Goal: Task Accomplishment & Management: Manage account settings

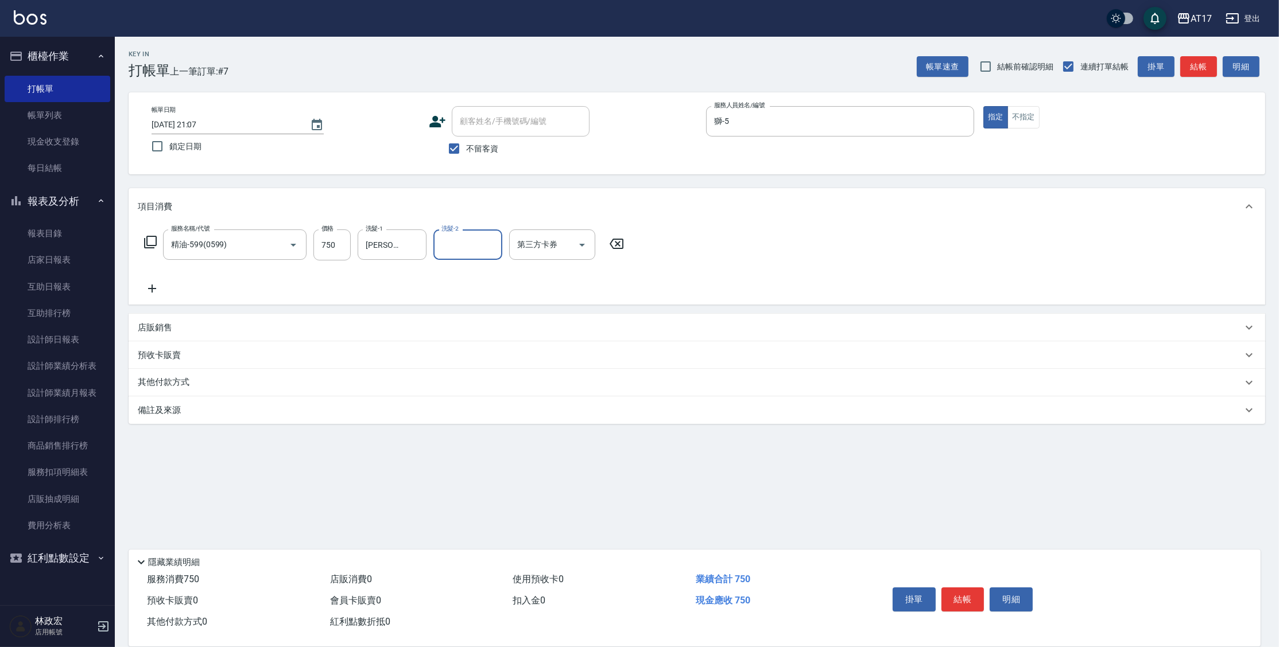
click at [174, 322] on div "店販銷售" at bounding box center [690, 328] width 1104 height 12
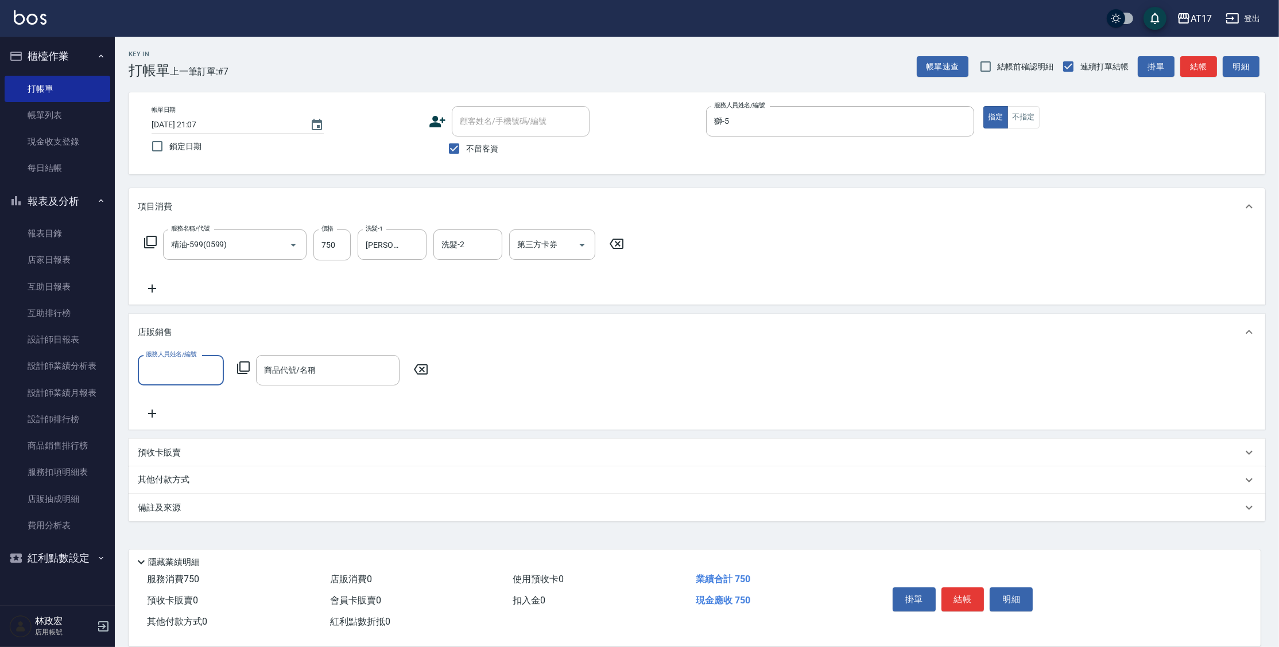
click at [249, 368] on icon at bounding box center [243, 368] width 13 height 13
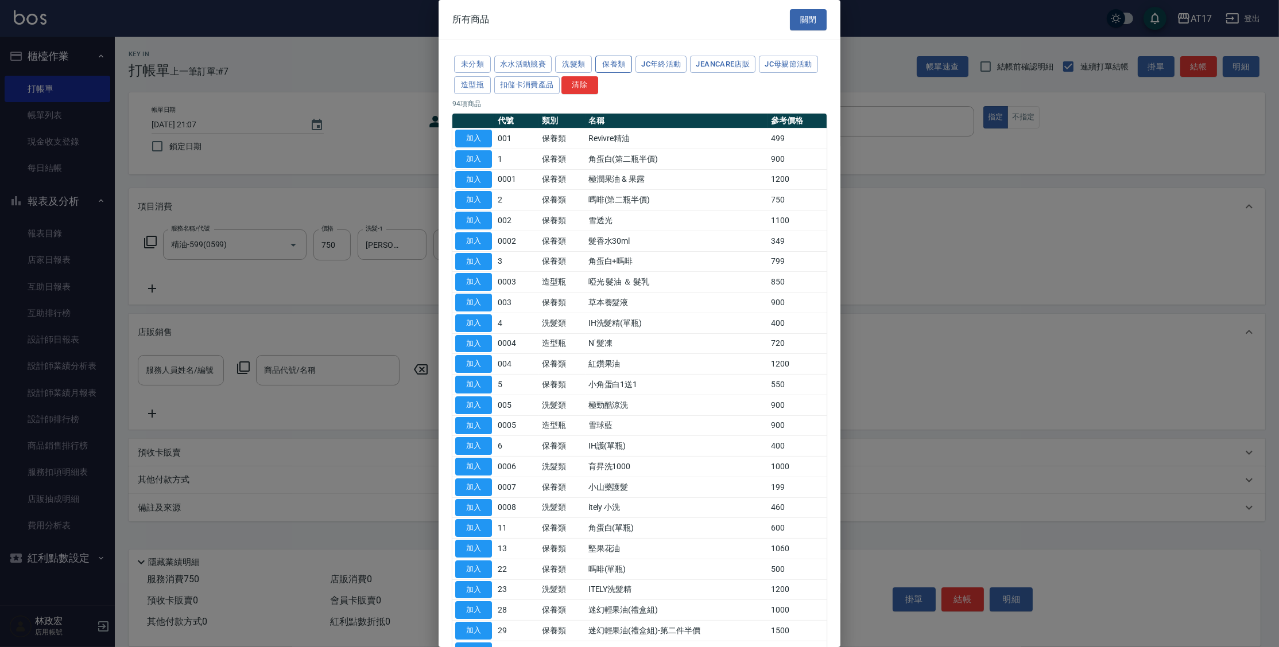
click at [628, 64] on button "保養類" at bounding box center [613, 65] width 37 height 18
click at [487, 530] on button "加入" at bounding box center [473, 528] width 37 height 18
type input "IH蜂膠頭皮水"
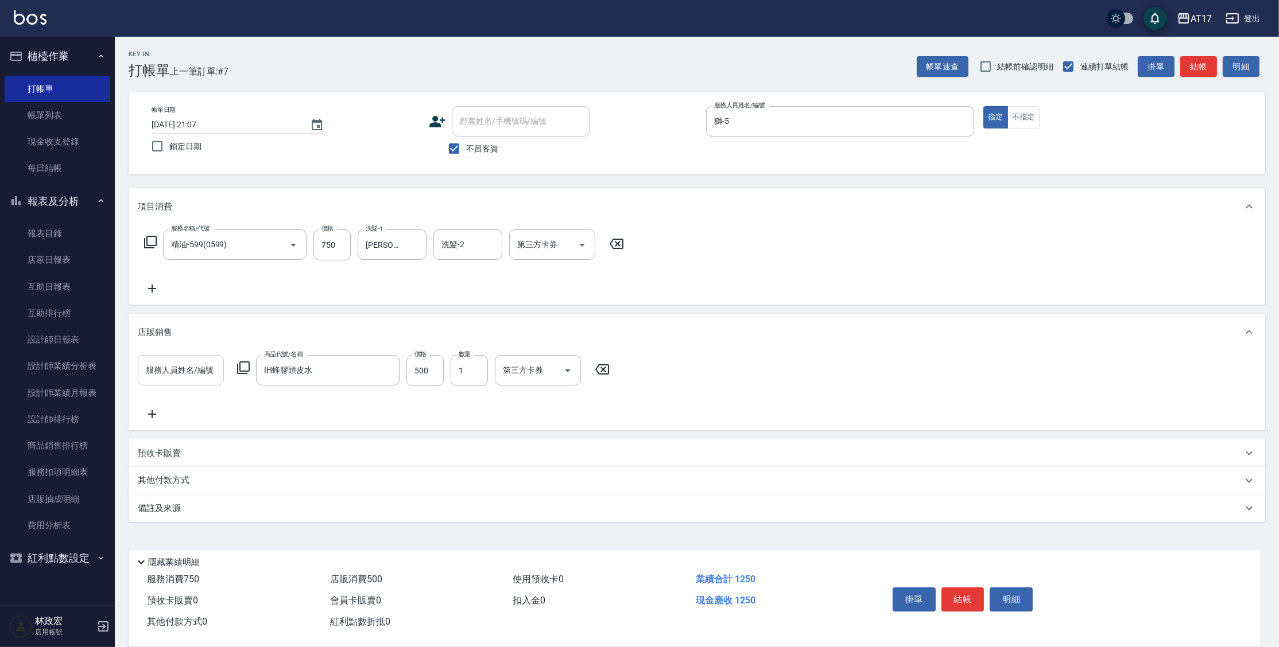
click at [210, 372] on input "服務人員姓名/編號" at bounding box center [181, 370] width 76 height 20
type input "獅-5"
click at [964, 593] on button "結帳" at bounding box center [962, 600] width 43 height 24
type input "2025/09/21 21:44"
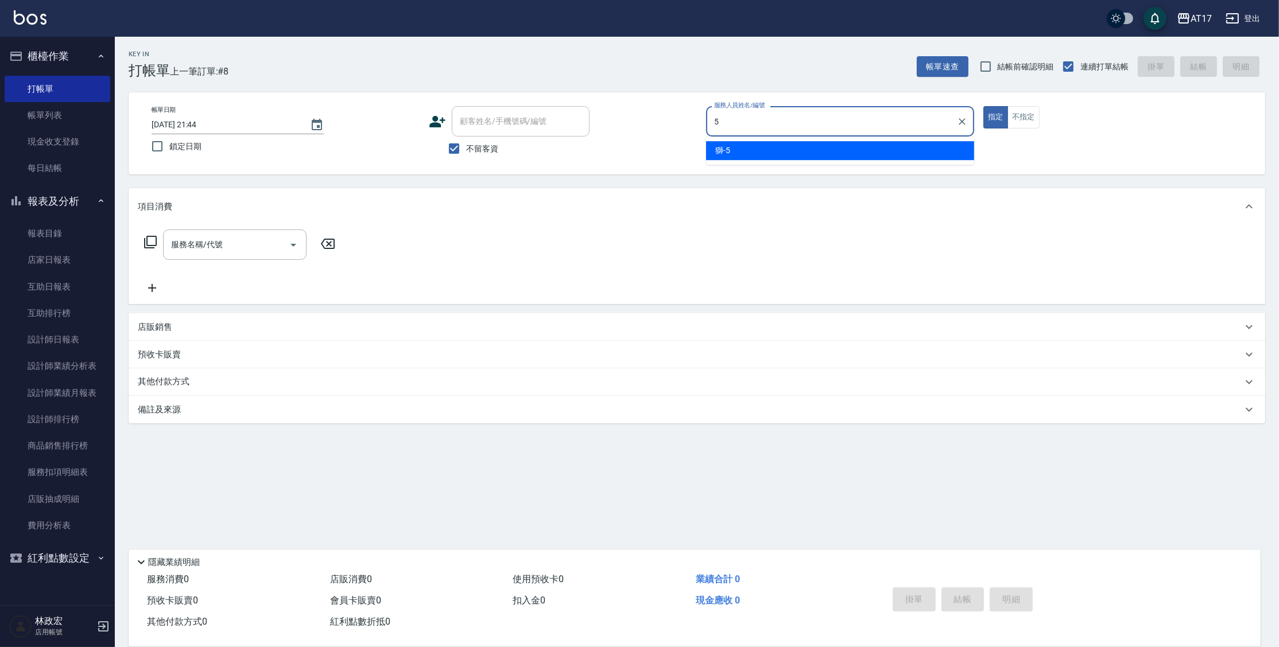
type input "獅-5"
type button "true"
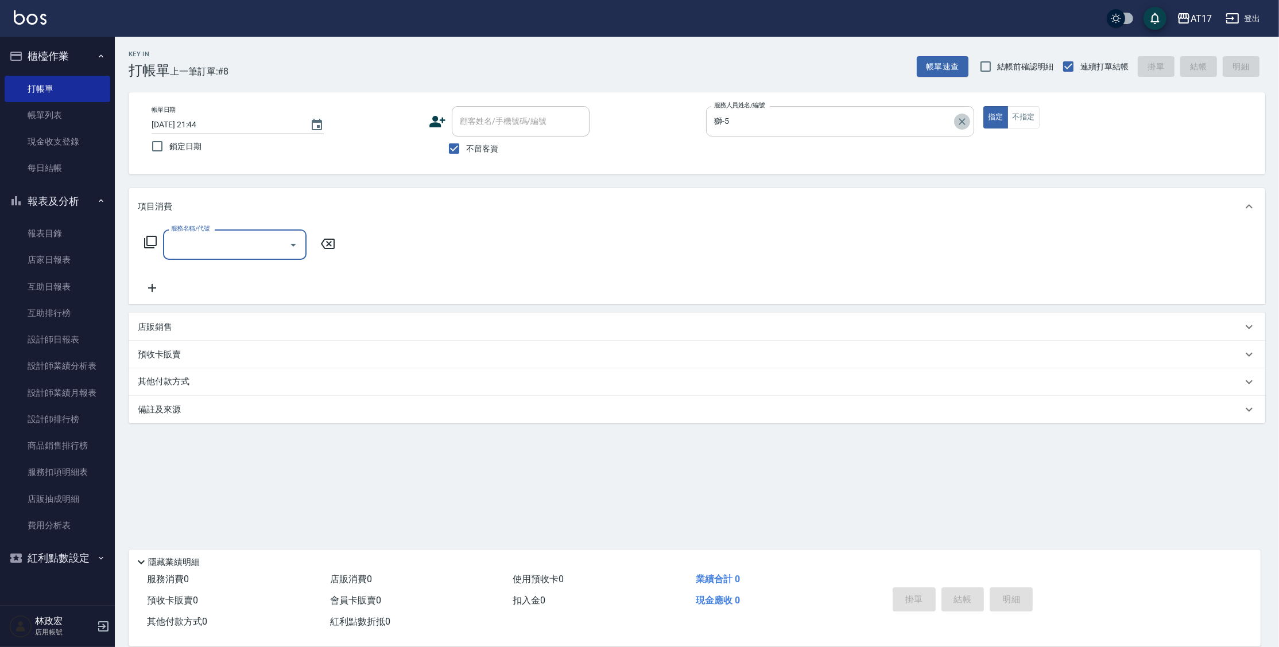
click at [960, 121] on icon "Clear" at bounding box center [961, 121] width 11 height 11
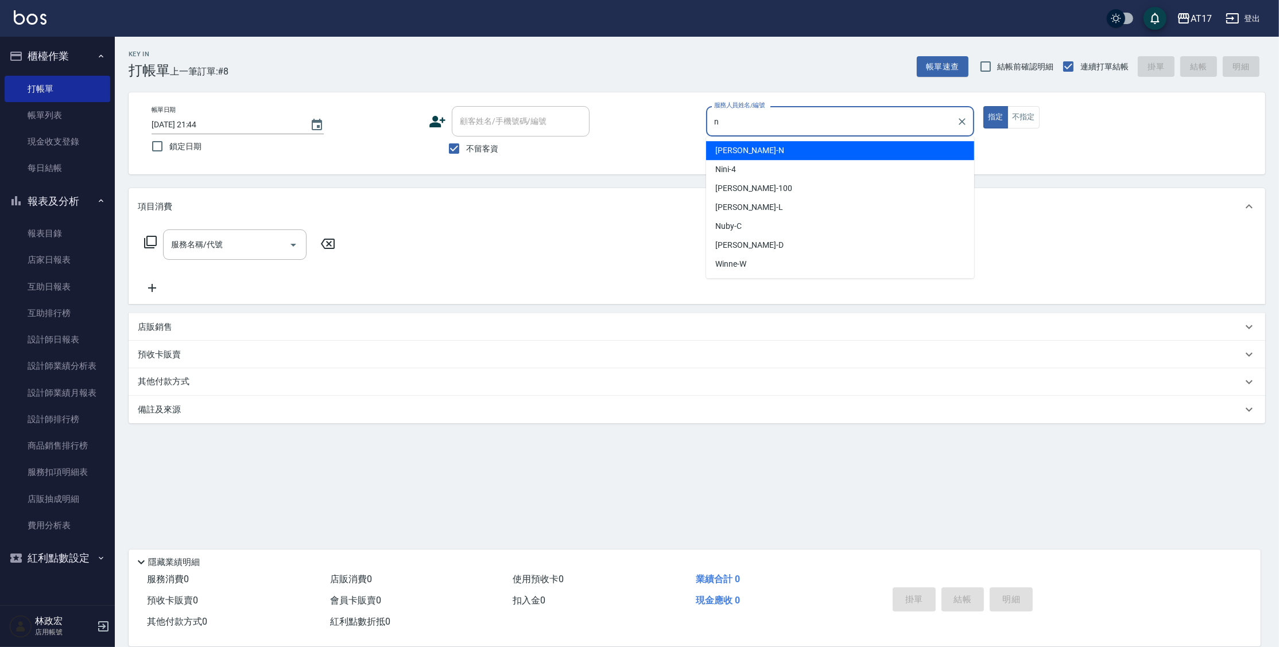
type input "Nina-N"
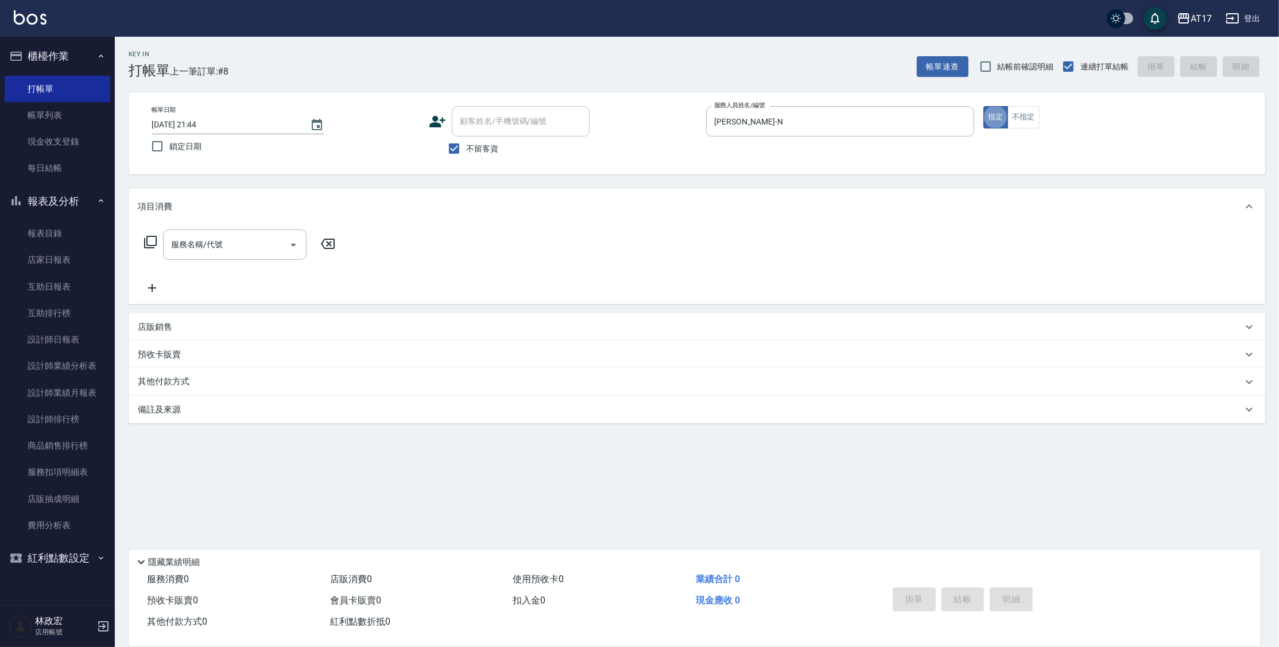
click at [148, 243] on icon at bounding box center [151, 242] width 14 height 14
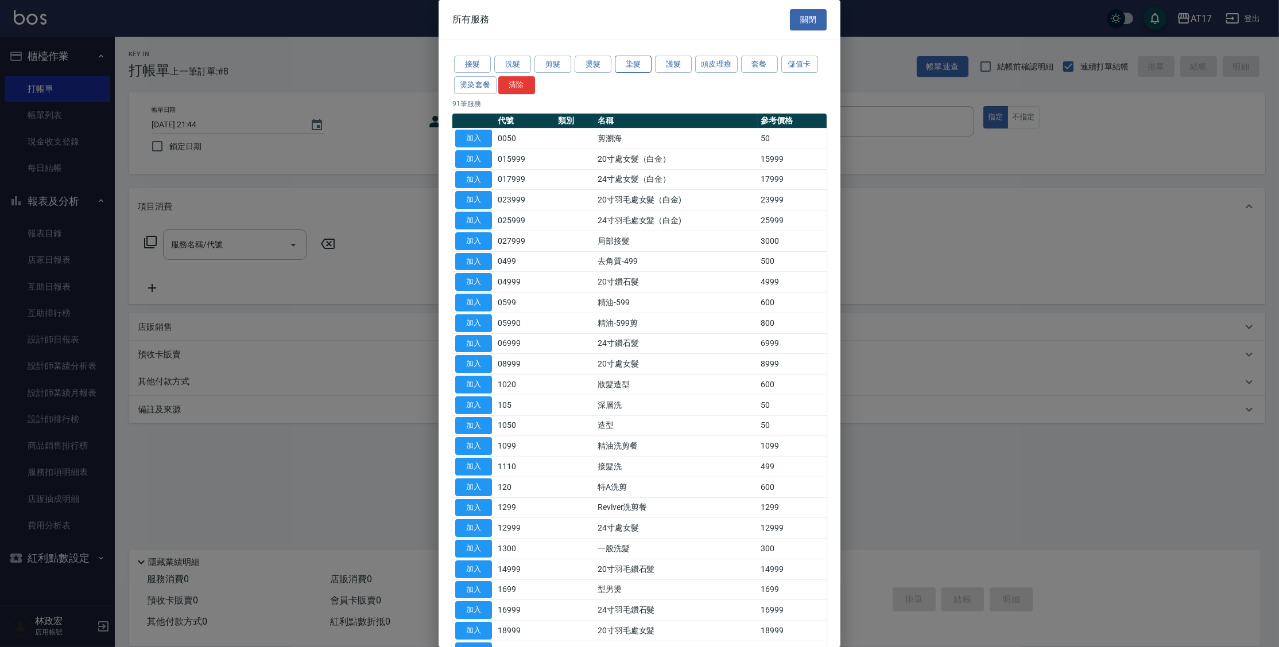
click at [650, 67] on button "染髮" at bounding box center [633, 65] width 37 height 18
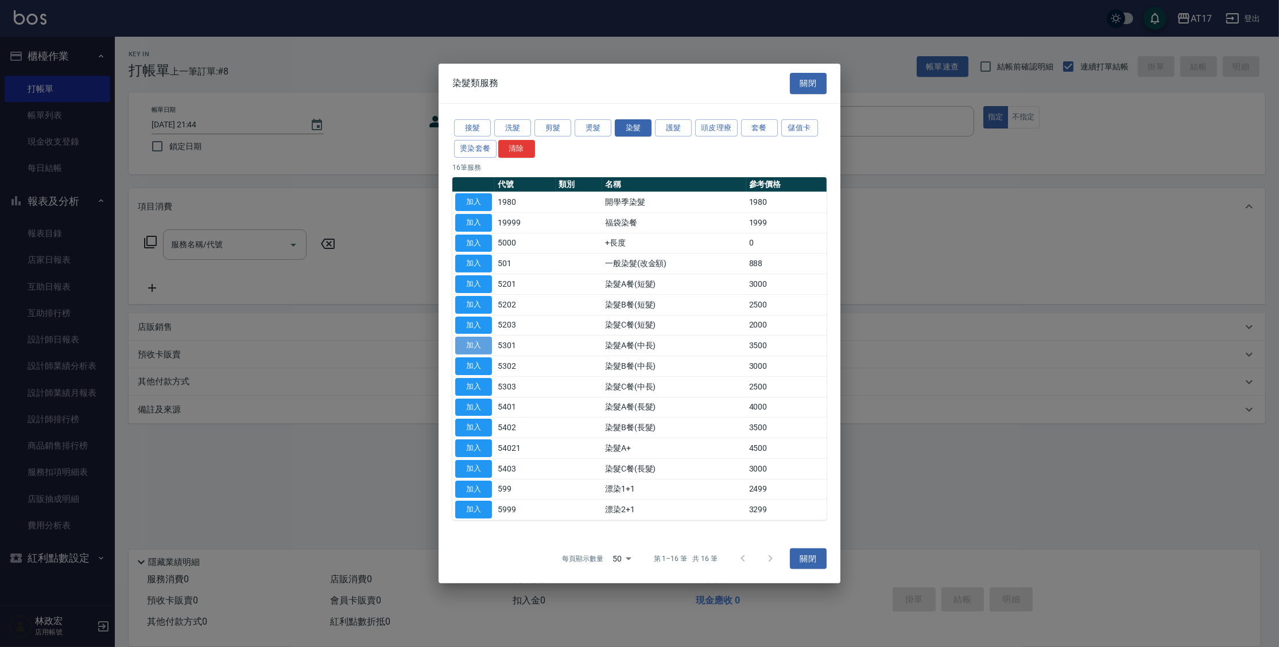
click at [476, 342] on button "加入" at bounding box center [473, 346] width 37 height 18
type input "染髮A餐(中長)(5301)"
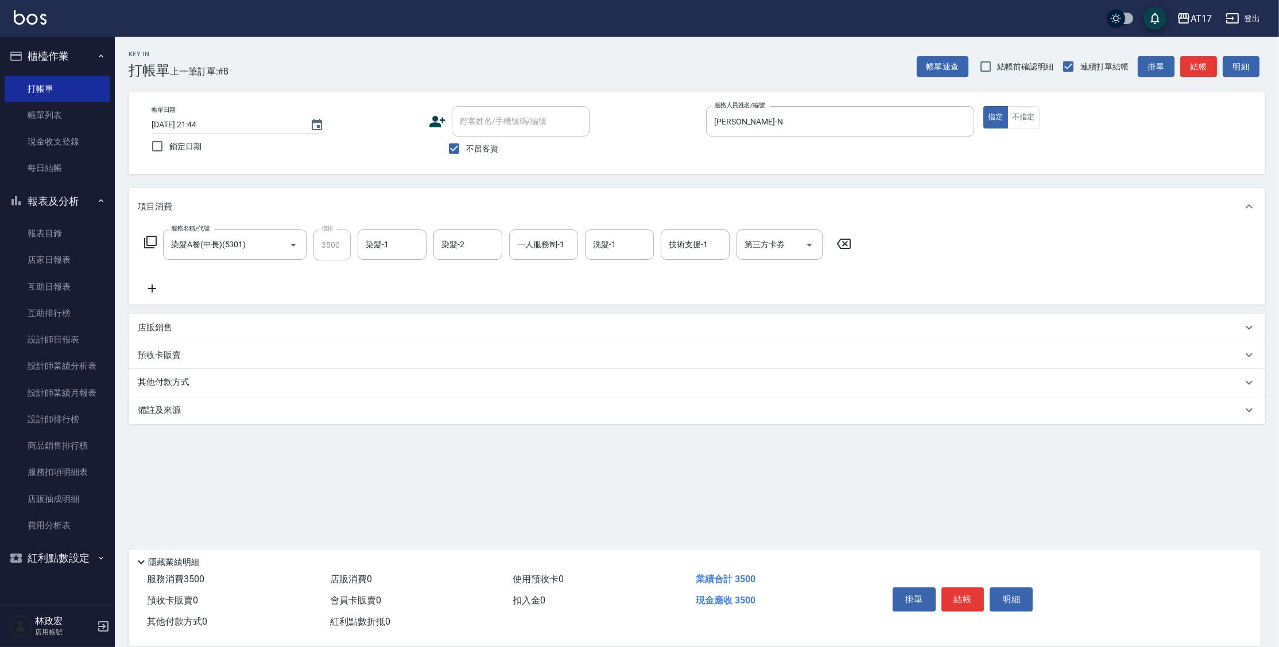
click at [148, 290] on icon at bounding box center [152, 289] width 29 height 14
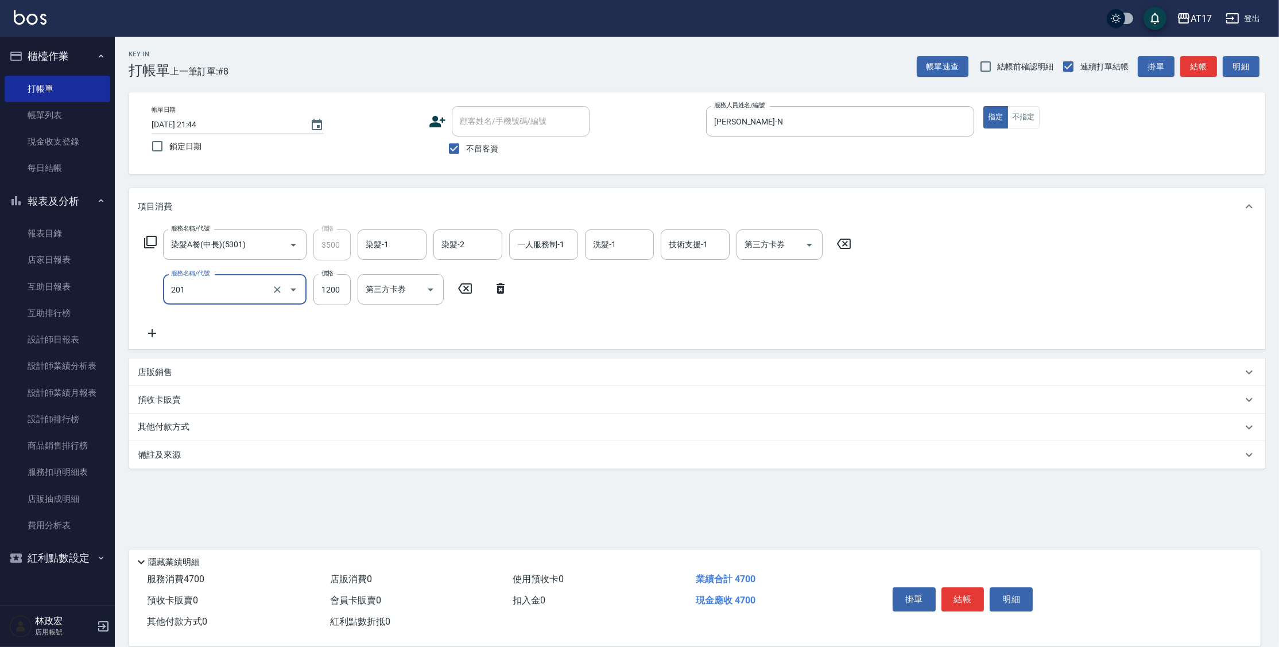
type input "一般燙(改金額)(201)"
click at [274, 292] on icon "Clear" at bounding box center [277, 289] width 7 height 7
type input "2500"
type input "一般燙(改金額)(201)"
click at [281, 288] on icon "Clear" at bounding box center [277, 289] width 11 height 11
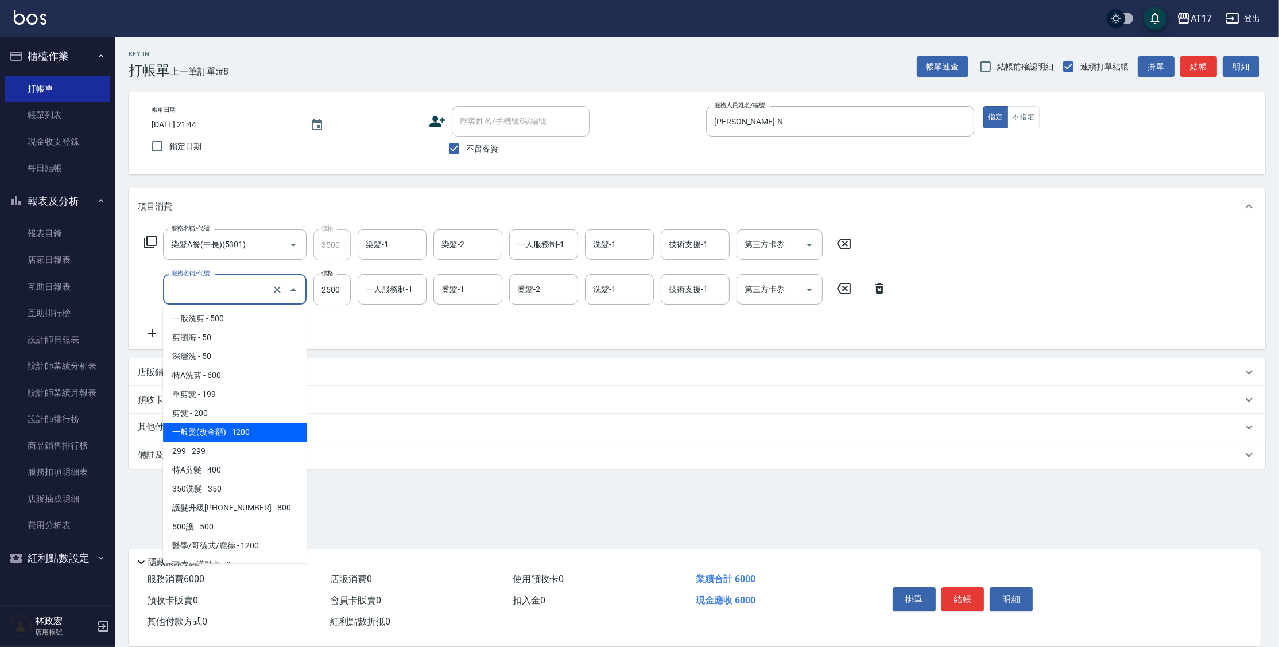
click at [242, 291] on input "服務名稱/代號" at bounding box center [218, 290] width 101 height 20
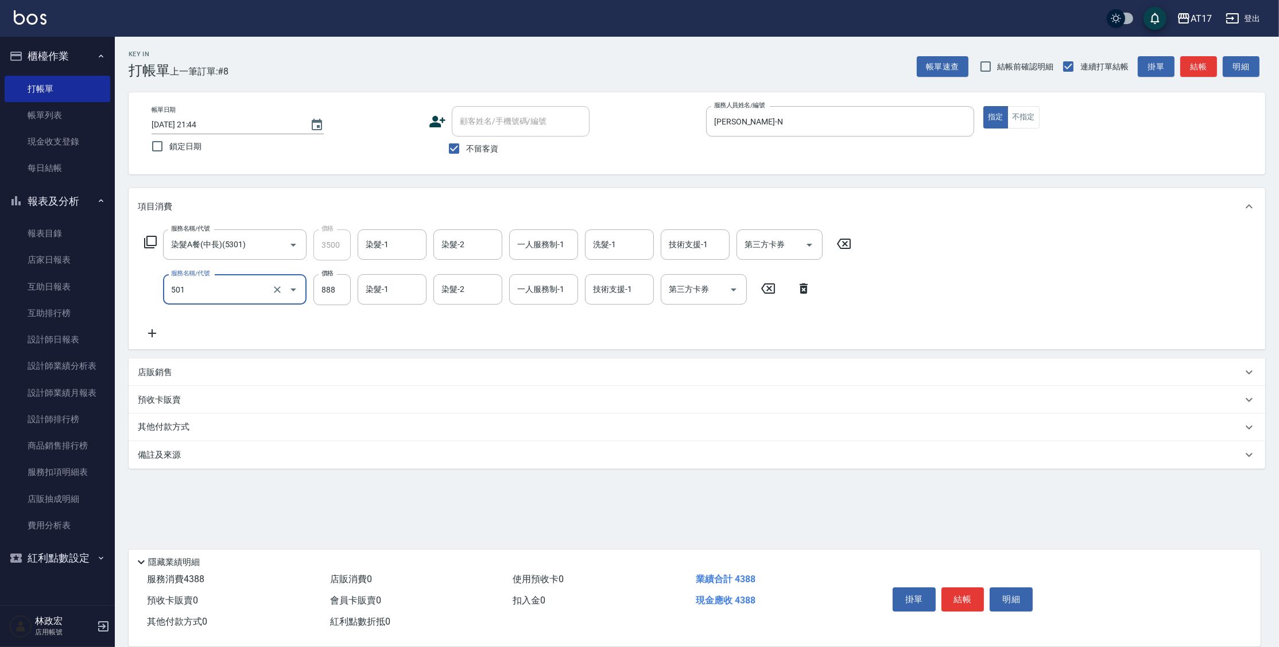
type input "一般染髮(改金額)(501)"
type input "2500"
type input "陳思妤-22"
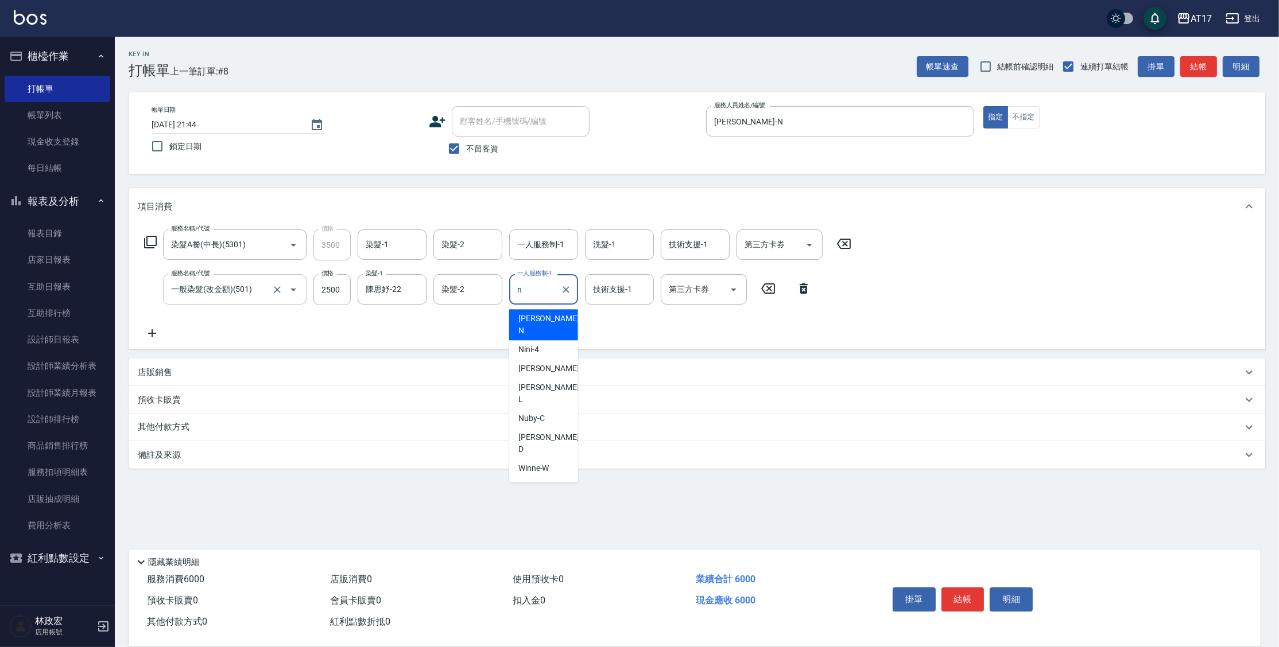
type input "Nina-N"
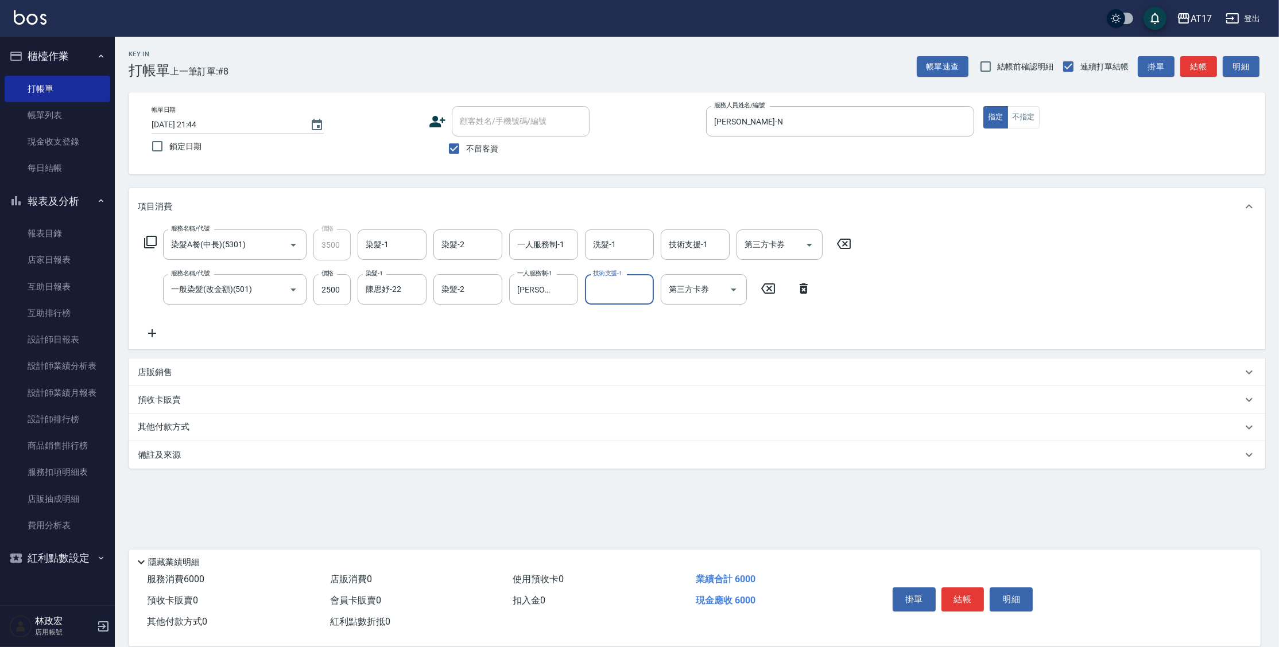
click at [153, 242] on icon at bounding box center [151, 242] width 14 height 14
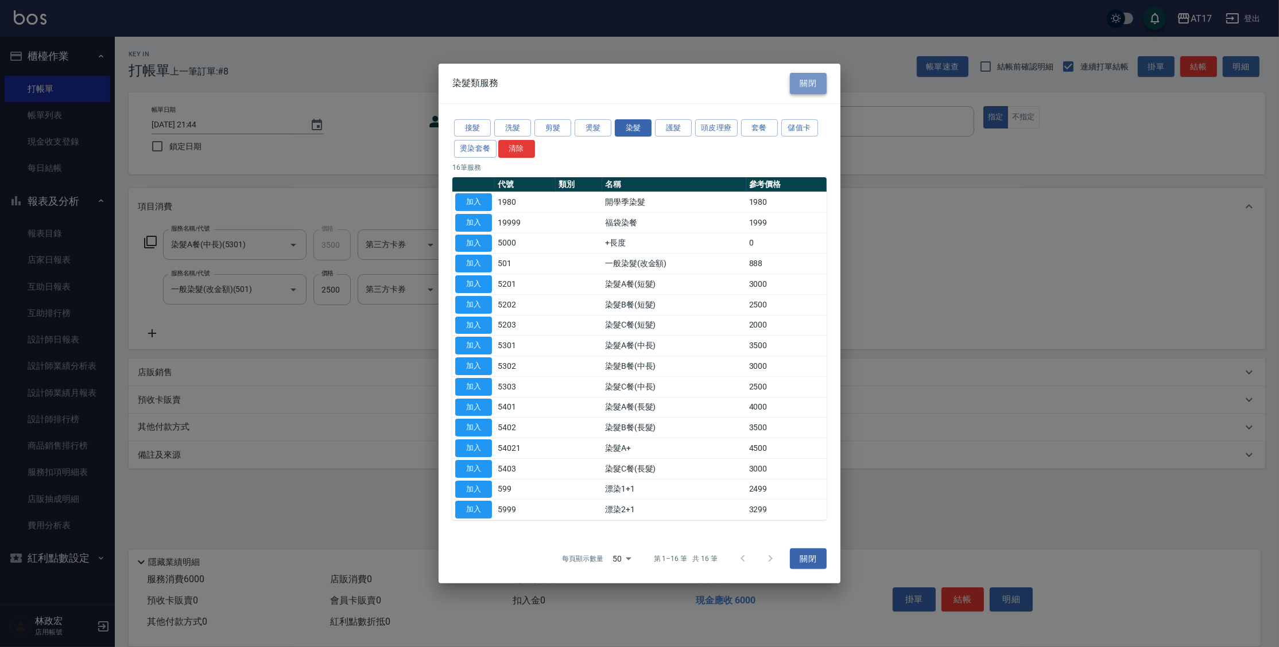
click at [801, 84] on button "關閉" at bounding box center [808, 83] width 37 height 21
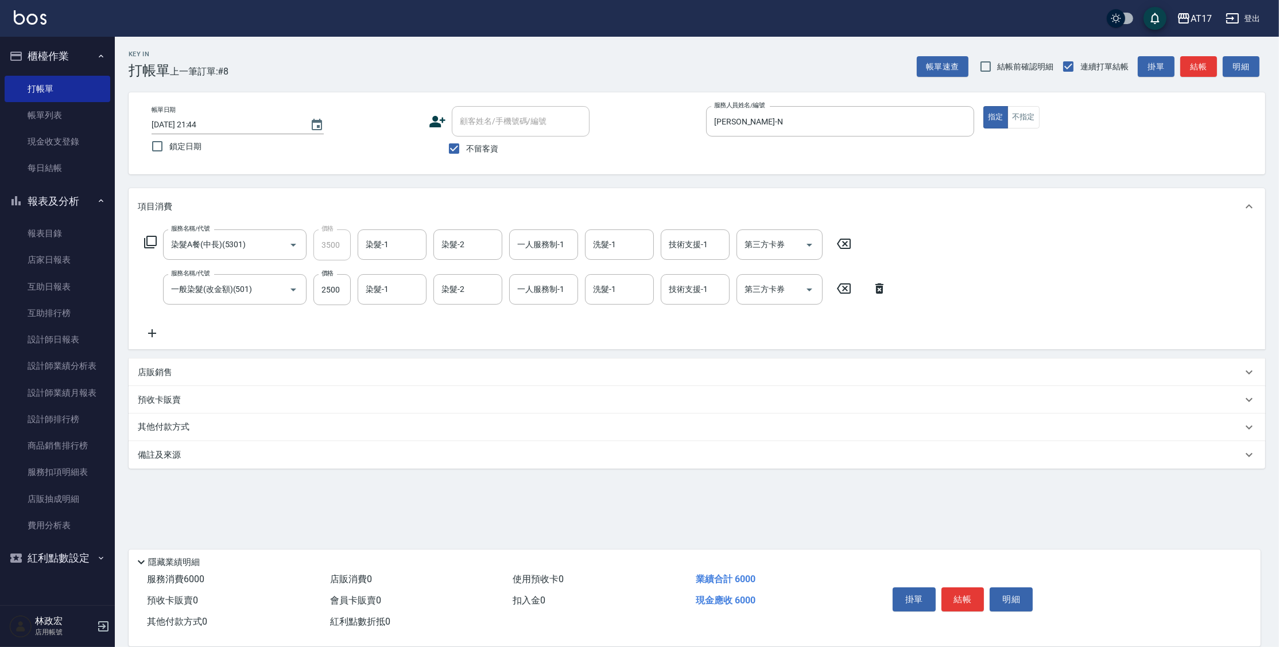
click at [168, 371] on p "店販銷售" at bounding box center [155, 373] width 34 height 12
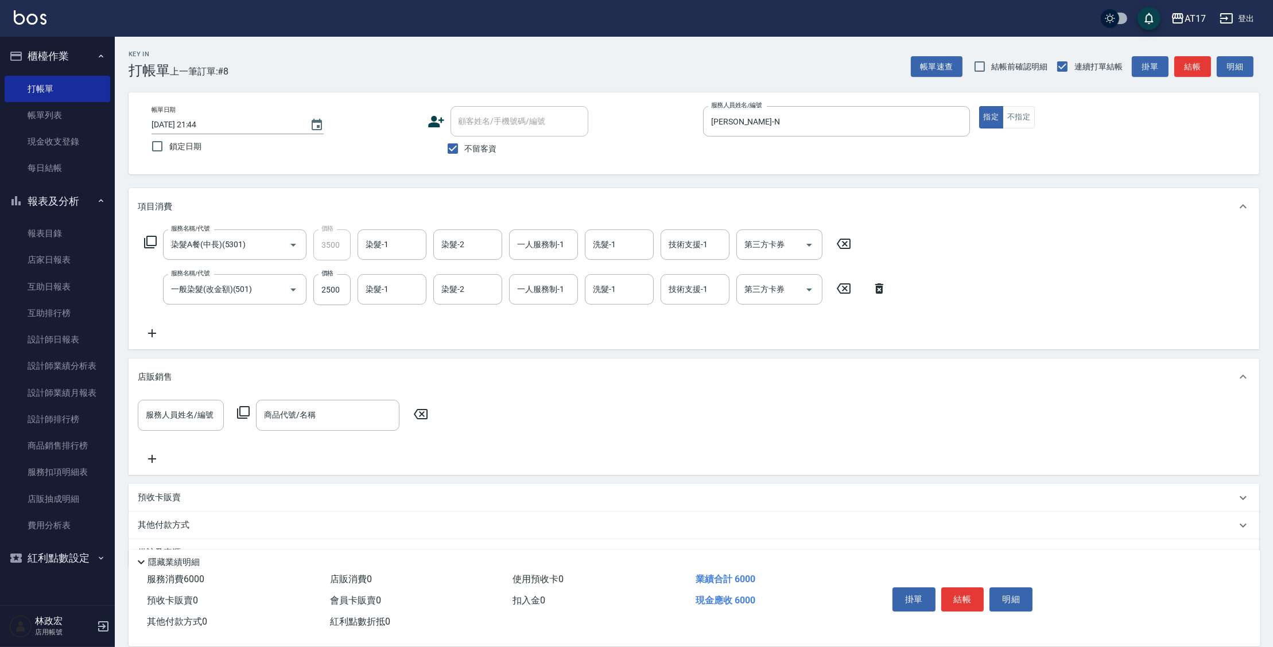
click at [241, 415] on icon at bounding box center [243, 413] width 14 height 14
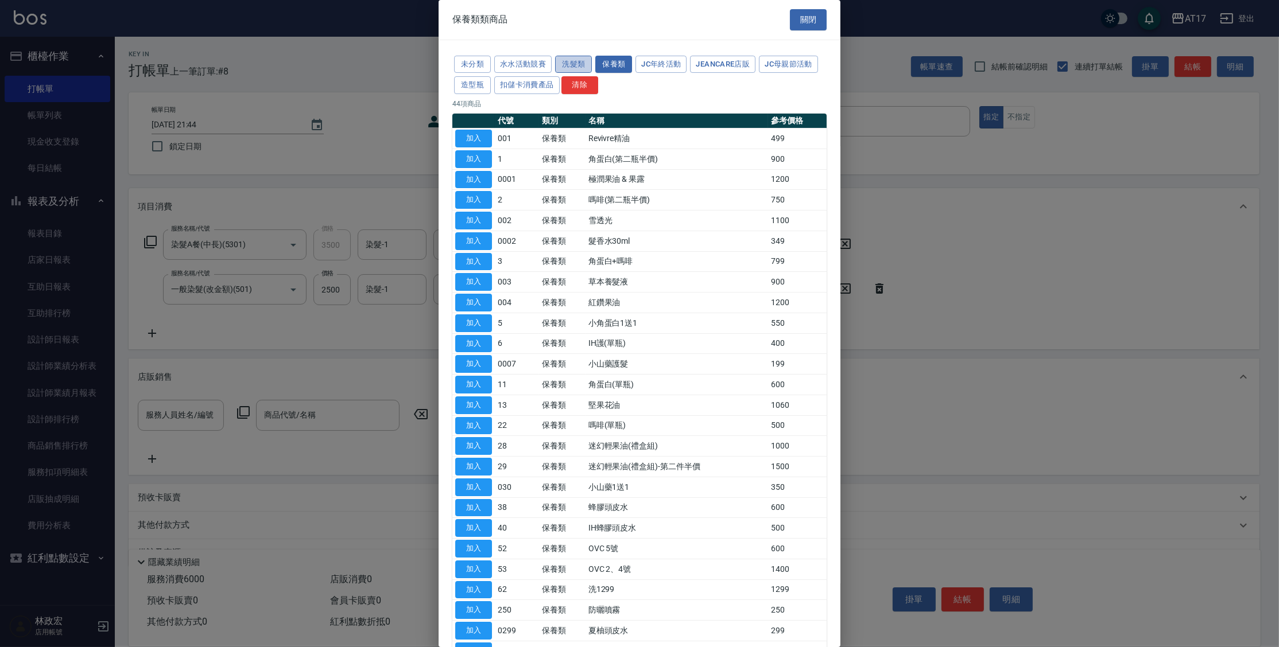
click at [562, 64] on button "洗髮類" at bounding box center [573, 65] width 37 height 18
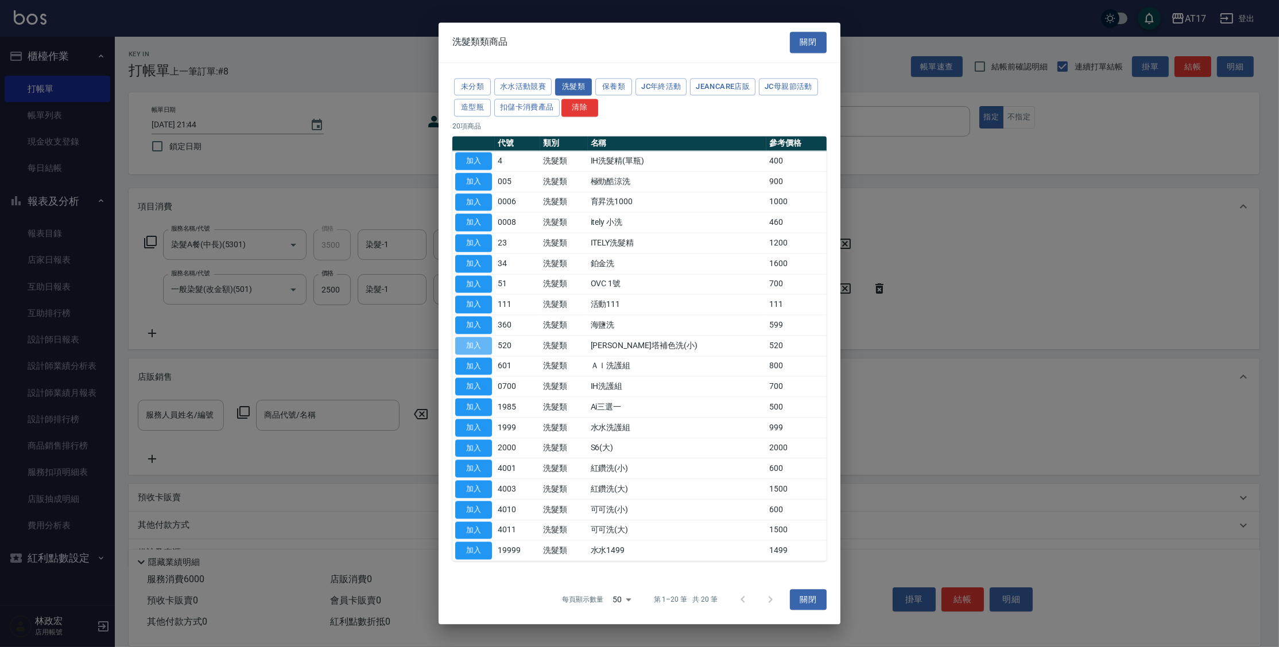
drag, startPoint x: 463, startPoint y: 344, endPoint x: 440, endPoint y: 346, distance: 22.5
click at [463, 344] on button "加入" at bounding box center [473, 346] width 37 height 18
type input "蕾娜塔補色洗(小)"
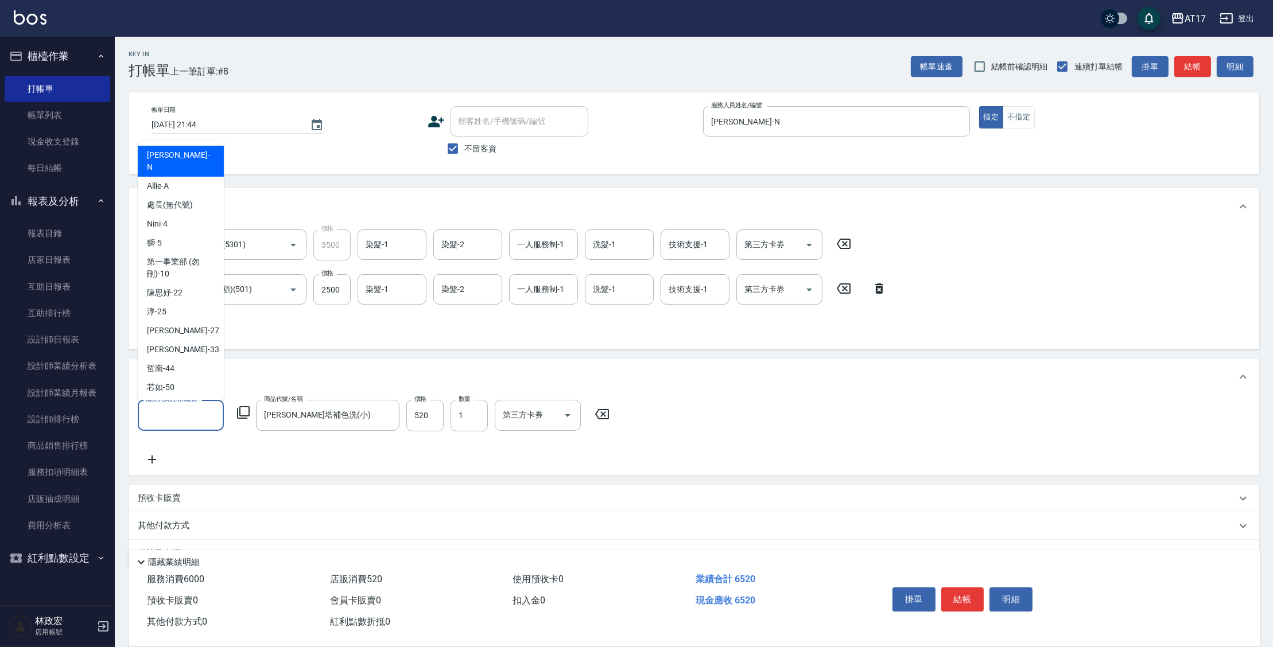
click at [188, 414] on input "服務人員姓名/編號" at bounding box center [181, 415] width 76 height 20
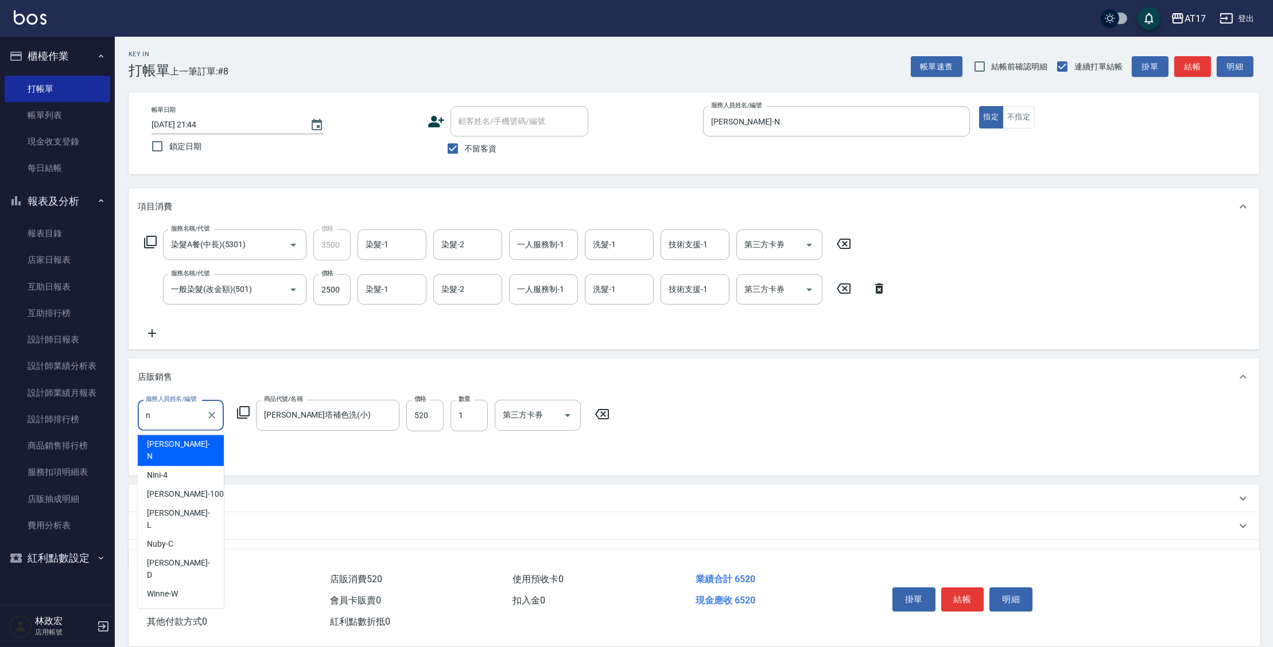
type input "Nina-N"
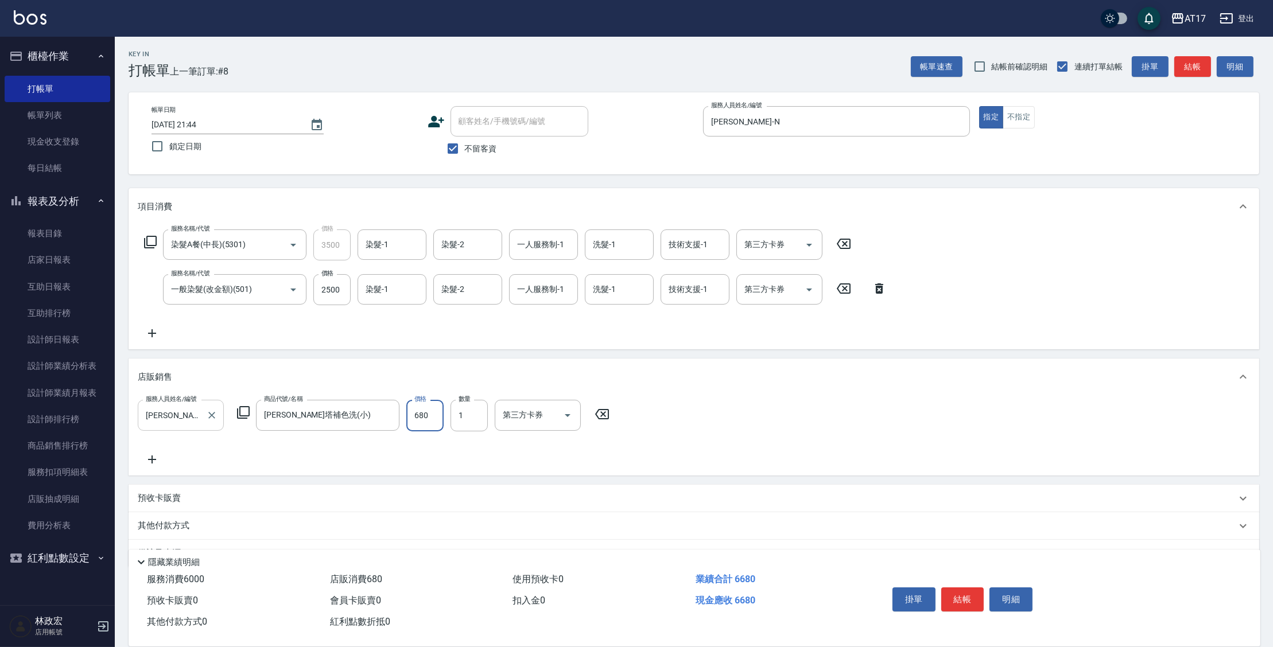
type input "680"
click at [400, 238] on input "染髮-1" at bounding box center [392, 245] width 59 height 20
type input "陳思妤-22"
type input "Nina-N"
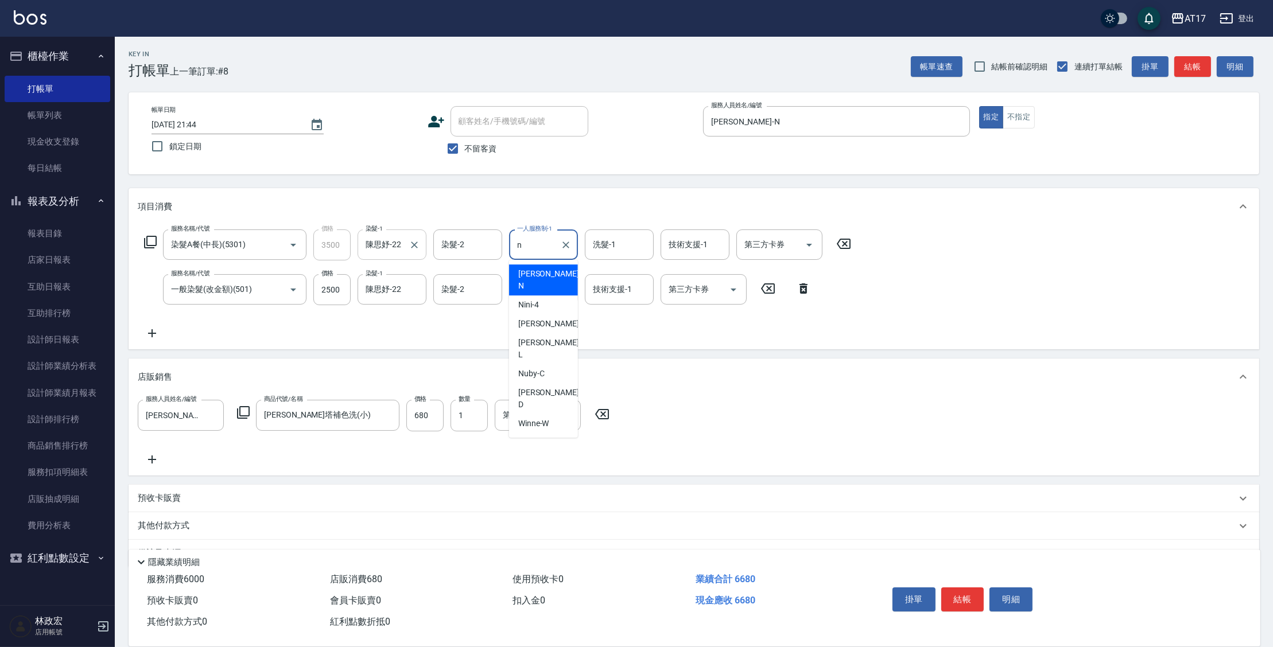
type input "Nina-N"
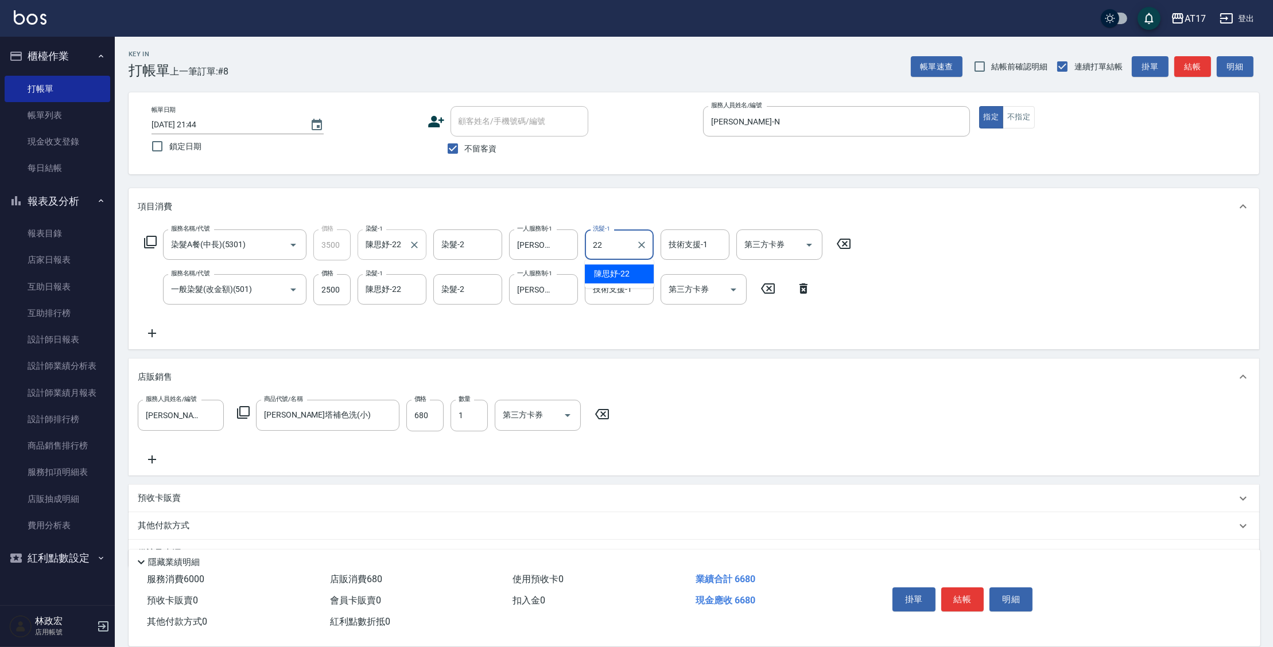
type input "陳思妤-22"
click at [513, 291] on div "Nina-N 一人服務制-1" at bounding box center [543, 289] width 69 height 30
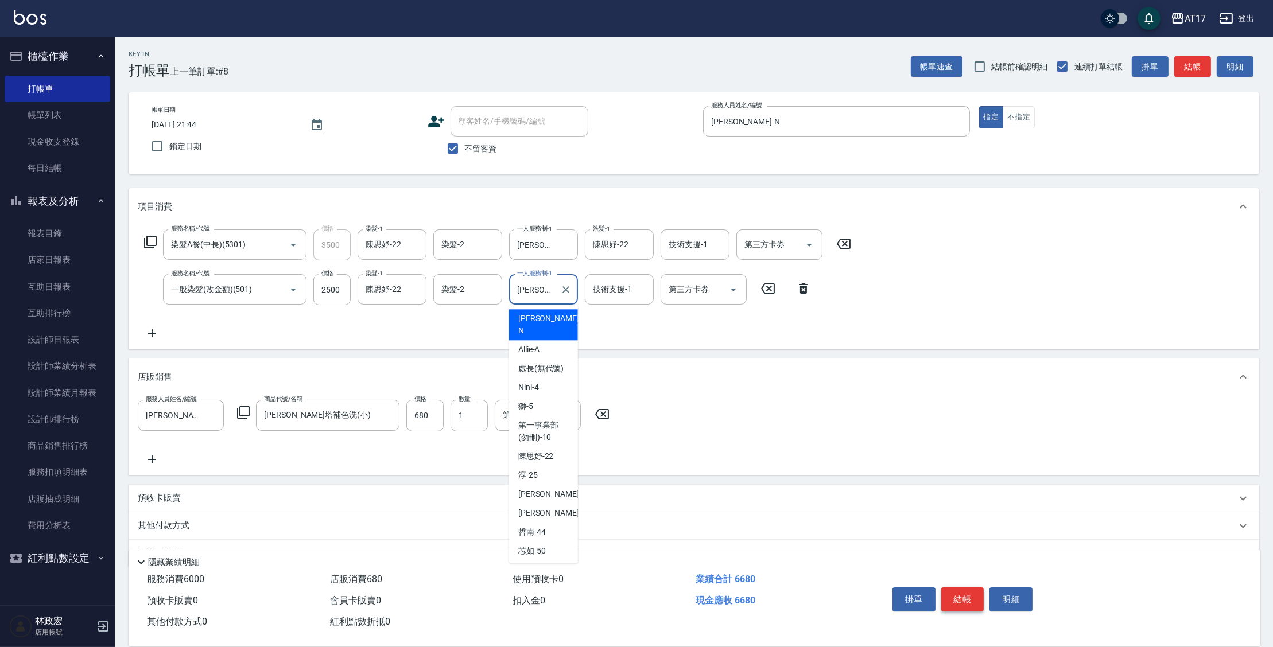
click at [965, 600] on button "結帳" at bounding box center [962, 600] width 43 height 24
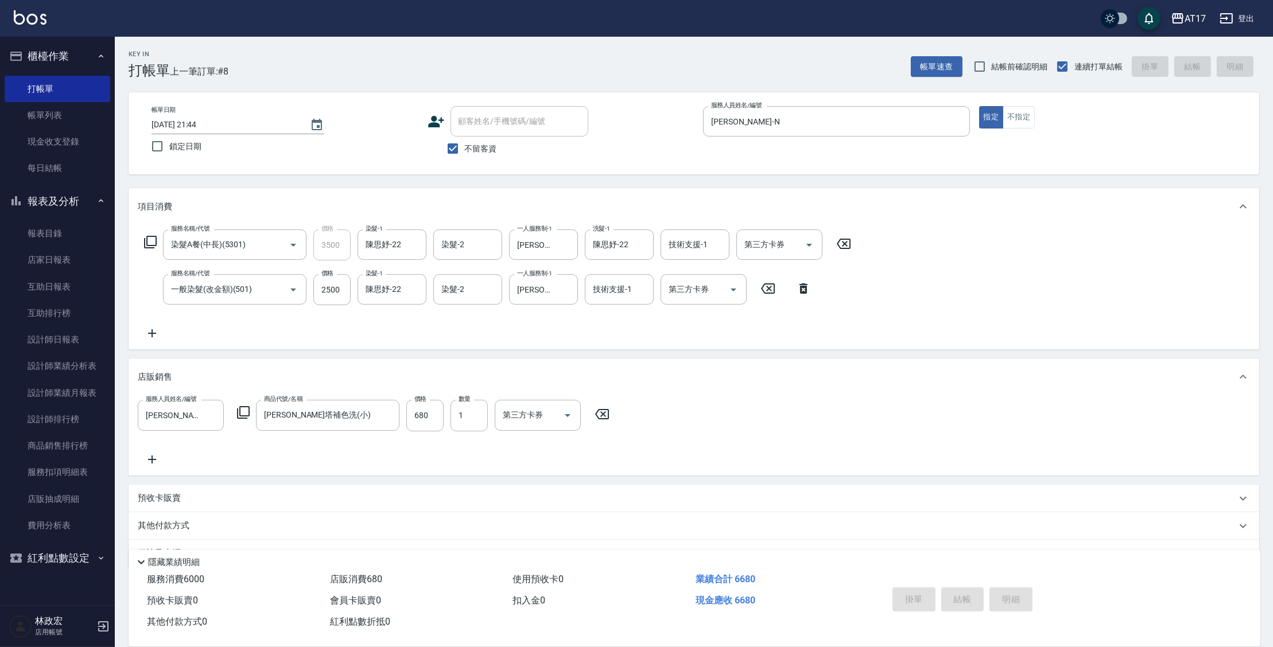
type input "2025/09/21 21:48"
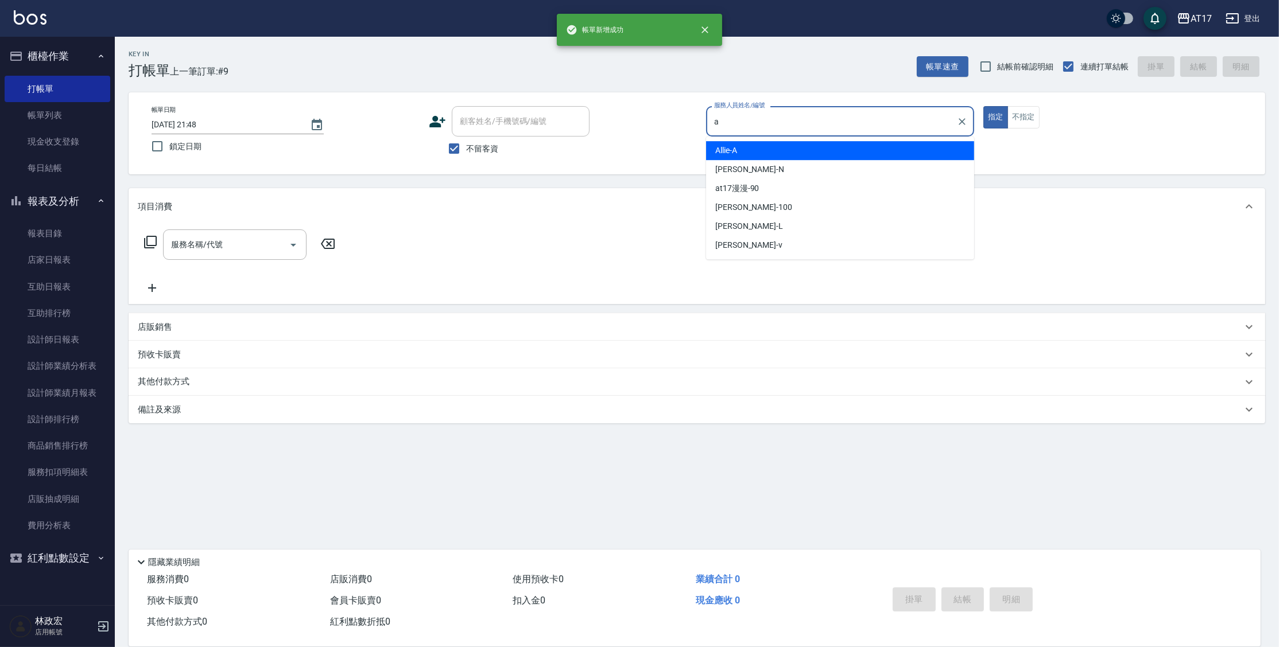
type input "Allie-A"
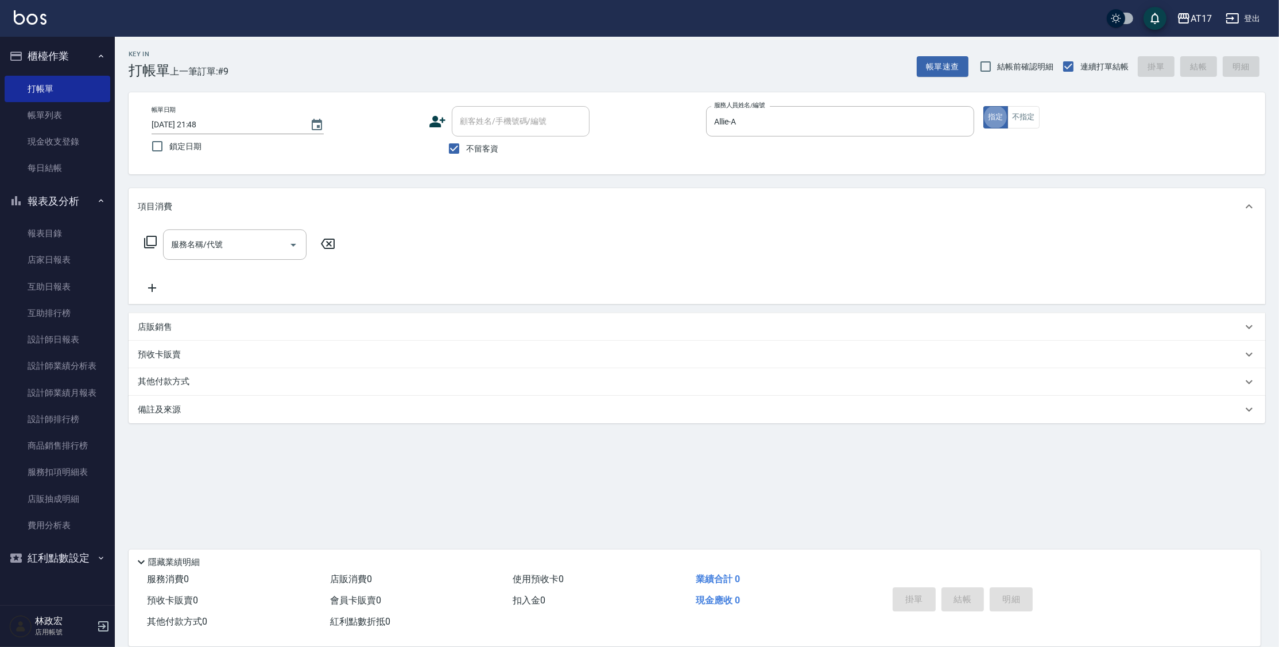
click at [149, 242] on icon at bounding box center [151, 242] width 14 height 14
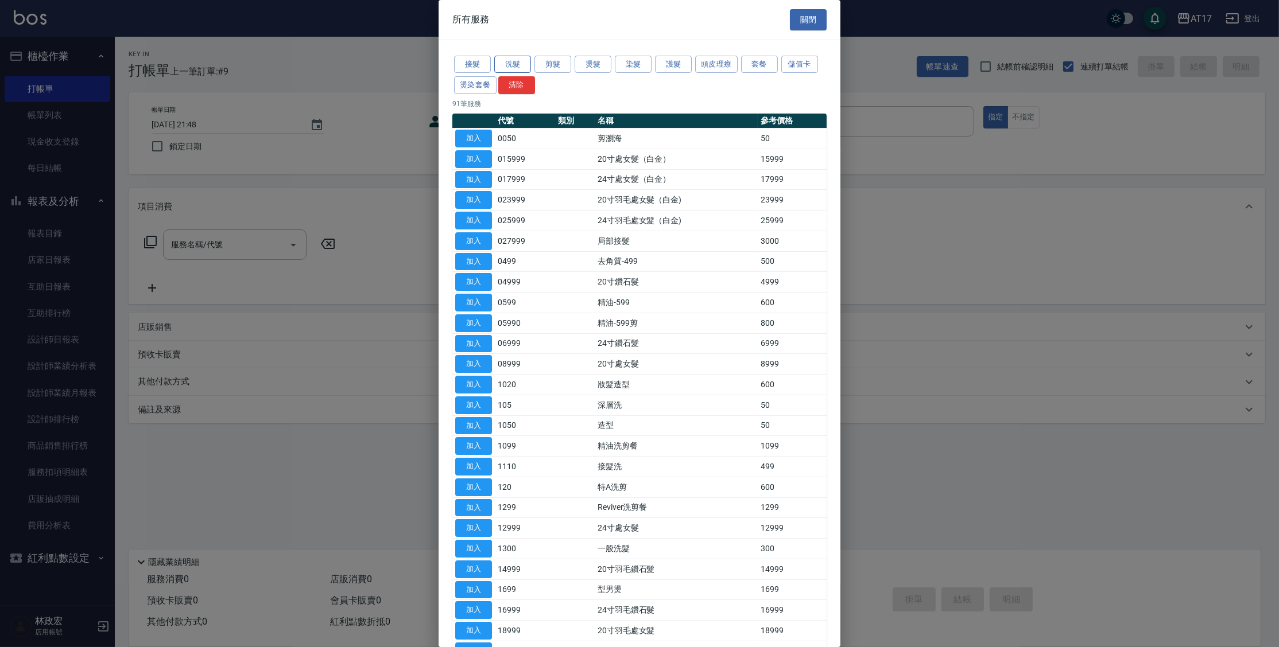
click at [507, 64] on button "洗髮" at bounding box center [512, 65] width 37 height 18
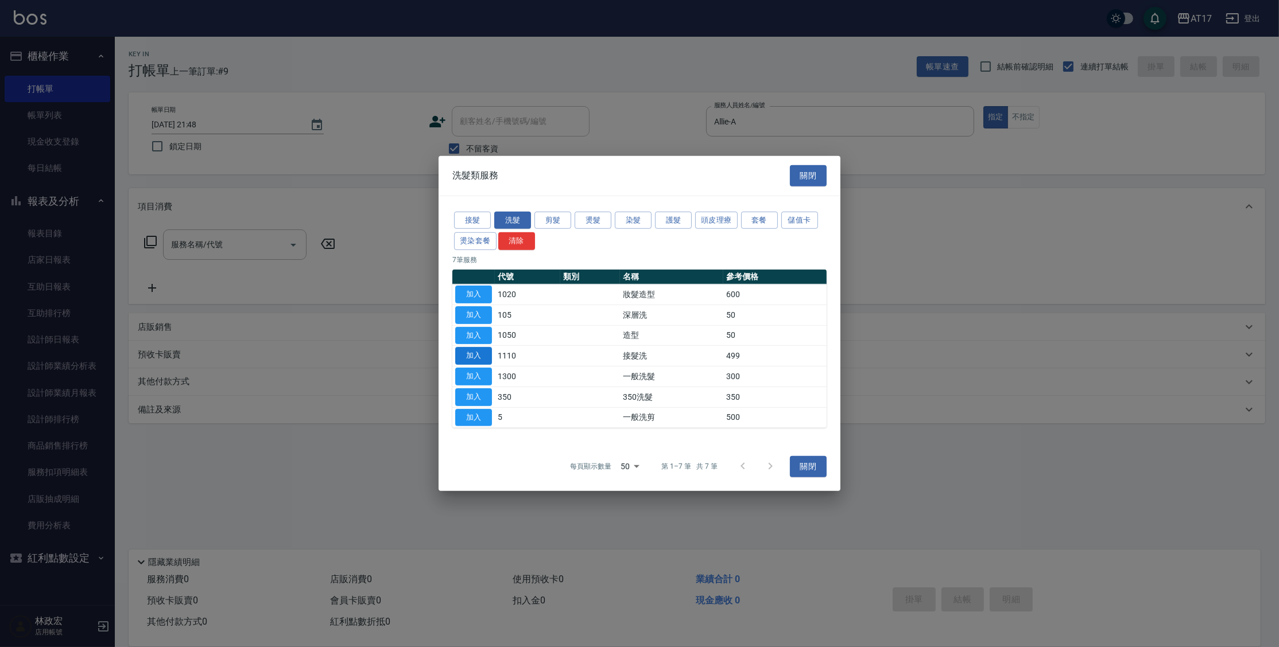
click at [478, 355] on button "加入" at bounding box center [473, 356] width 37 height 18
type input "接髮洗(1110)"
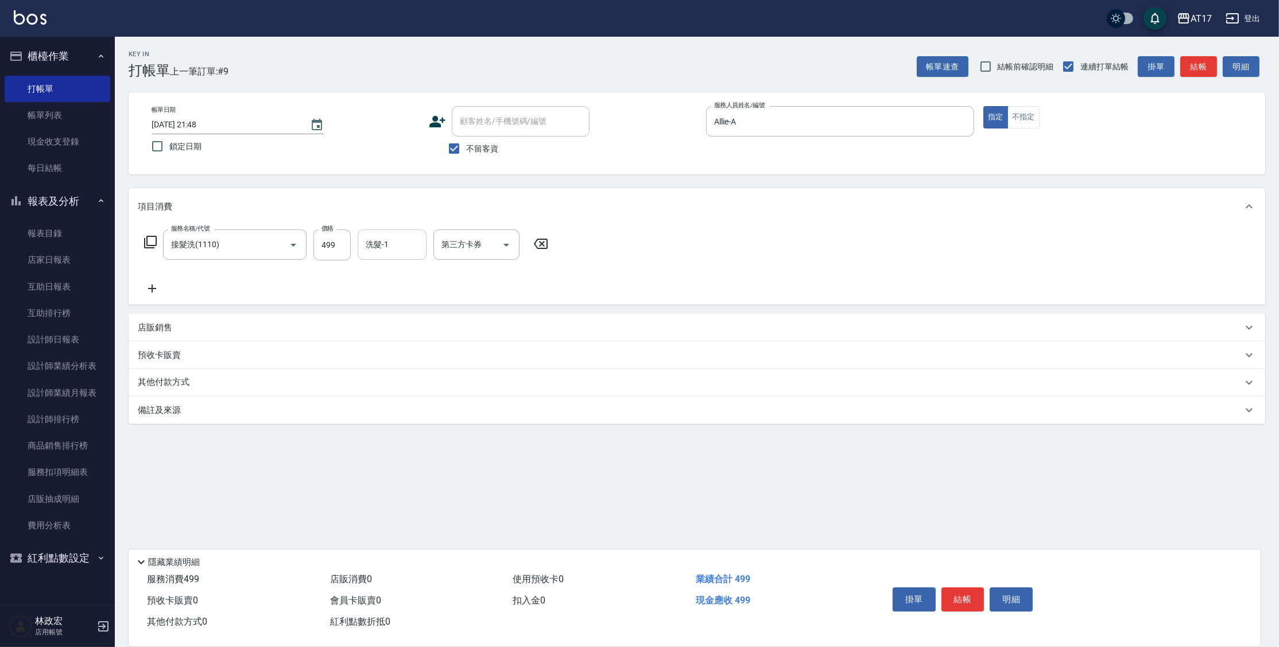
click at [391, 249] on input "洗髮-1" at bounding box center [392, 245] width 59 height 20
type input "雪莉-55"
click at [337, 236] on input "499" at bounding box center [331, 245] width 37 height 31
type input "500"
click at [963, 594] on button "結帳" at bounding box center [962, 600] width 43 height 24
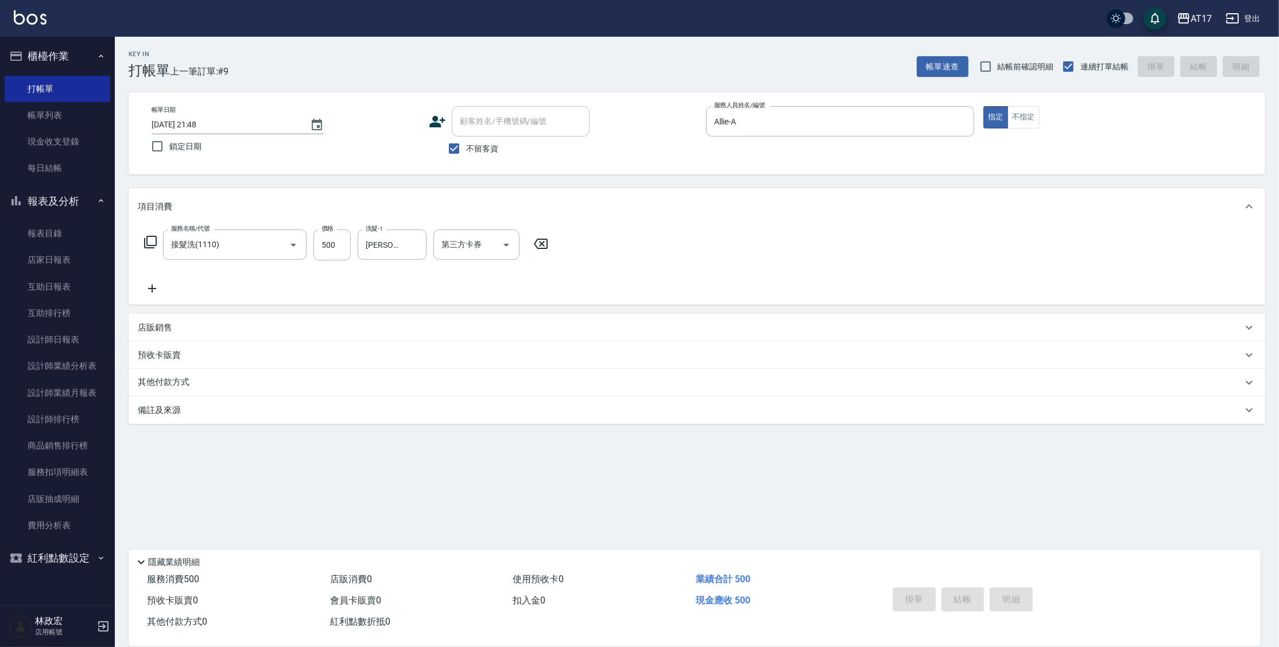
type input "2025/09/21 21:49"
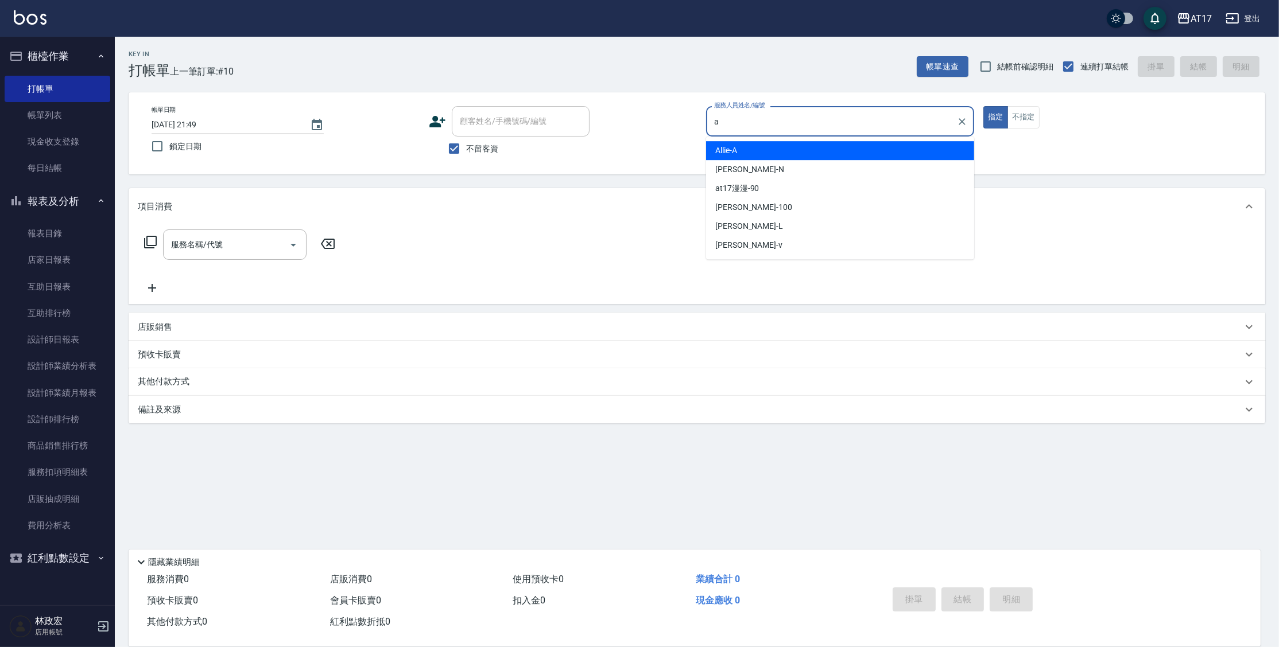
type input "Allie-A"
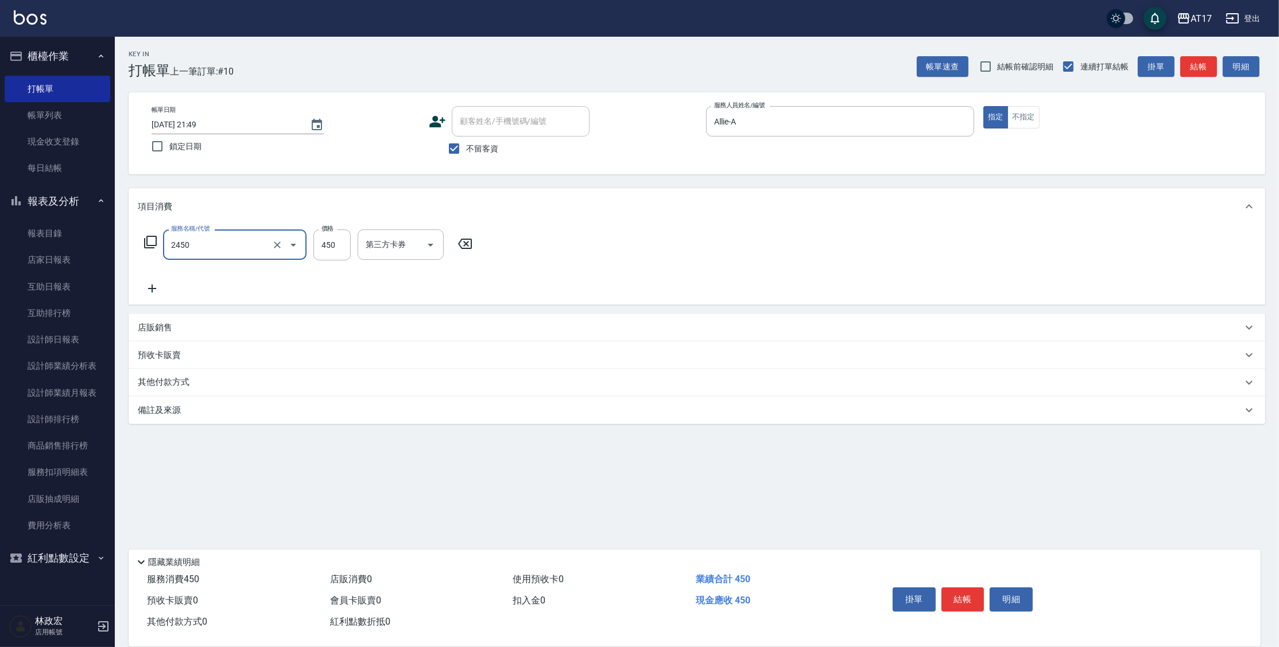
type input "C剪髮套餐(2450)"
type input "欣麗-77"
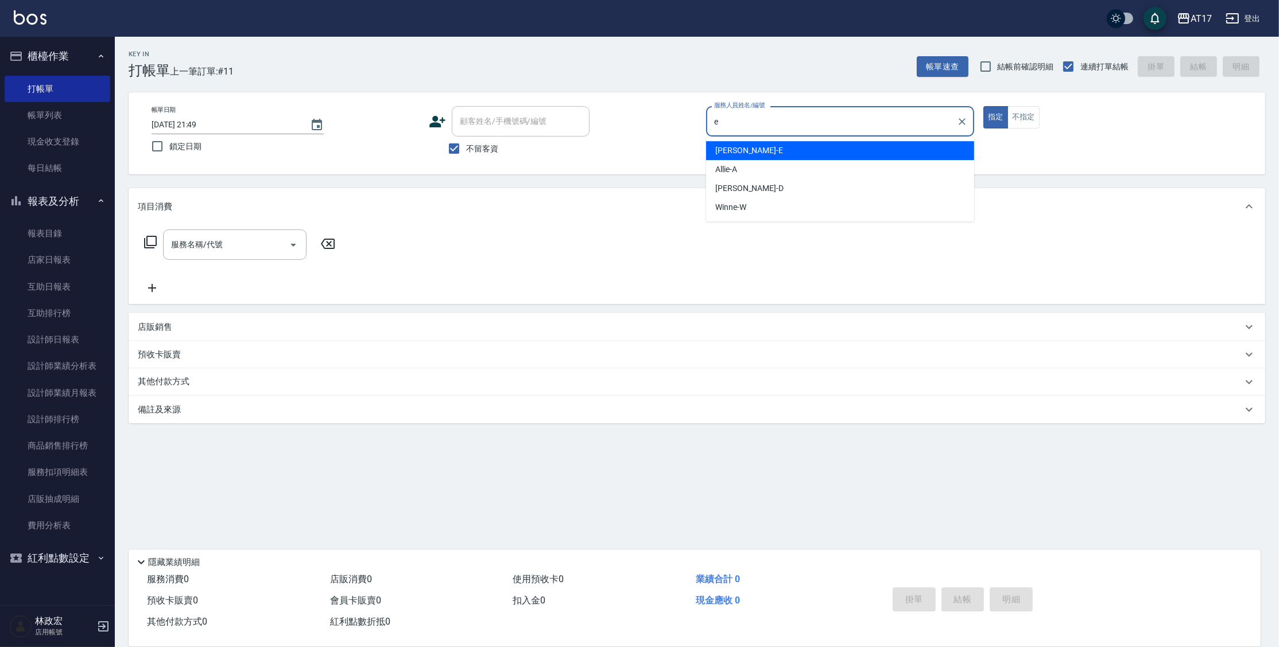
type input "Kelly-E"
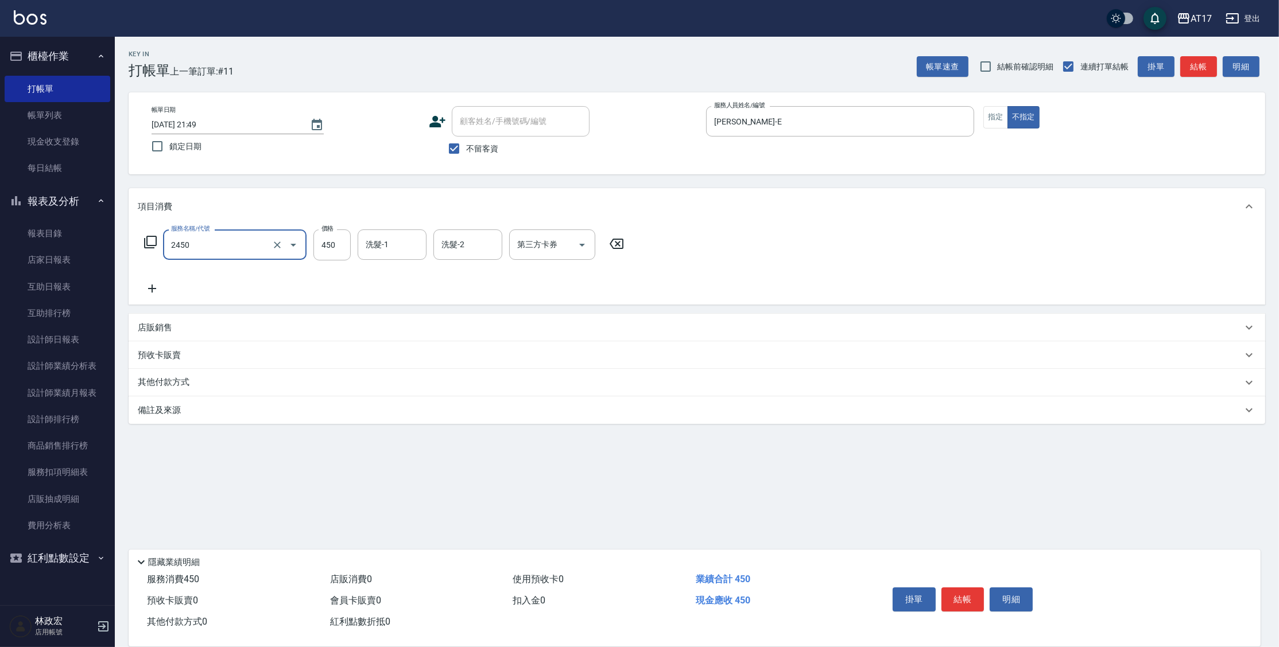
type input "C剪髮套餐(2450)"
type input "550"
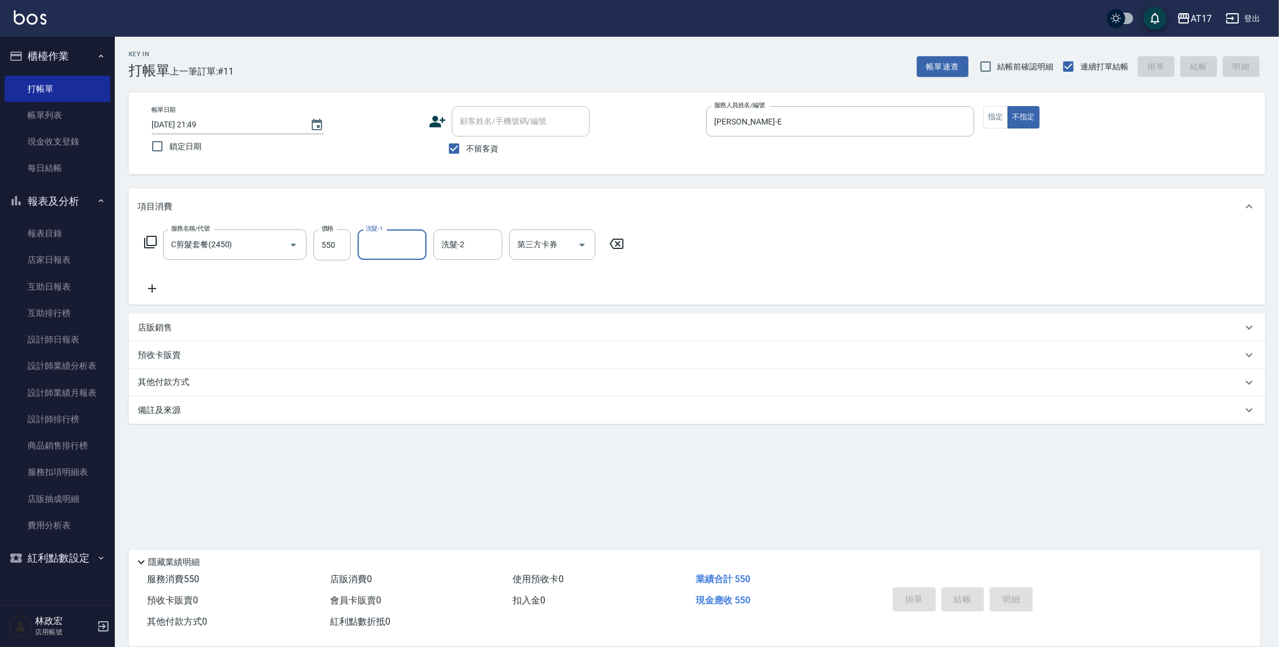
type input "2025/09/21 21:50"
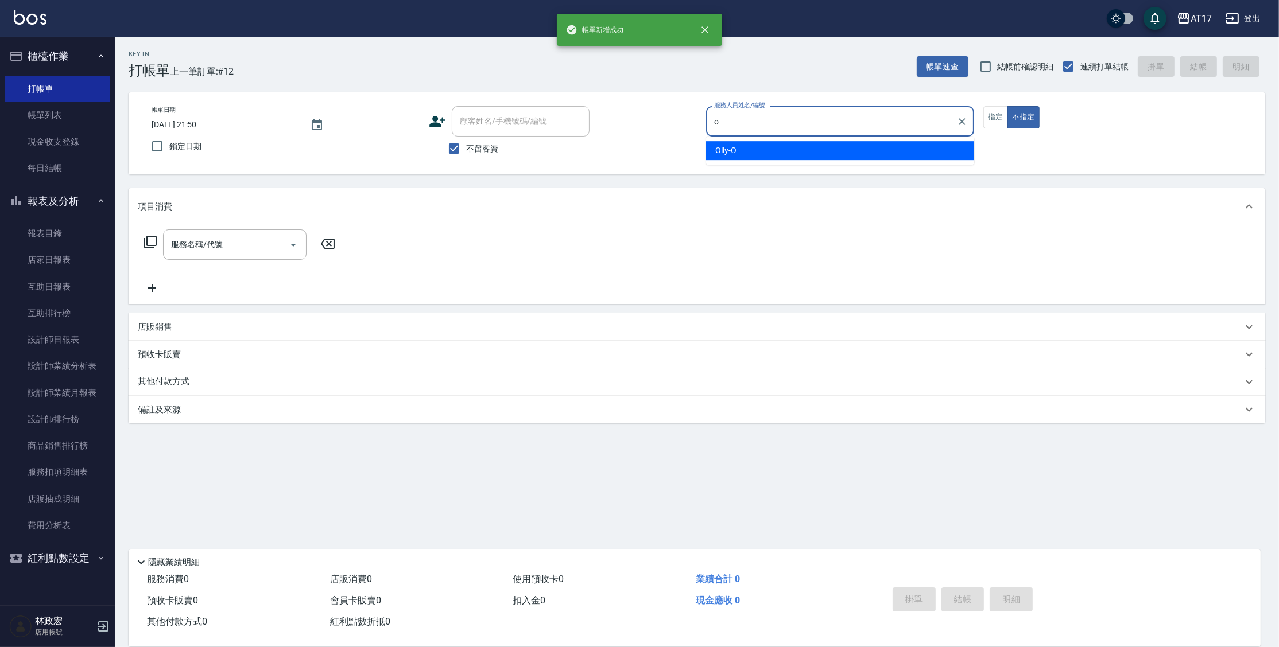
type input "Olly-O"
type button "false"
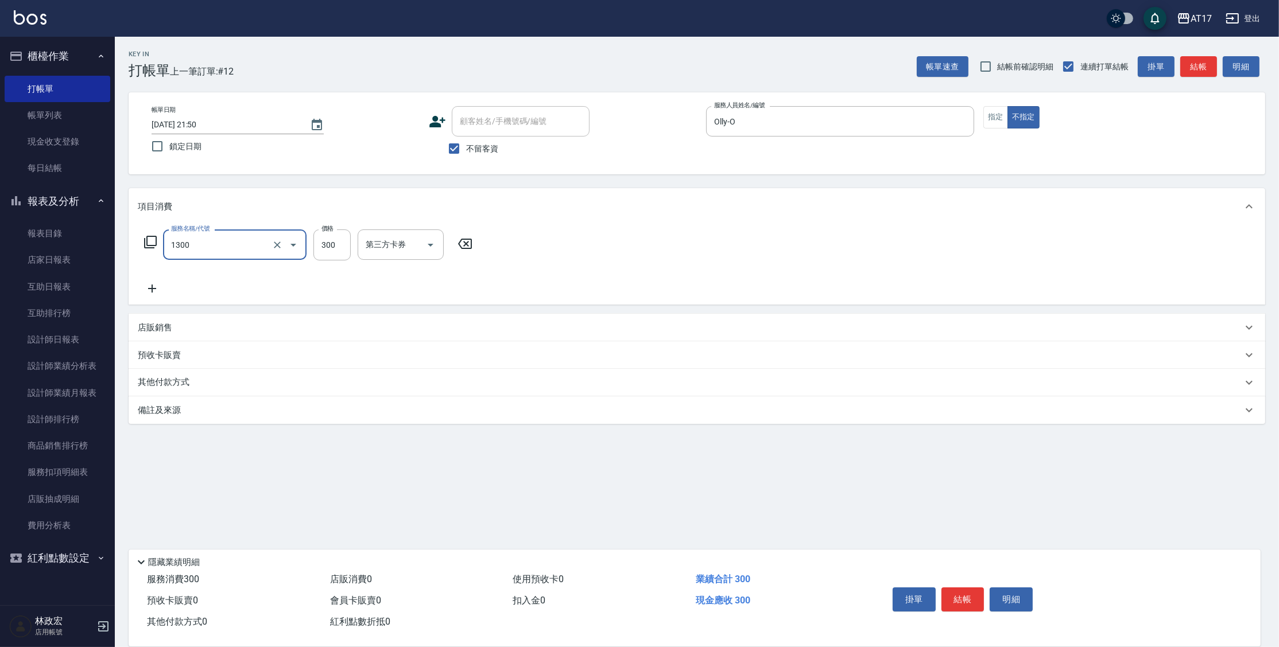
type input "一般洗髮(1300)"
type input "299"
type input "雪莉-55"
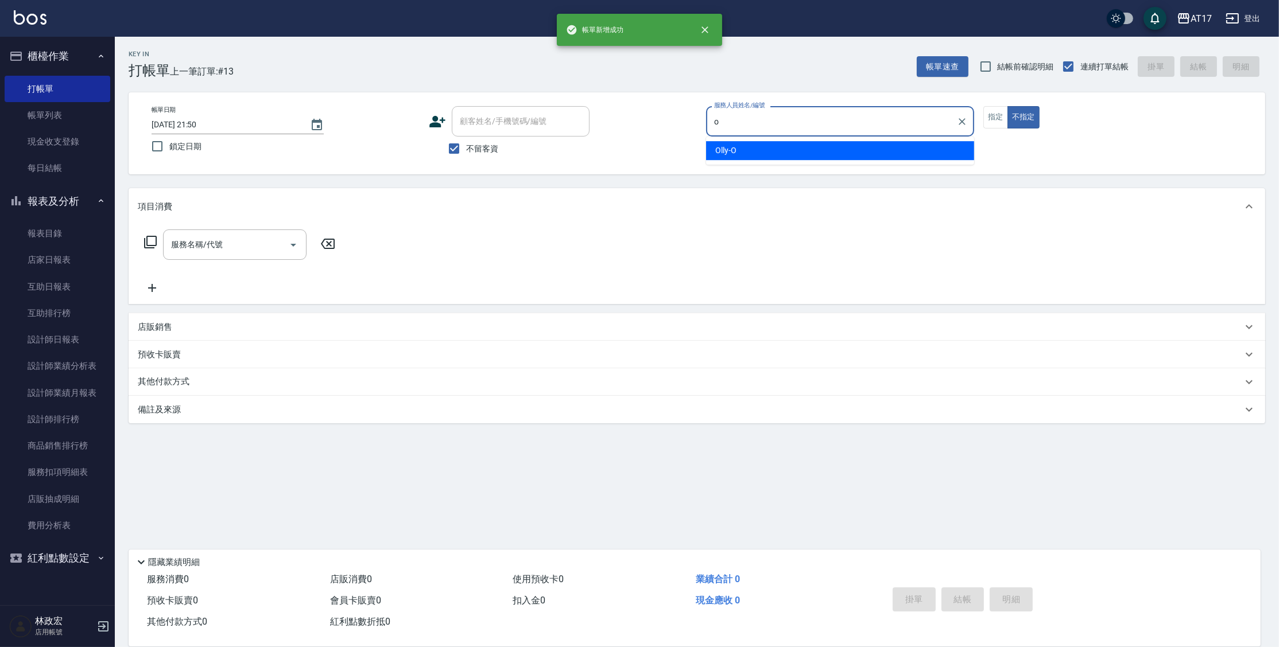
type input "Olly-O"
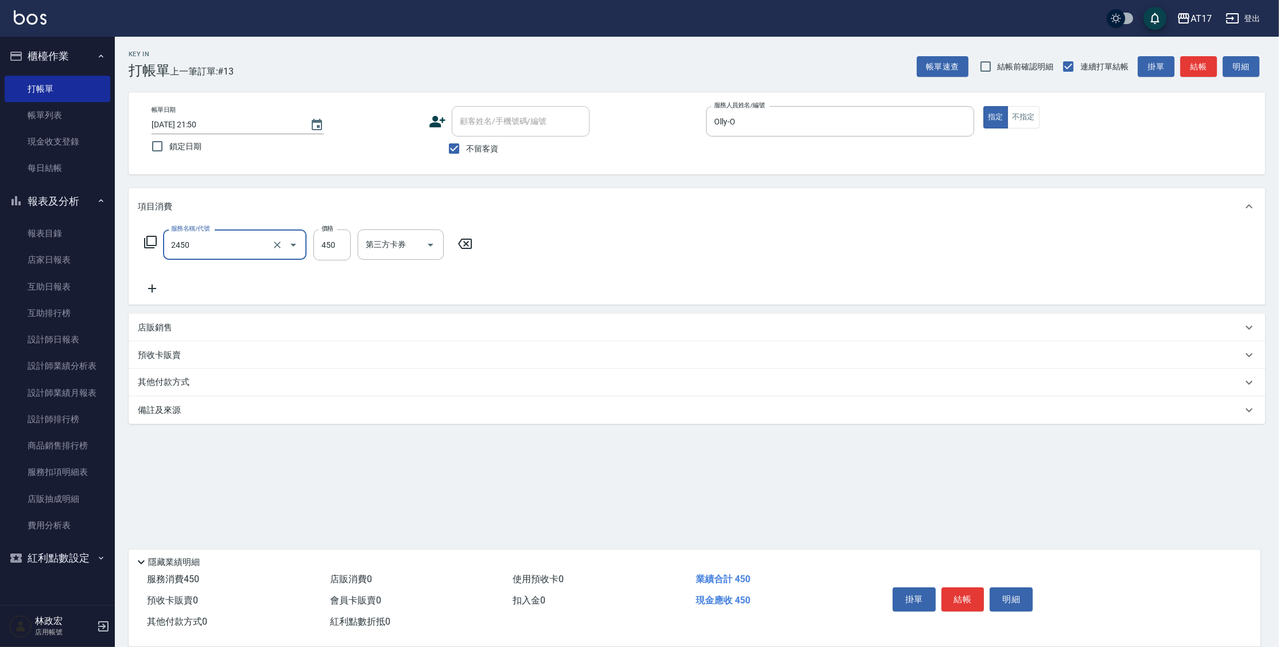
type input "C剪髮套餐(2450)"
type input "450"
type input "雪莉-55"
click at [983, 596] on button "結帳" at bounding box center [962, 600] width 43 height 24
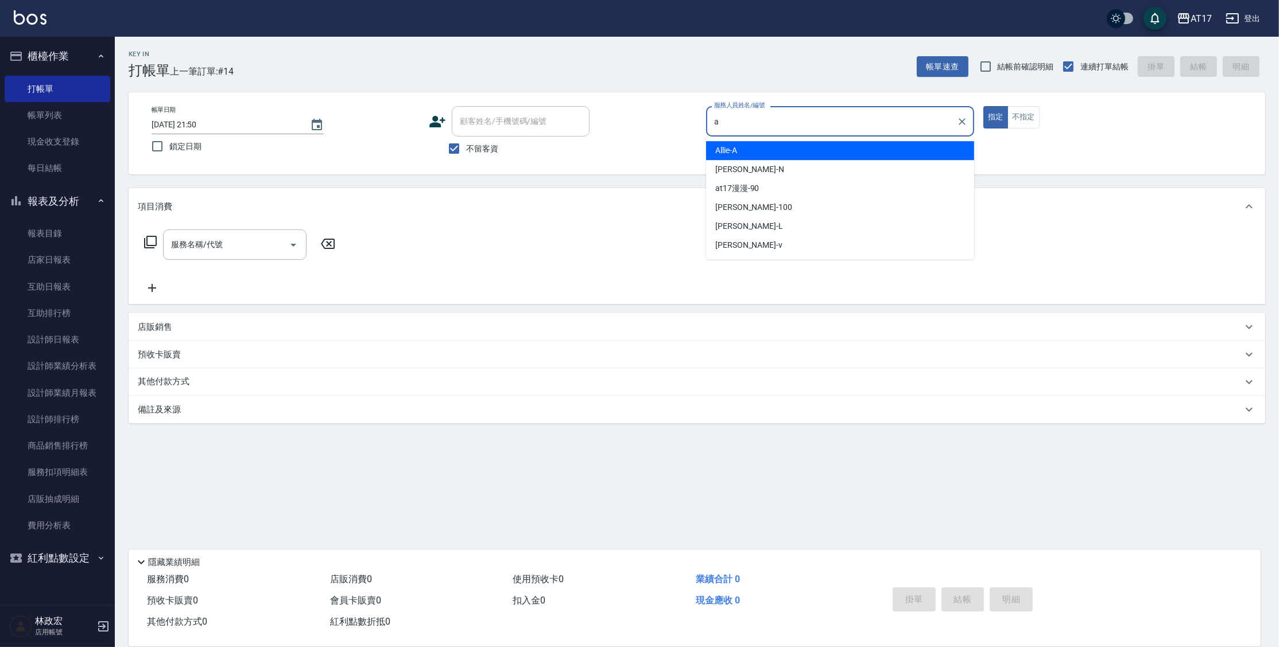
type input "Allie-A"
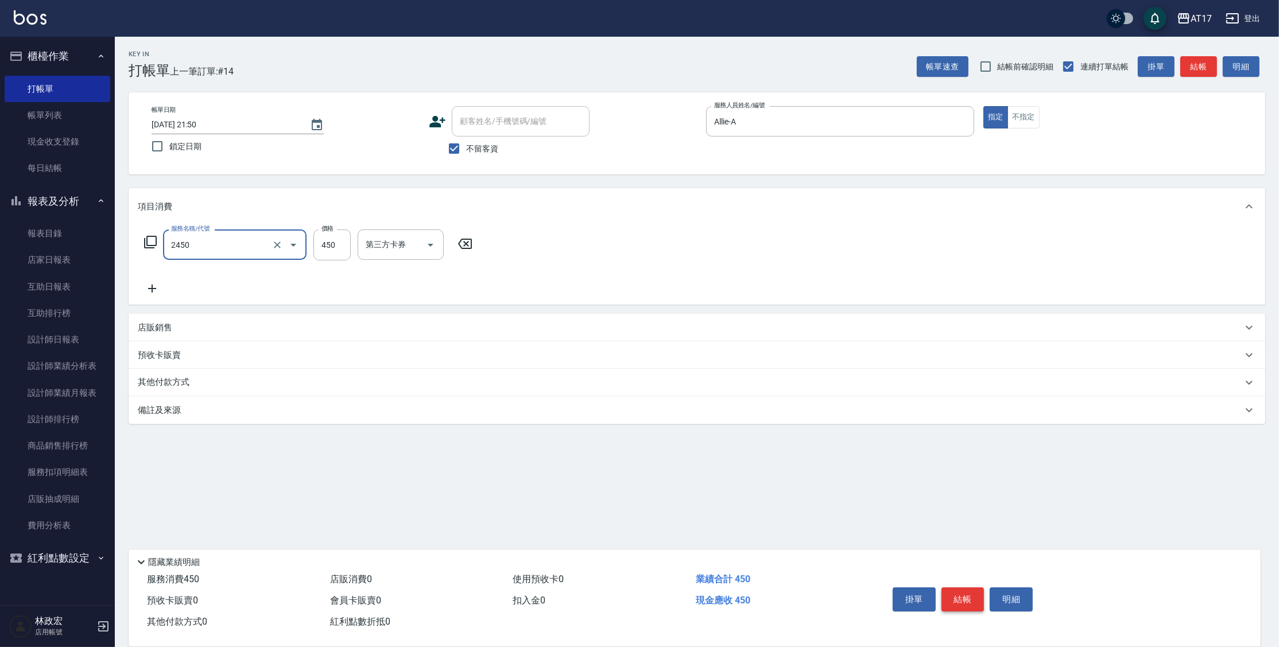
type input "C剪髮套餐(2450)"
type input "淳-25"
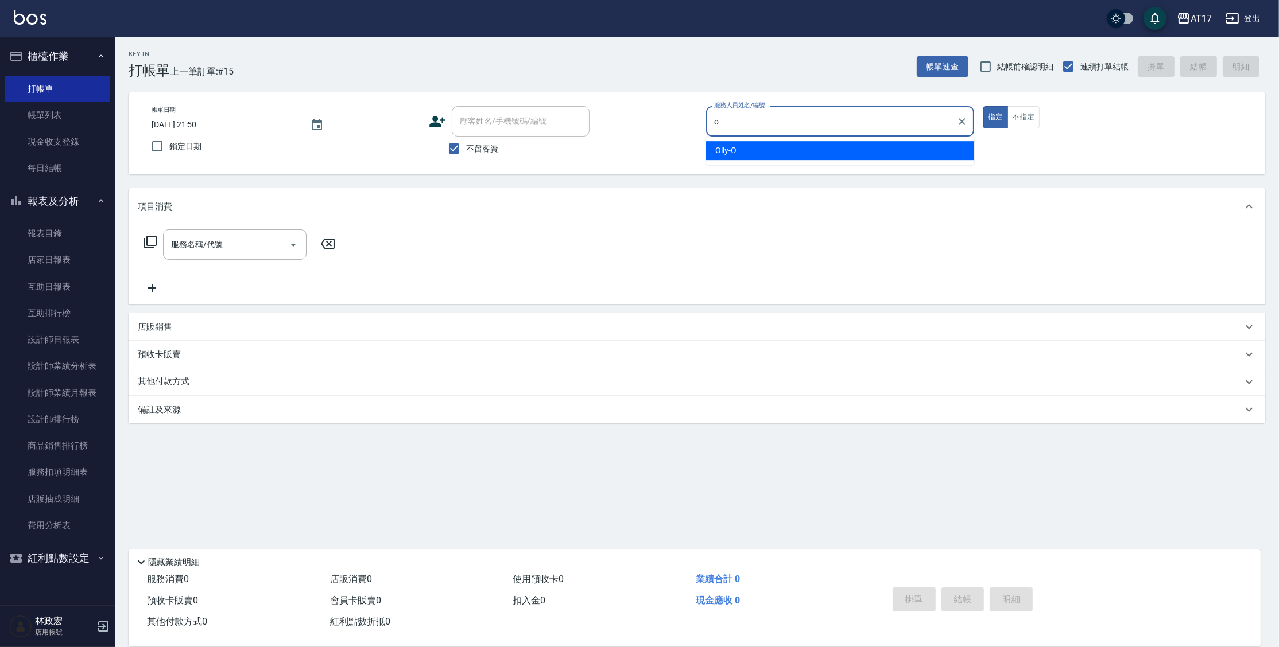
type input "Olly-O"
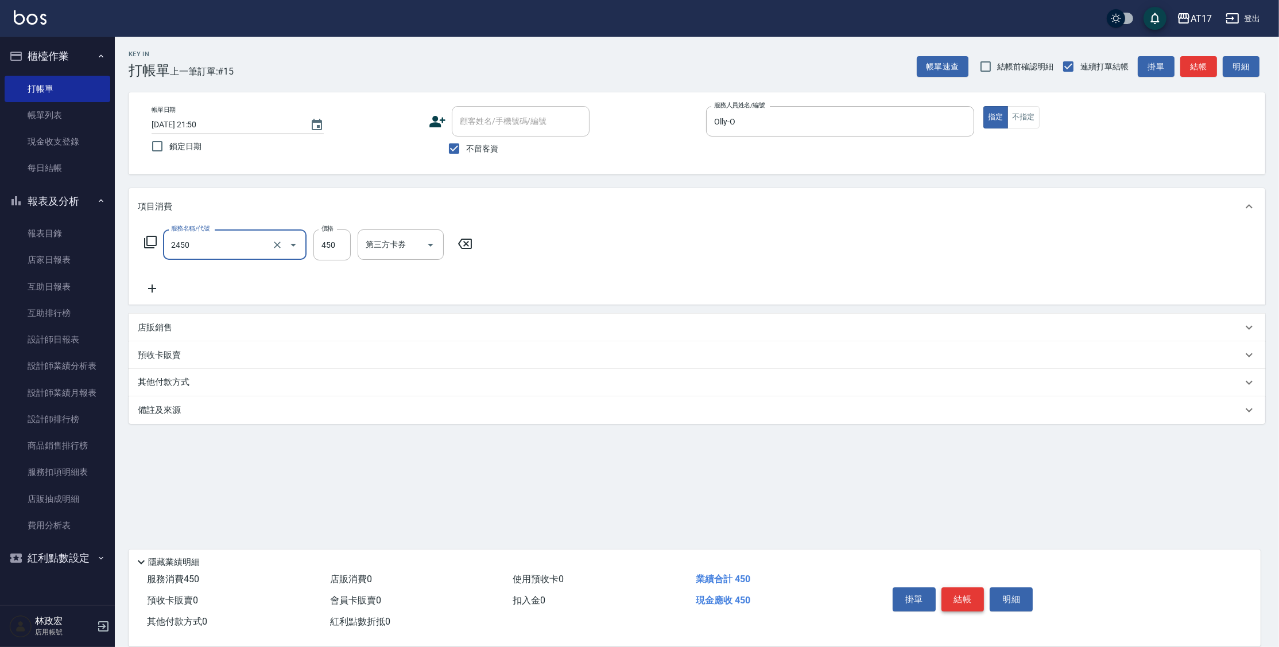
type input "C剪髮套餐(2450)"
type input "500"
type input "雪莉-55"
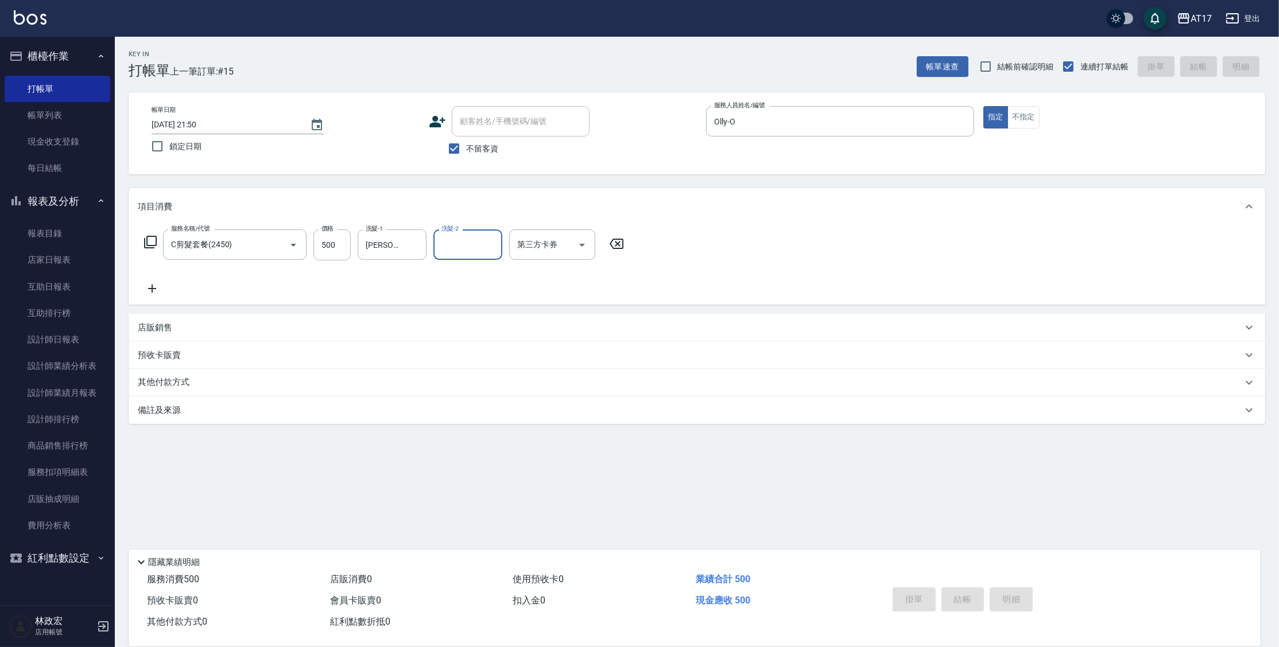
type input "2025/09/21 21:51"
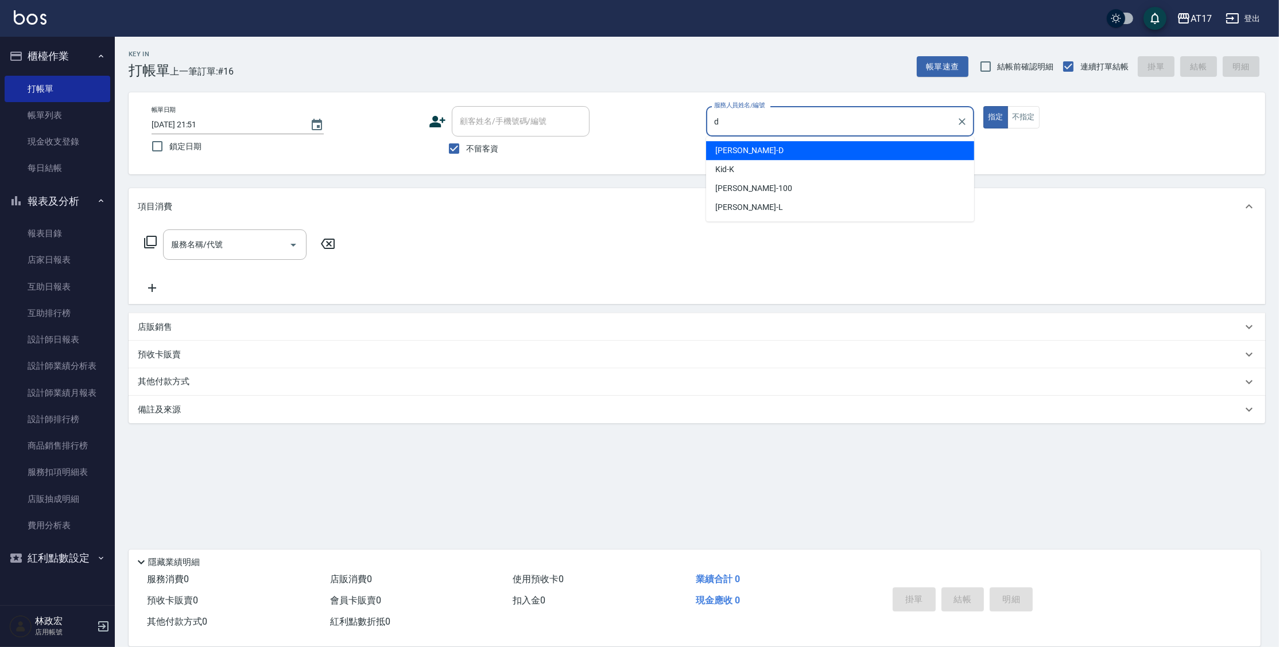
type input "Benny-D"
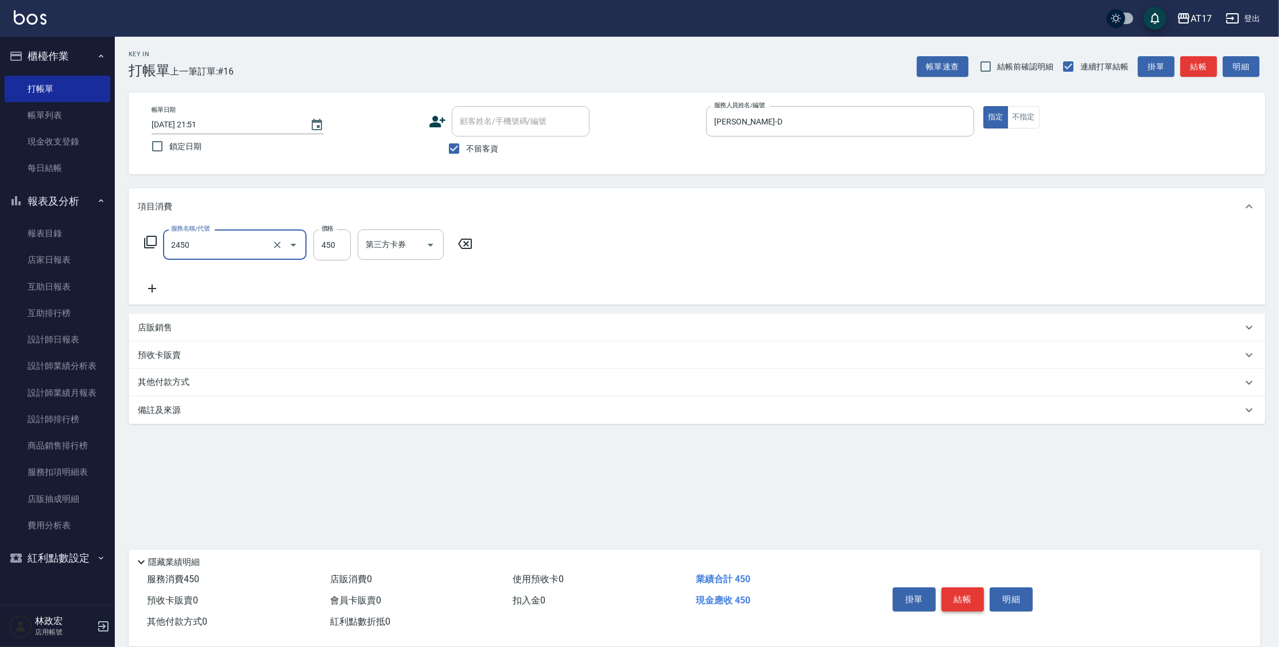
type input "C剪髮套餐(2450)"
type input "瑄-27"
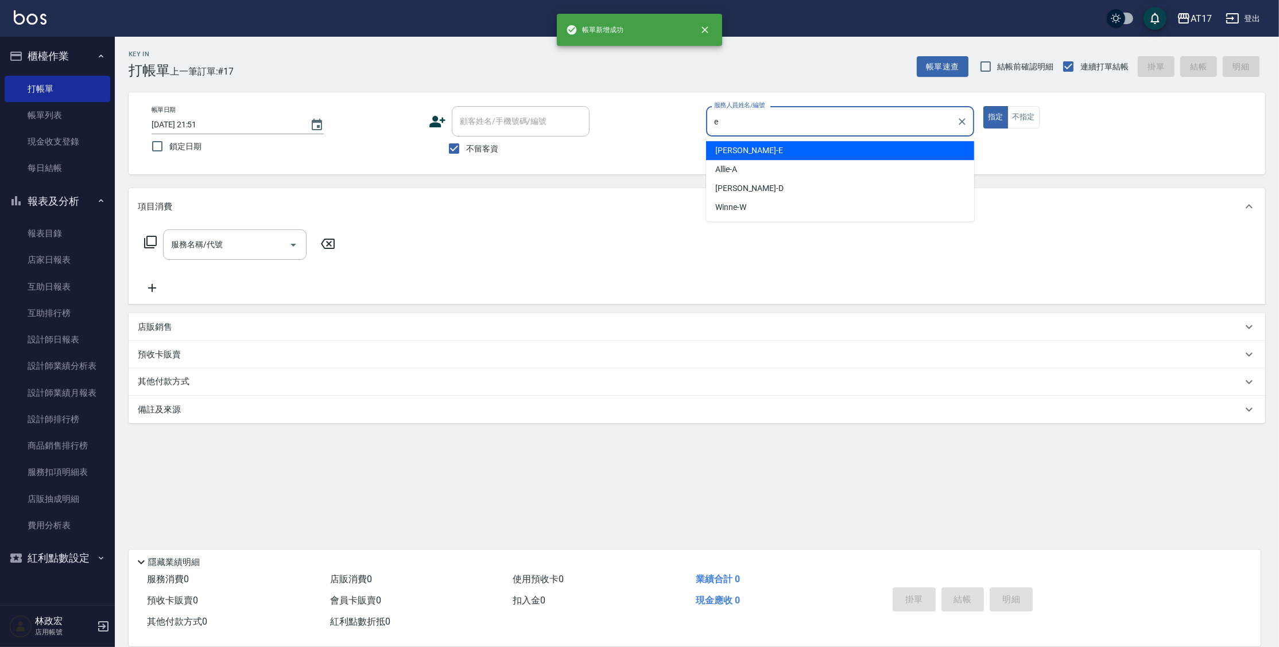
type input "Kelly-E"
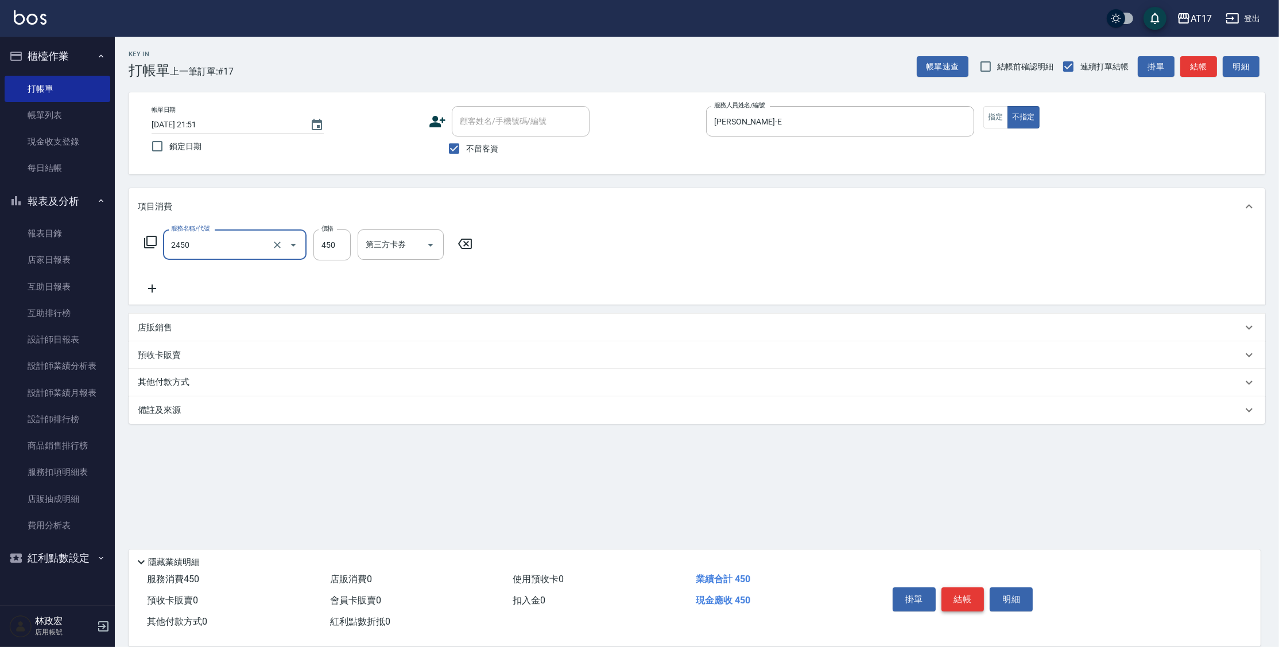
type input "C剪髮套餐(2450)"
type input "550"
type input "雪莉-55"
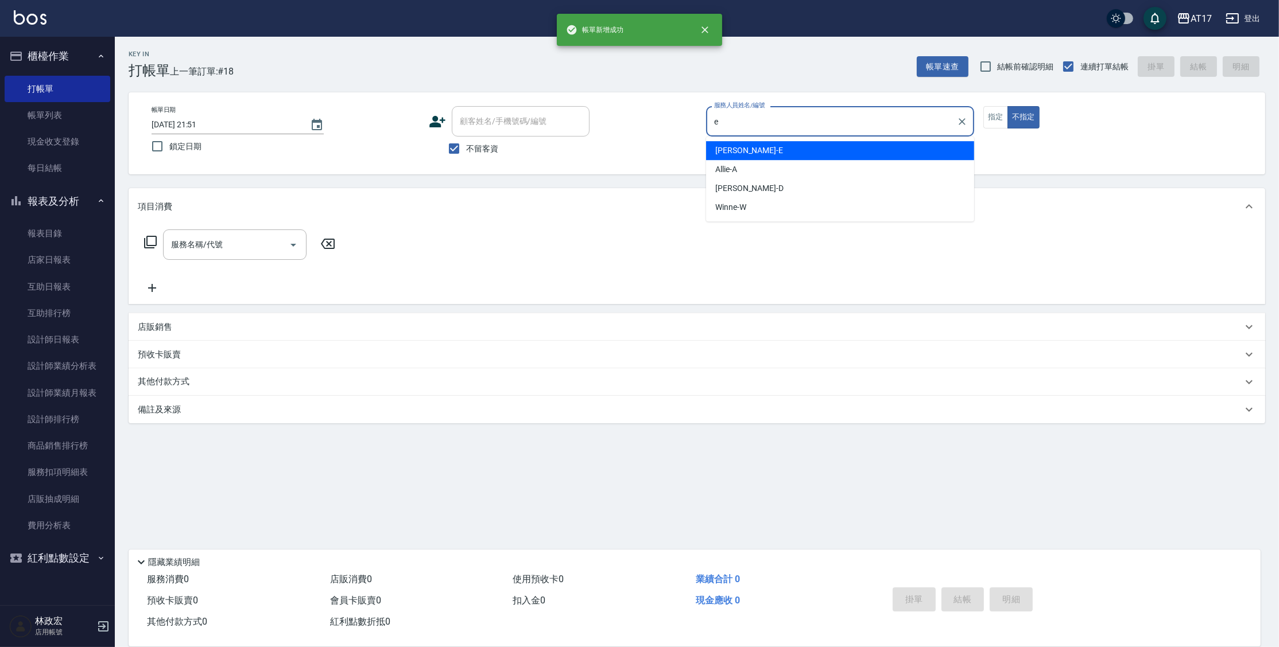
type input "Kelly-E"
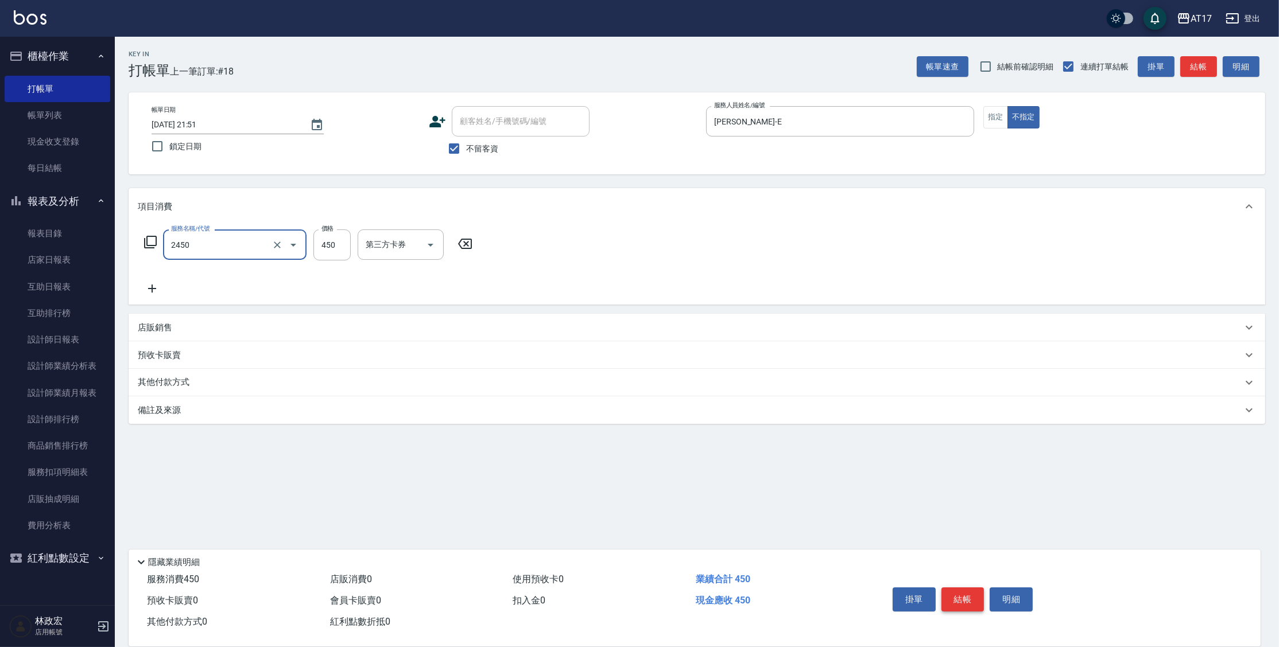
type input "C剪髮套餐(2450)"
type input "雪莉-55"
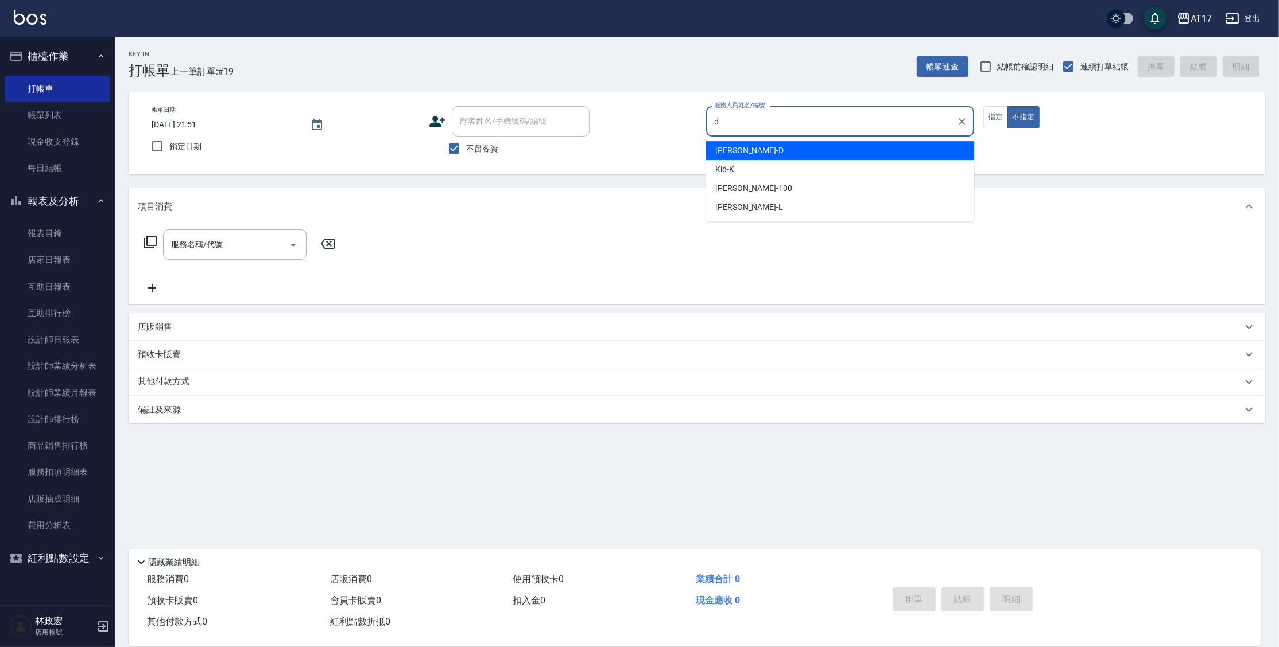
type input "Benny-D"
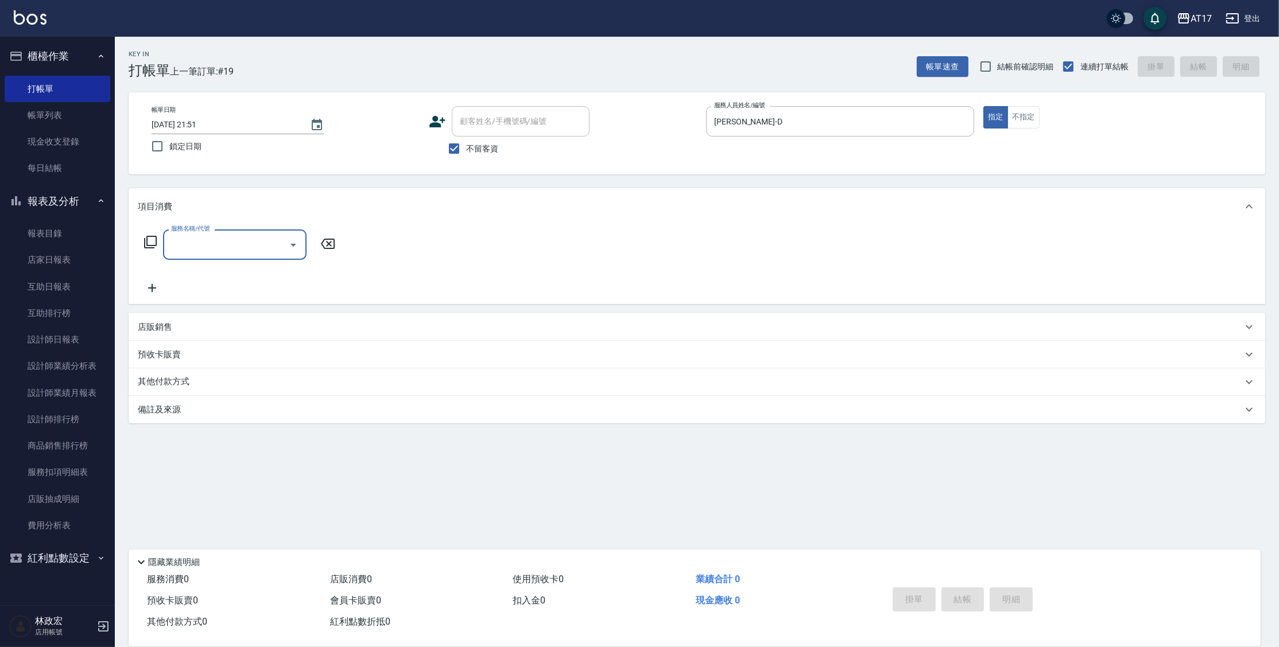
click at [155, 243] on icon at bounding box center [151, 242] width 14 height 14
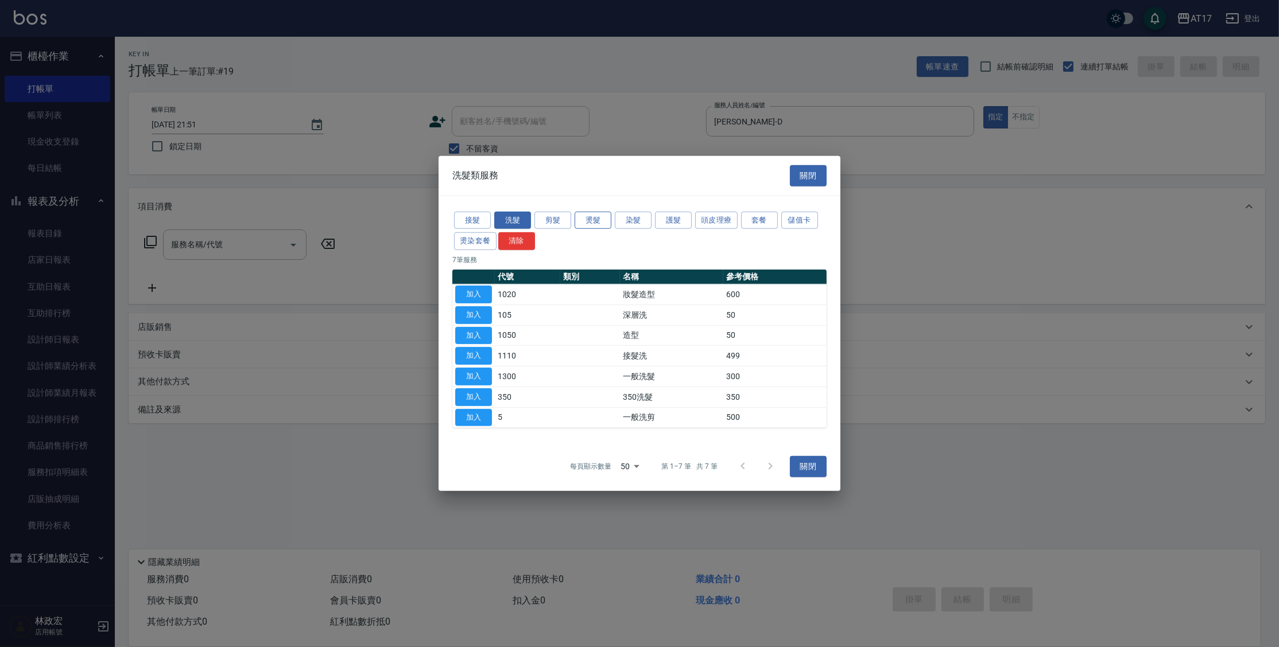
click at [601, 222] on button "燙髮" at bounding box center [593, 220] width 37 height 18
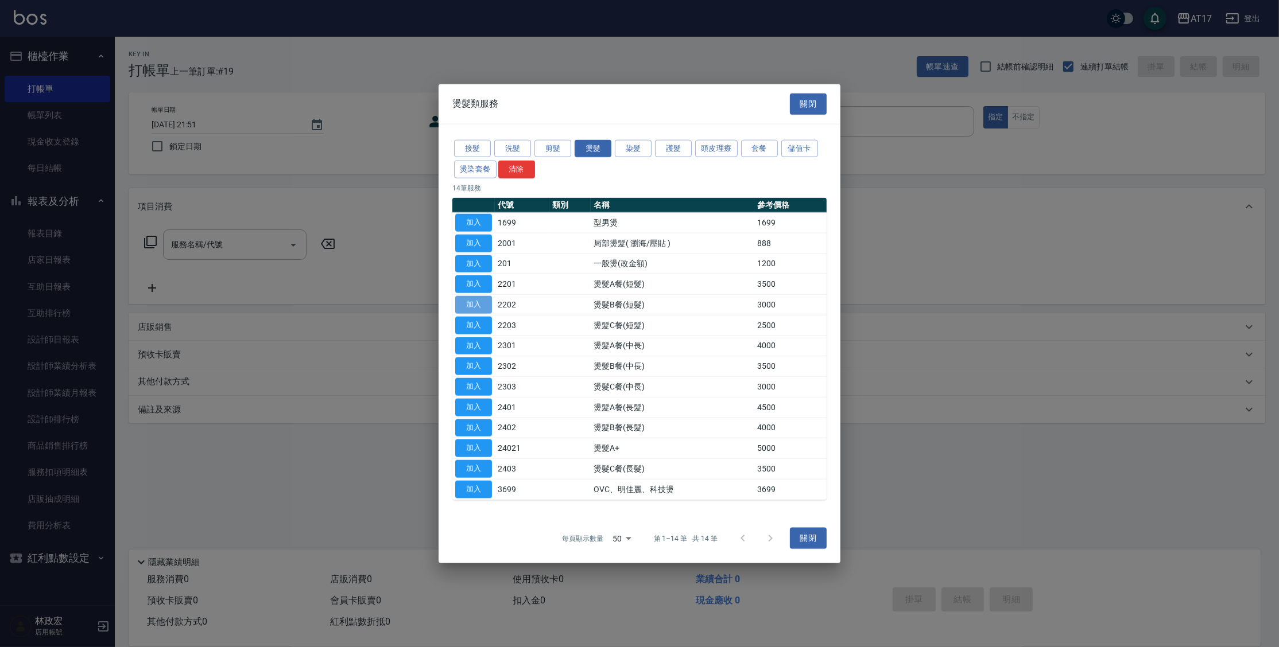
click at [480, 311] on button "加入" at bounding box center [473, 305] width 37 height 18
type input "燙髮B餐(短髮)(2202)"
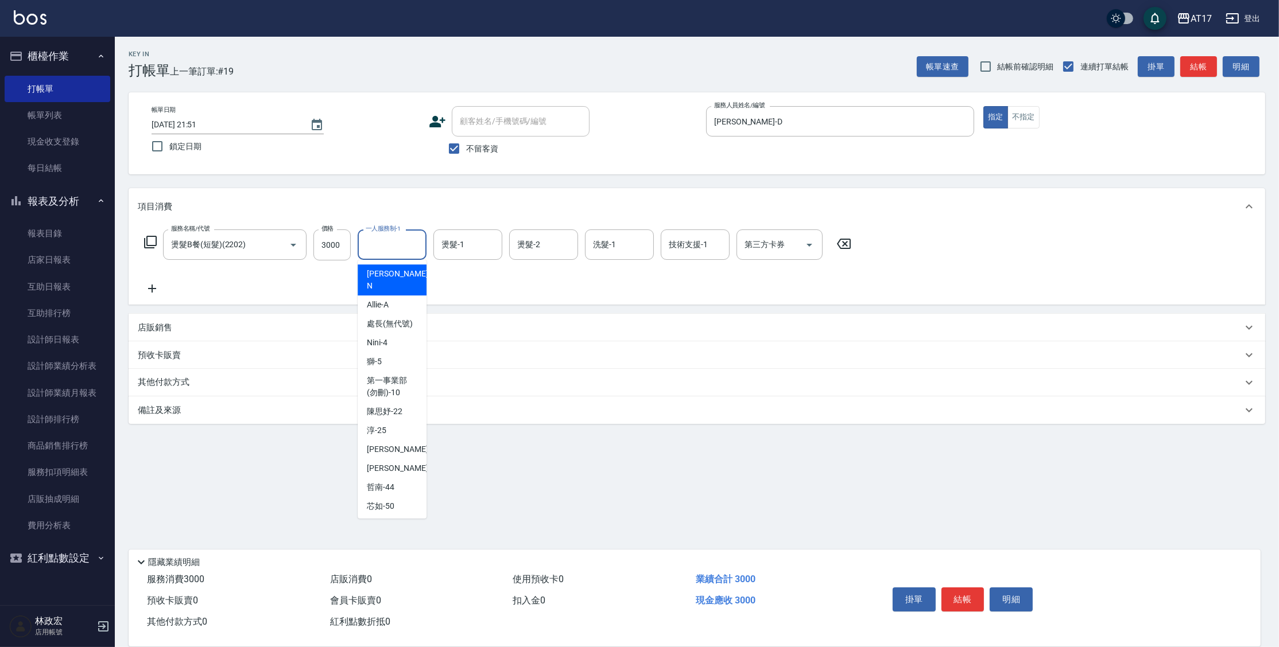
drag, startPoint x: 366, startPoint y: 248, endPoint x: 459, endPoint y: 265, distance: 94.6
click at [366, 249] on input "一人服務制-1" at bounding box center [392, 245] width 59 height 20
type input "Benny-D"
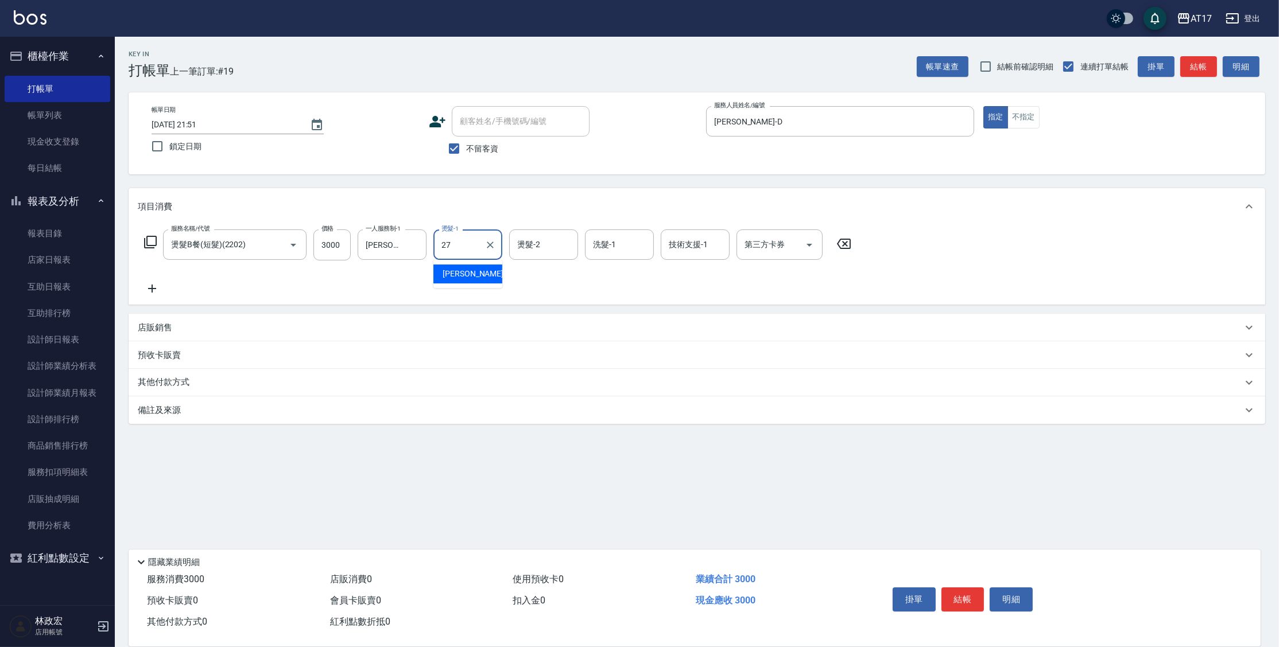
type input "瑄-27"
click at [522, 242] on div "燙髮-2 燙髮-2" at bounding box center [543, 245] width 69 height 30
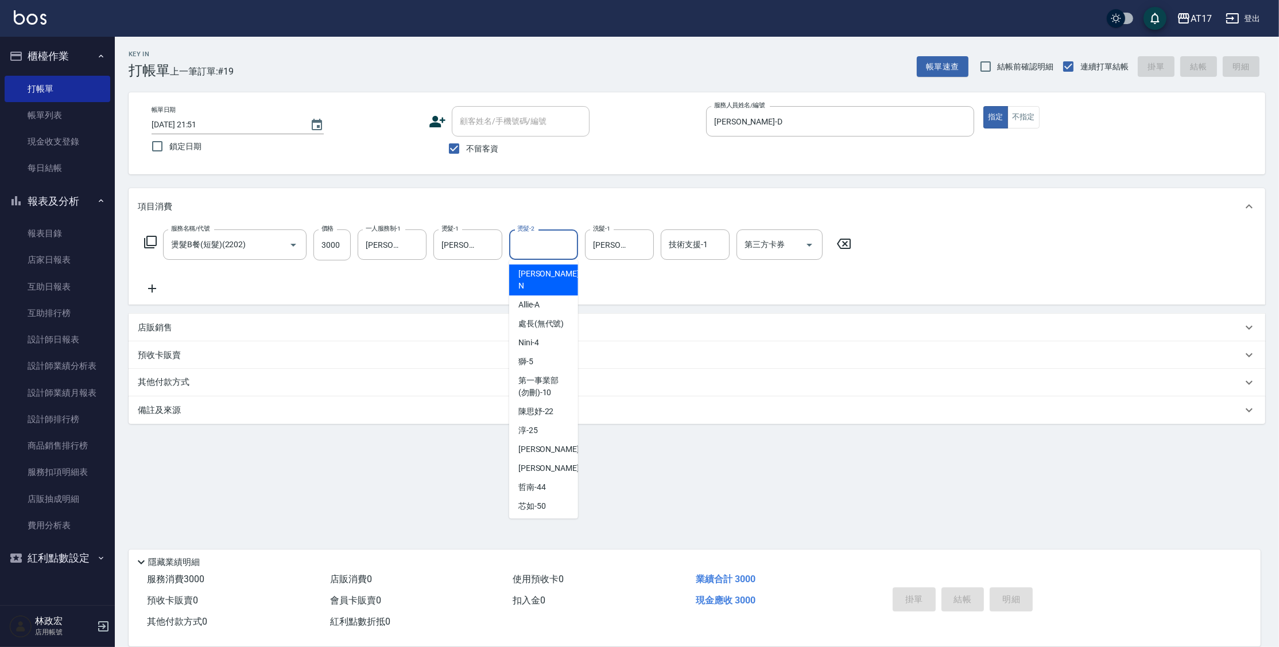
type input "2025/09/21 21:52"
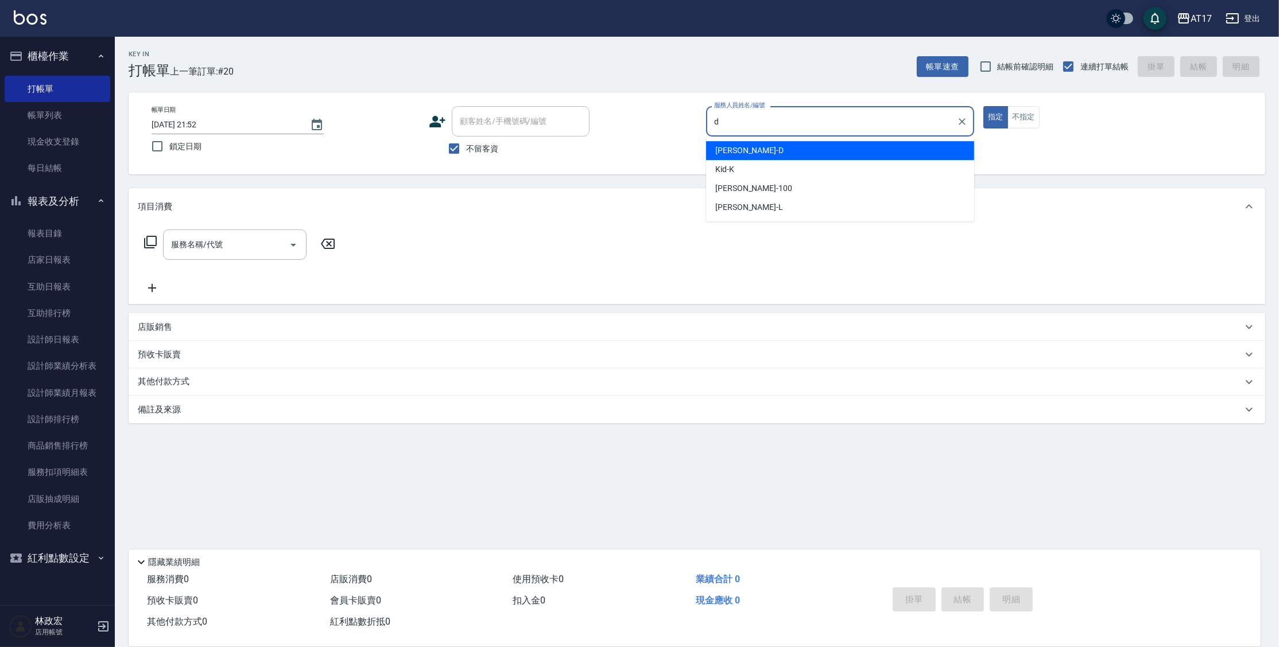
type input "Benny-D"
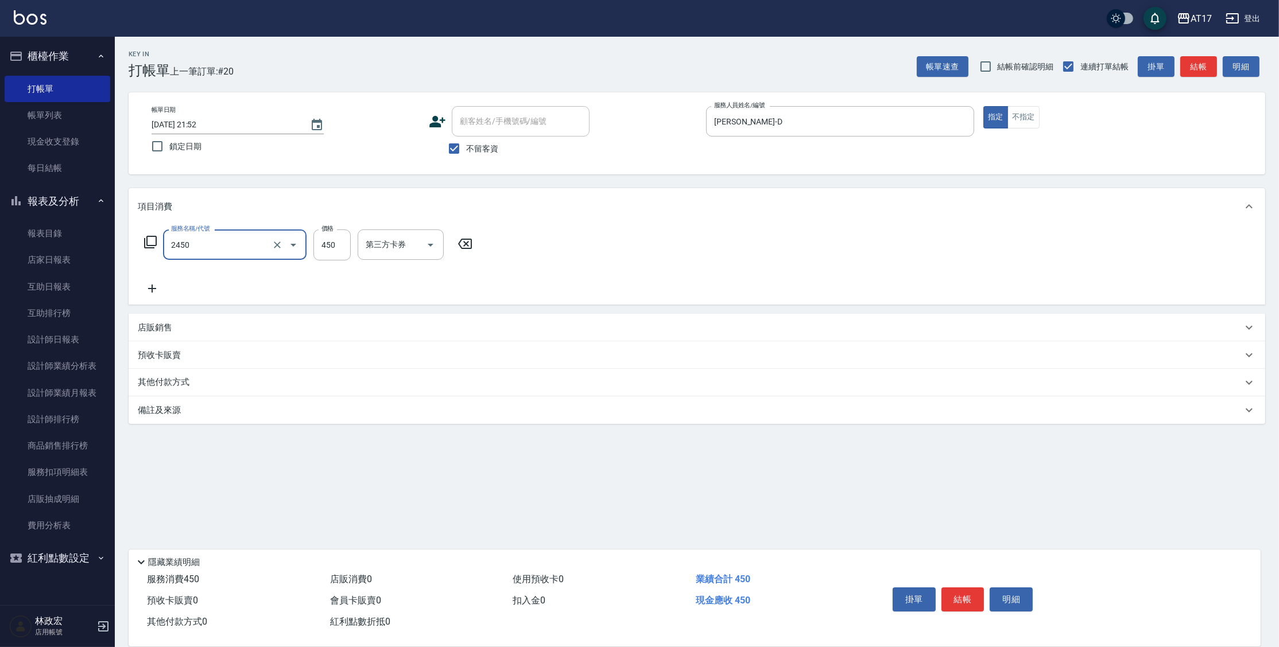
type input "C剪髮套餐(2450)"
type input "500"
type input "淳-25"
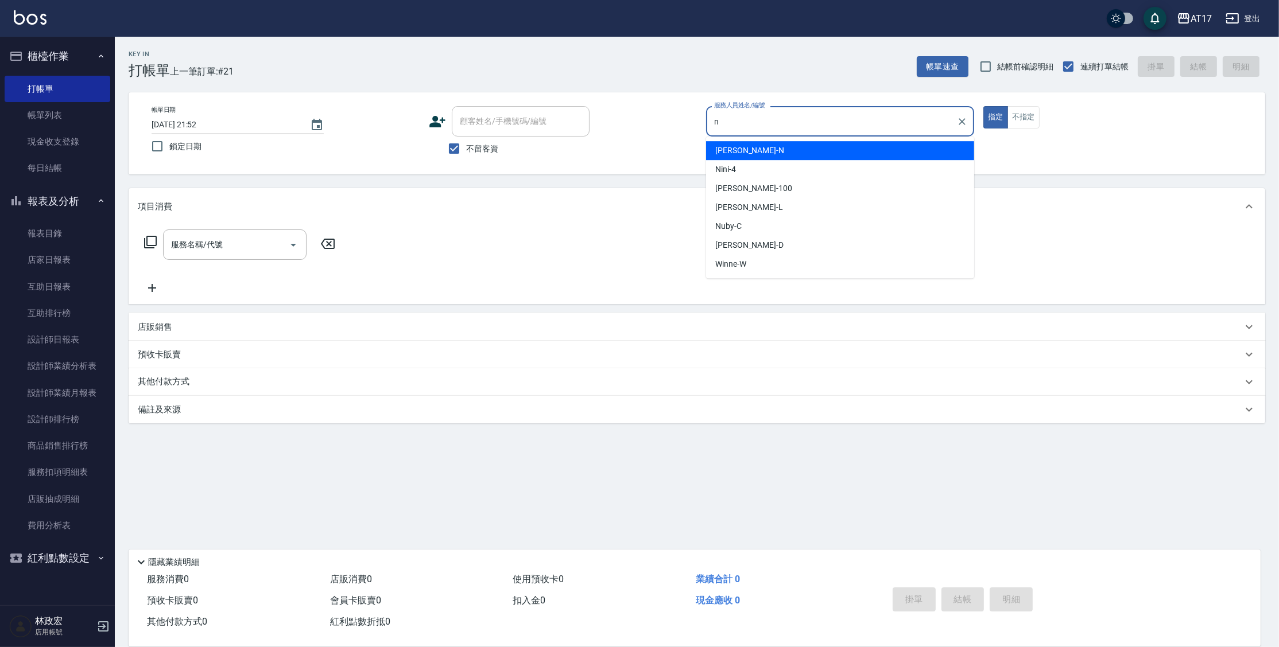
type input "Nina-N"
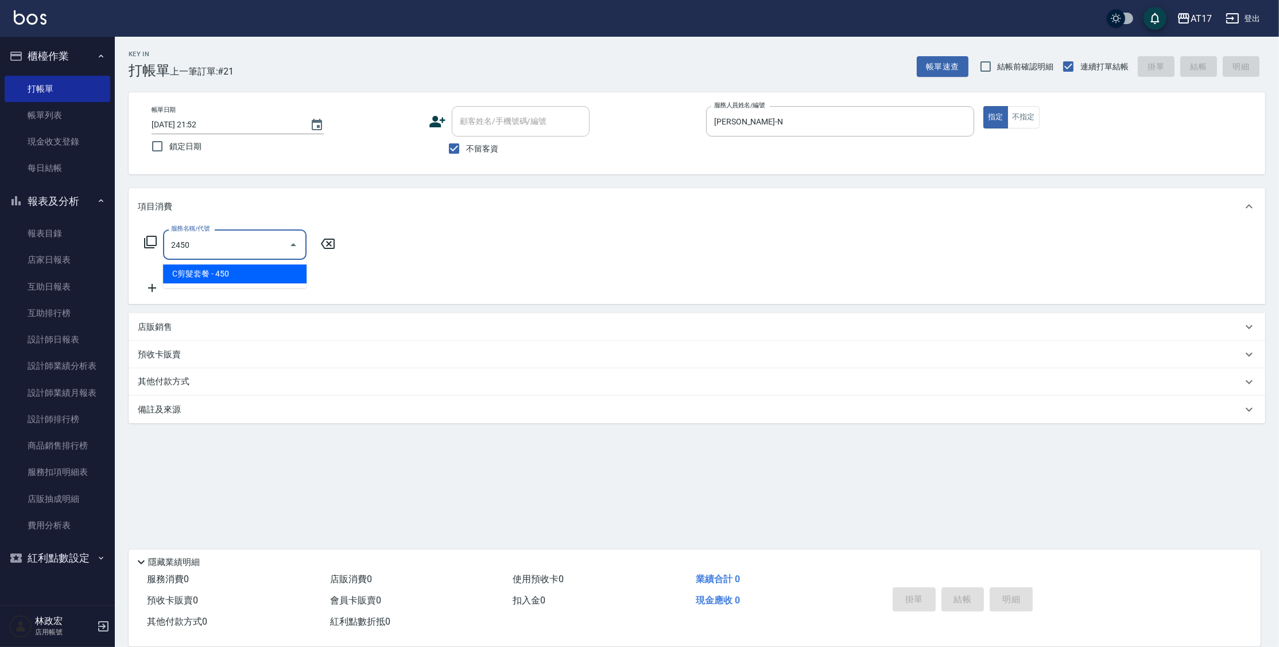
type input "C剪髮套餐(2450)"
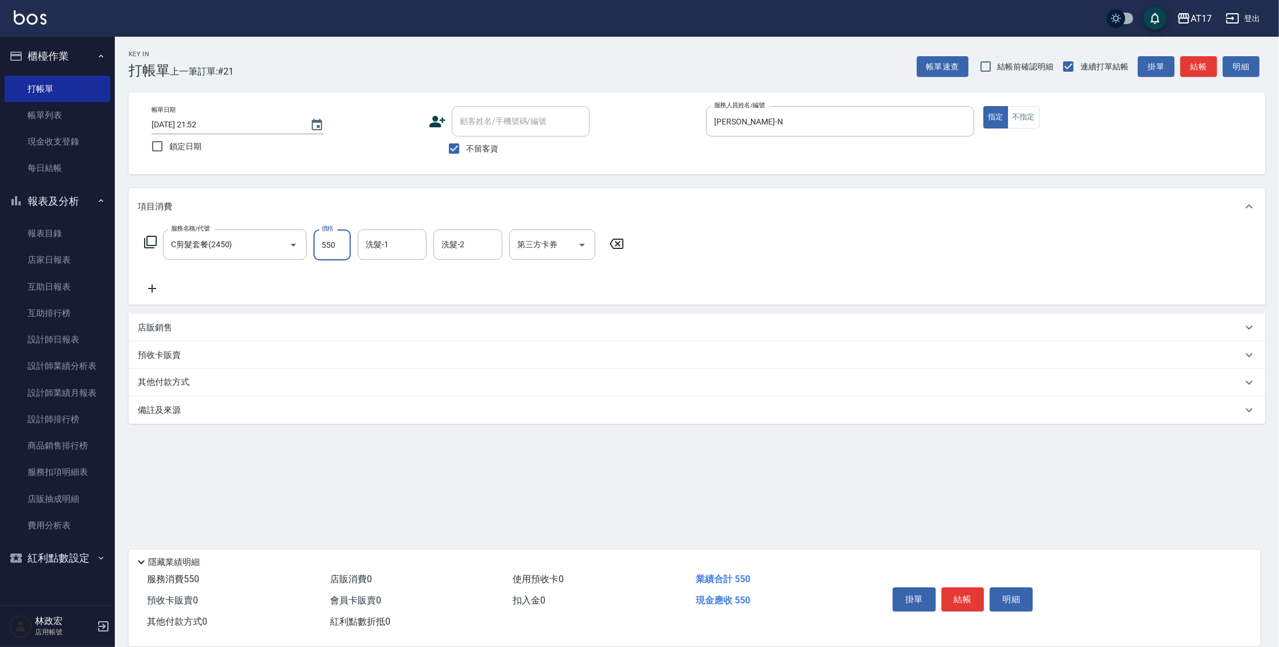
type input "550"
type input "瑄-27"
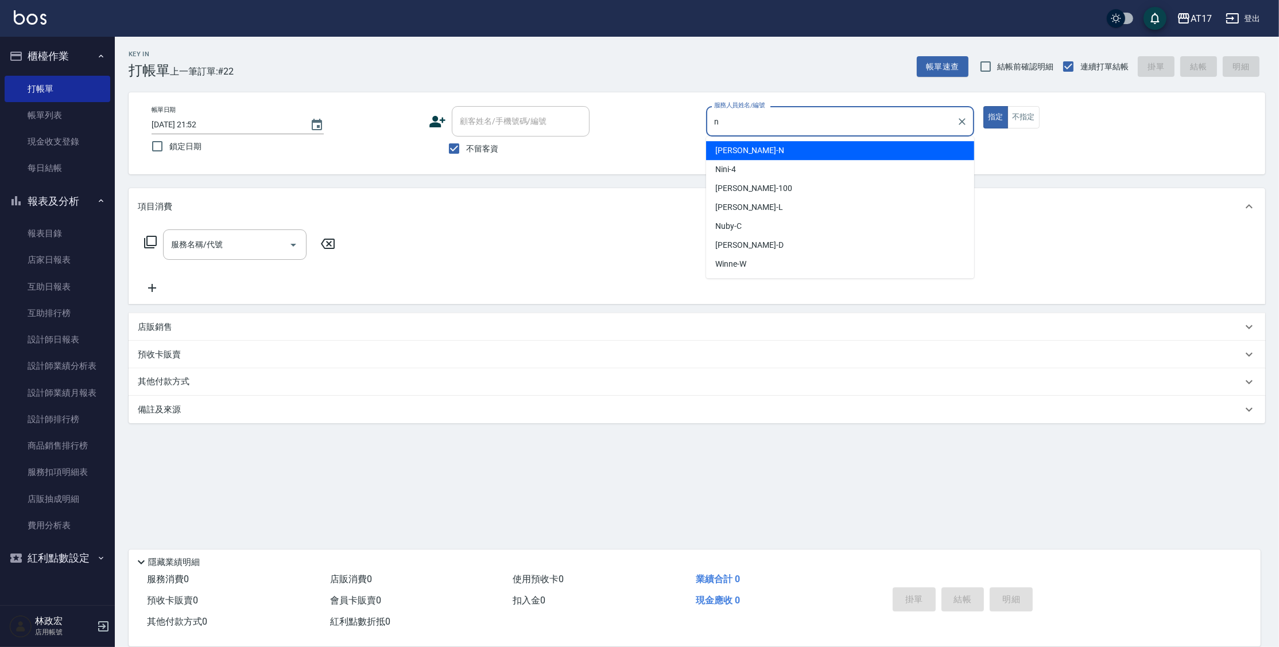
type input "Nina-N"
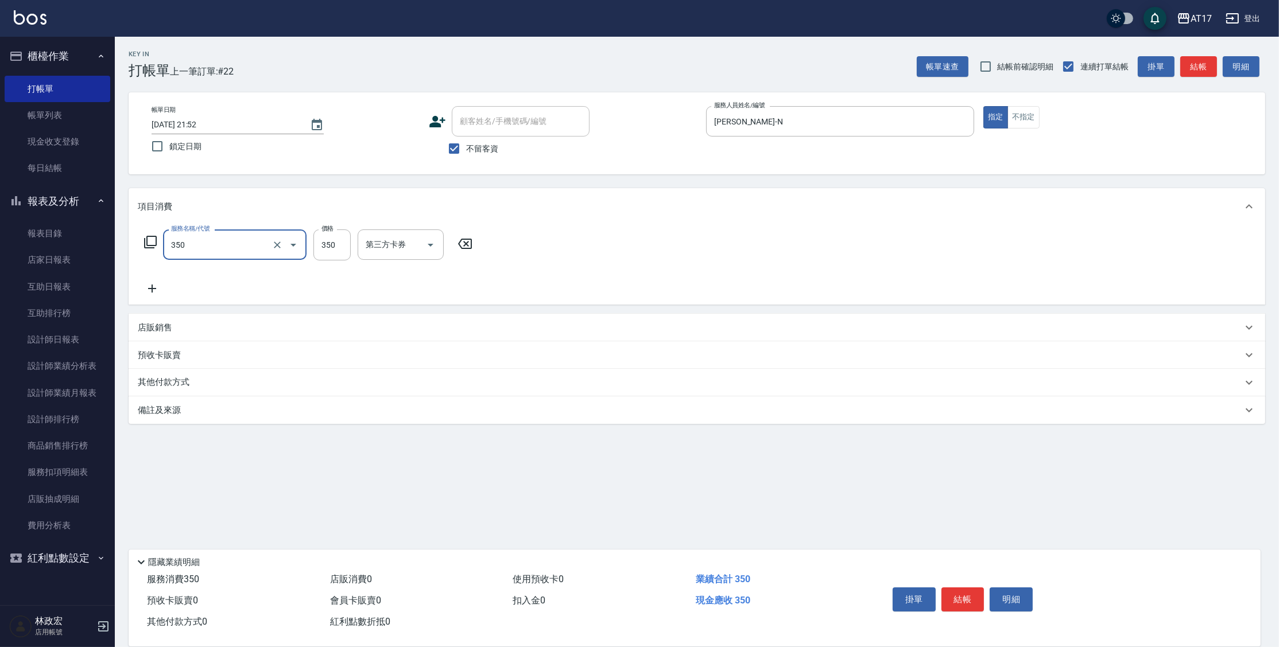
type input "350洗髮(350)"
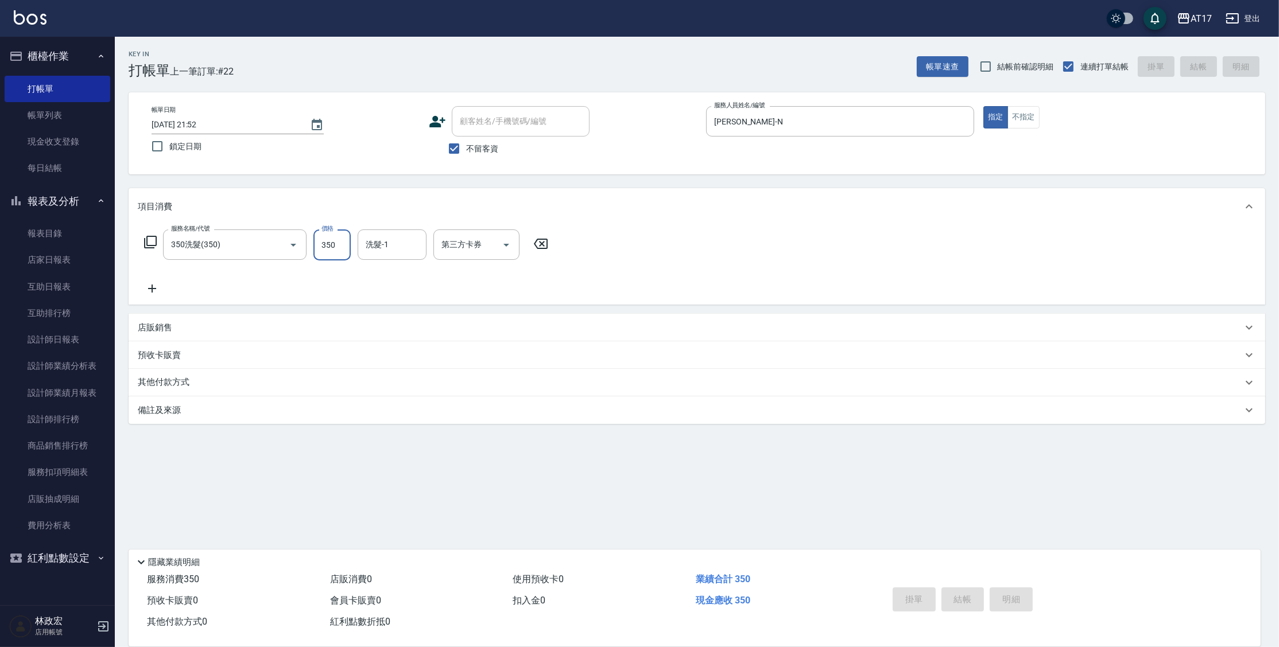
type input "2025/09/21 21:53"
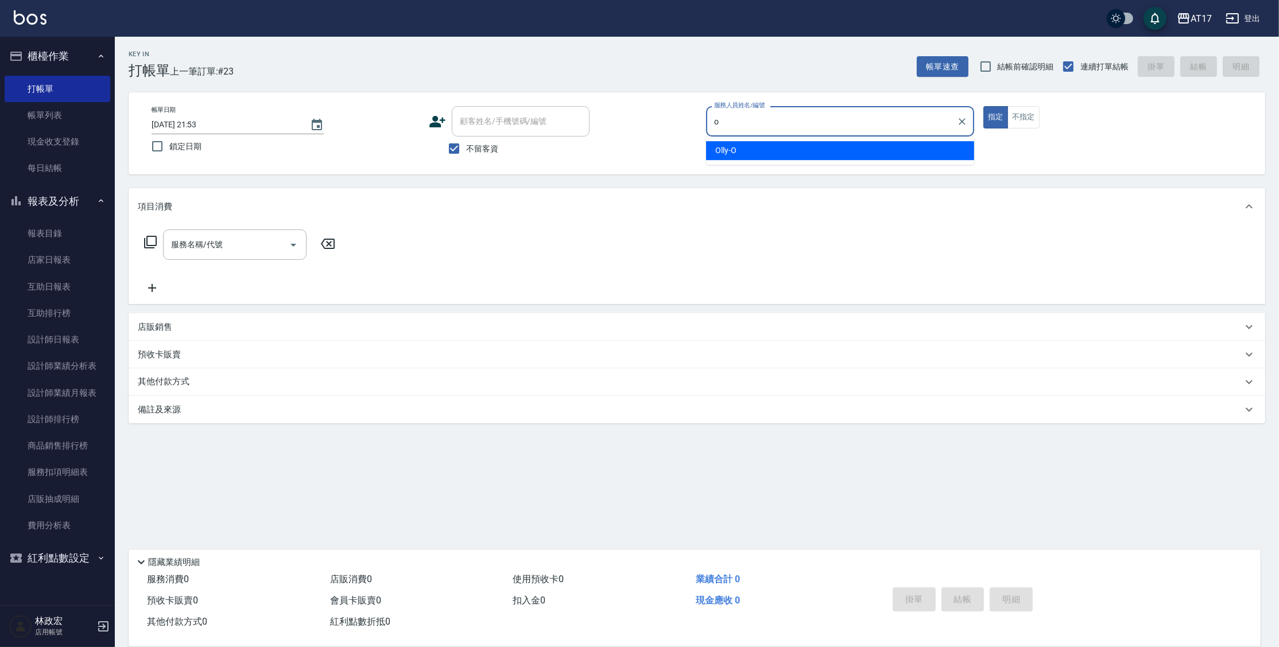
type input "Olly-O"
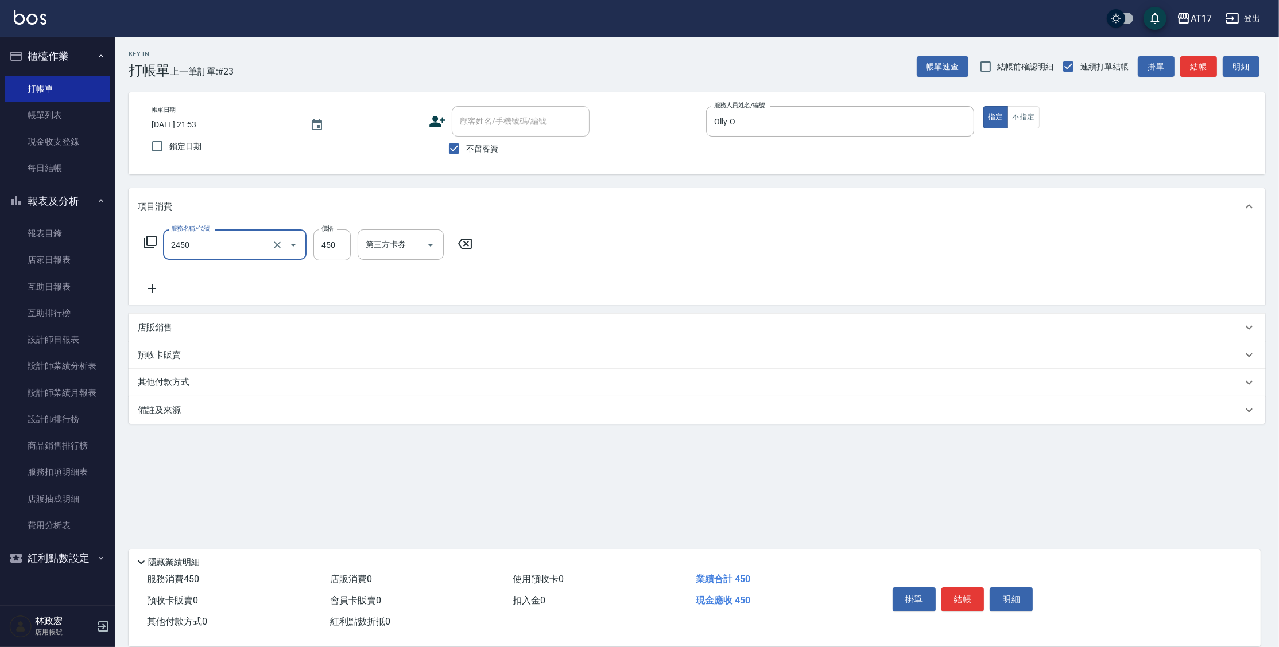
type input "C剪髮套餐(2450)"
type input "500"
type input "雪莉-55"
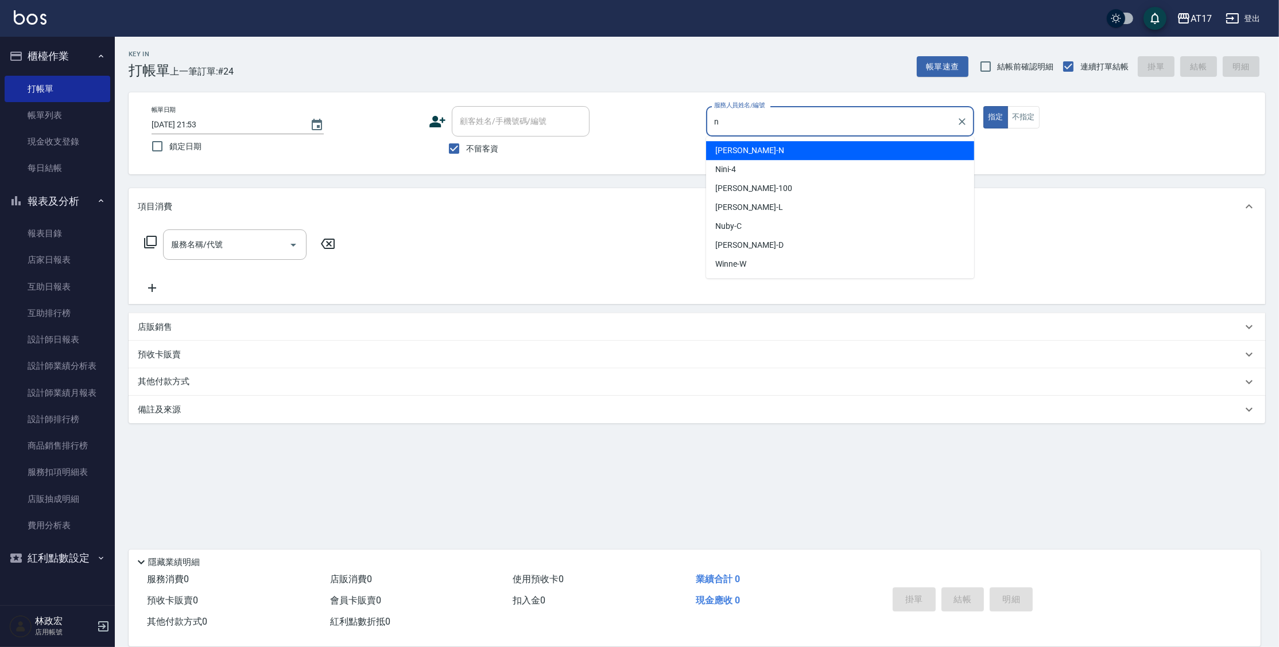
type input "Nina-N"
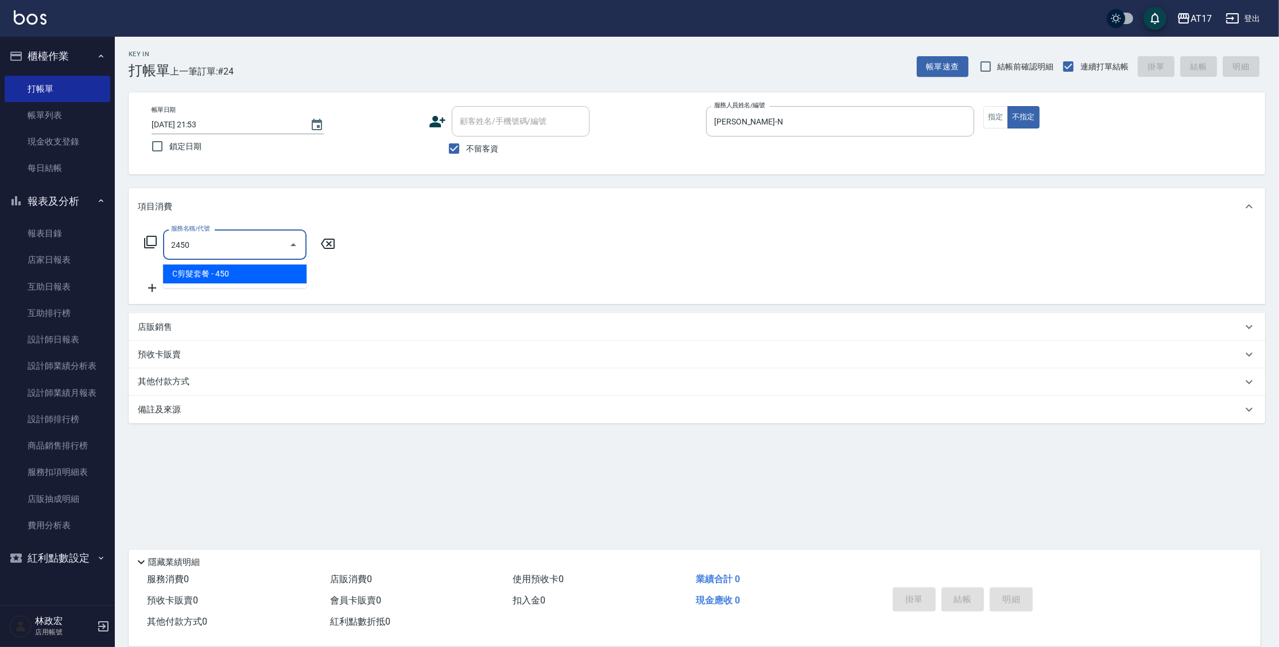
type input "C剪髮套餐(2450)"
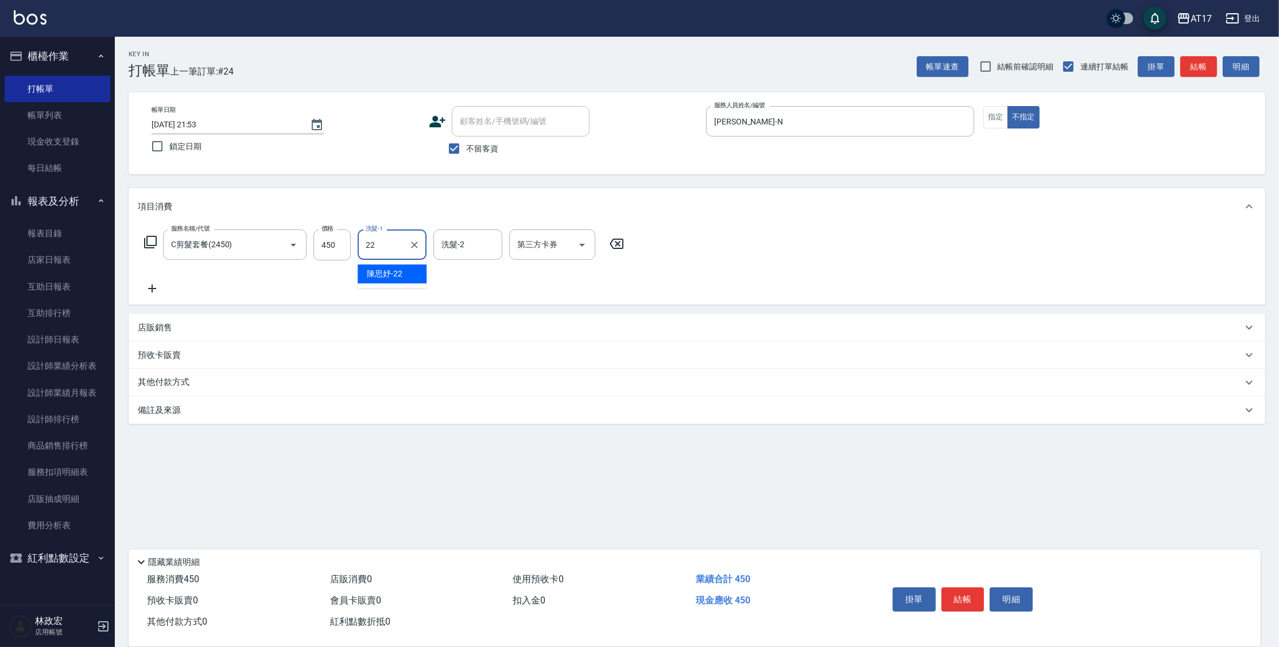
type input "陳思妤-22"
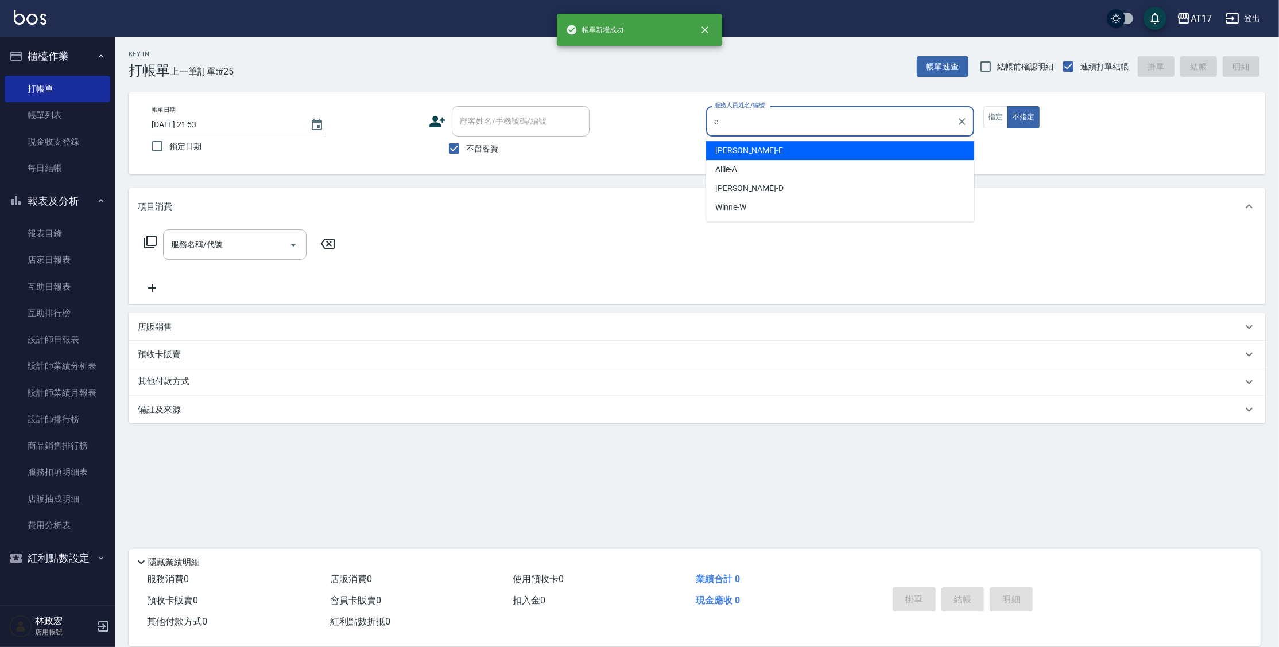
type input "Kelly-E"
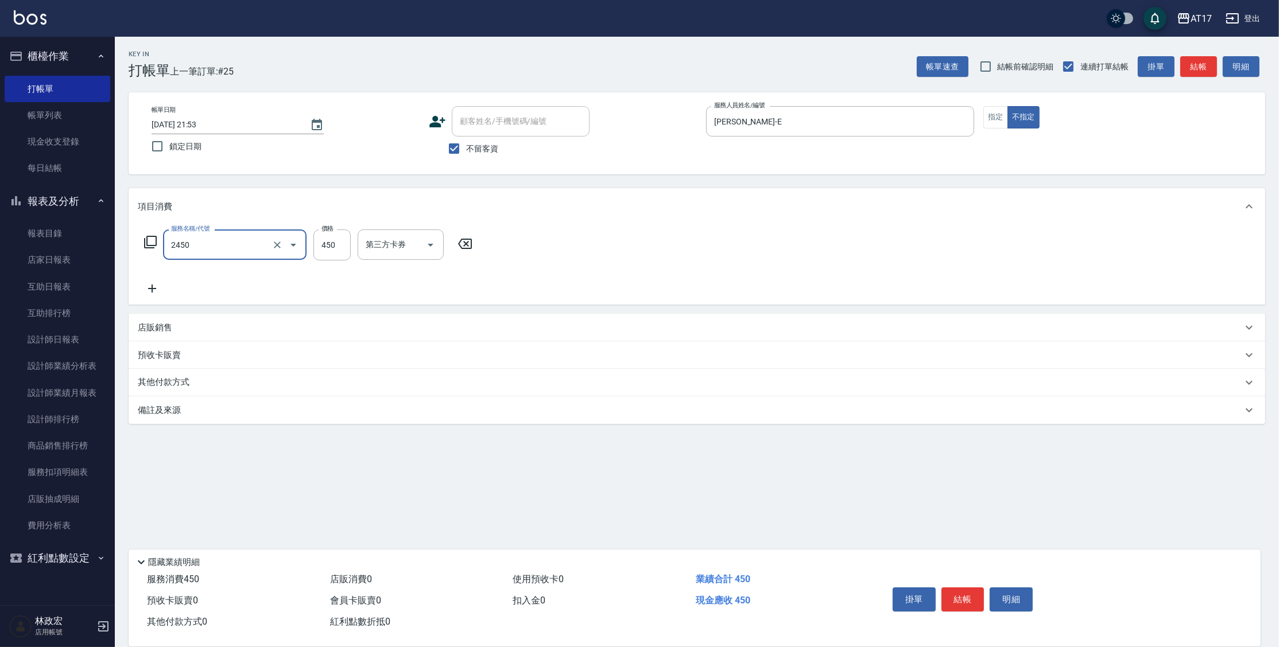
type input "C剪髮套餐(2450)"
type input "瑄-27"
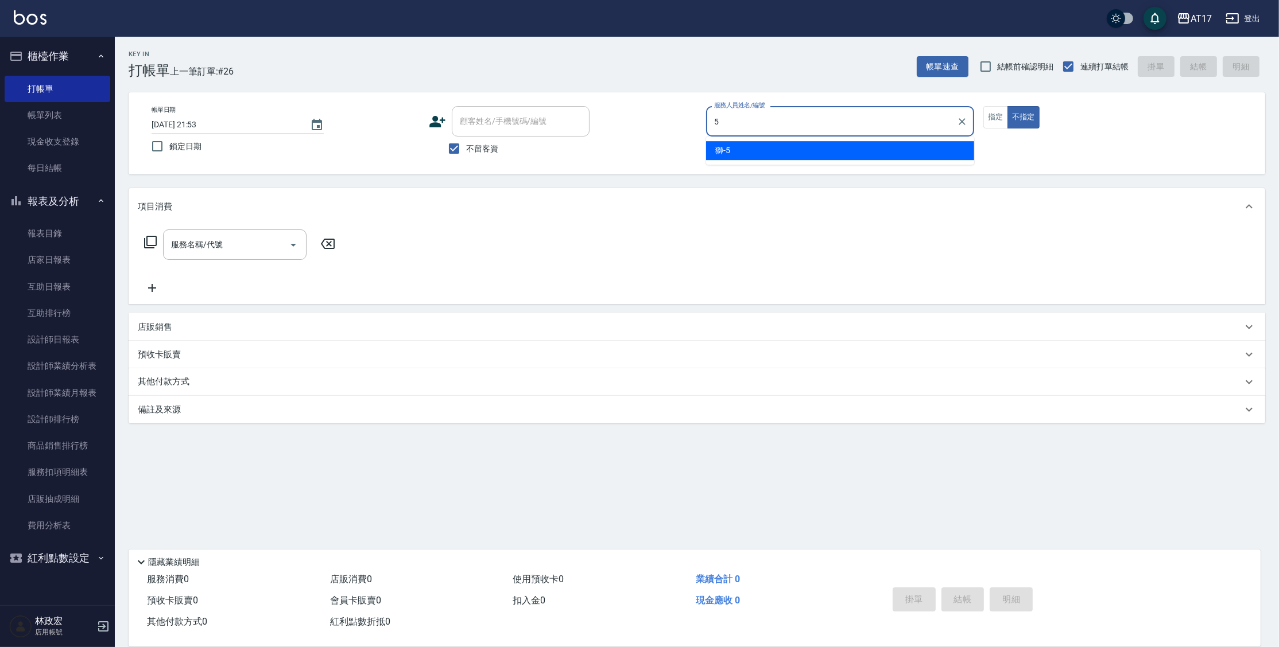
type input "獅-5"
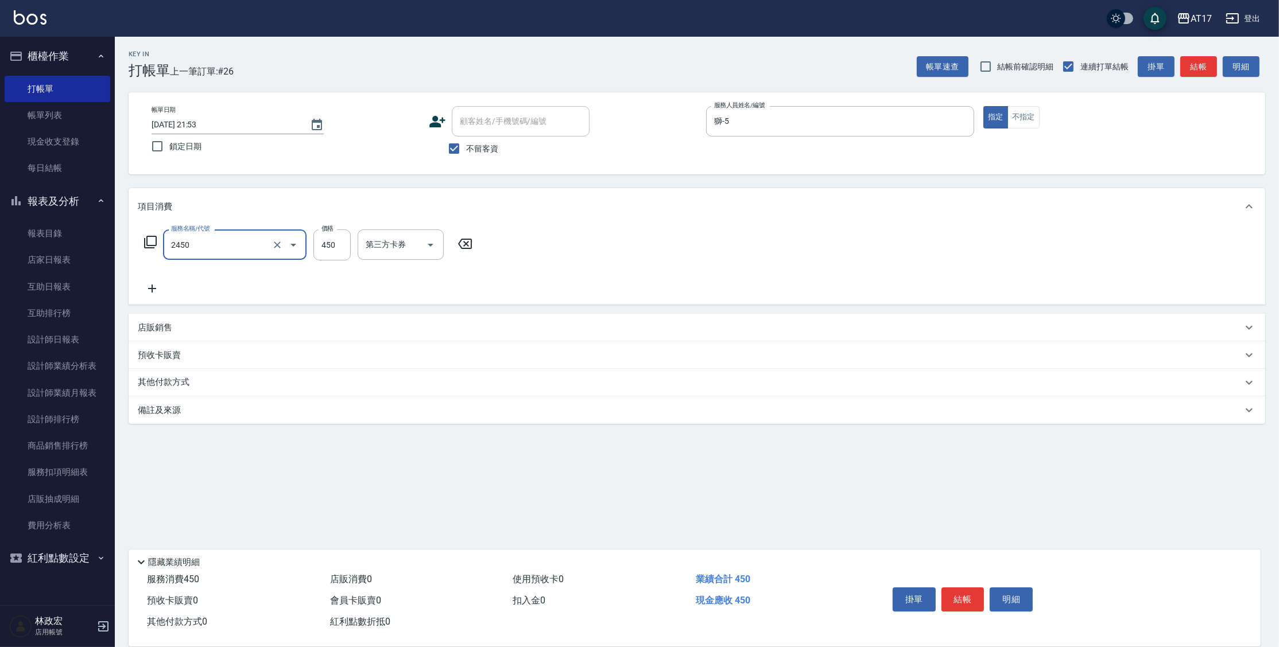
type input "C剪髮套餐(2450)"
type input "淳-25"
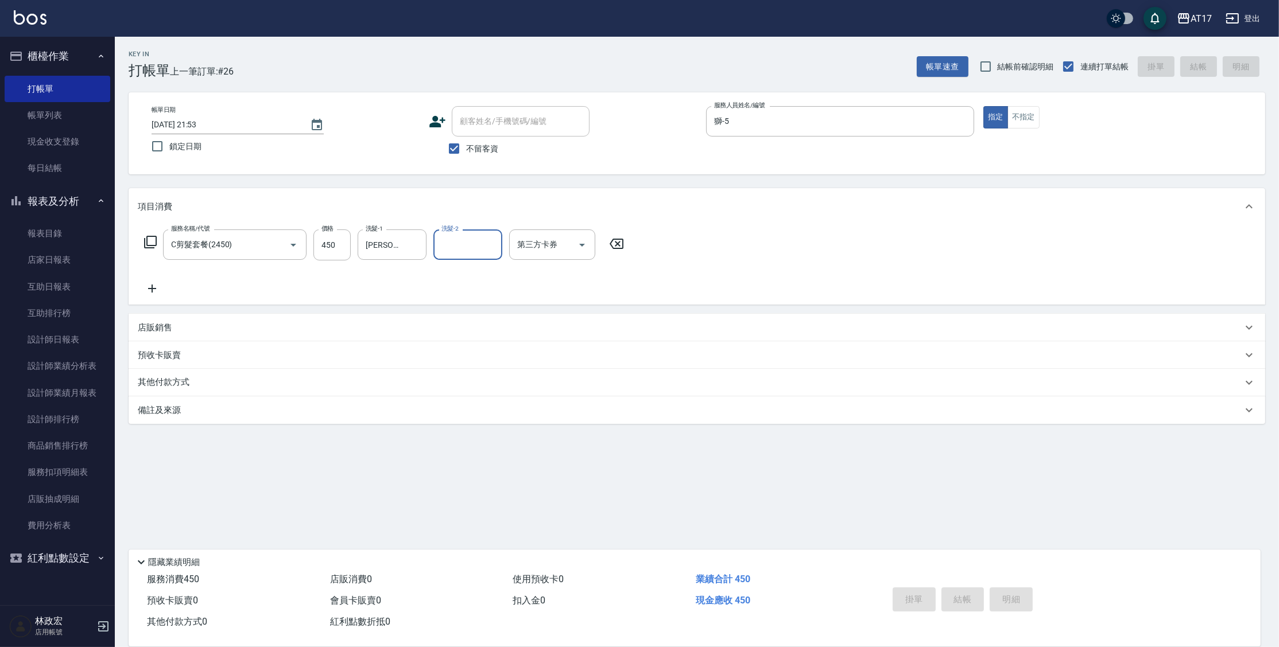
type input "2025/09/21 21:54"
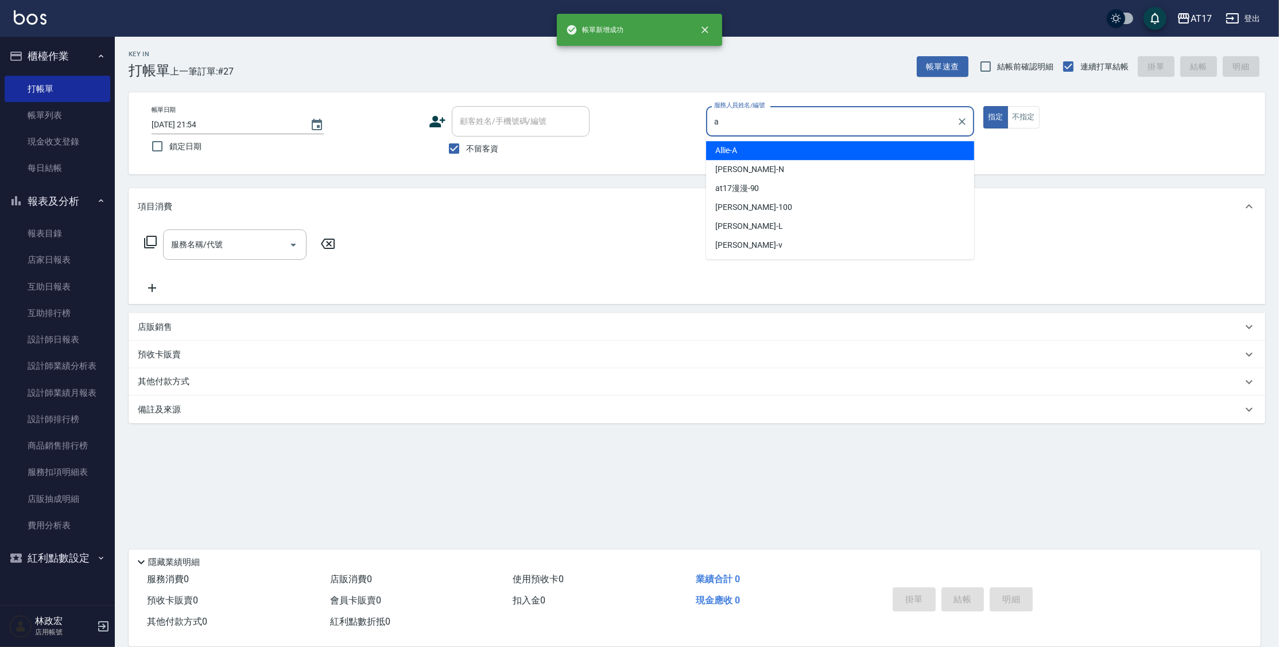
type input "Allie-A"
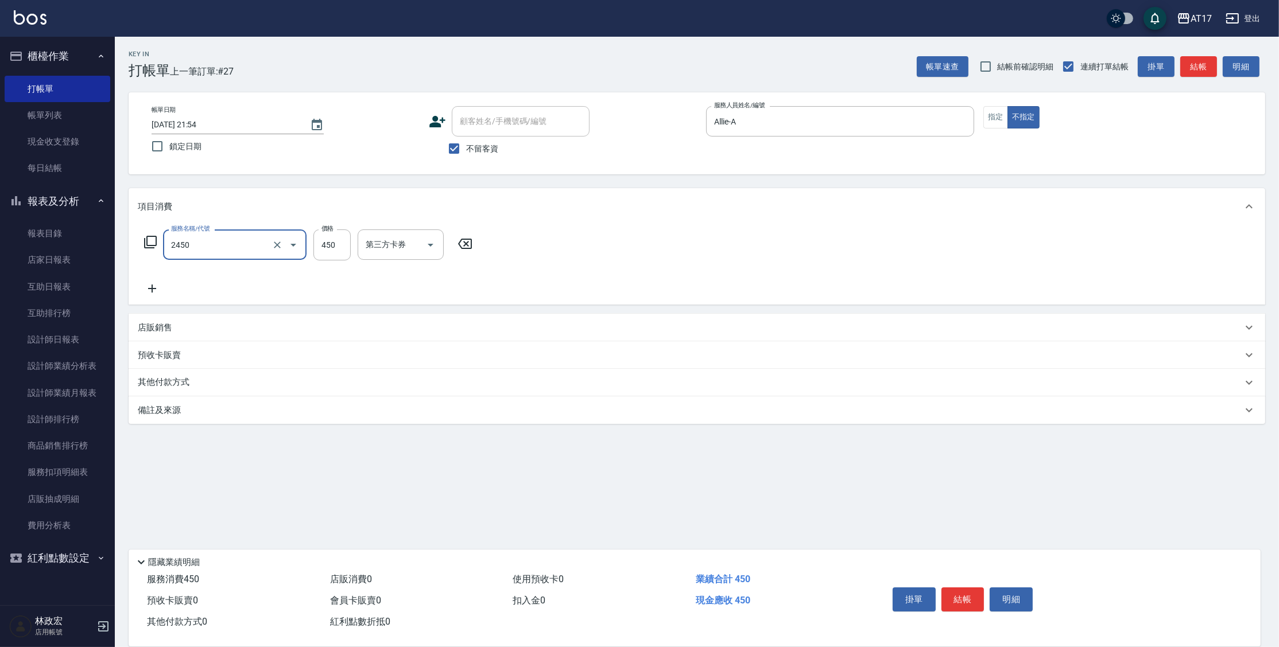
type input "C剪髮套餐(2450)"
type input "550"
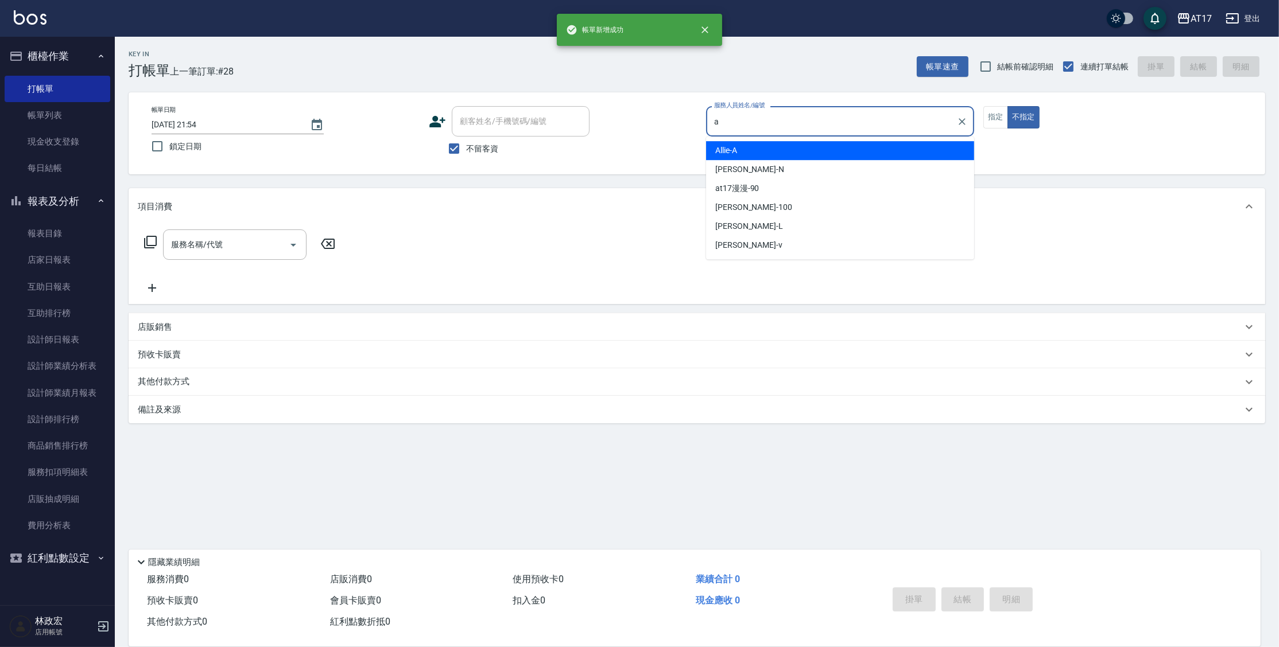
type input "Allie-A"
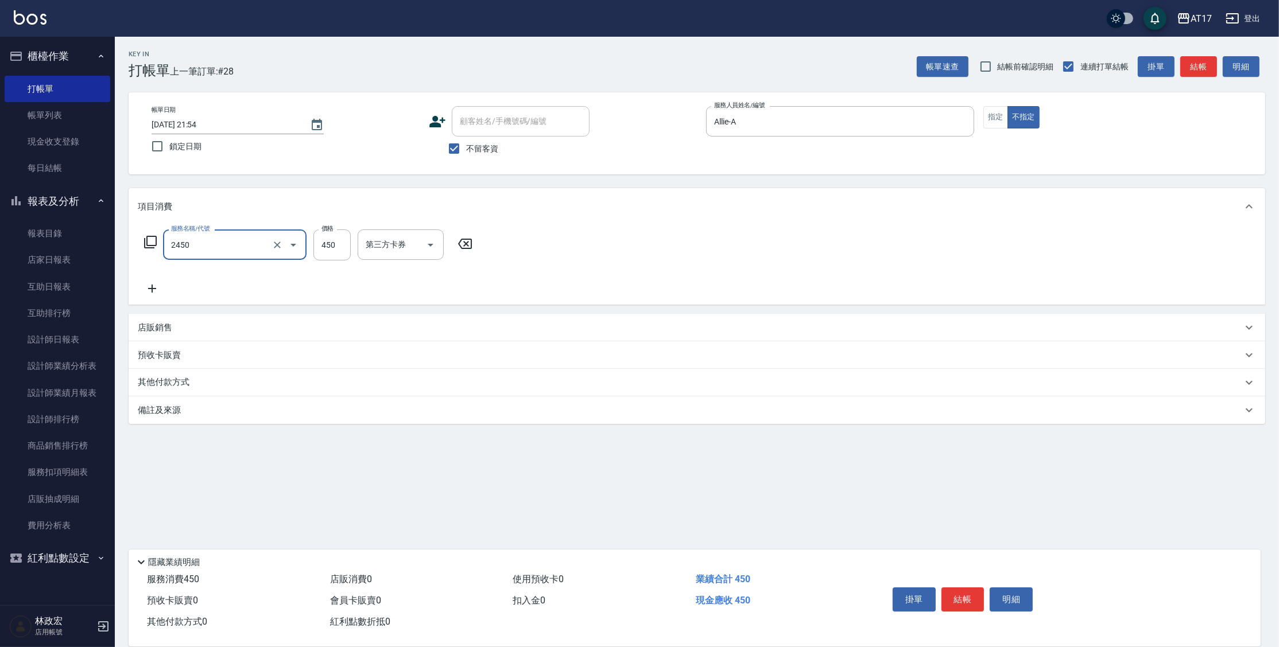
type input "C剪髮套餐(2450)"
type input "500"
type input "瑄-27"
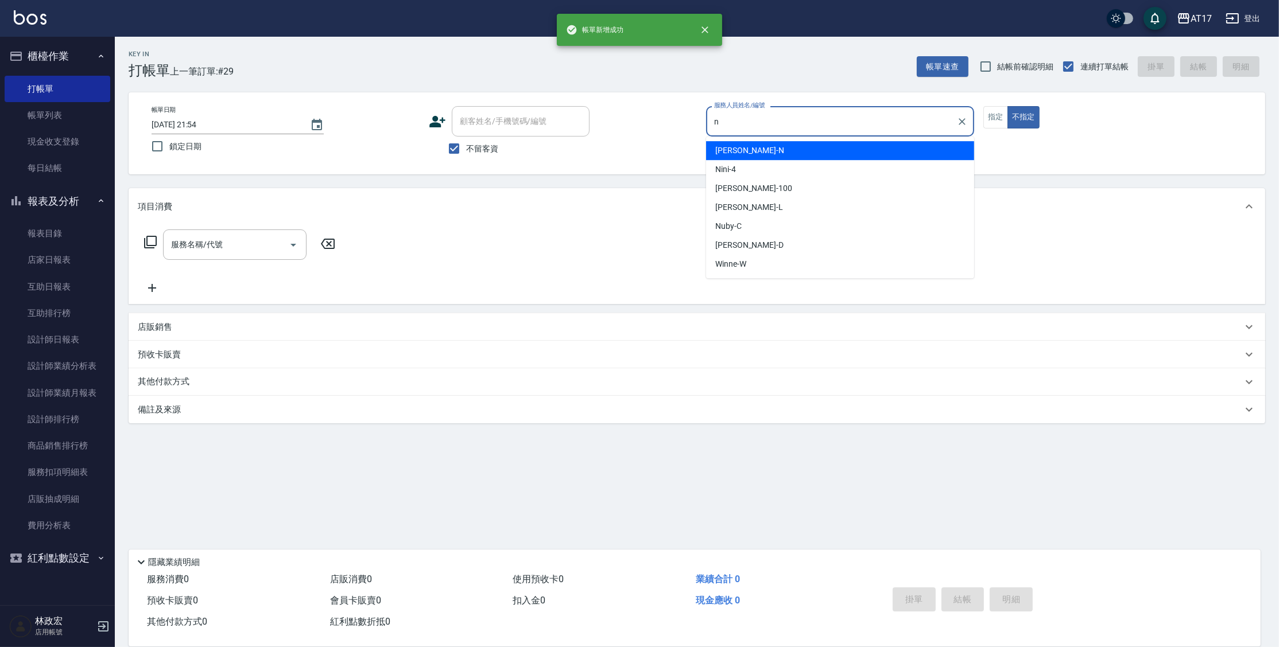
type input "Nina-N"
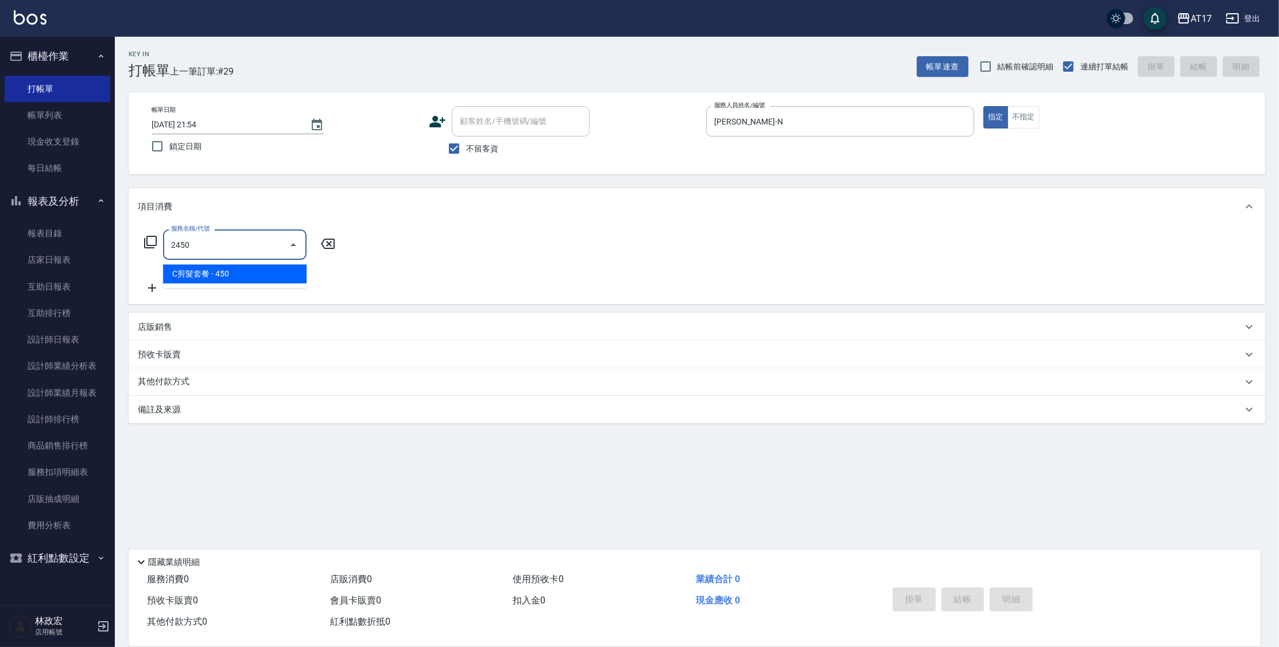
type input "C剪髮套餐(2450)"
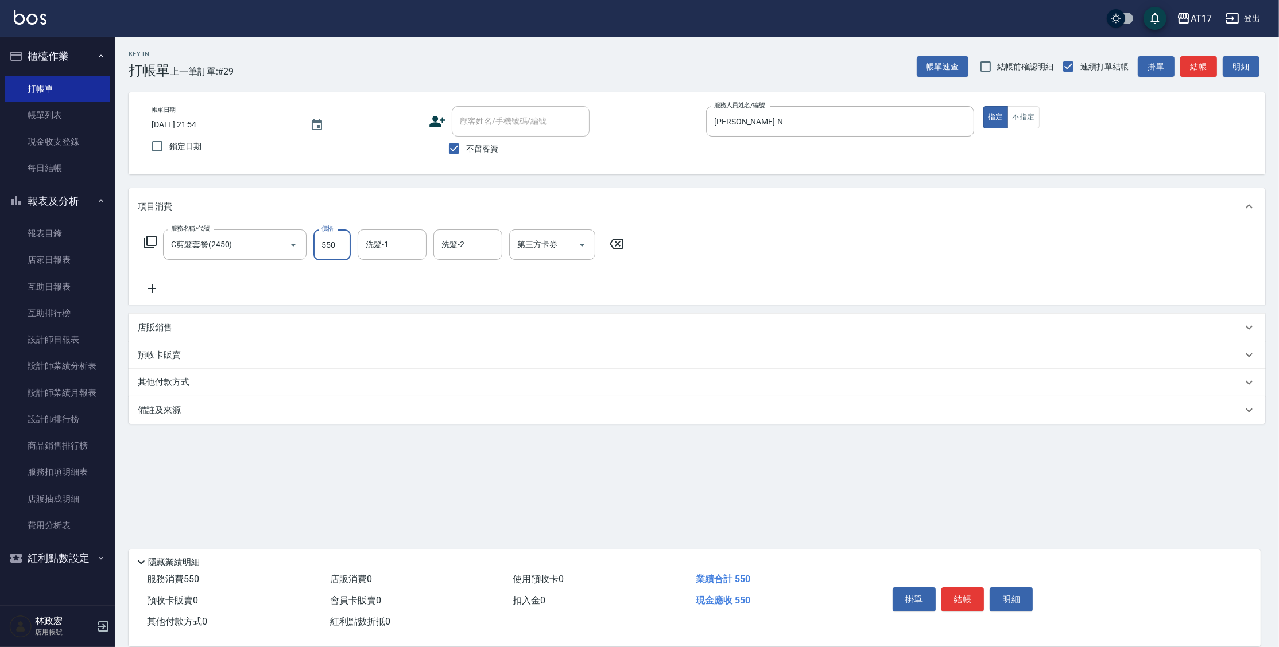
type input "550"
type input "陳思妤-22"
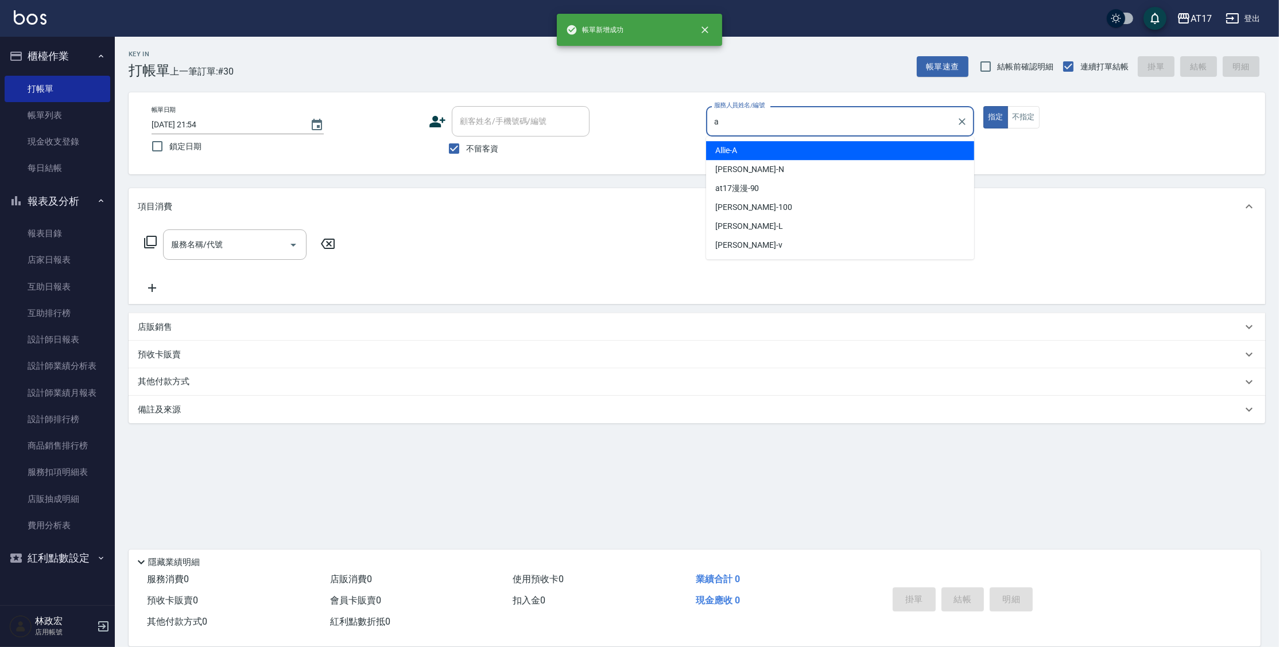
type input "Allie-A"
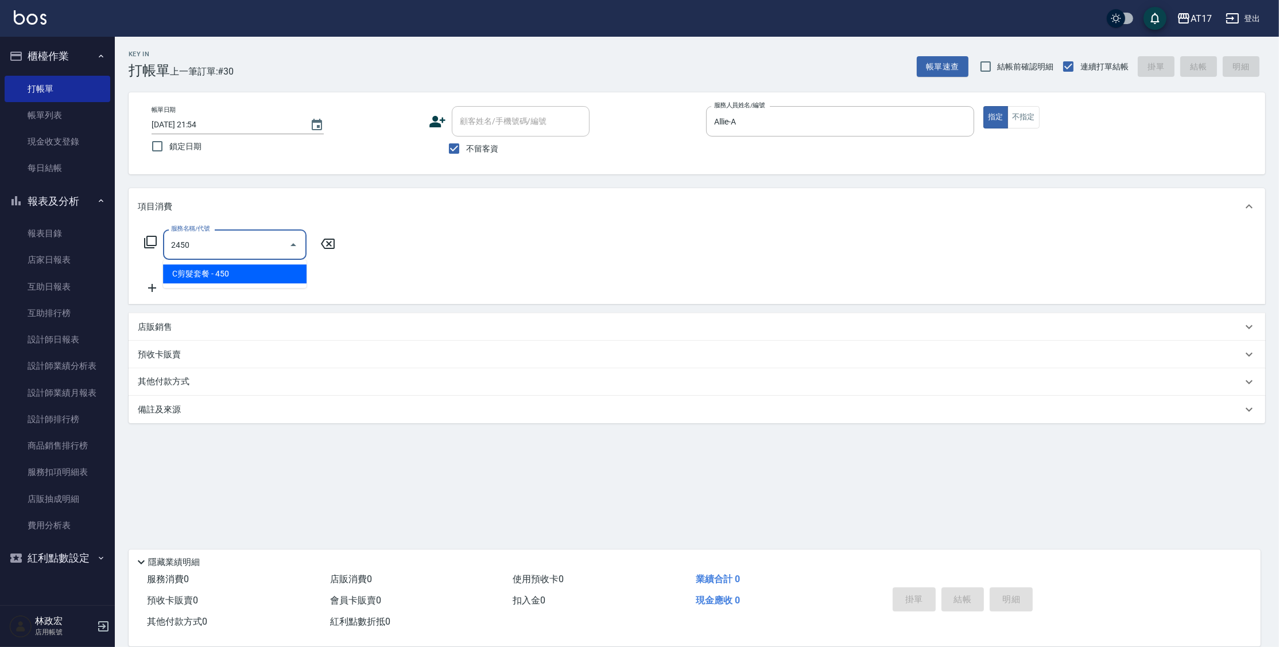
type input "C剪髮套餐(2450)"
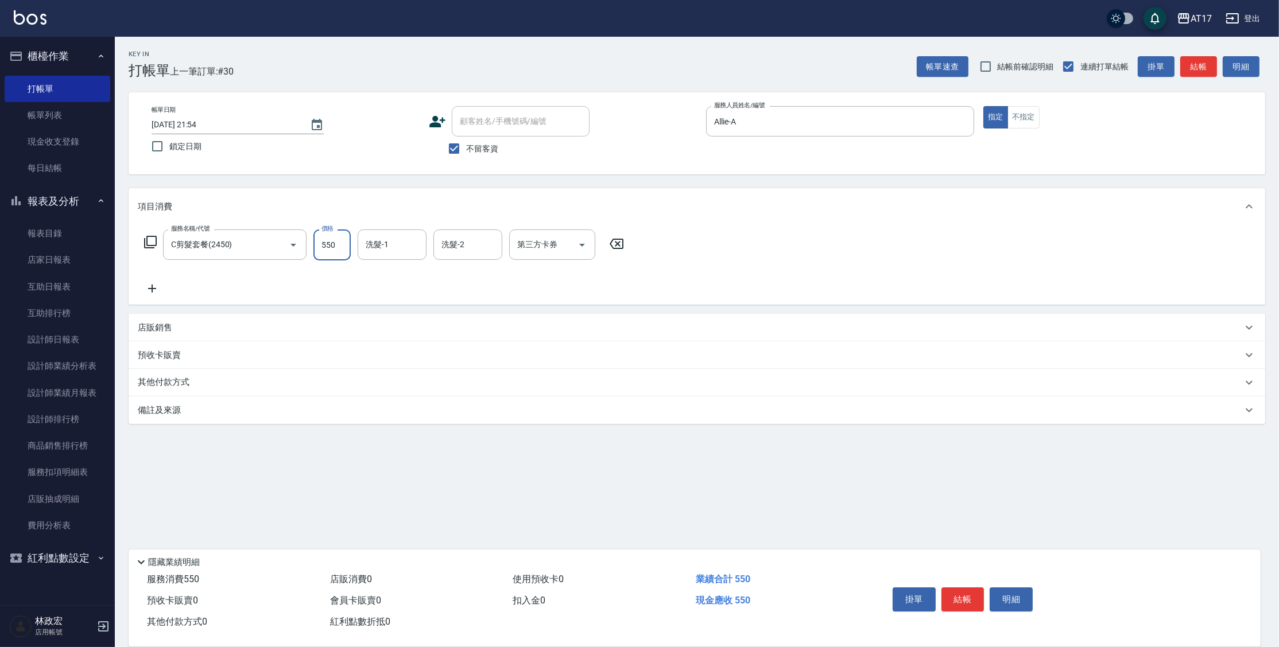
type input "550"
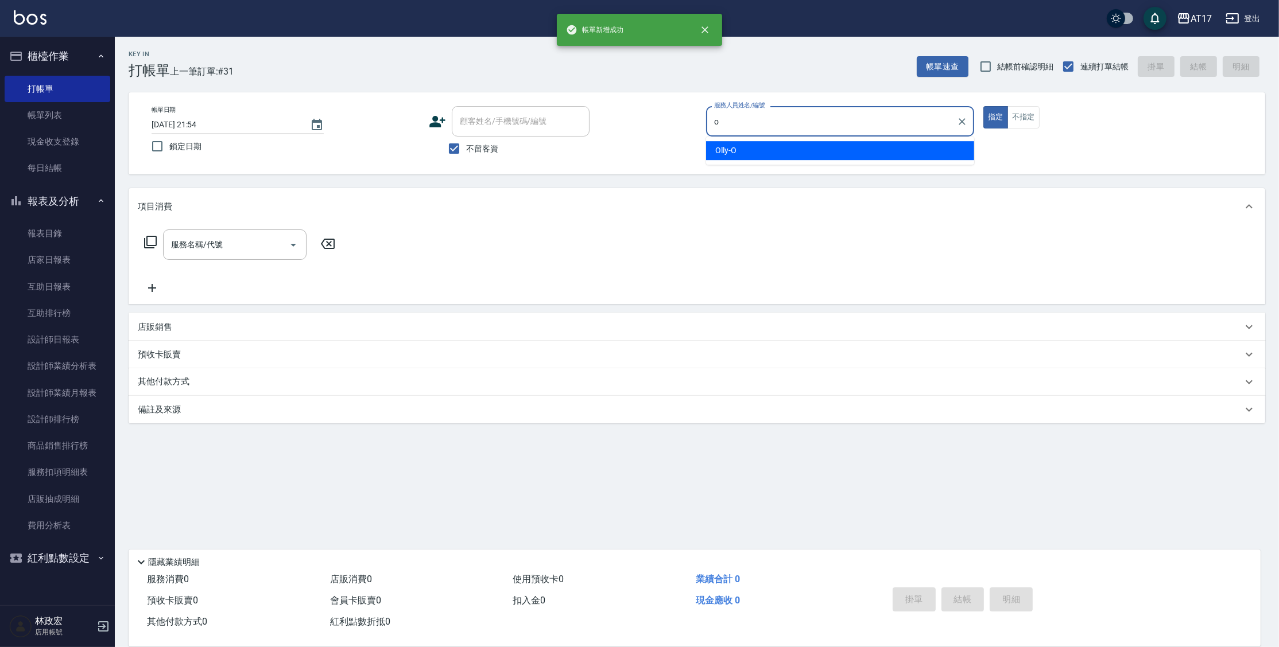
type input "Olly-O"
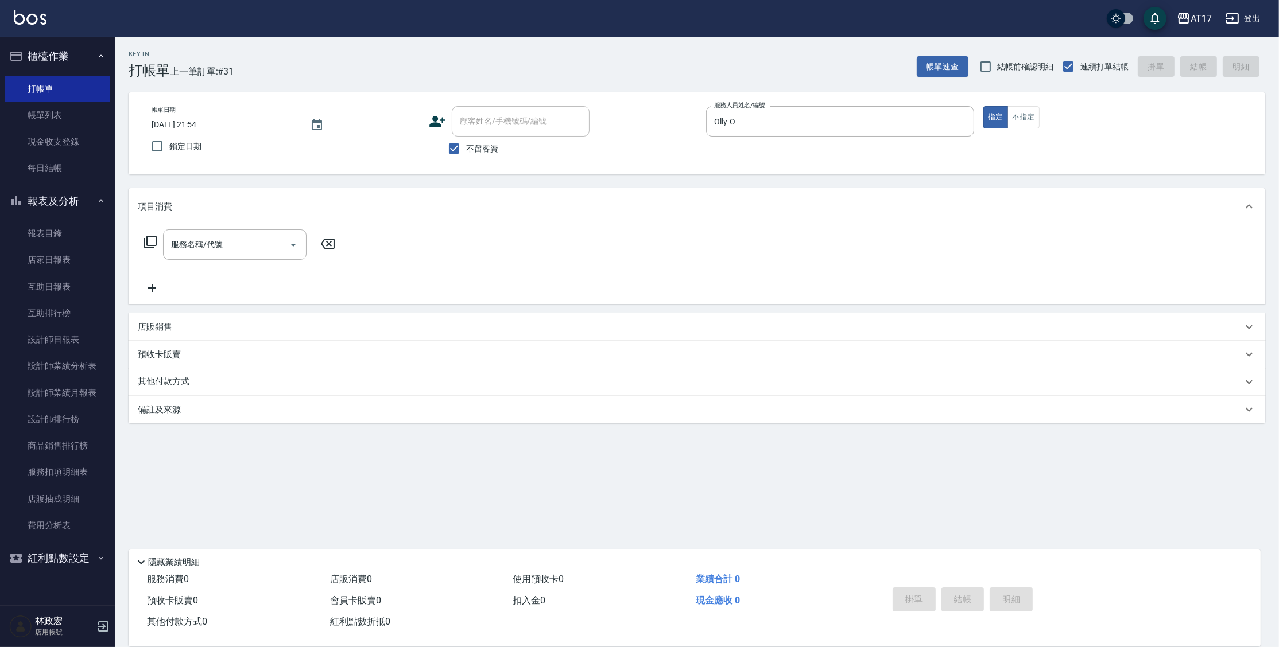
click at [149, 241] on icon at bounding box center [151, 242] width 14 height 14
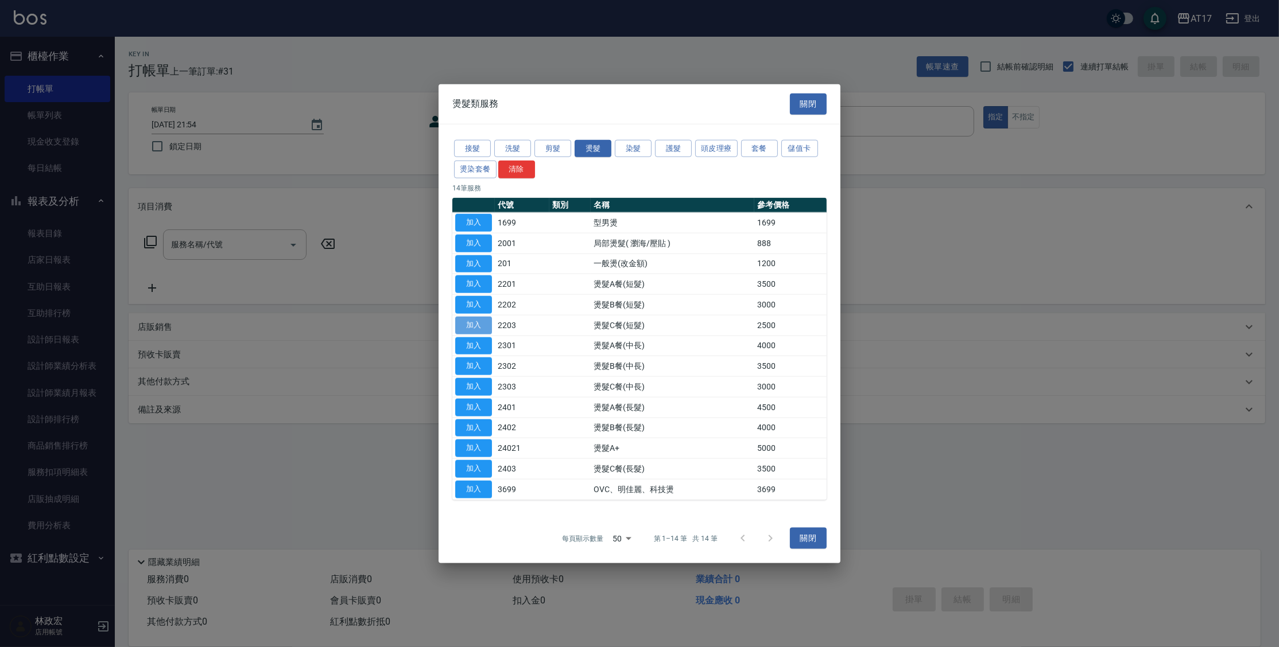
drag, startPoint x: 471, startPoint y: 323, endPoint x: 425, endPoint y: 274, distance: 67.0
click at [471, 323] on button "加入" at bounding box center [473, 325] width 37 height 18
type input "燙髮C餐(短髮)(2203)"
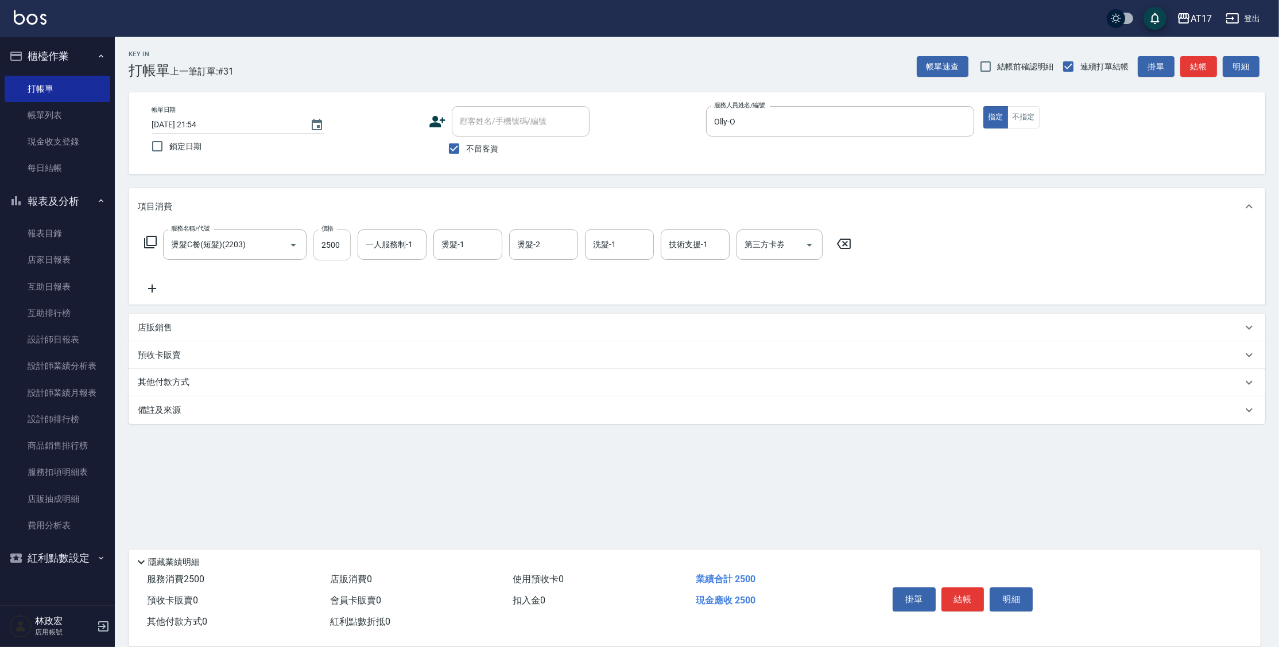
click at [336, 246] on input "2500" at bounding box center [331, 245] width 37 height 31
type input "1799"
type input "Olly-O"
type input "雪莉-55"
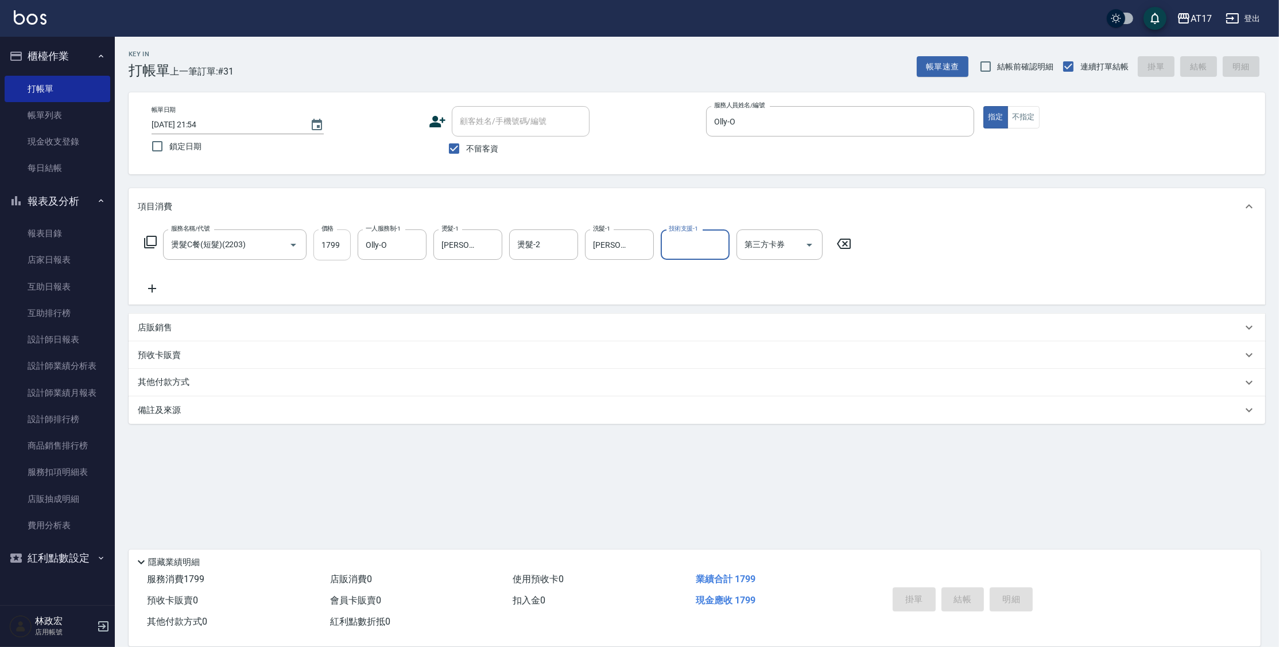
type input "2025/09/21 21:55"
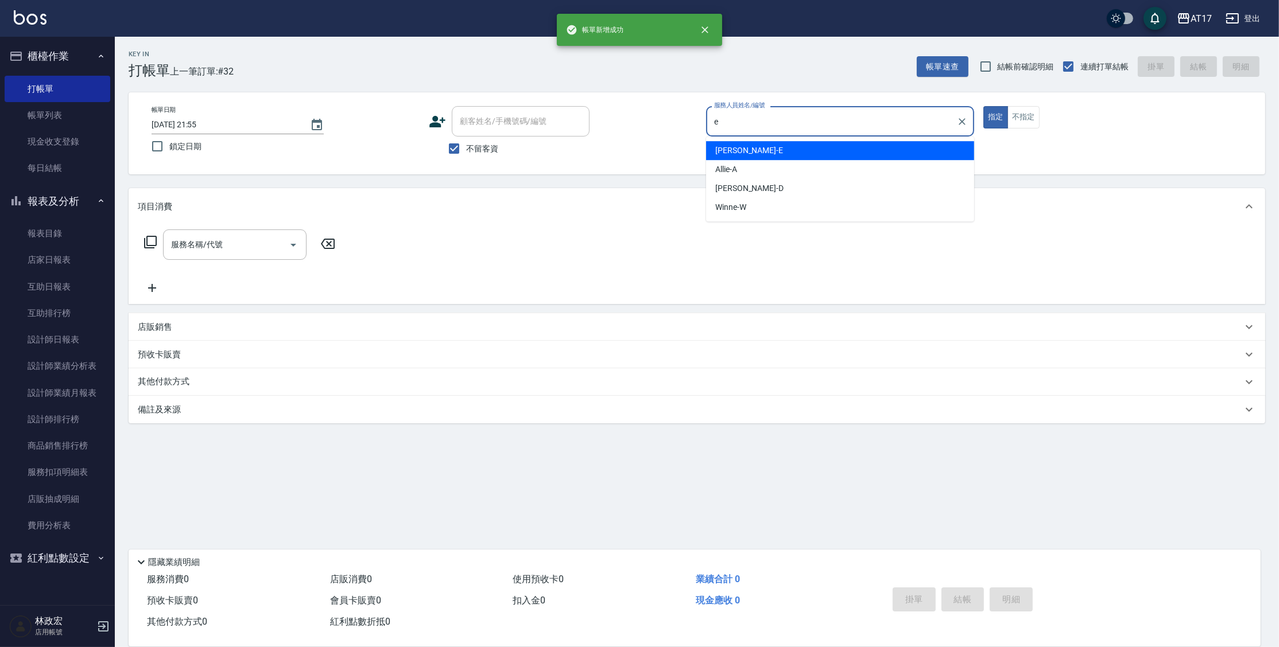
type input "Kelly-E"
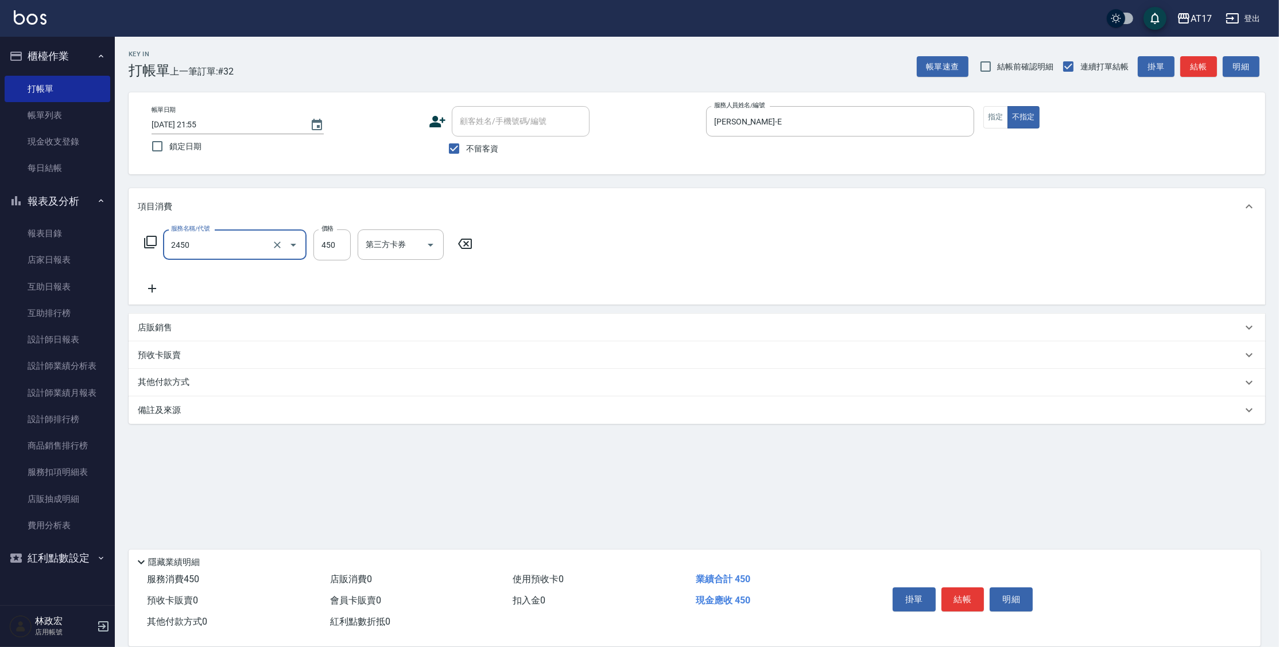
type input "C剪髮套餐(2450)"
type input "瑄-27"
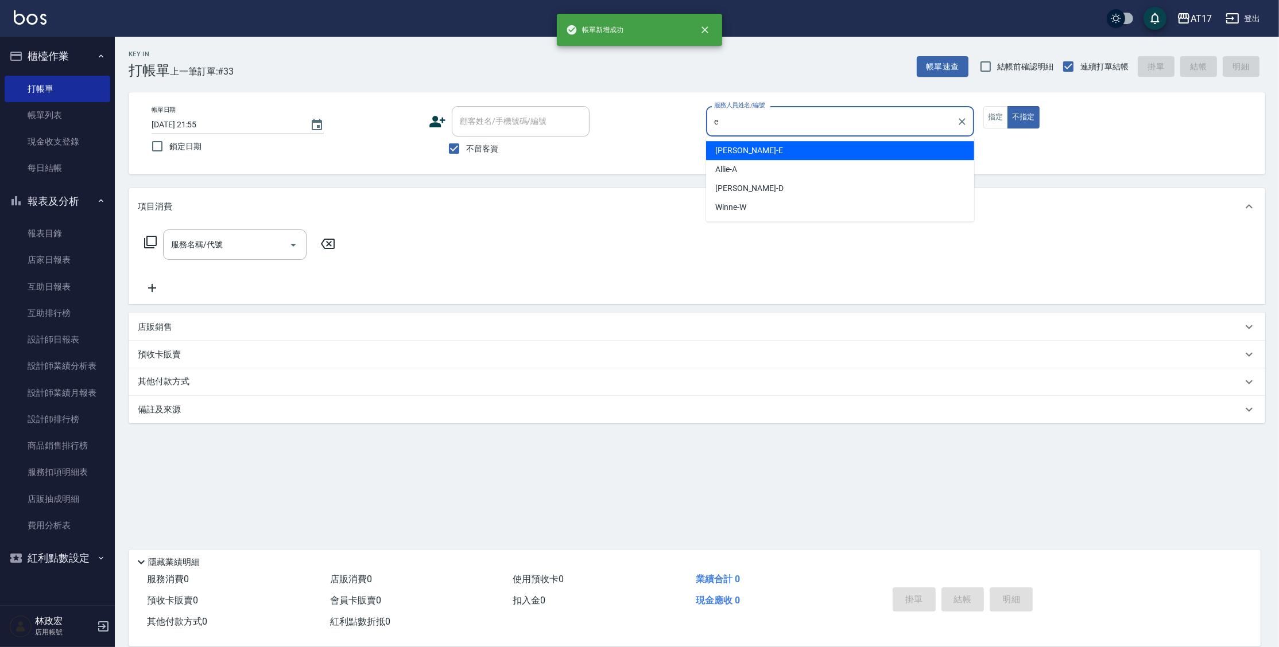
type input "Kelly-E"
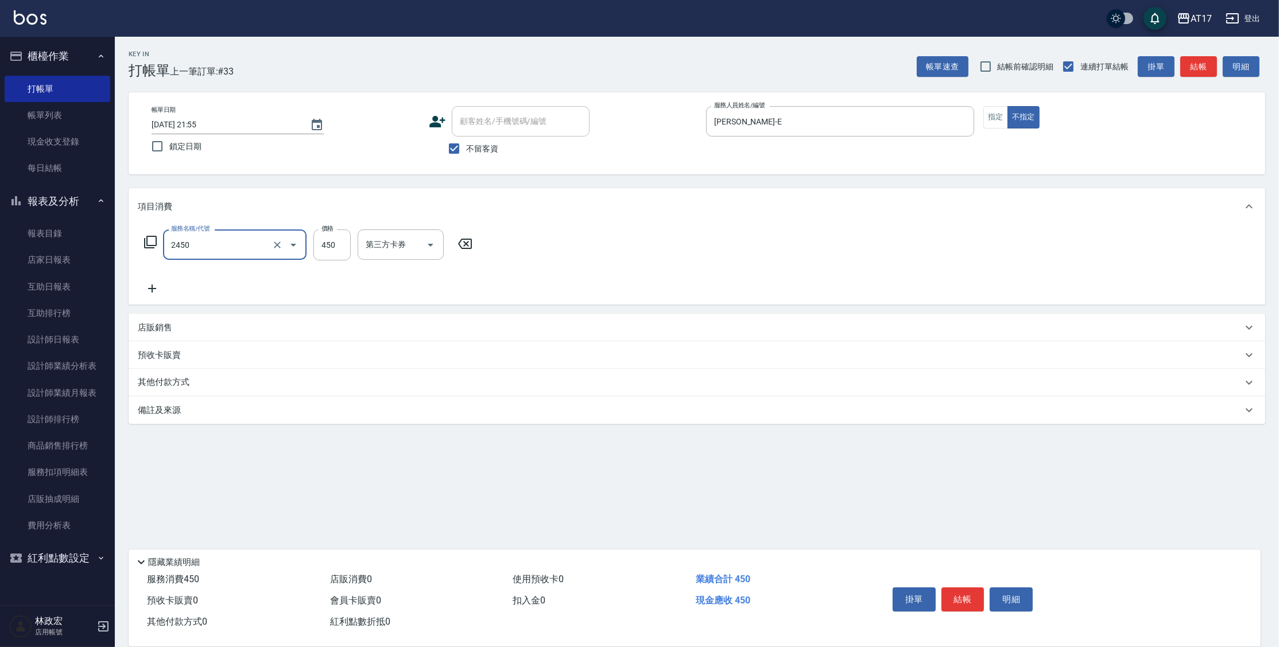
type input "C剪髮套餐(2450)"
type input "淳-25"
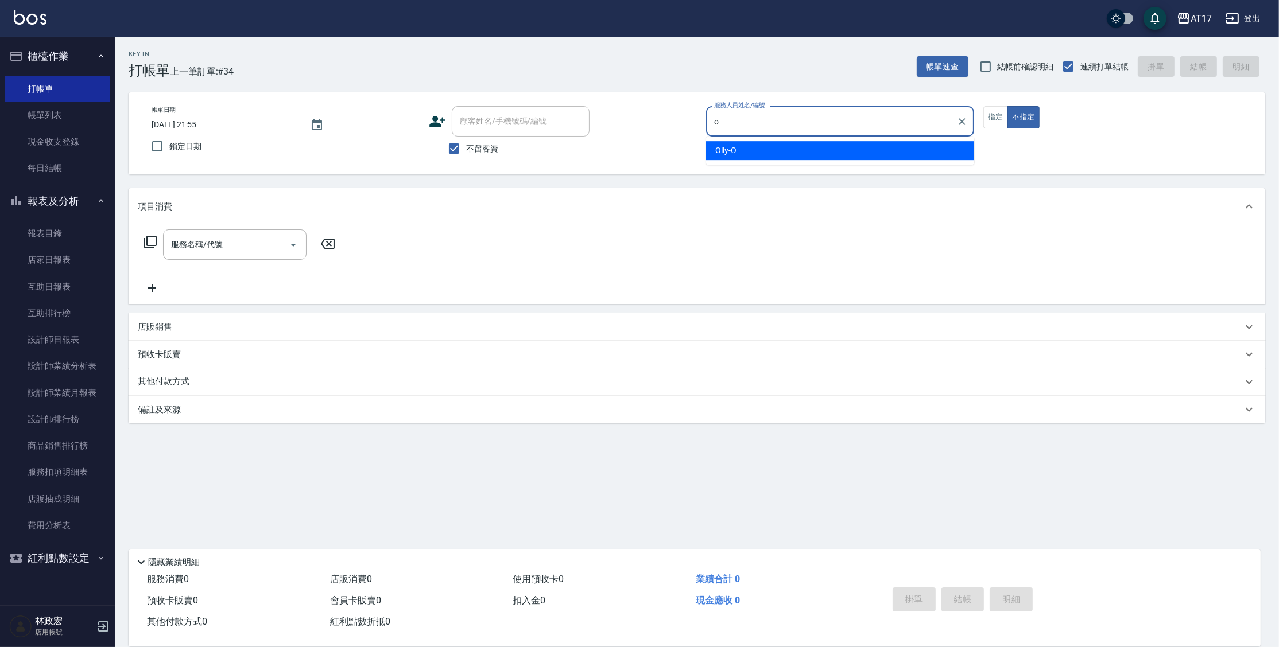
type input "Olly-O"
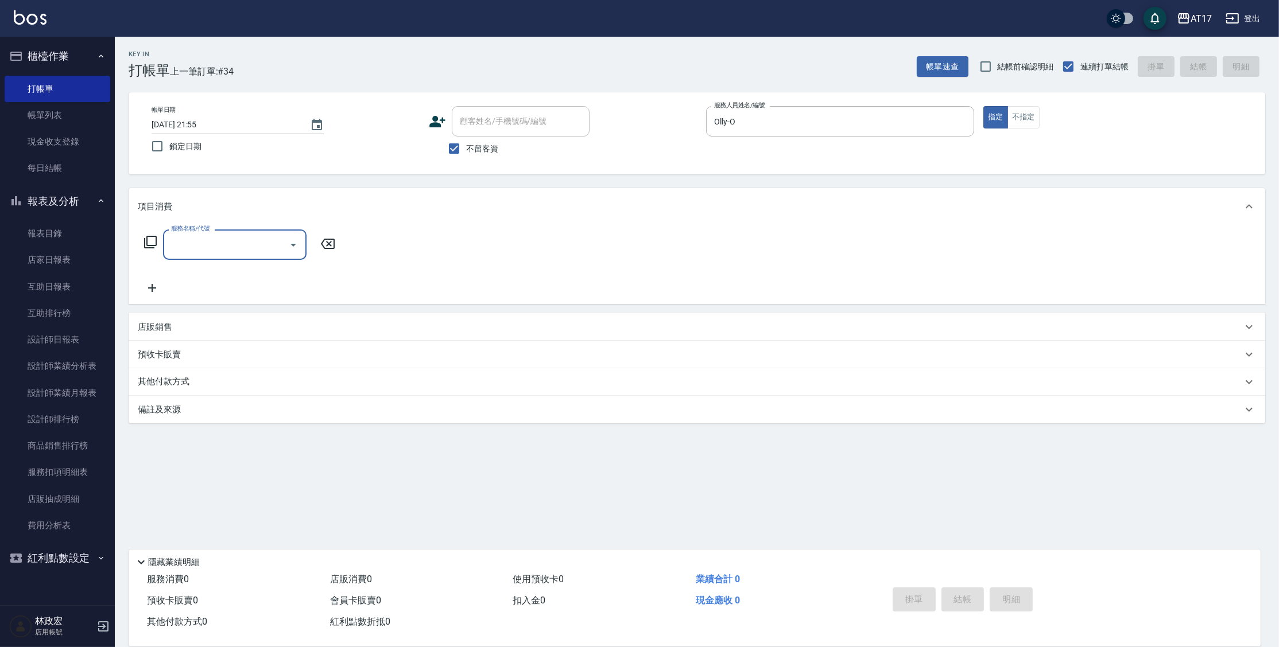
click at [154, 239] on icon at bounding box center [151, 242] width 14 height 14
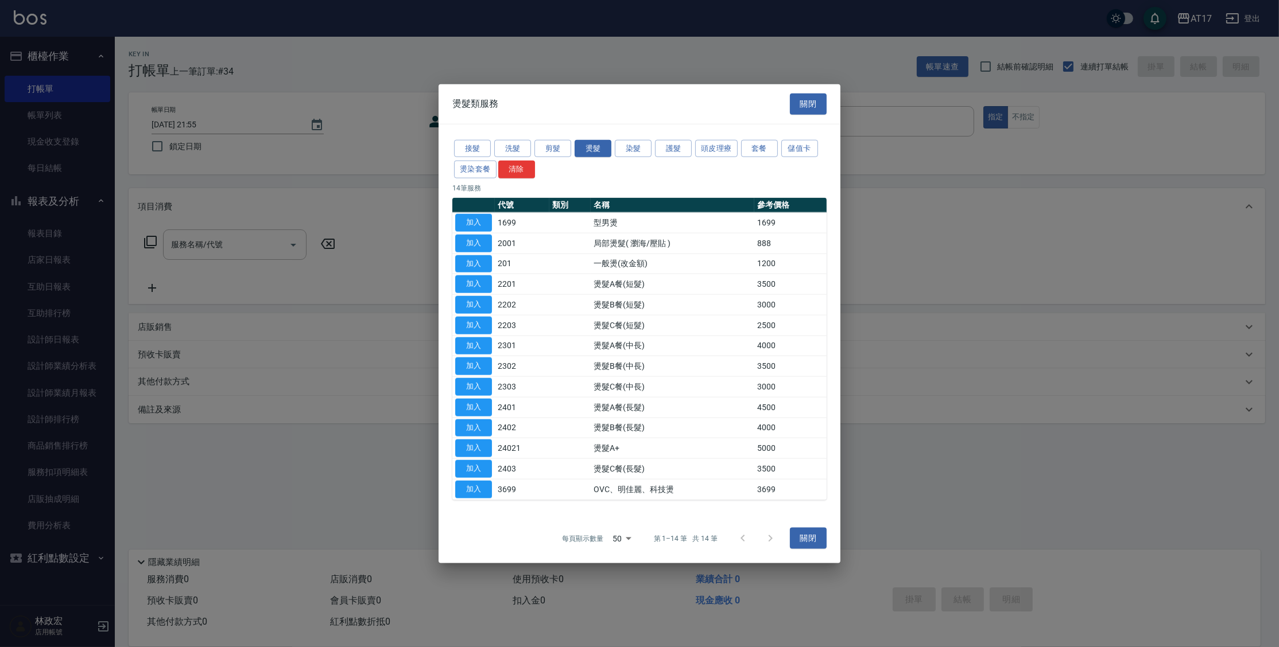
click at [483, 329] on button "加入" at bounding box center [473, 325] width 37 height 18
type input "燙髮C餐(短髮)(2203)"
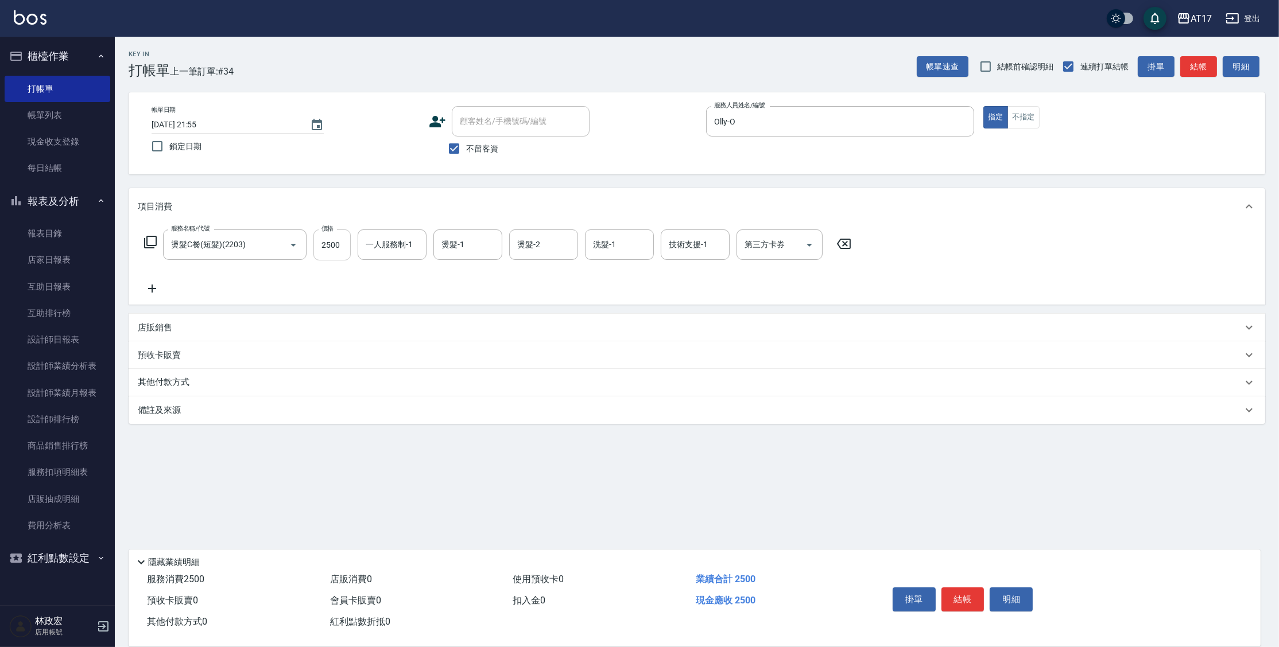
click at [337, 250] on input "2500" at bounding box center [331, 245] width 37 height 31
type input "2000"
type input "Olly-O"
type input "雪莉-55"
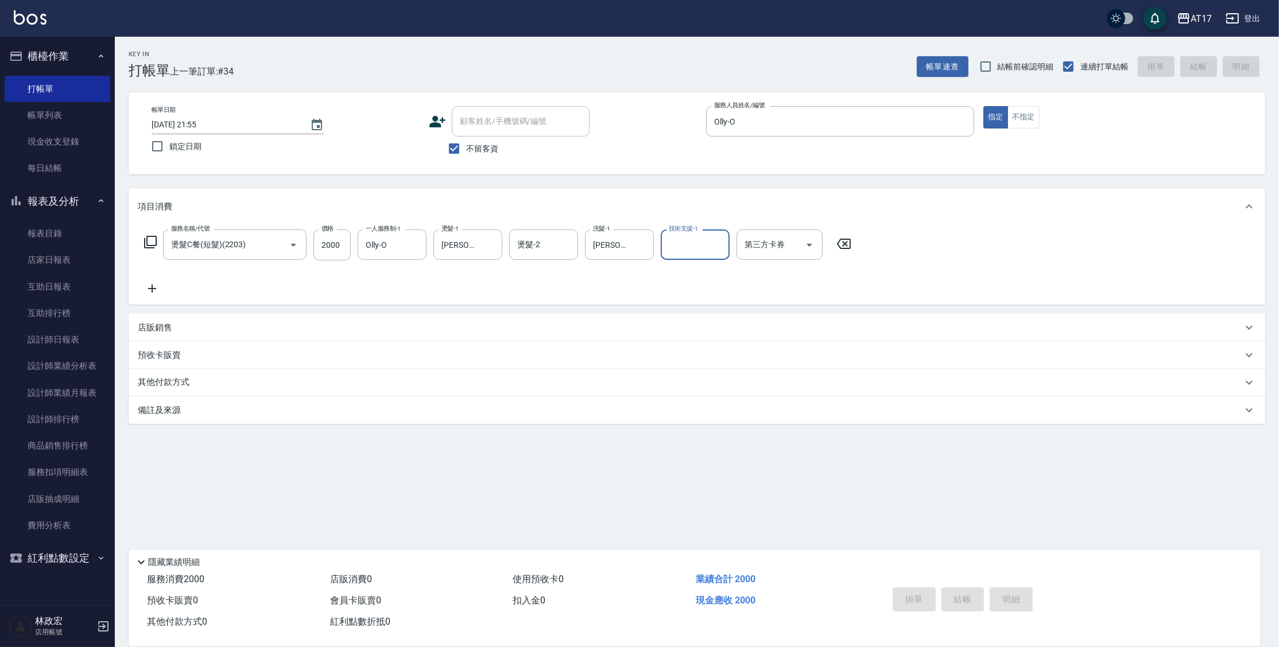
type input "2025/09/21 21:56"
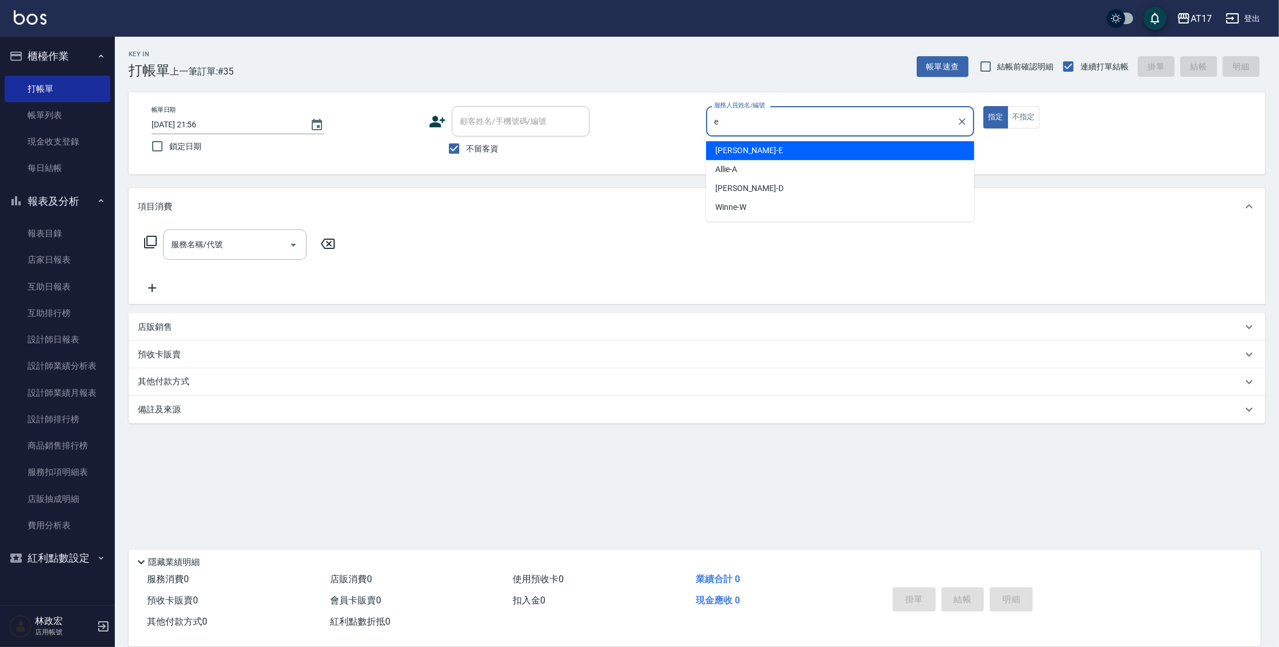
type input "Kelly-E"
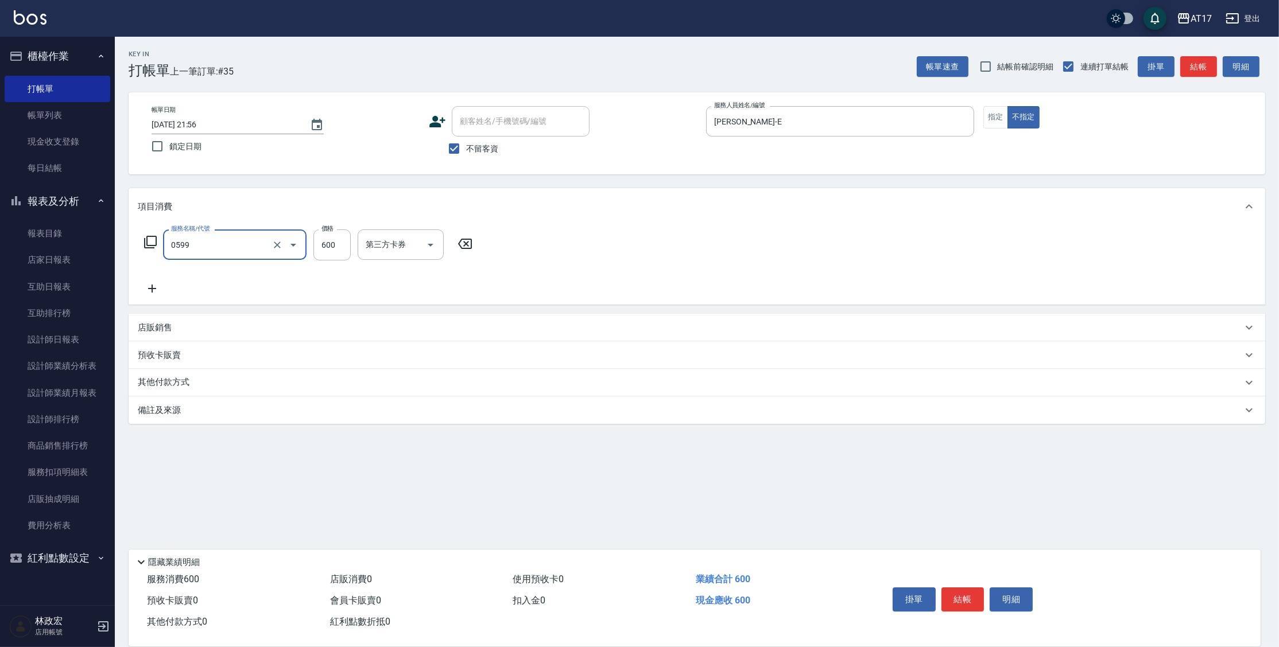
type input "精油-599(0599)"
type input "850"
type input "淳-25"
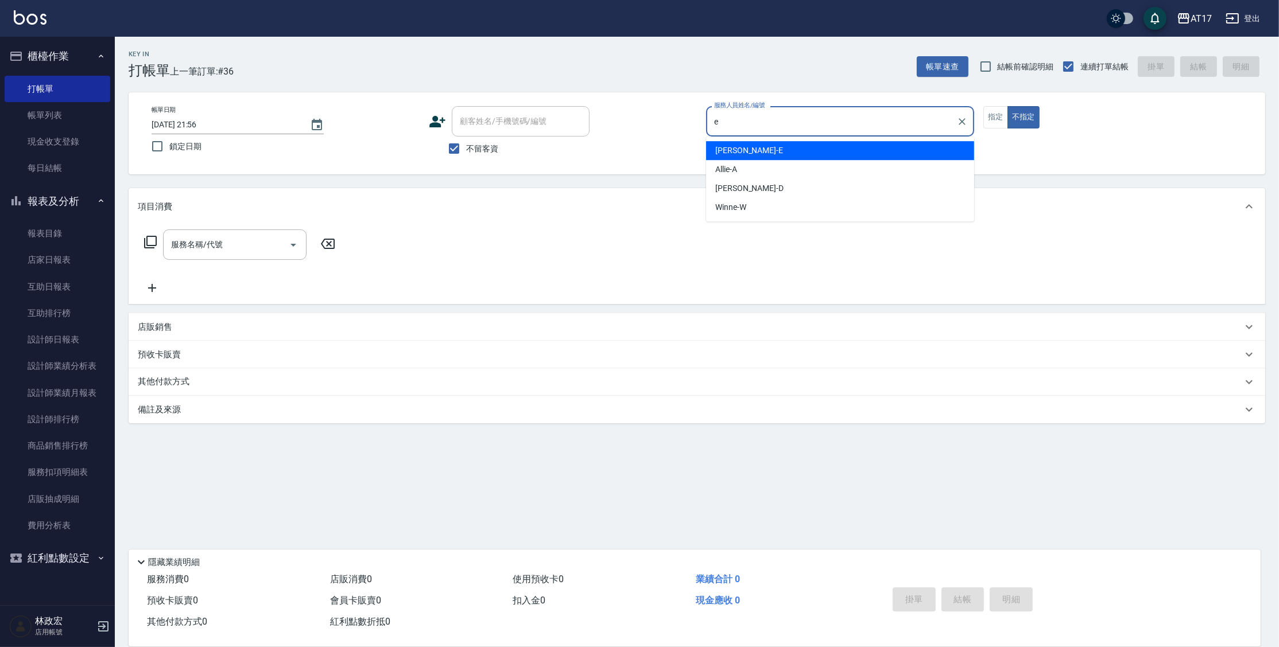
type input "Kelly-E"
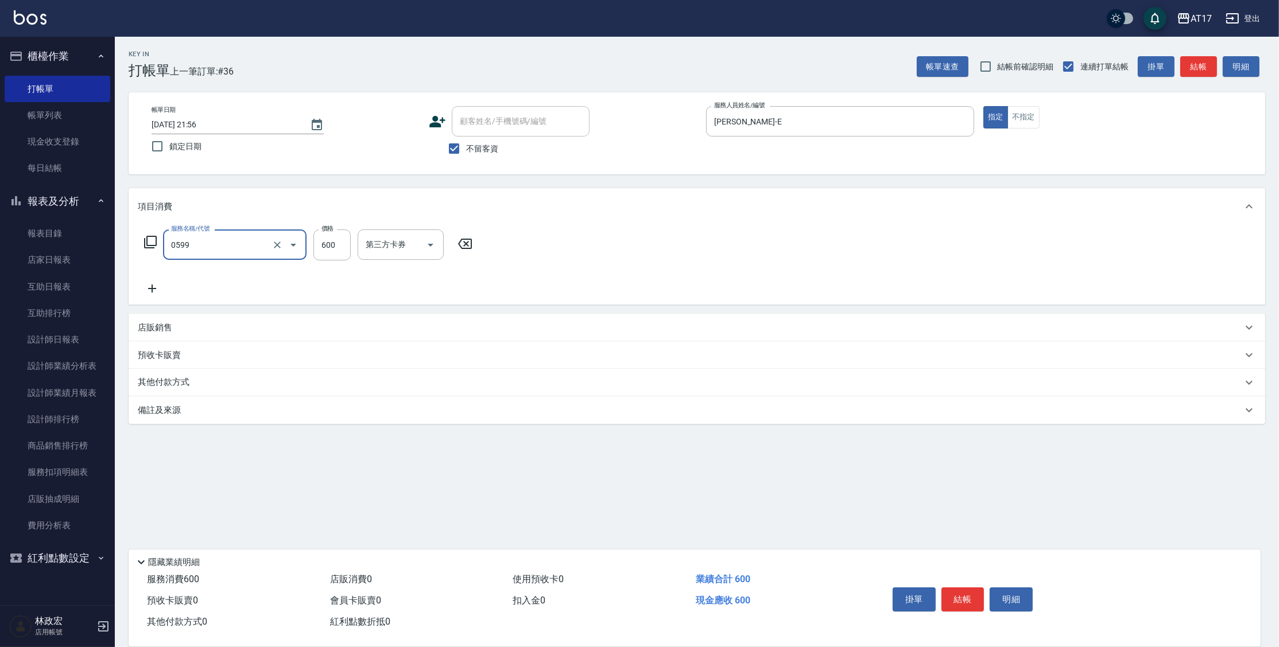
type input "精油-599(0599)"
type input "瑄-27"
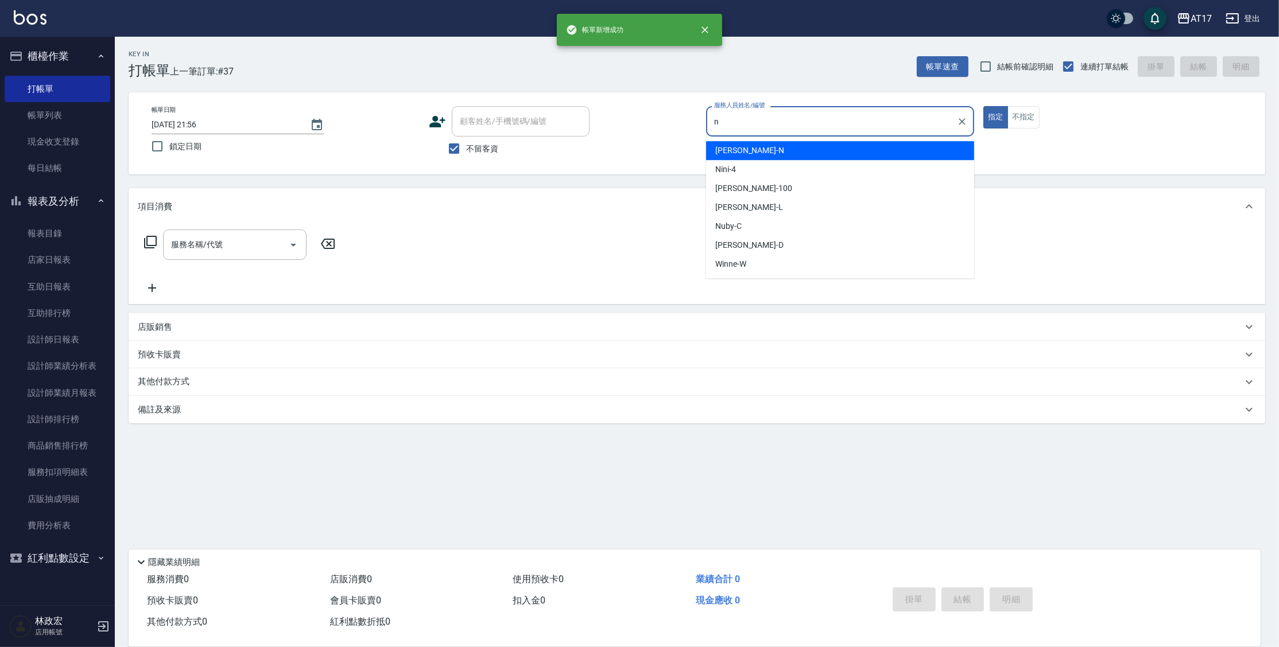
type input "Nina-N"
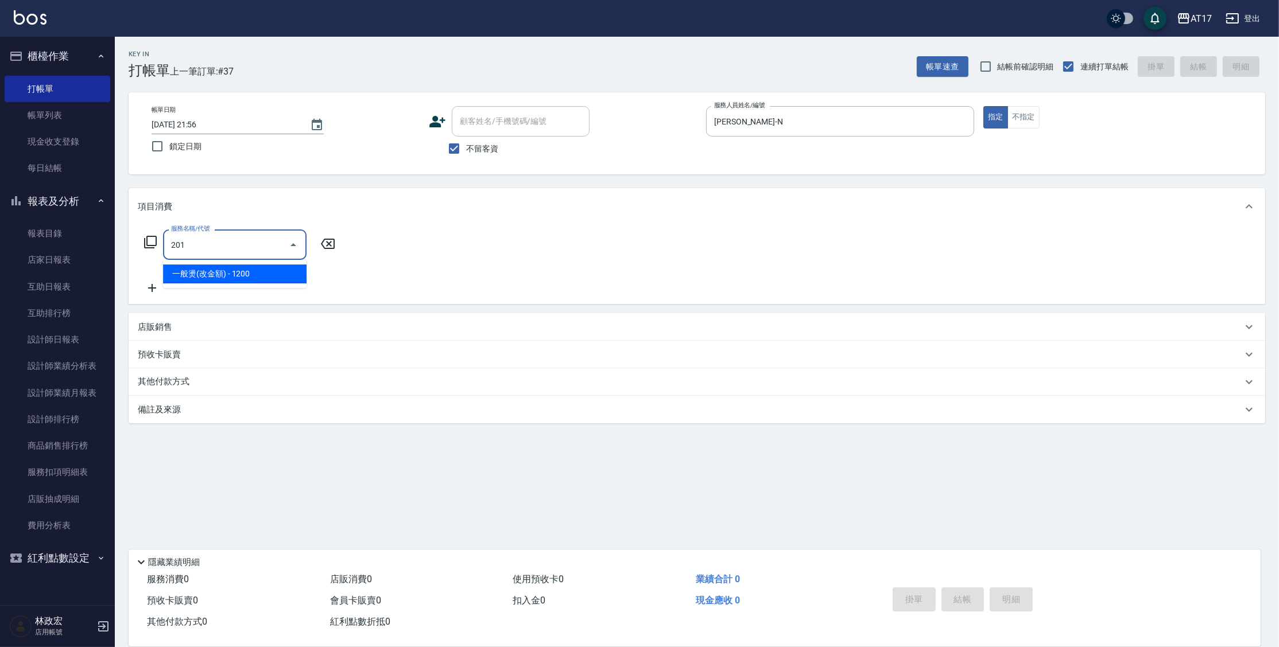
type input "一般燙(改金額)(201)"
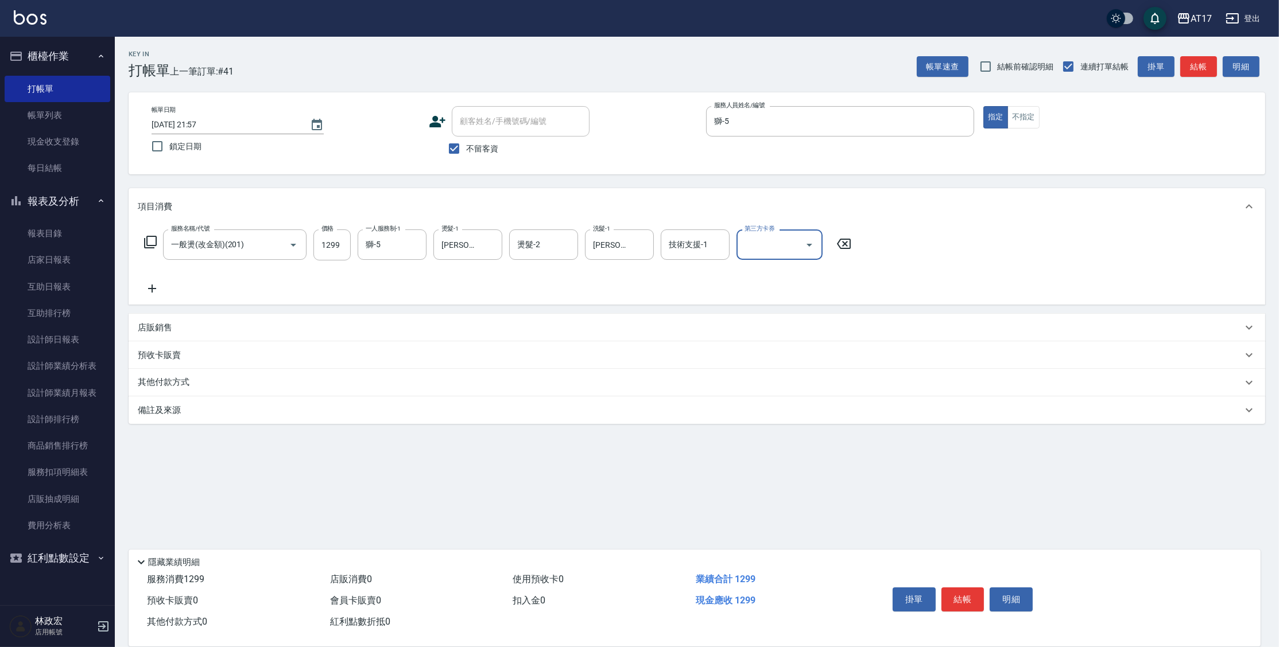
click at [147, 241] on icon at bounding box center [150, 242] width 13 height 13
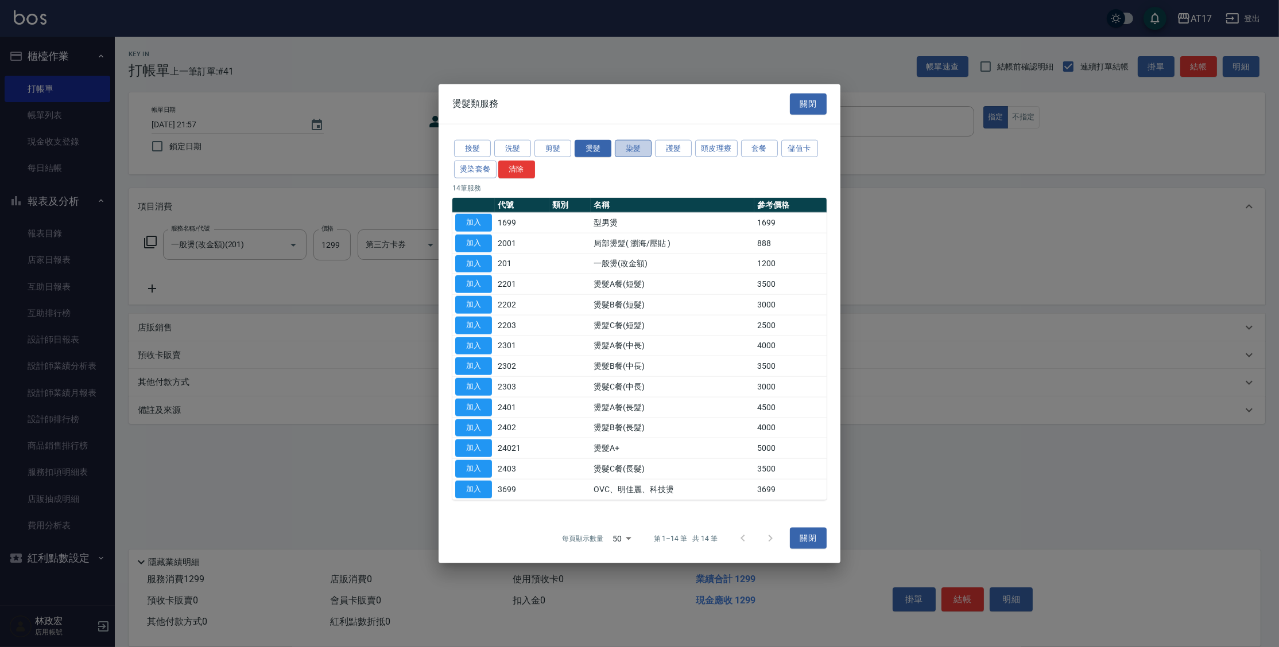
click at [634, 152] on button "染髮" at bounding box center [633, 148] width 37 height 18
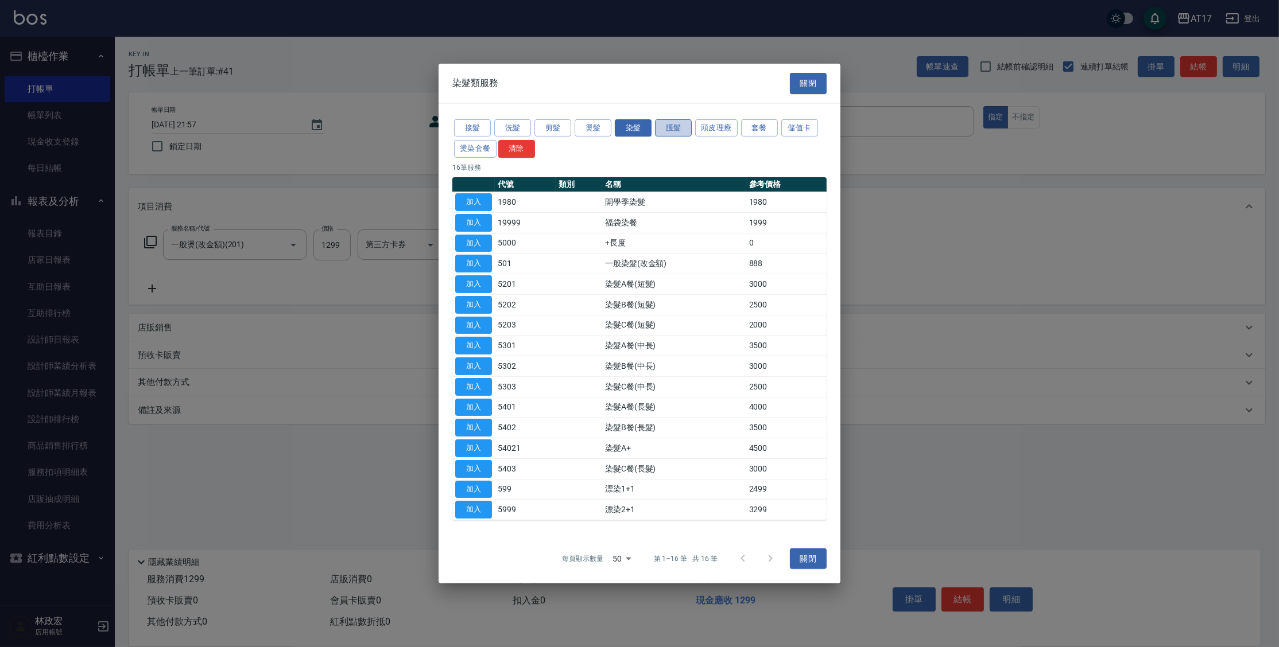
click at [666, 133] on button "護髮" at bounding box center [673, 128] width 37 height 18
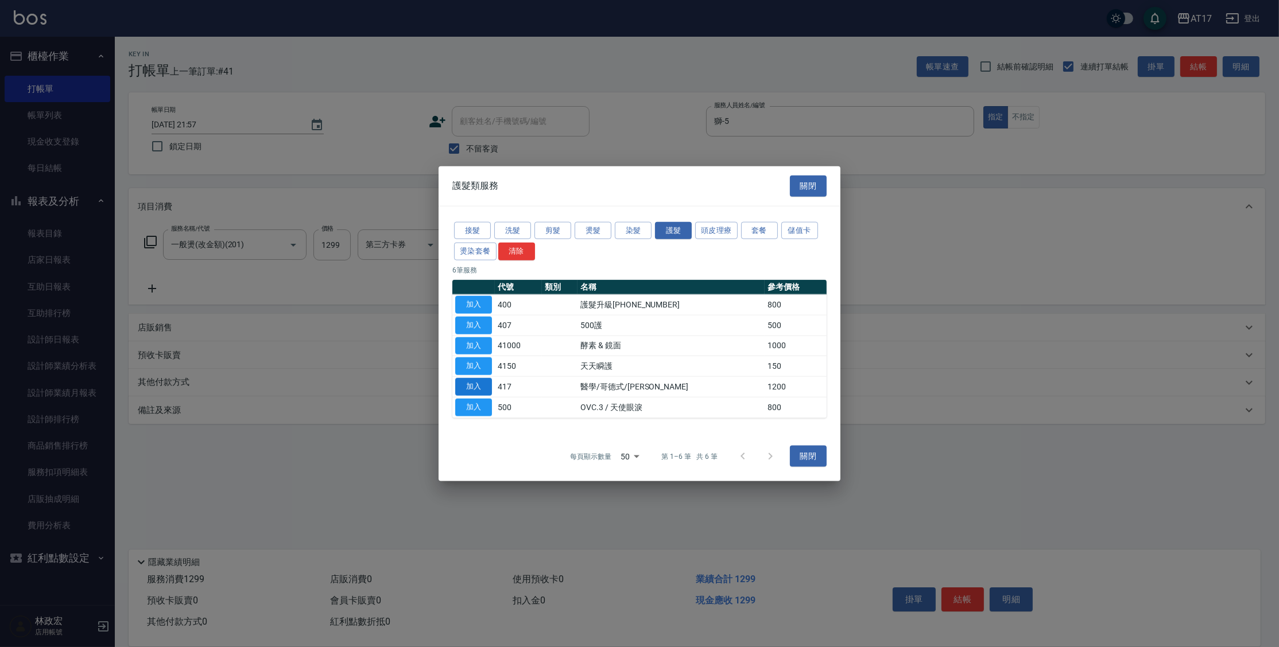
click at [467, 386] on button "加入" at bounding box center [473, 387] width 37 height 18
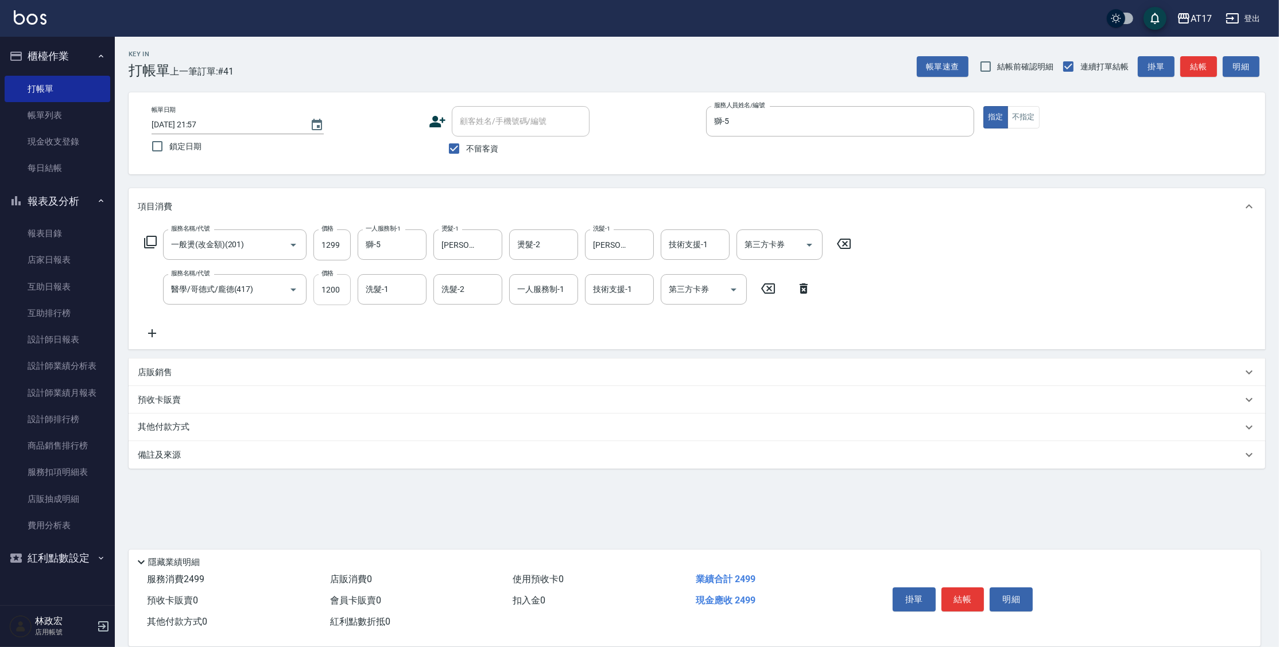
click at [338, 285] on input "1200" at bounding box center [331, 289] width 37 height 31
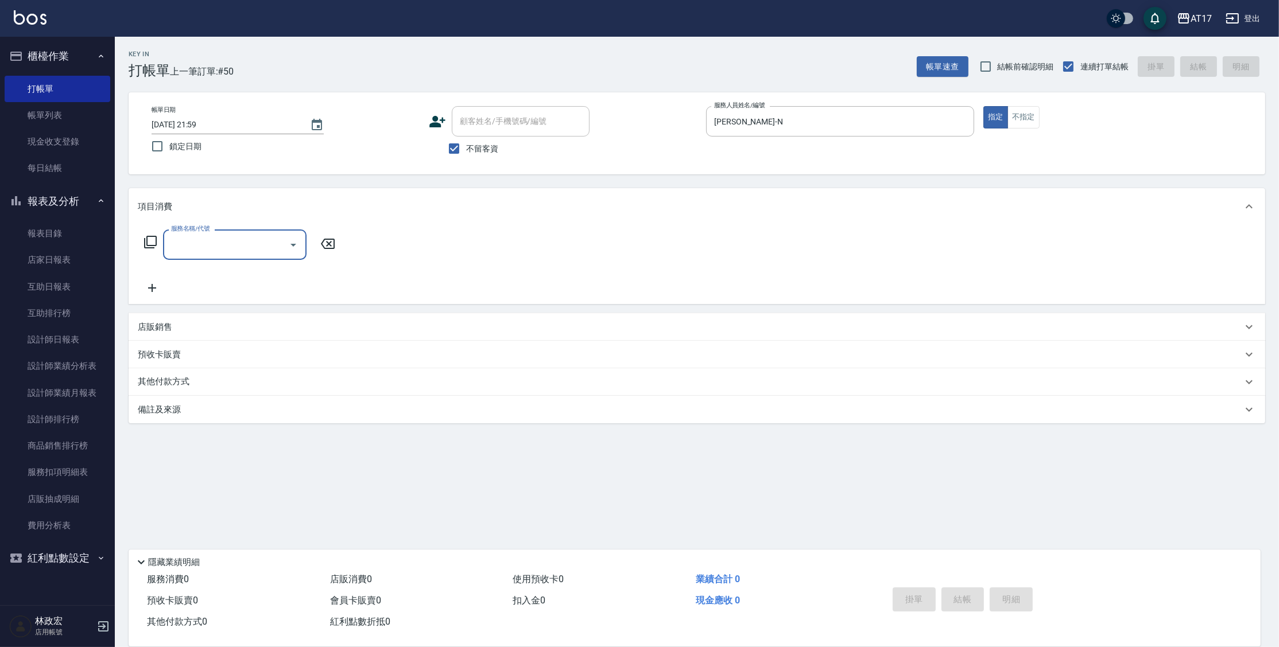
click at [145, 243] on icon at bounding box center [150, 242] width 13 height 13
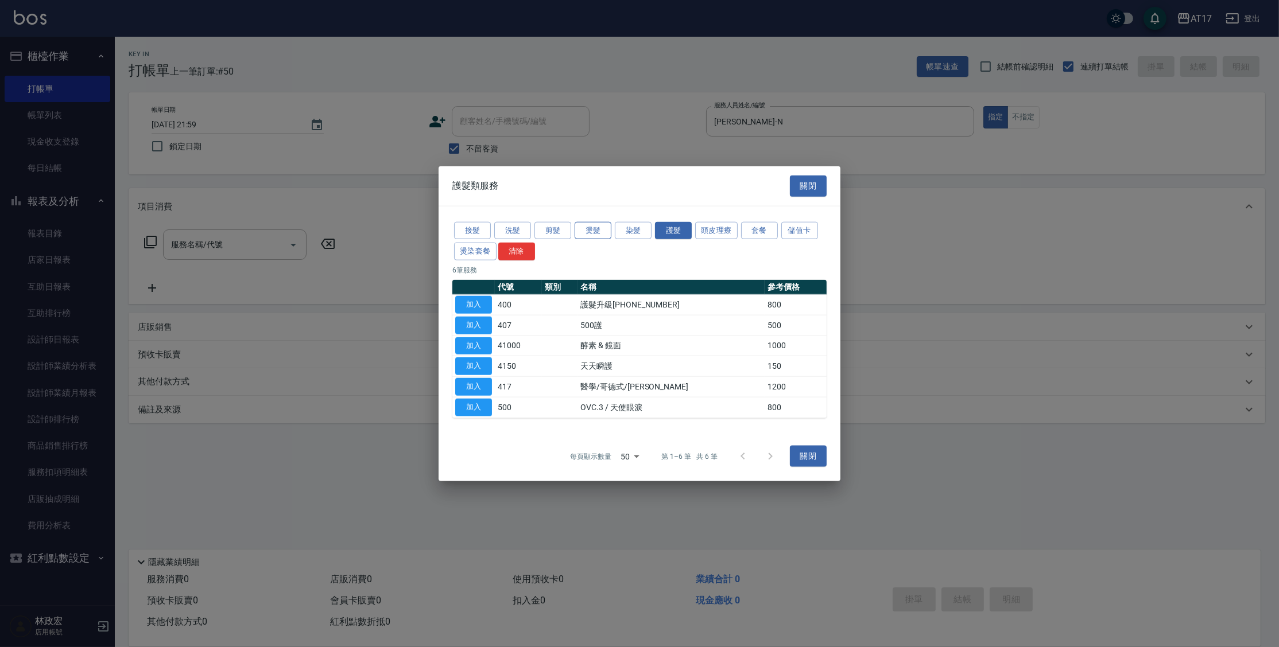
click at [585, 230] on button "燙髮" at bounding box center [593, 231] width 37 height 18
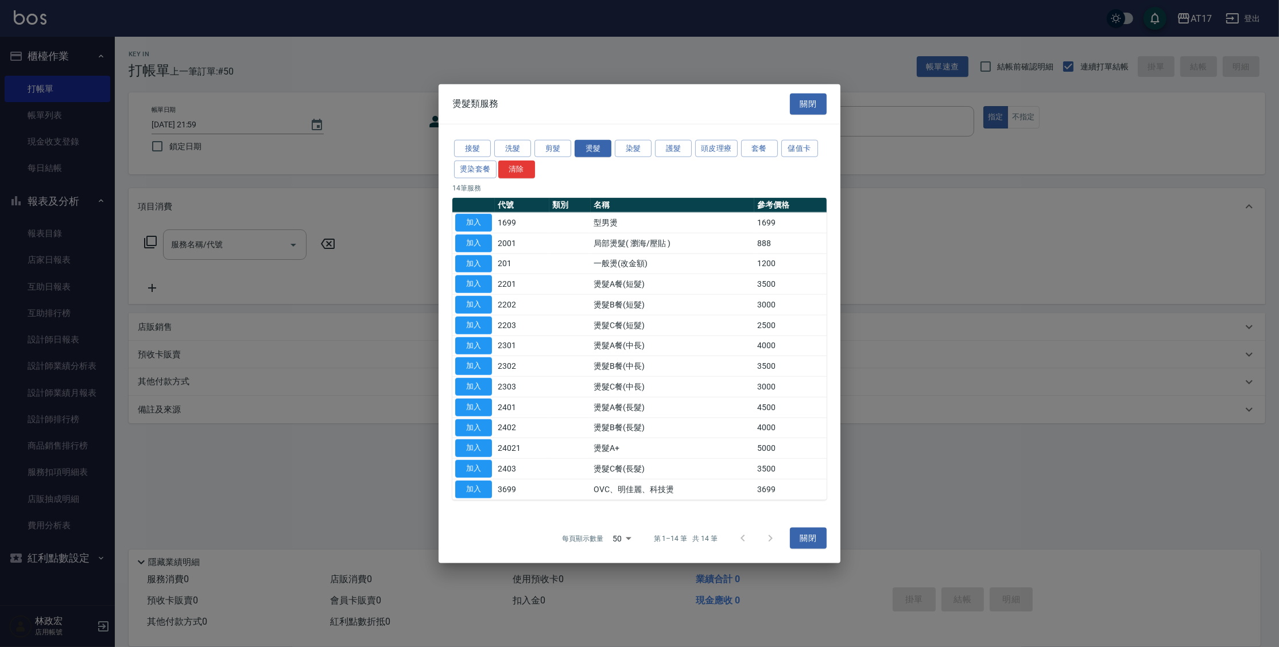
drag, startPoint x: 478, startPoint y: 333, endPoint x: 478, endPoint y: 327, distance: 6.3
click at [478, 331] on button "加入" at bounding box center [473, 325] width 37 height 18
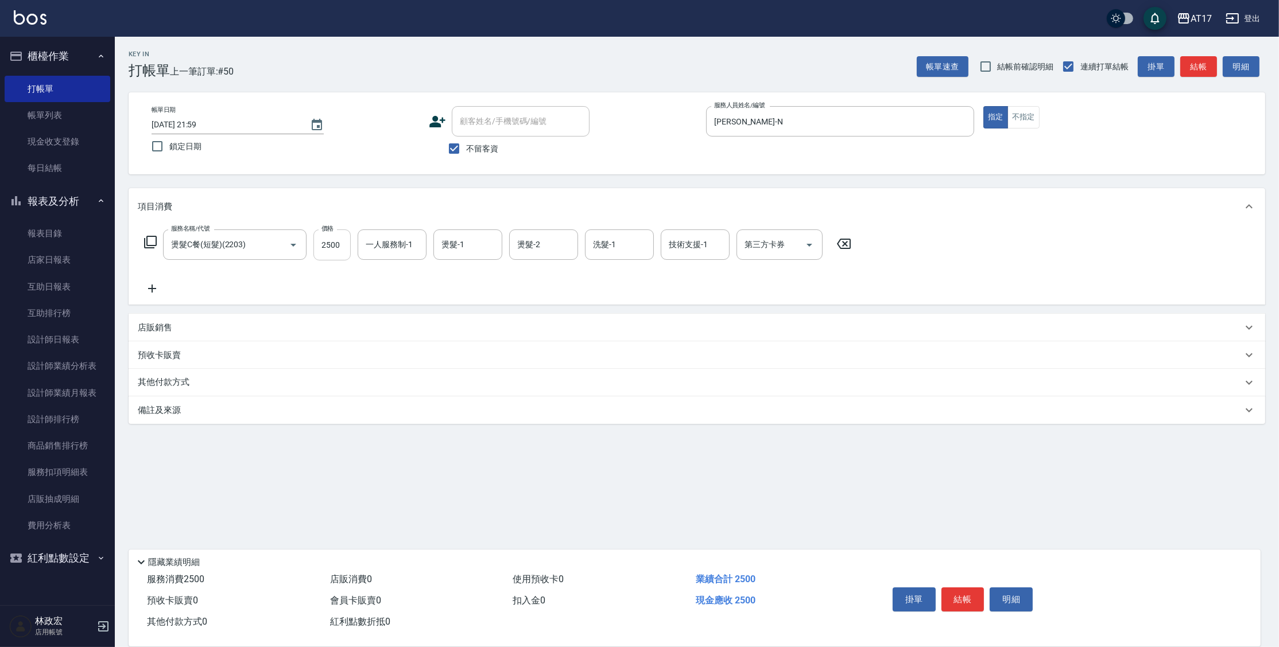
click at [316, 250] on input "2500" at bounding box center [331, 245] width 37 height 31
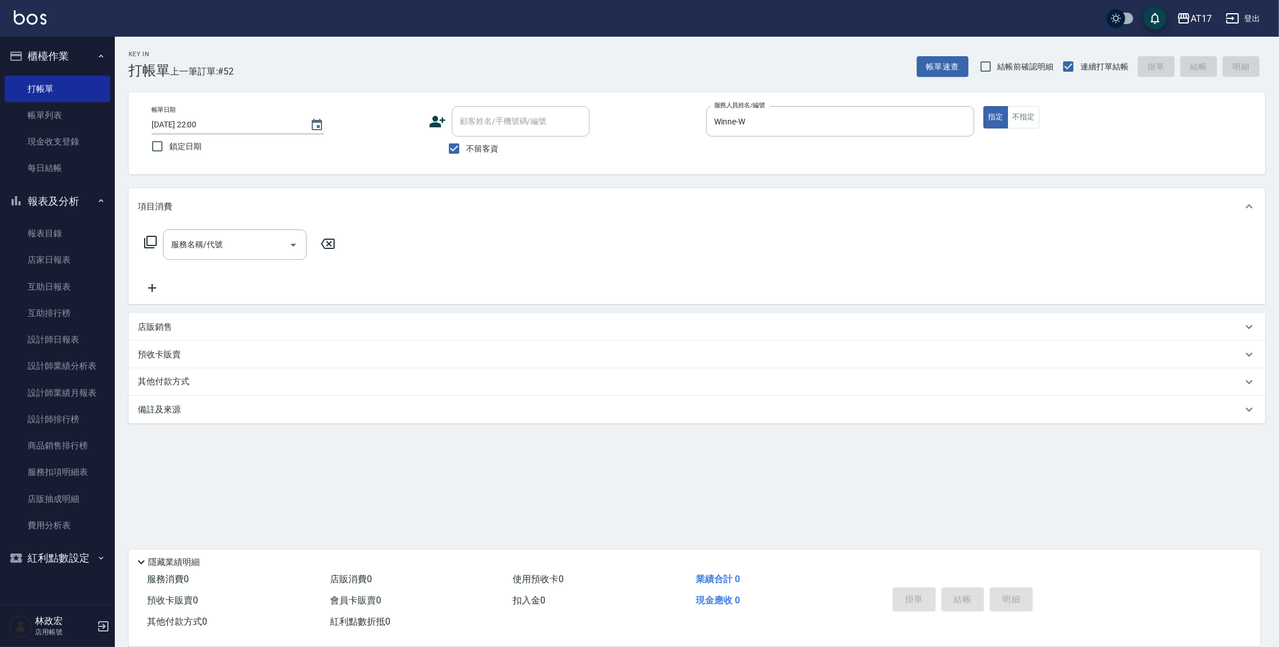
click at [154, 241] on icon at bounding box center [151, 242] width 14 height 14
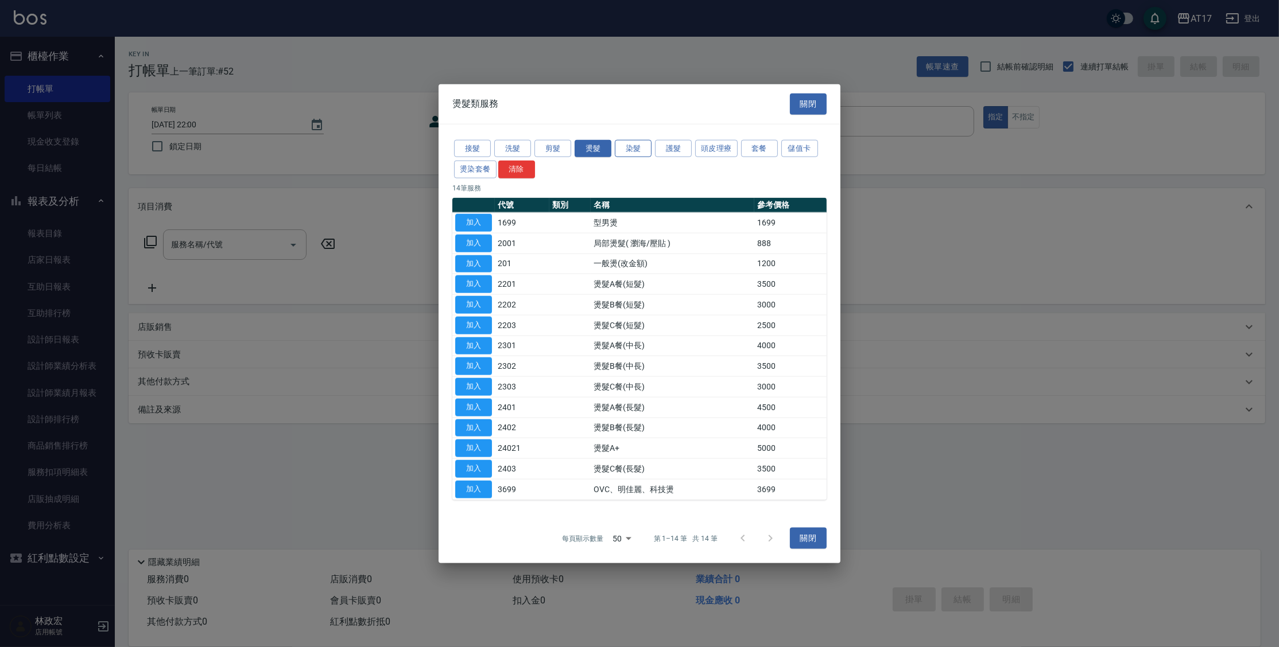
click at [642, 150] on button "染髮" at bounding box center [633, 148] width 37 height 18
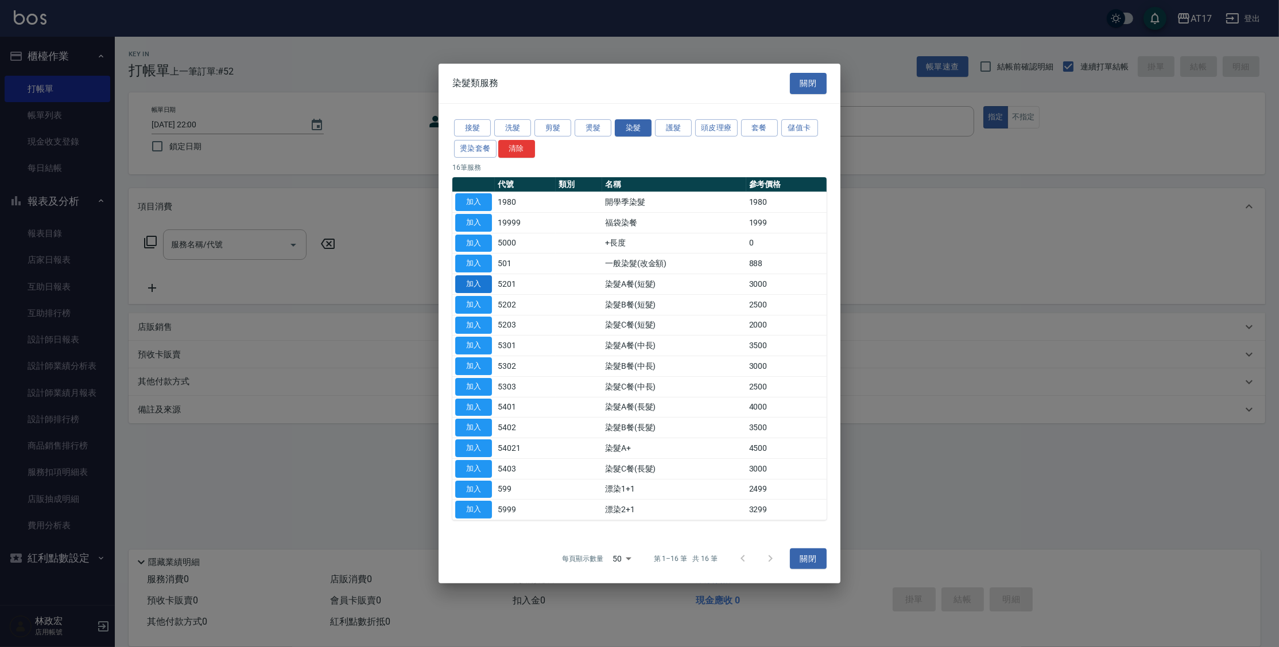
click at [481, 283] on button "加入" at bounding box center [473, 285] width 37 height 18
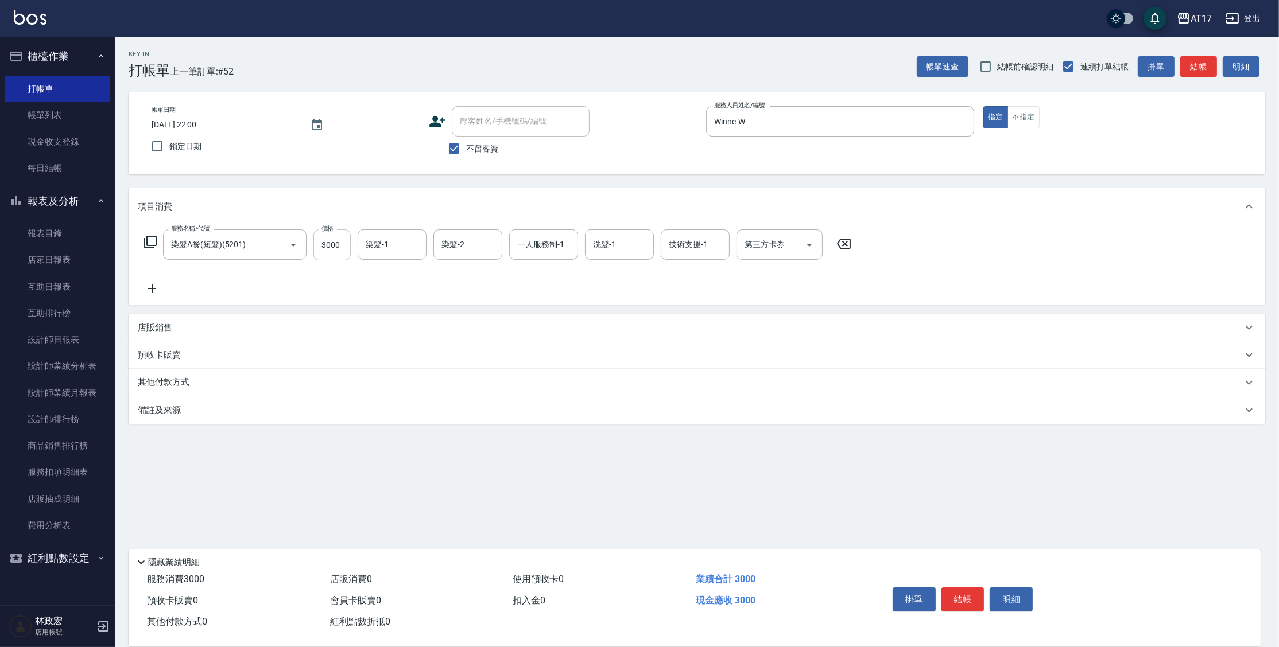
click at [337, 251] on input "3000" at bounding box center [331, 245] width 37 height 31
drag, startPoint x: 167, startPoint y: 323, endPoint x: 177, endPoint y: 325, distance: 10.0
click at [167, 323] on p "店販銷售" at bounding box center [155, 328] width 34 height 12
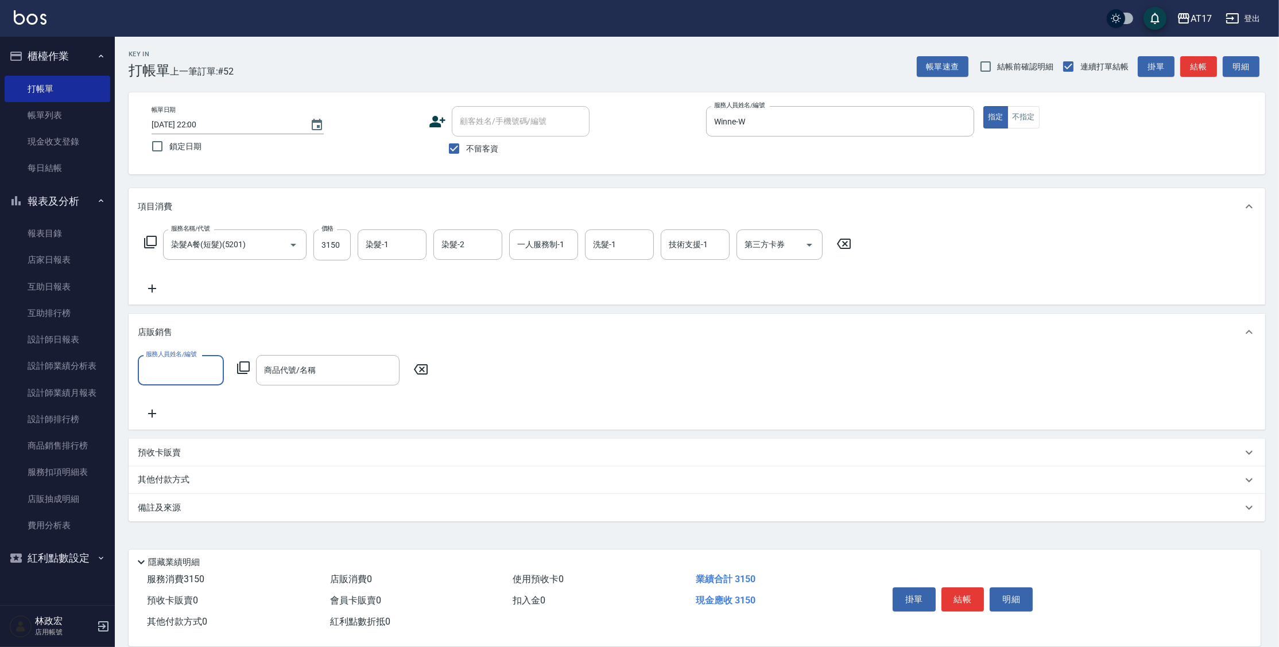
click at [245, 363] on icon at bounding box center [243, 368] width 14 height 14
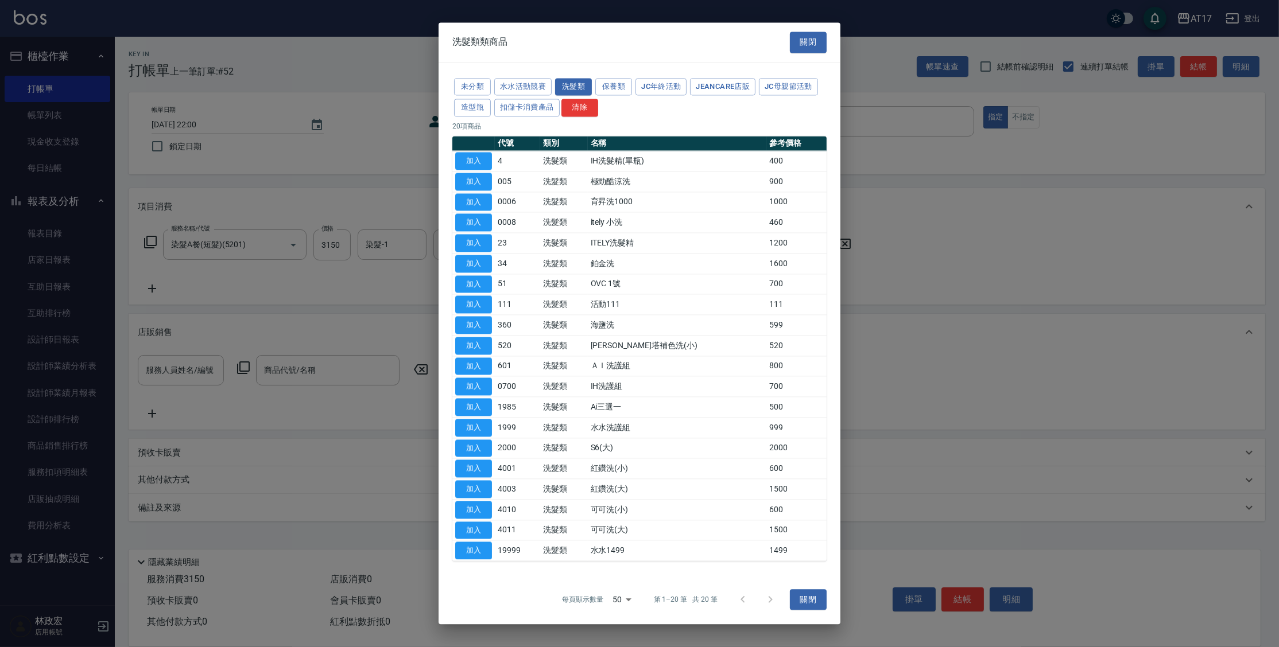
click at [464, 347] on button "加入" at bounding box center [473, 346] width 37 height 18
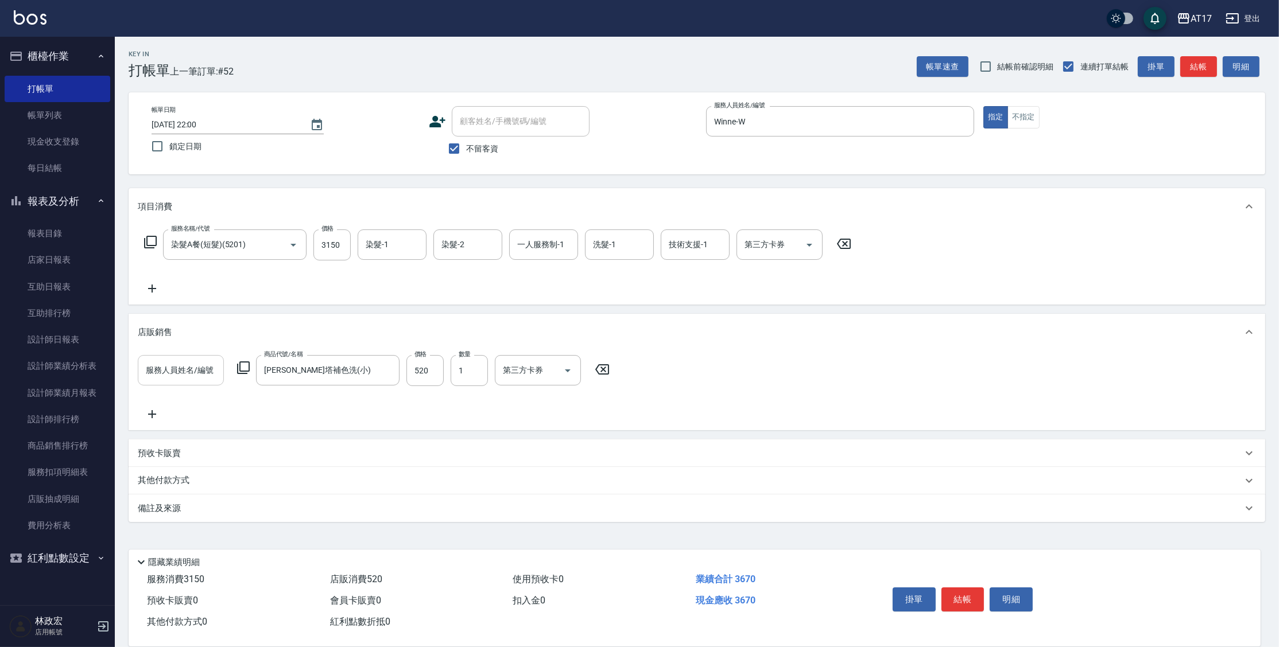
click at [205, 367] on input "服務人員姓名/編號" at bounding box center [181, 370] width 76 height 20
click at [813, 244] on icon "Open" at bounding box center [809, 245] width 14 height 14
click at [775, 353] on span "儲值卡" at bounding box center [779, 349] width 86 height 19
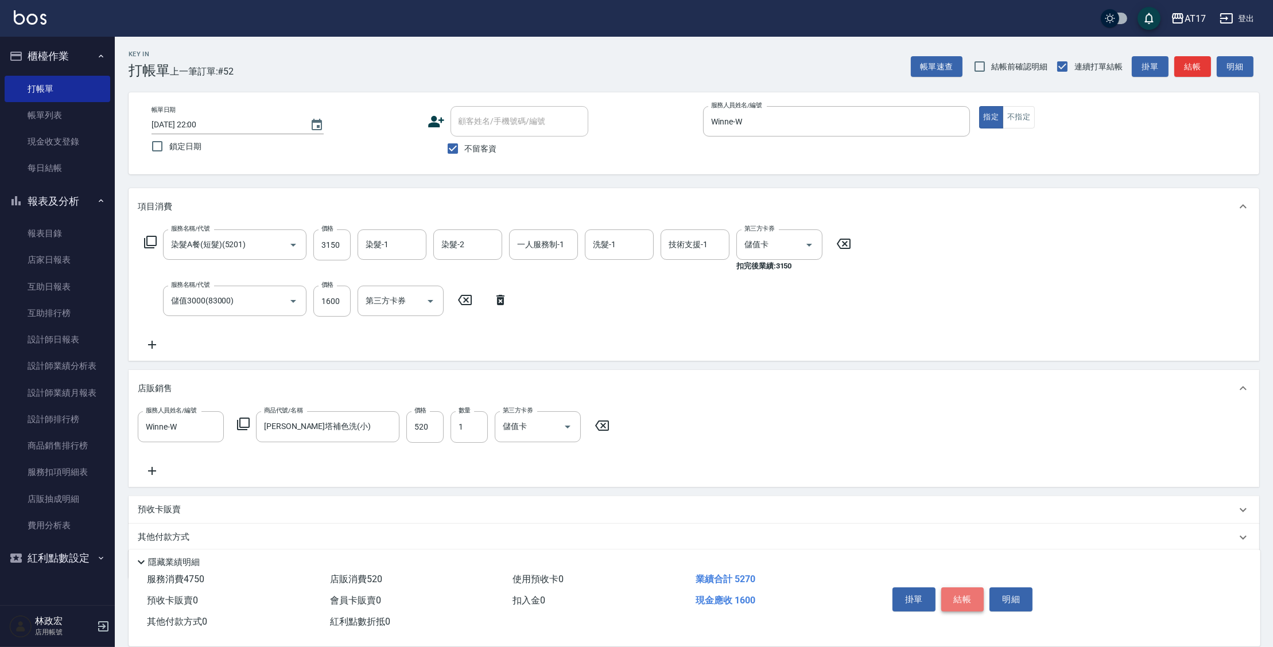
click at [960, 595] on button "結帳" at bounding box center [962, 600] width 43 height 24
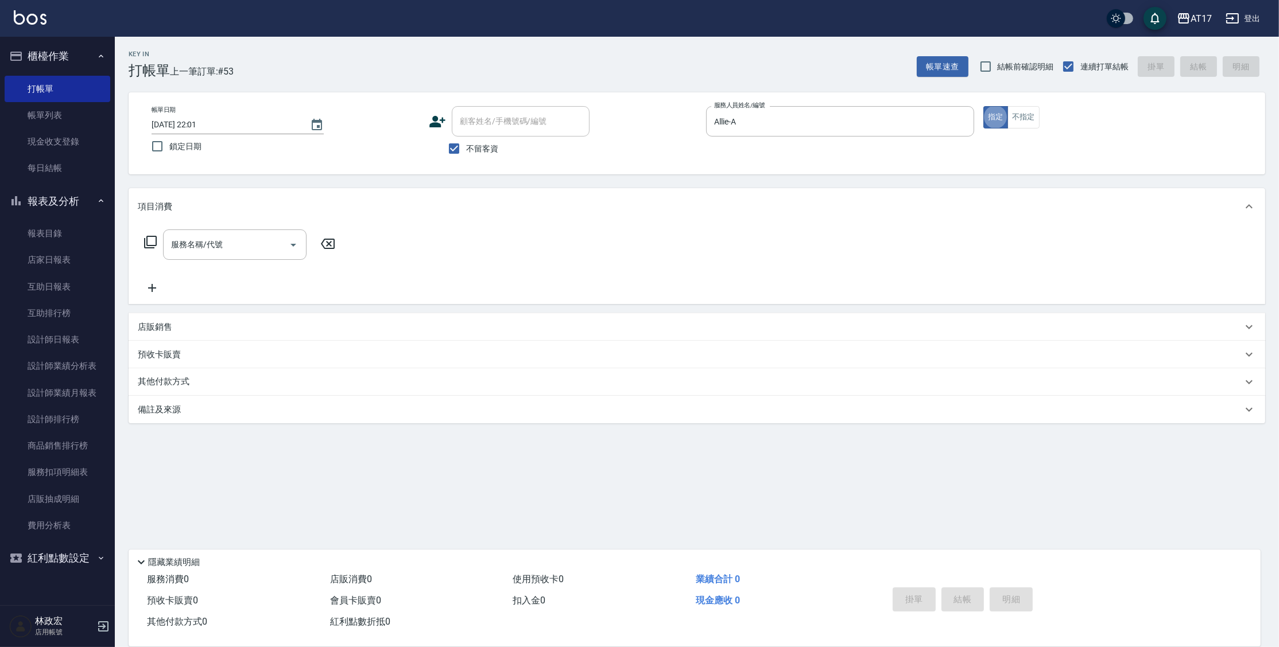
click at [147, 242] on icon at bounding box center [150, 242] width 13 height 13
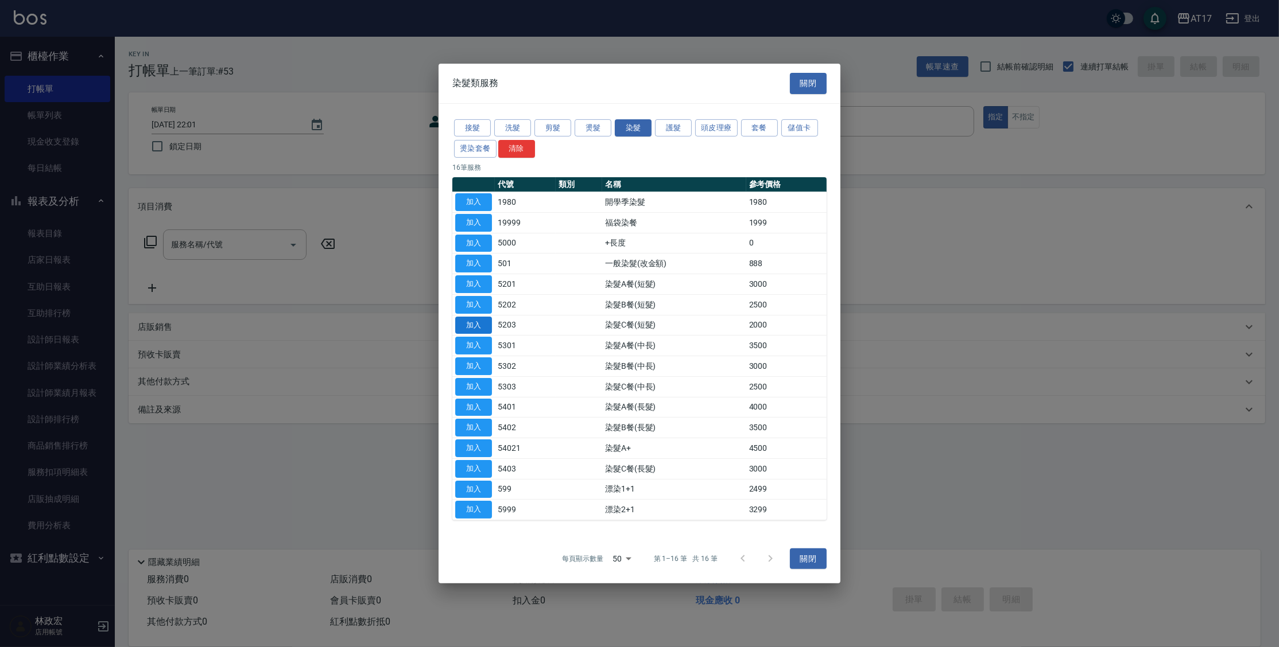
click at [479, 329] on button "加入" at bounding box center [473, 325] width 37 height 18
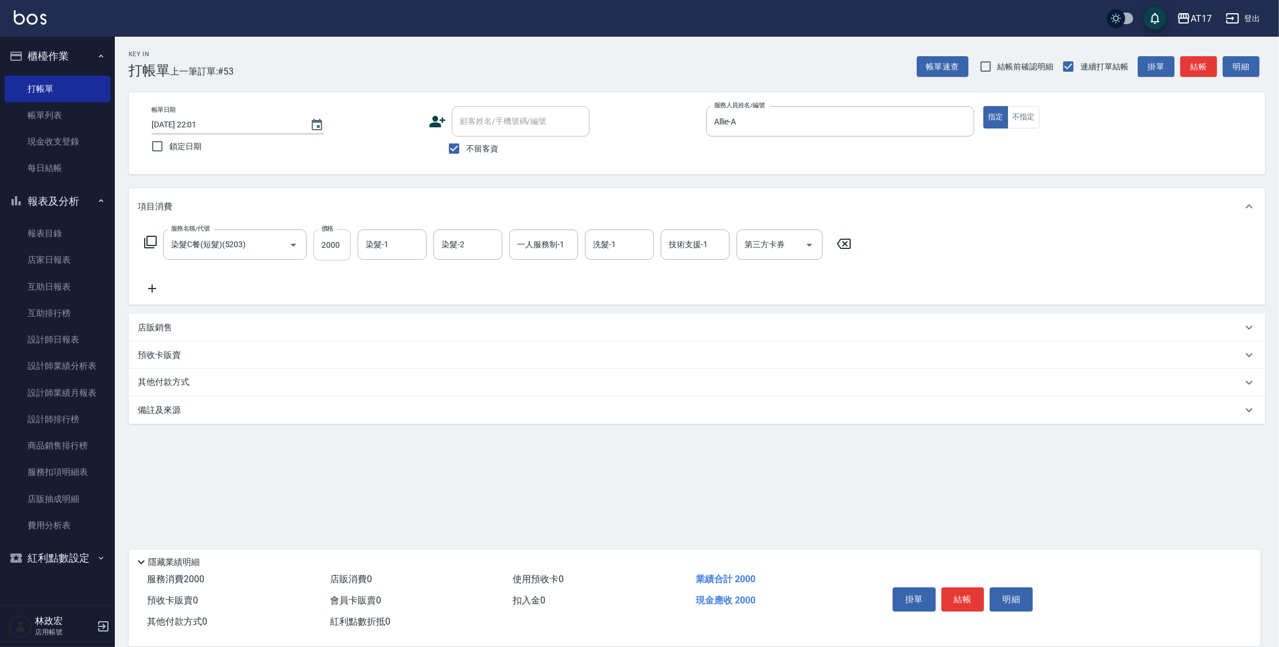
click at [339, 255] on input "2000" at bounding box center [331, 245] width 37 height 31
click at [149, 243] on icon at bounding box center [151, 242] width 14 height 14
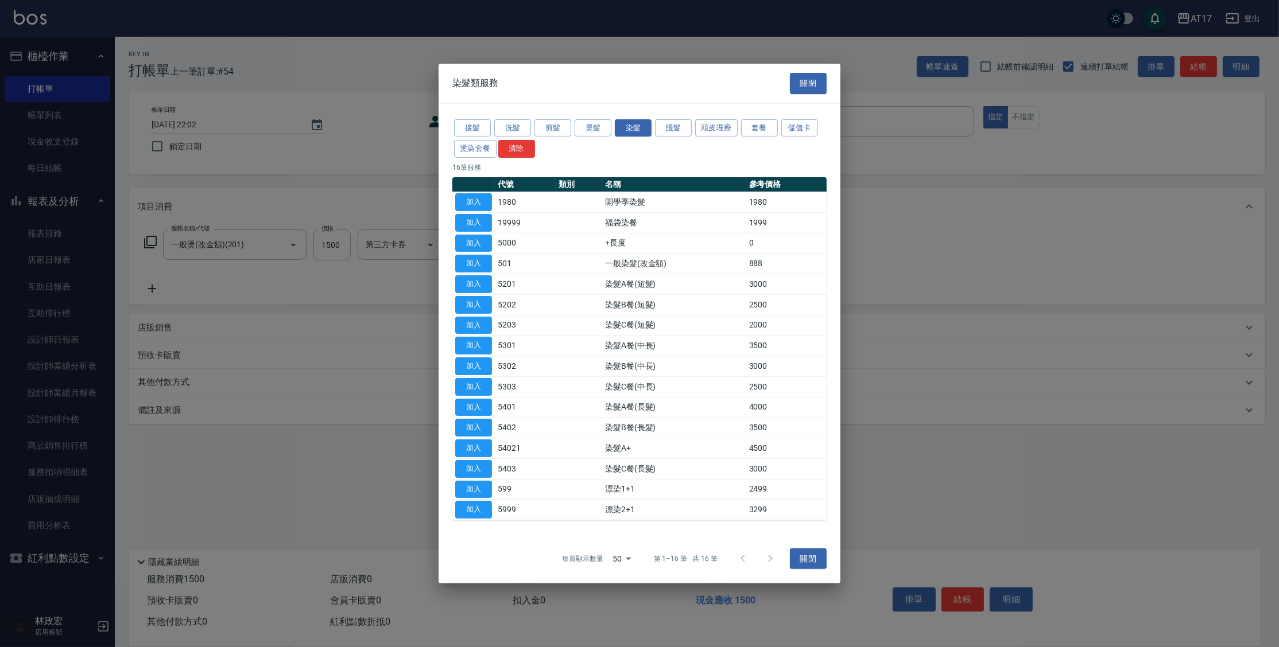
drag, startPoint x: 678, startPoint y: 126, endPoint x: 651, endPoint y: 151, distance: 37.0
click at [678, 126] on button "護髮" at bounding box center [673, 128] width 37 height 18
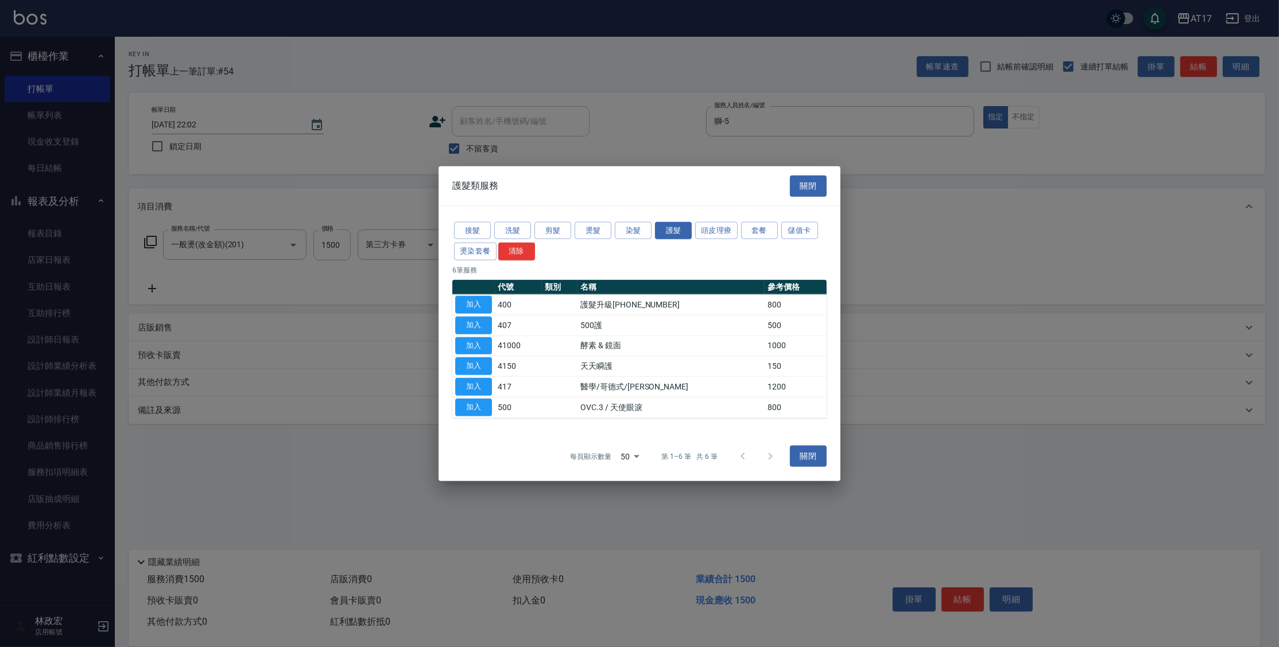
drag, startPoint x: 483, startPoint y: 390, endPoint x: 330, endPoint y: 221, distance: 227.6
click at [482, 390] on button "加入" at bounding box center [473, 387] width 37 height 18
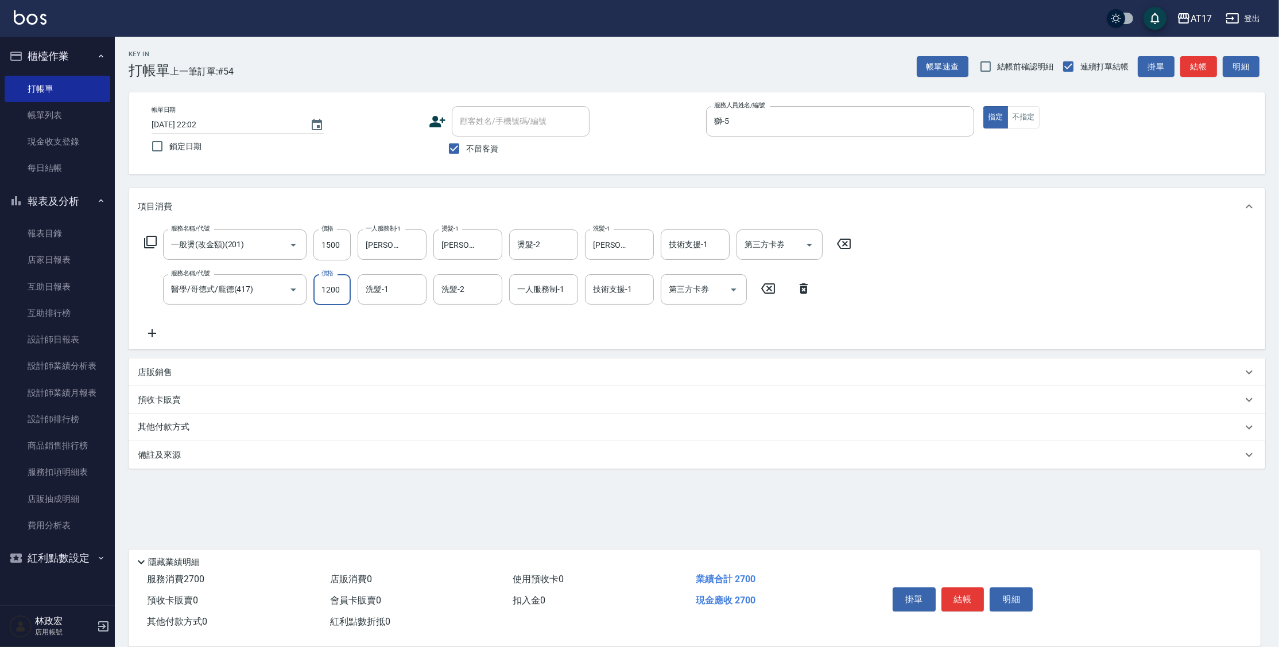
click at [339, 300] on input "1200" at bounding box center [331, 289] width 37 height 31
click at [956, 596] on button "結帳" at bounding box center [962, 600] width 43 height 24
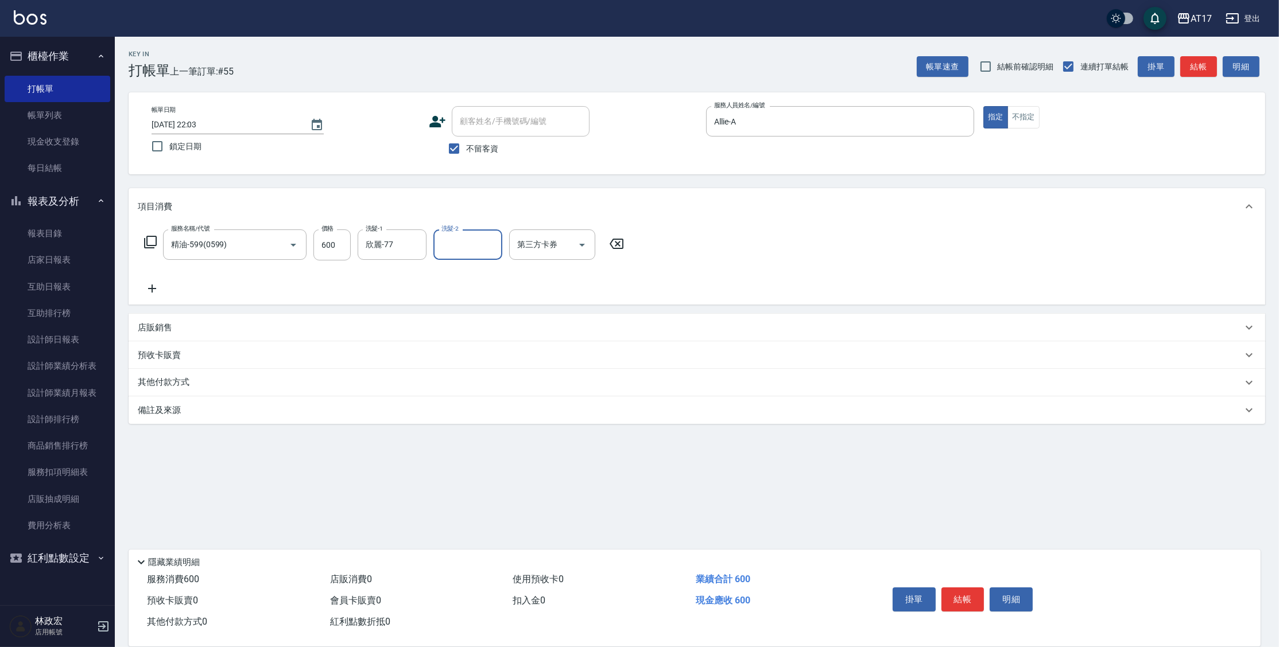
click at [153, 243] on icon at bounding box center [151, 242] width 14 height 14
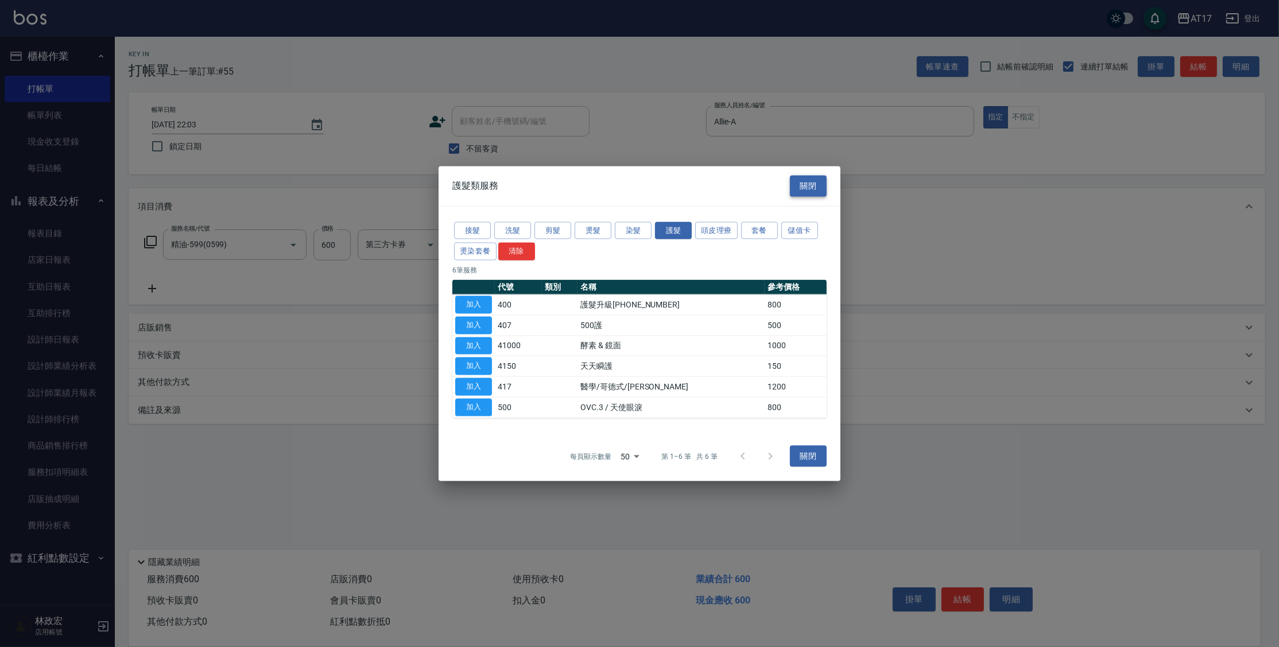
click at [820, 188] on button "關閉" at bounding box center [808, 186] width 37 height 21
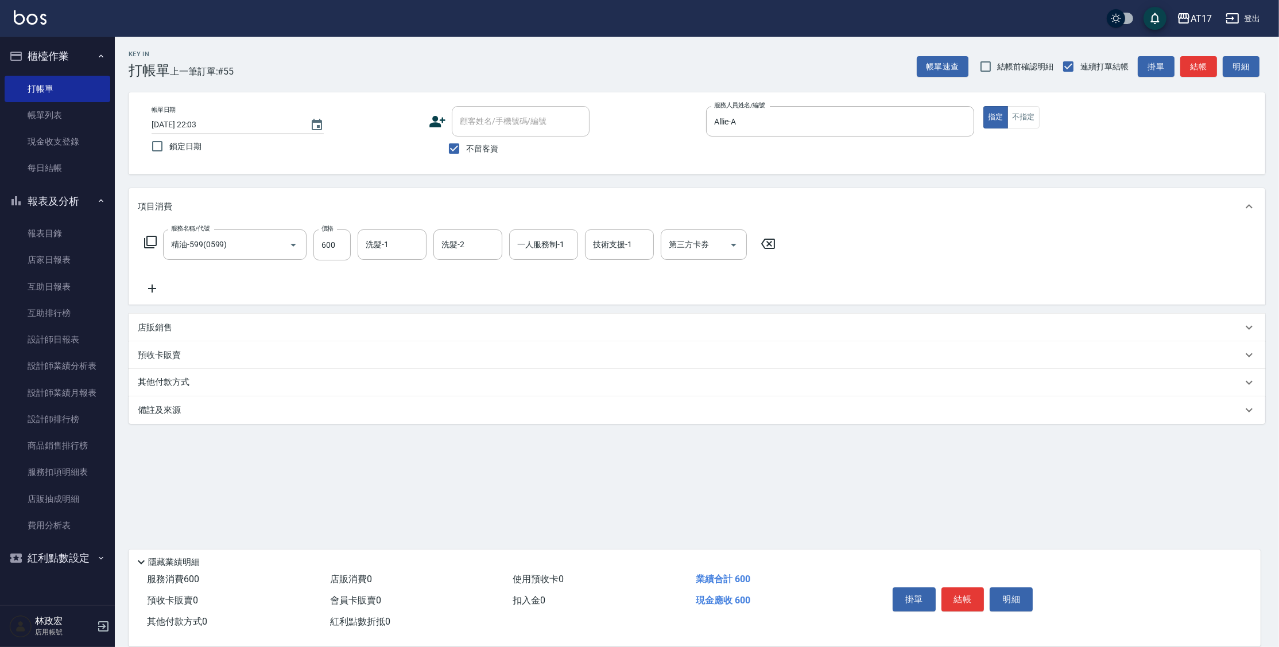
click at [149, 241] on icon at bounding box center [151, 242] width 14 height 14
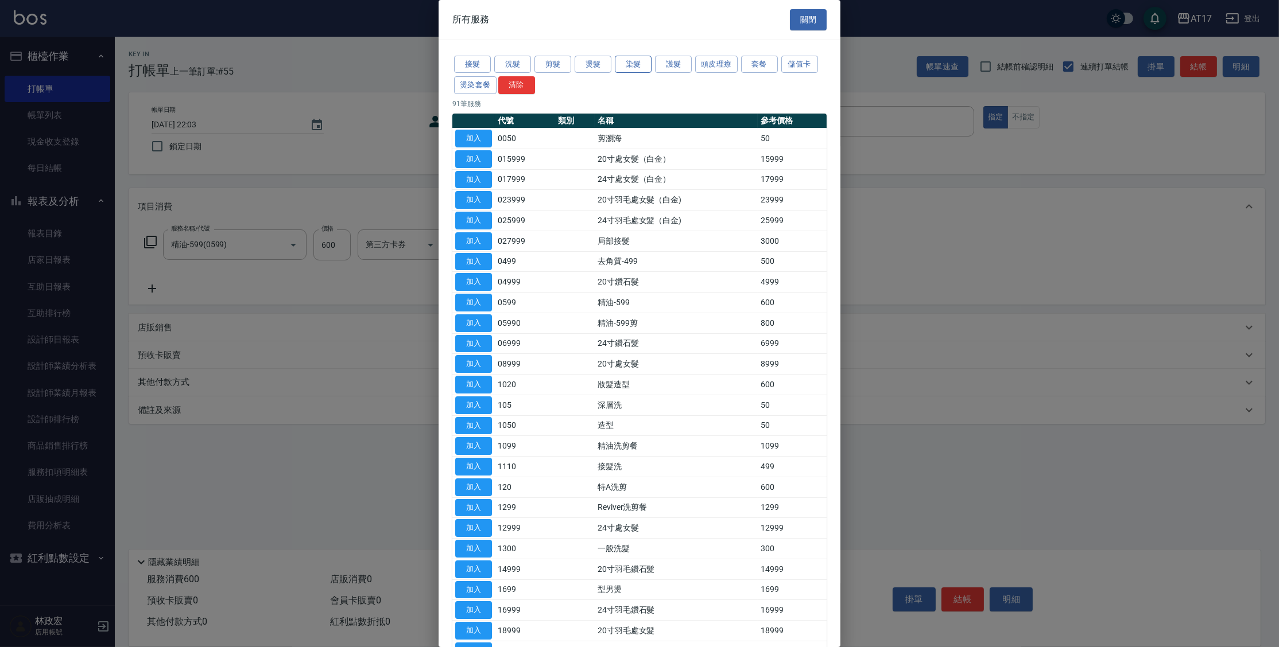
click at [627, 64] on button "染髮" at bounding box center [633, 65] width 37 height 18
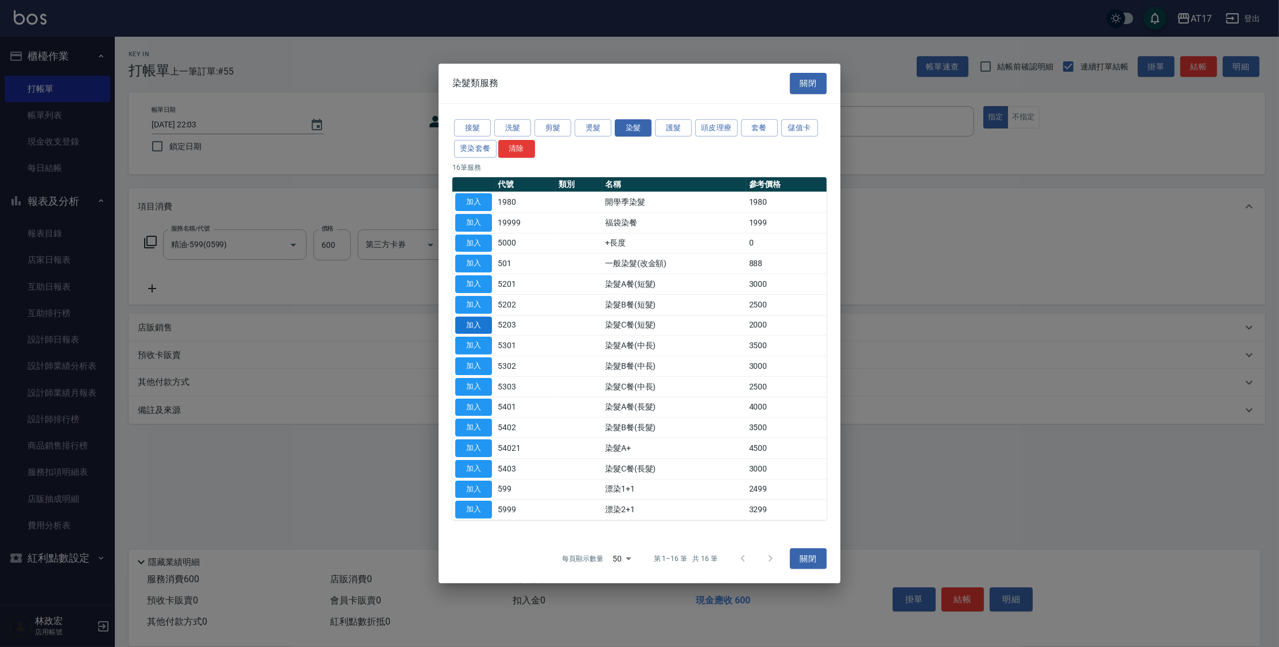
click at [488, 329] on button "加入" at bounding box center [473, 325] width 37 height 18
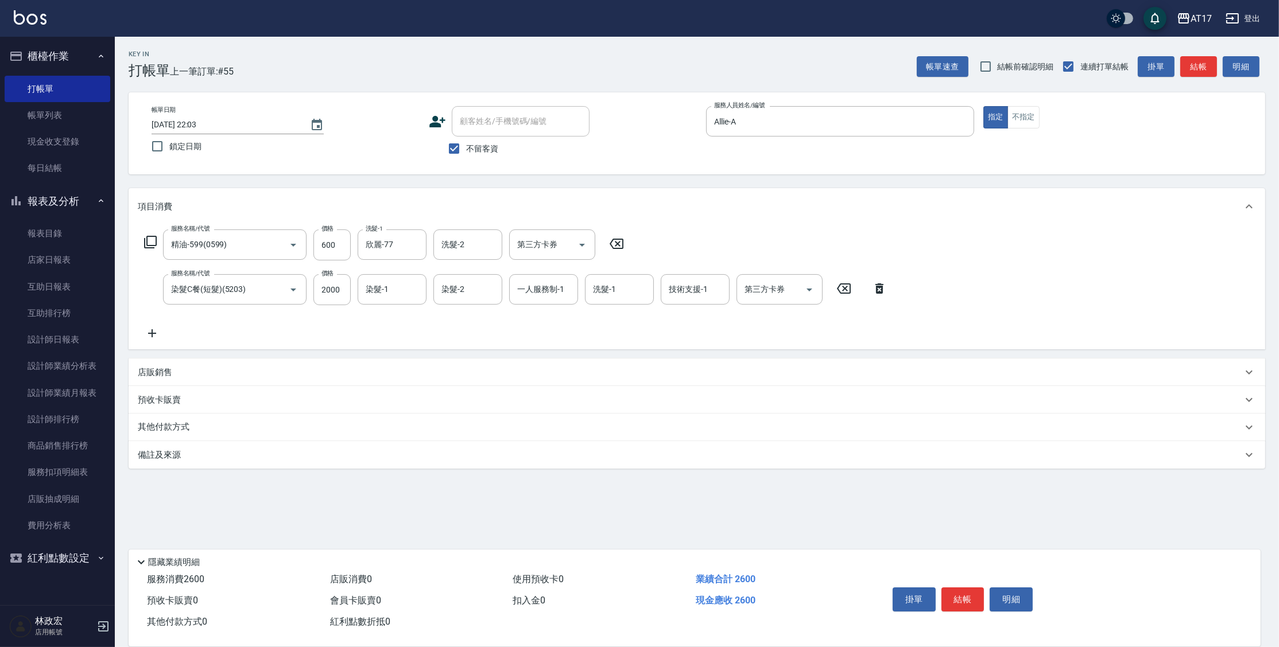
click at [153, 239] on icon at bounding box center [151, 242] width 14 height 14
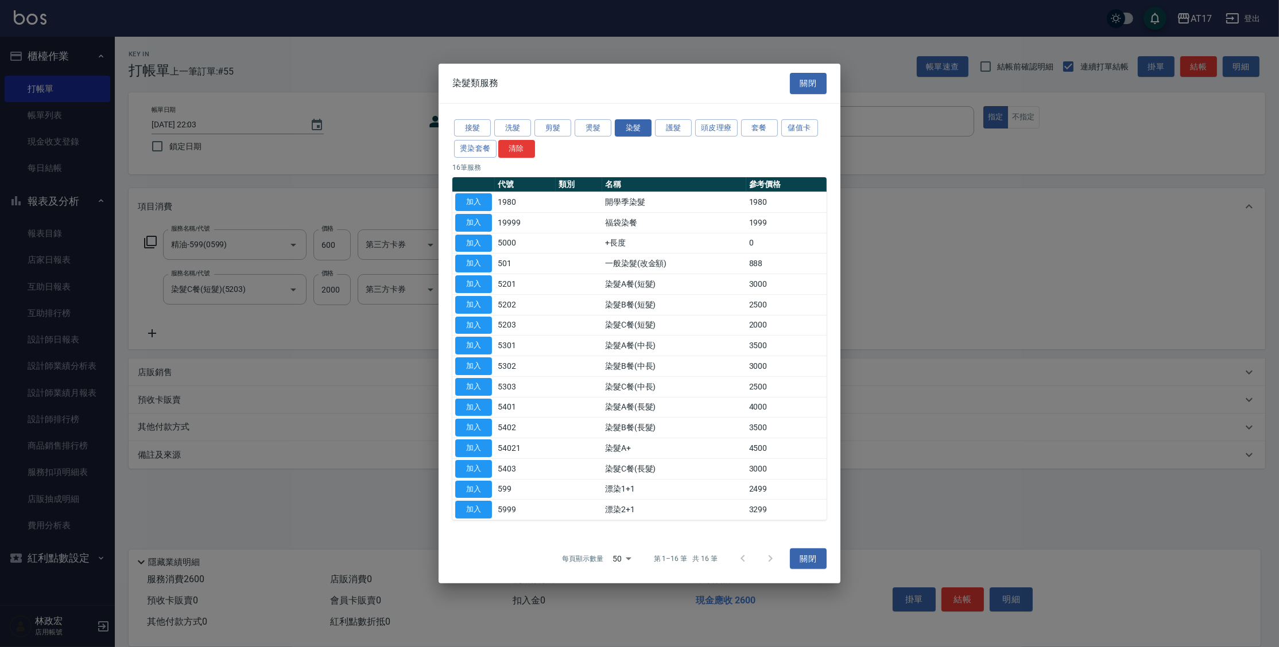
drag, startPoint x: 804, startPoint y: 80, endPoint x: 770, endPoint y: 84, distance: 34.0
click at [804, 79] on button "關閉" at bounding box center [808, 83] width 37 height 21
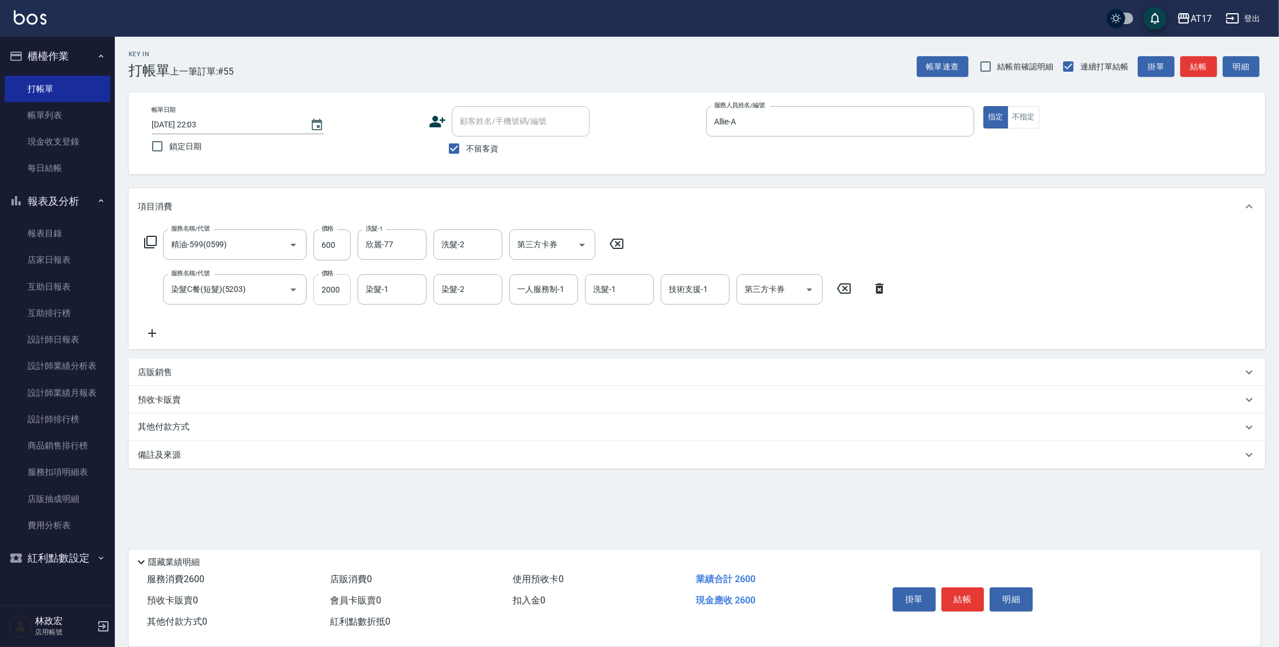
click at [331, 296] on input "2000" at bounding box center [331, 289] width 37 height 31
click at [146, 246] on icon at bounding box center [151, 242] width 14 height 14
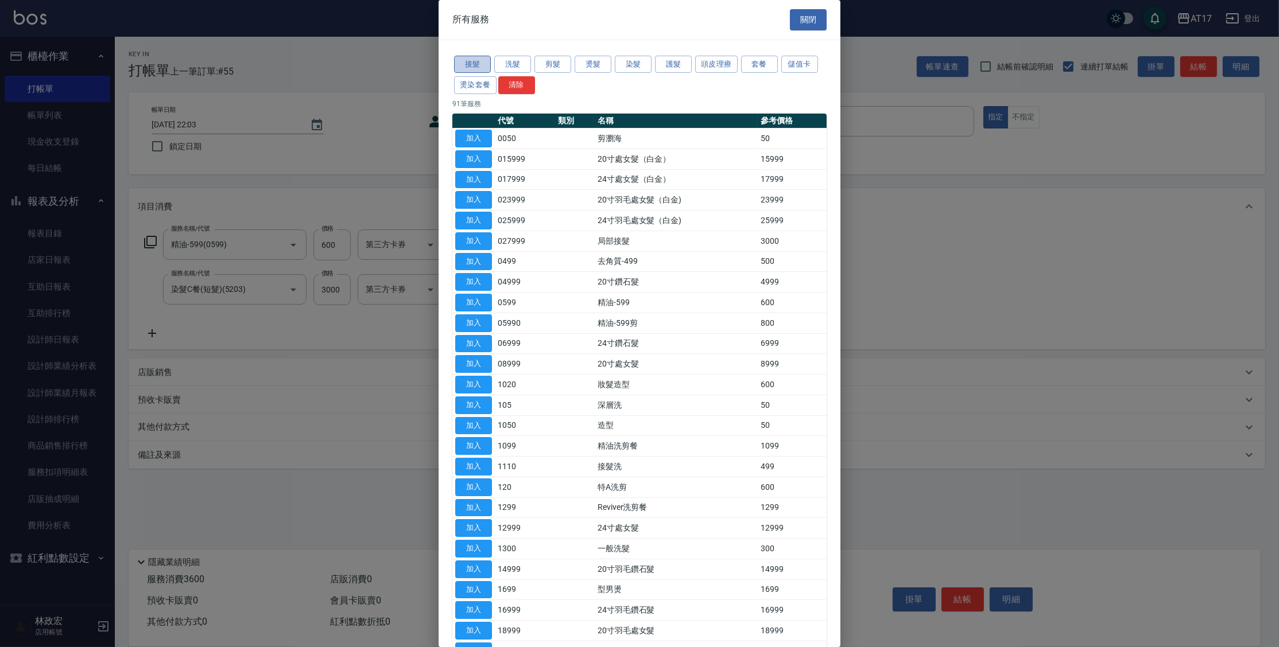
click at [476, 63] on button "接髮" at bounding box center [472, 65] width 37 height 18
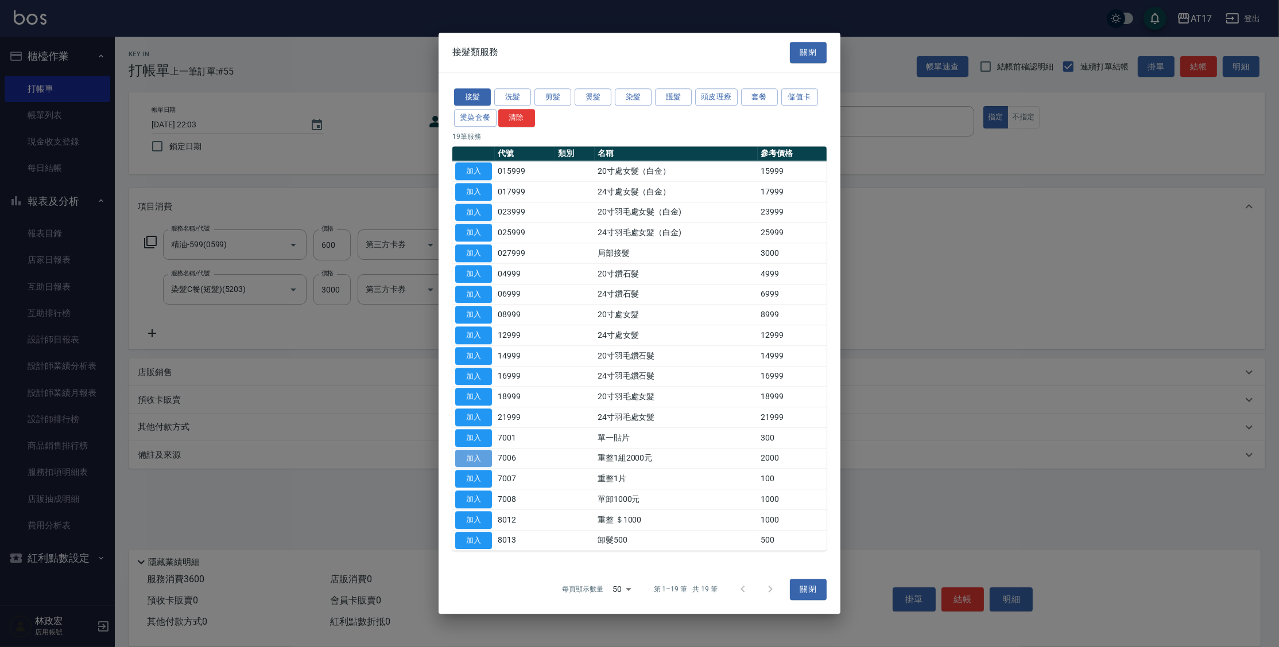
drag, startPoint x: 484, startPoint y: 463, endPoint x: 347, endPoint y: 379, distance: 160.5
click at [484, 462] on button "加入" at bounding box center [473, 459] width 37 height 18
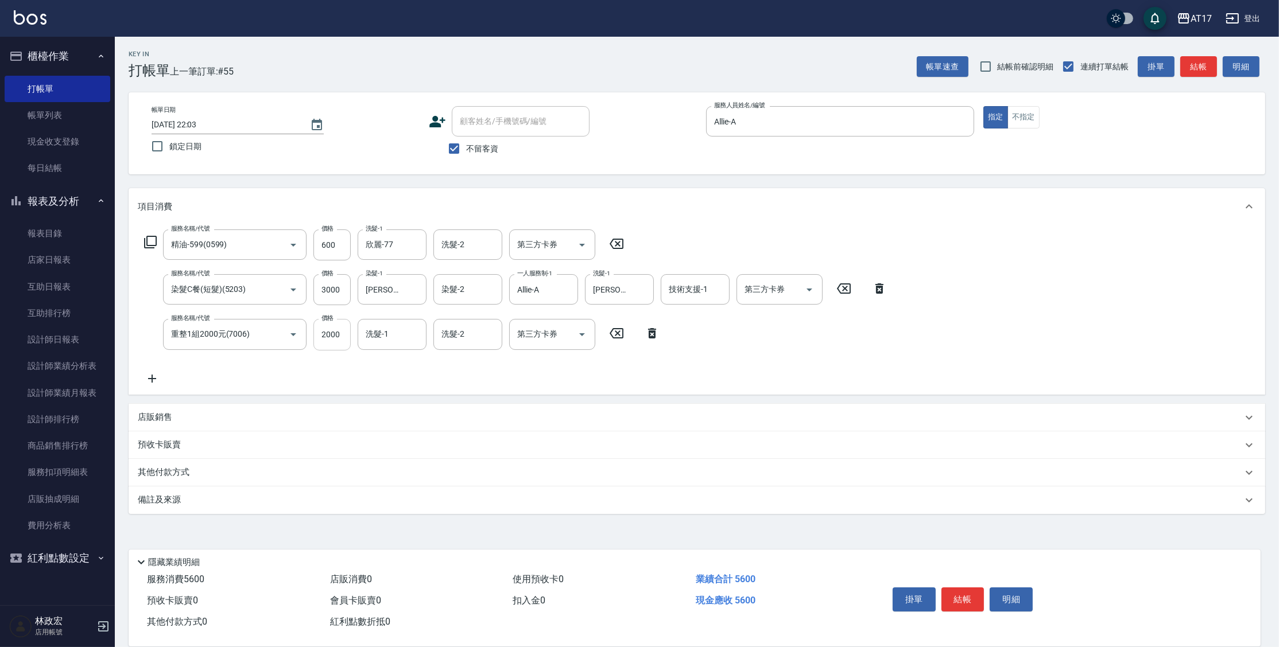
click at [336, 335] on input "2000" at bounding box center [331, 334] width 37 height 31
click at [952, 599] on button "結帳" at bounding box center [962, 600] width 43 height 24
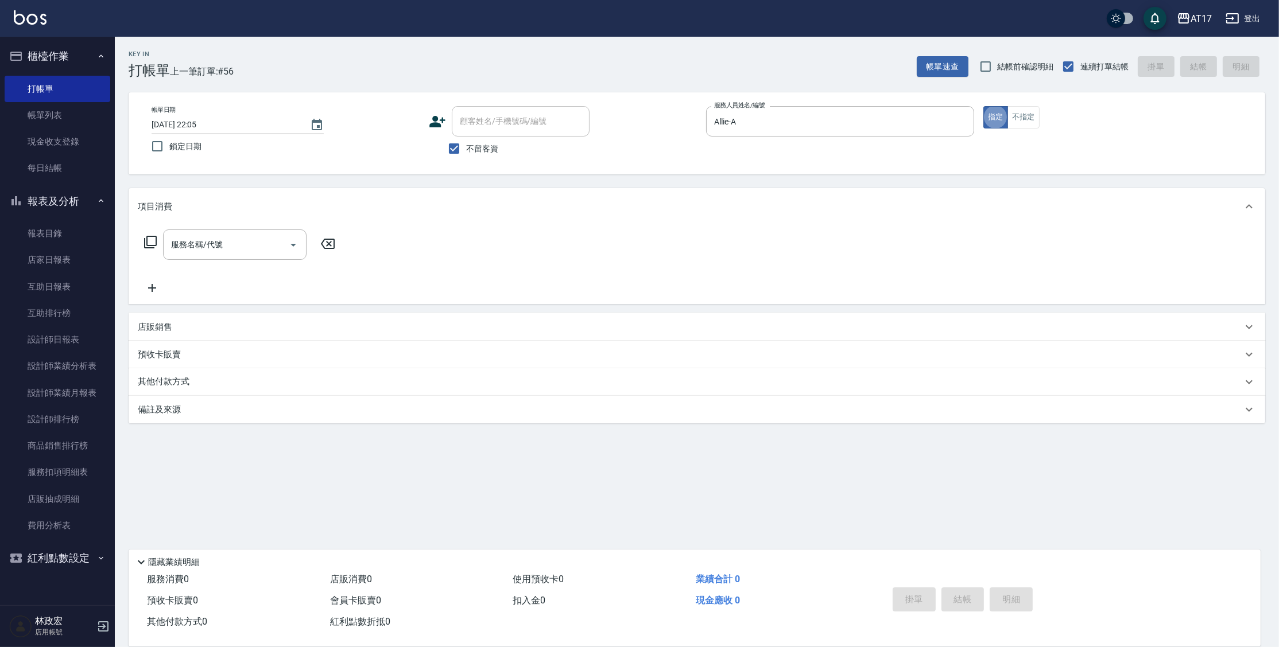
click at [154, 240] on icon at bounding box center [151, 242] width 14 height 14
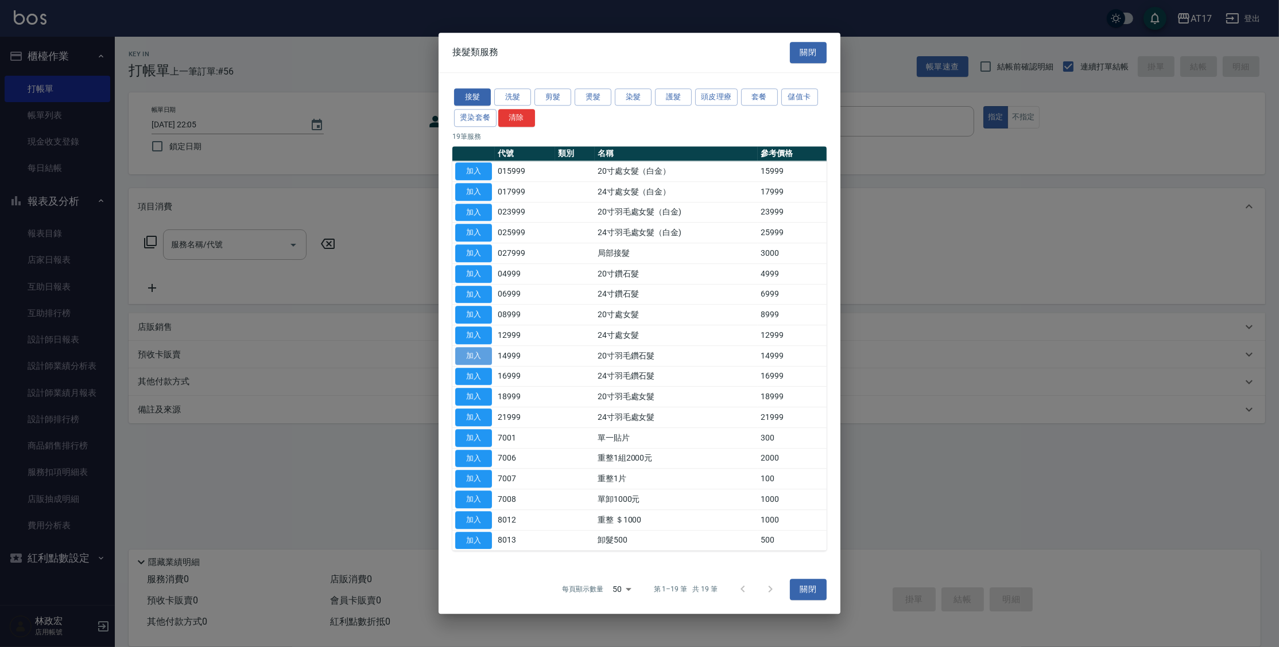
click at [483, 360] on button "加入" at bounding box center [473, 356] width 37 height 18
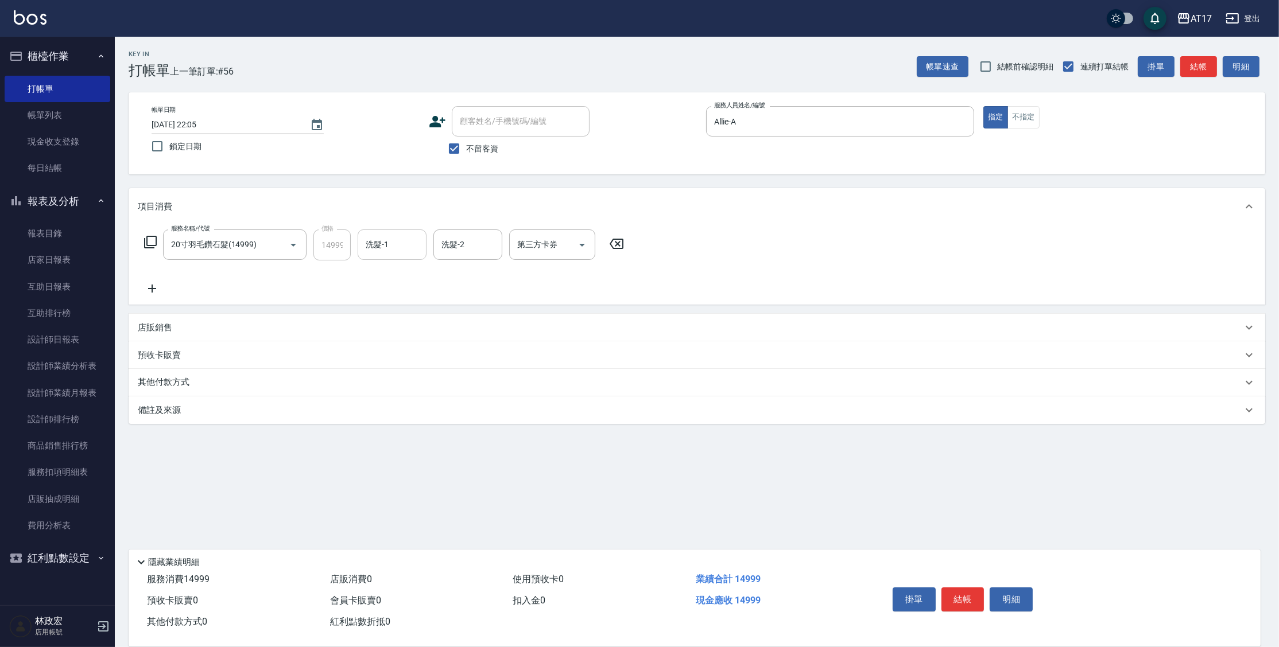
click at [387, 247] on input "洗髮-1" at bounding box center [392, 245] width 59 height 20
click at [964, 596] on button "結帳" at bounding box center [962, 600] width 43 height 24
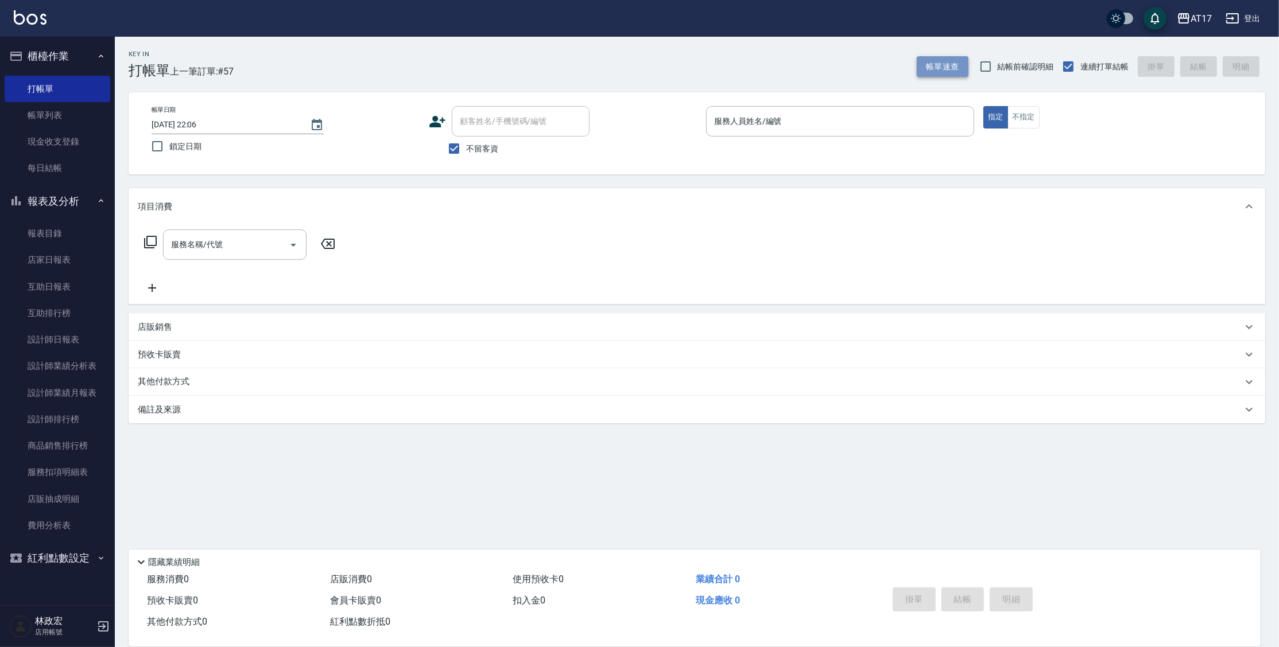
click at [943, 69] on button "帳單速查" at bounding box center [943, 66] width 52 height 21
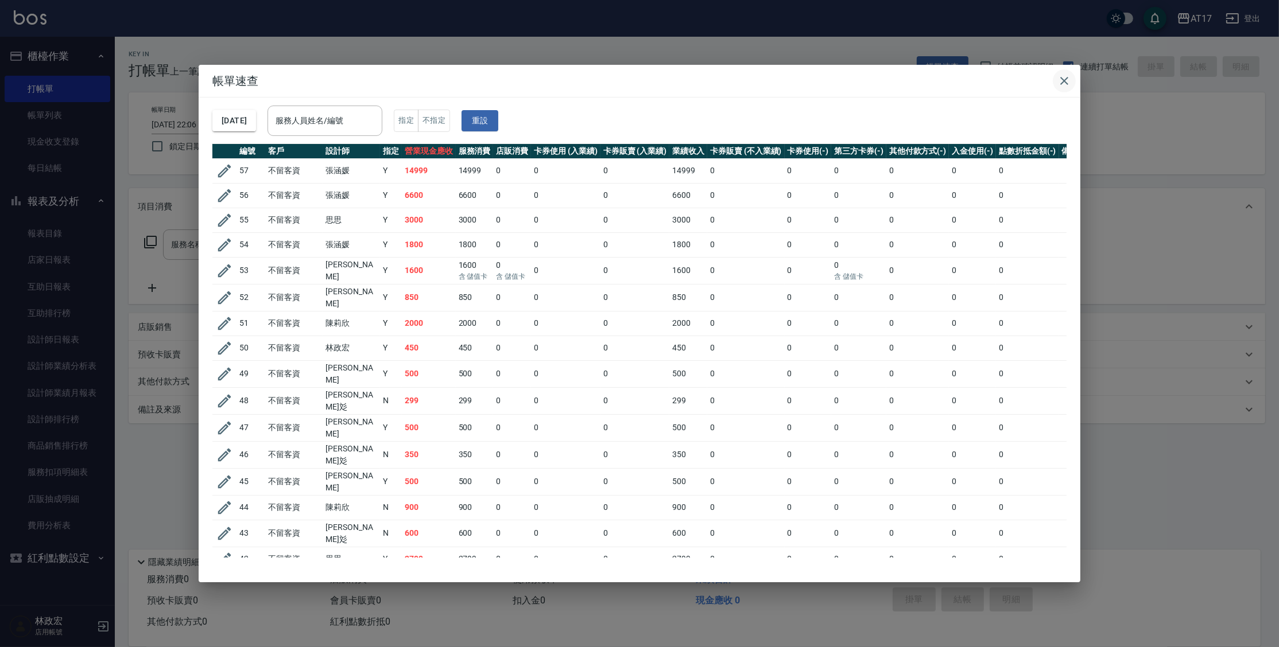
click at [1064, 76] on icon "button" at bounding box center [1064, 81] width 14 height 14
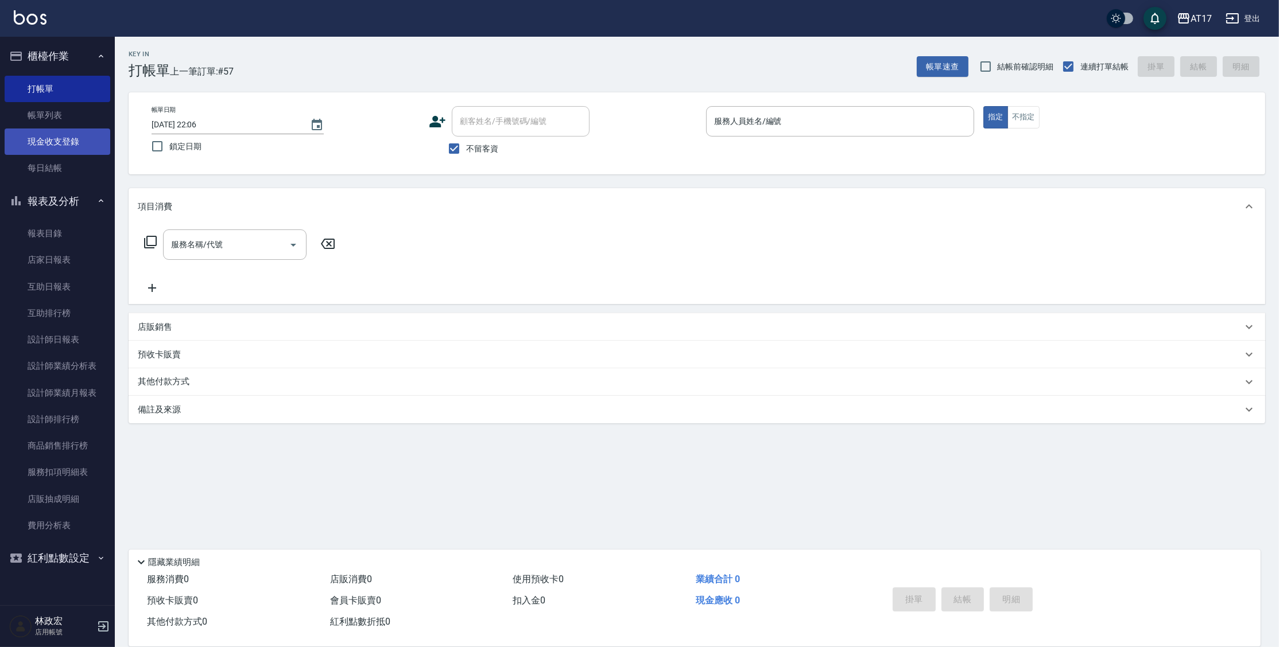
click at [44, 150] on link "現金收支登錄" at bounding box center [58, 142] width 106 height 26
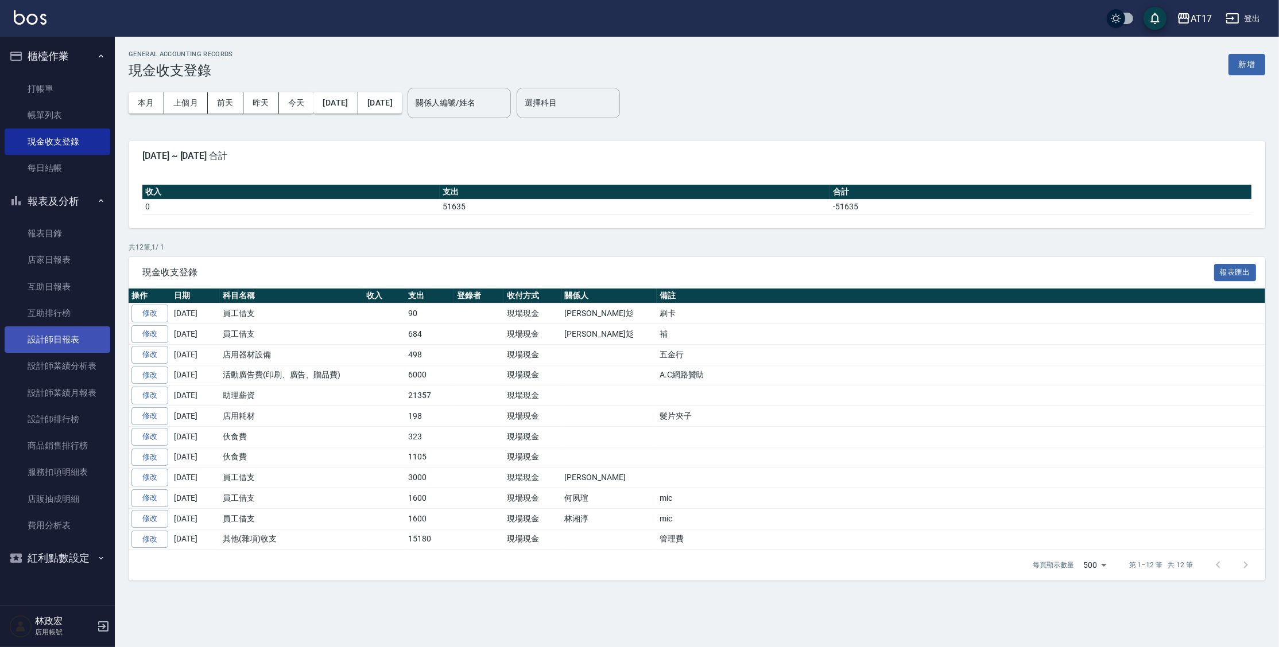
click at [57, 336] on link "設計師日報表" at bounding box center [58, 340] width 106 height 26
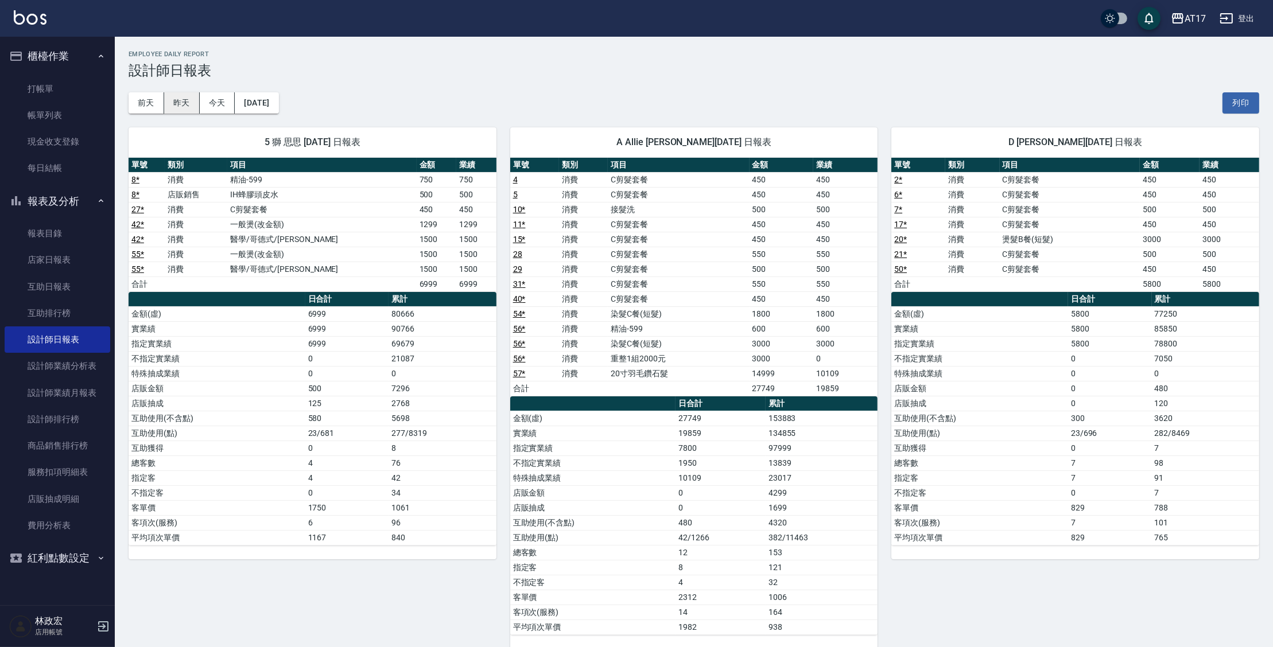
click at [192, 103] on button "昨天" at bounding box center [182, 102] width 36 height 21
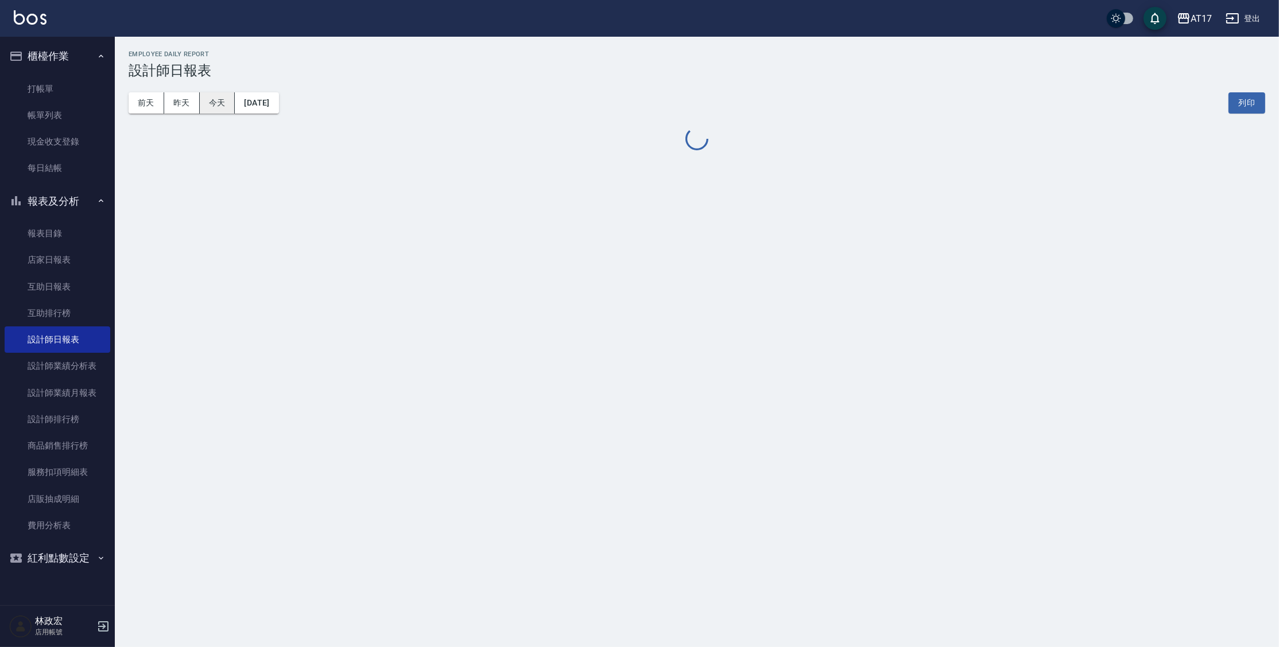
click at [207, 104] on button "今天" at bounding box center [218, 102] width 36 height 21
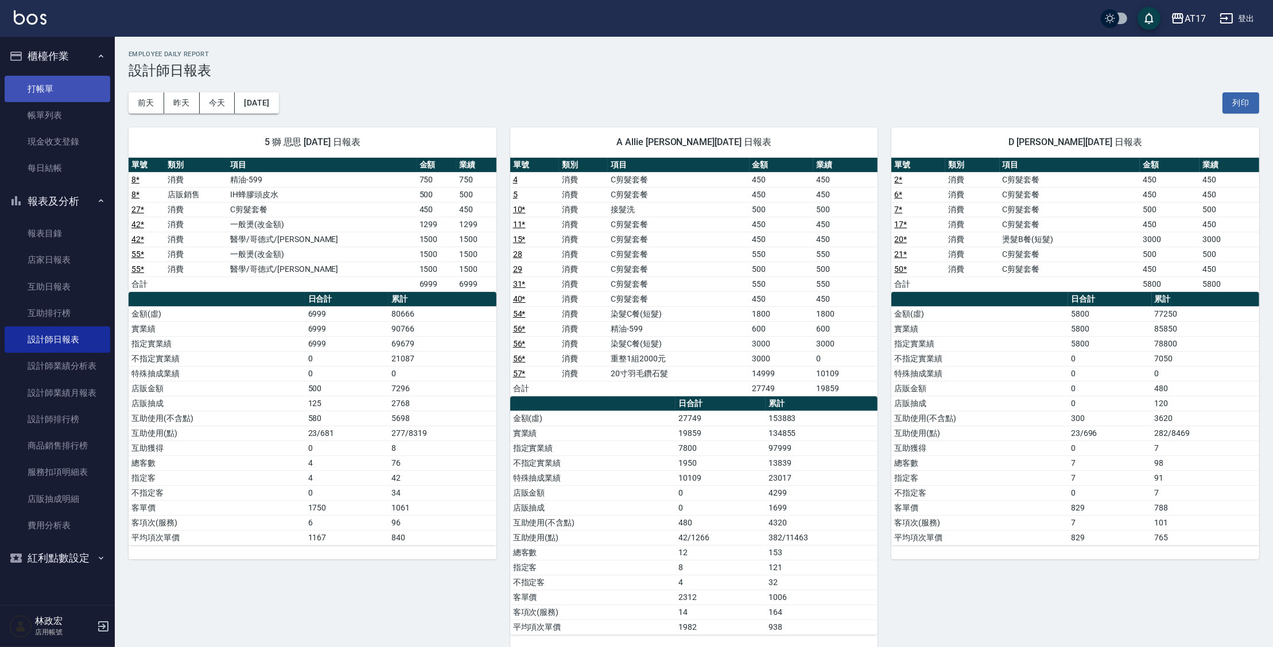
click at [53, 87] on link "打帳單" at bounding box center [58, 89] width 106 height 26
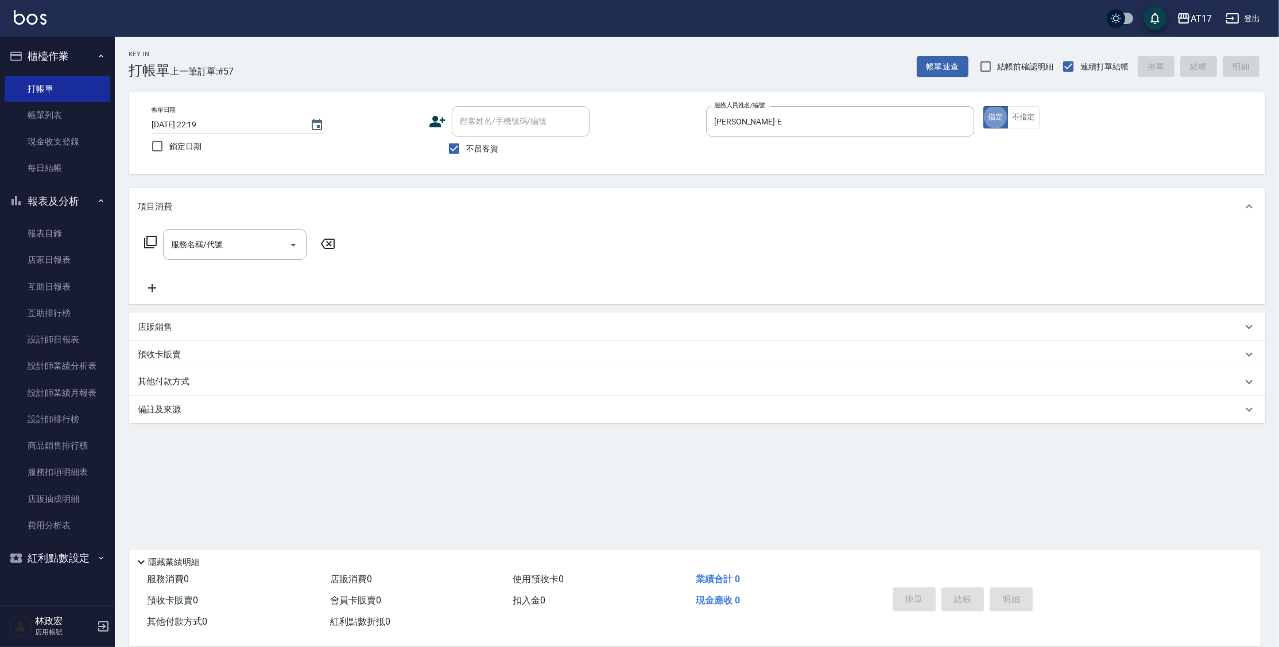
click at [196, 327] on div "店販銷售" at bounding box center [690, 327] width 1104 height 12
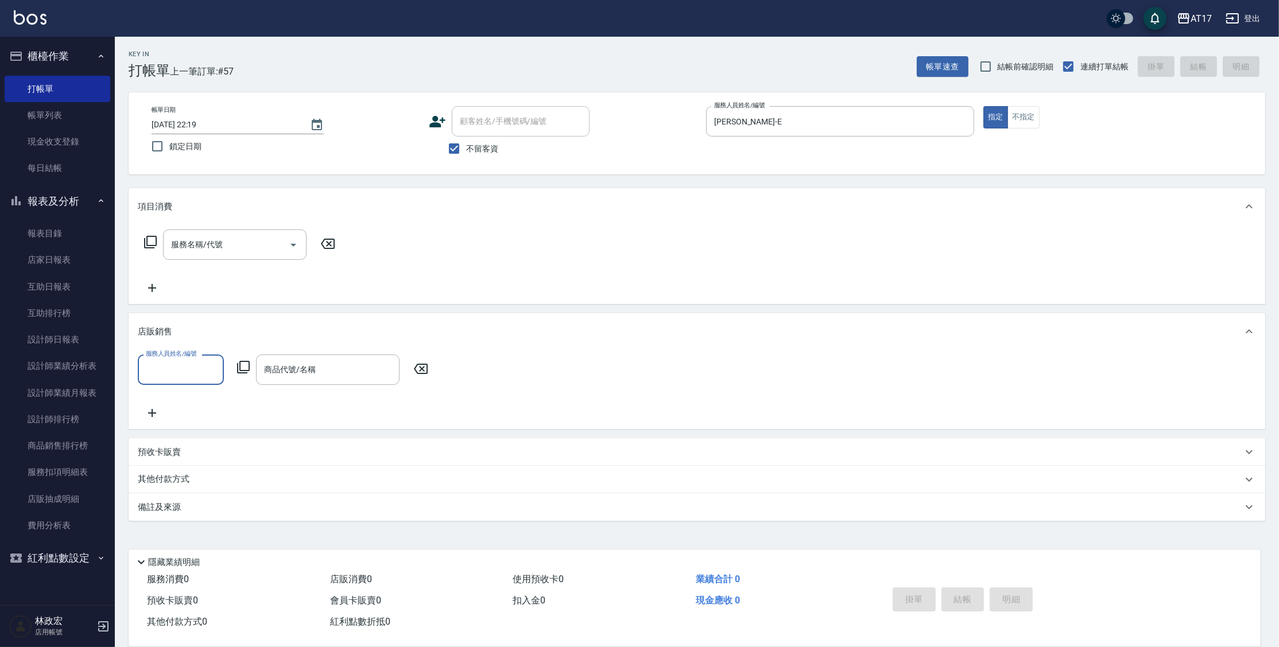
click at [243, 370] on icon at bounding box center [243, 367] width 14 height 14
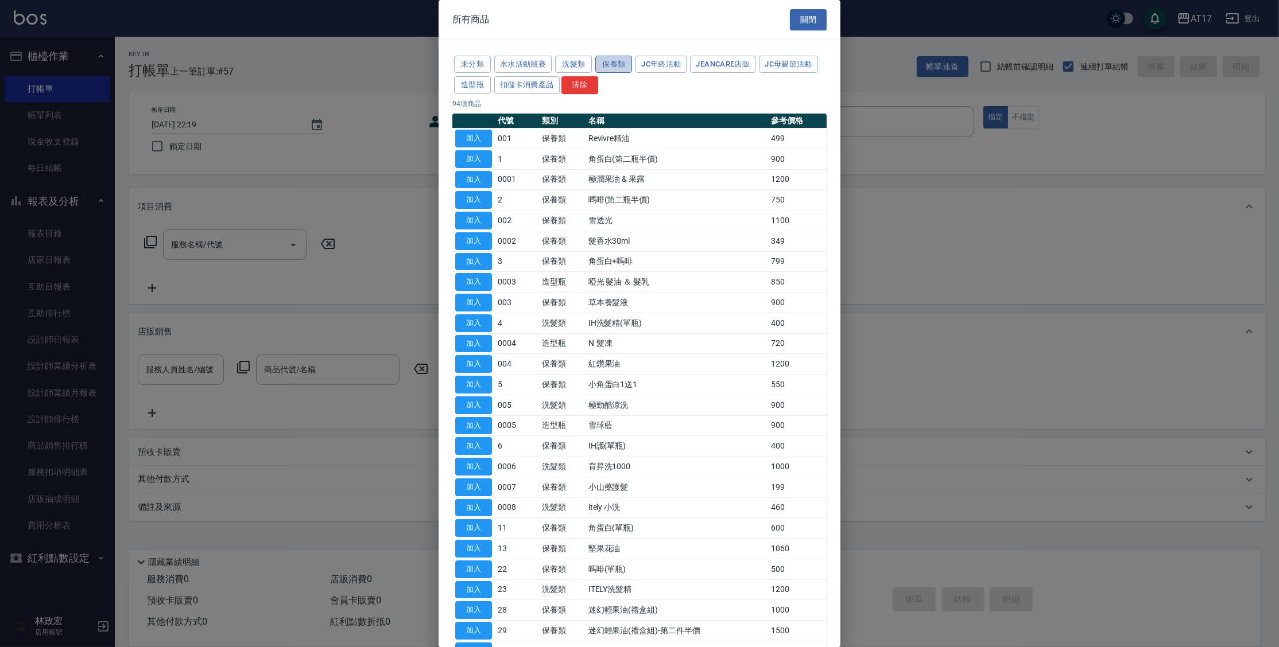
click at [604, 63] on button "保養類" at bounding box center [613, 65] width 37 height 18
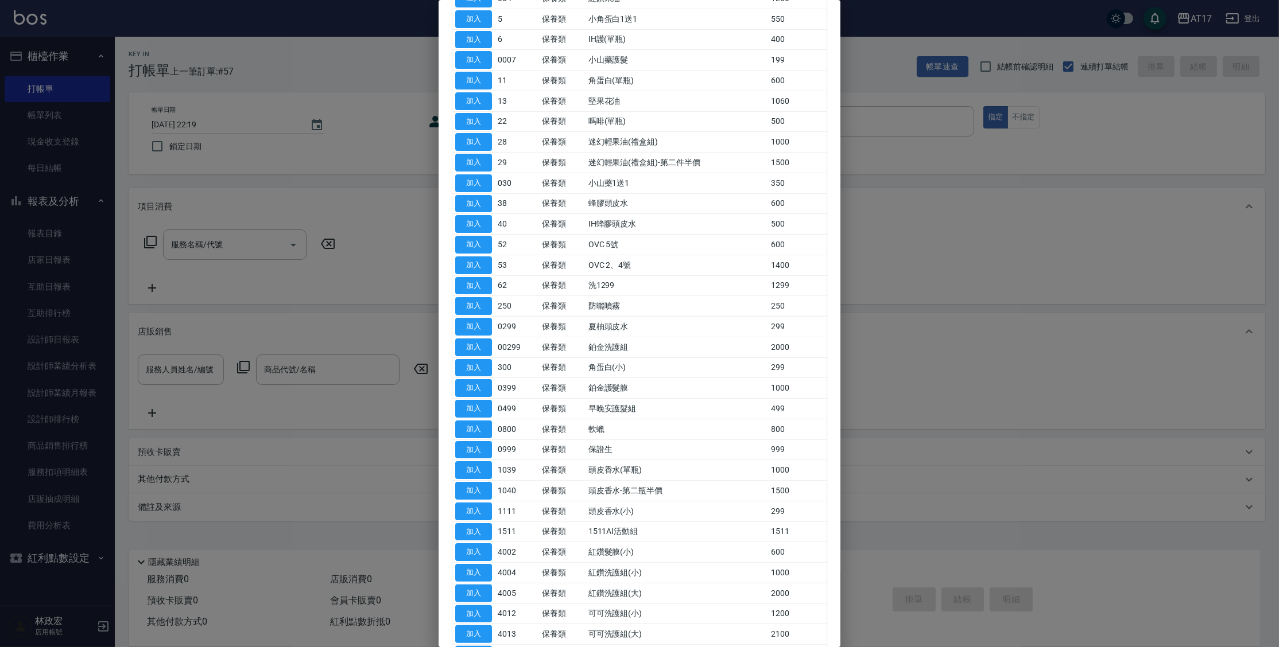
scroll to position [319, 0]
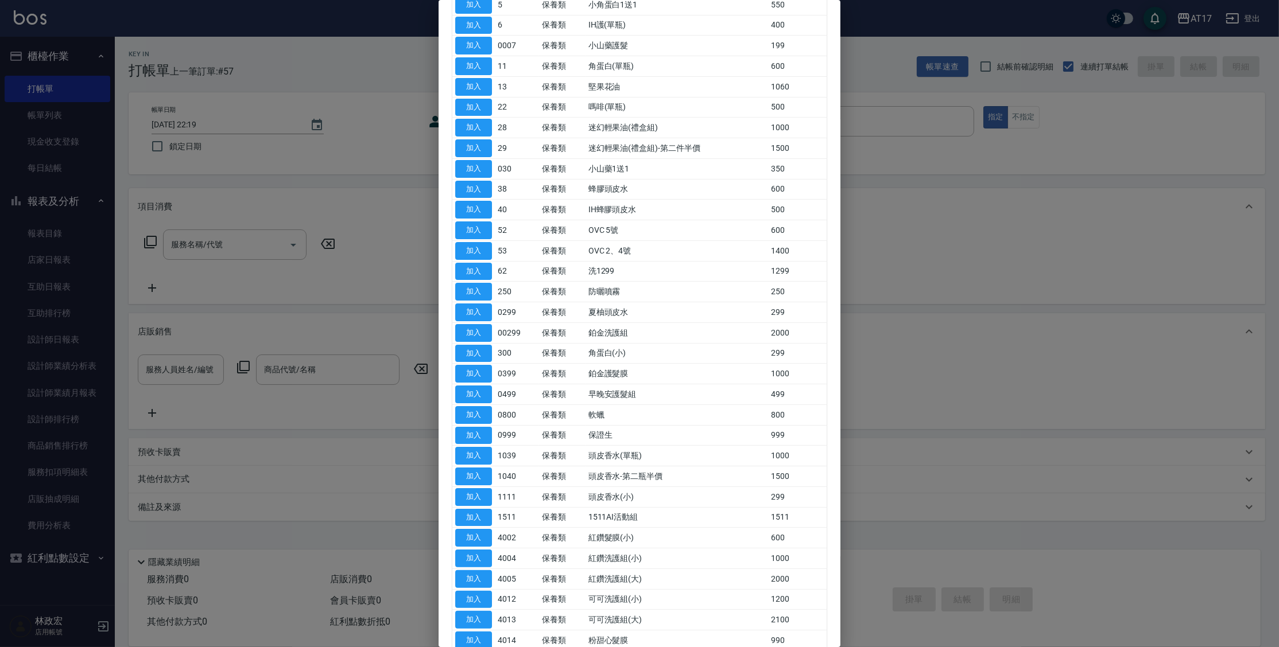
click at [305, 266] on div at bounding box center [639, 323] width 1279 height 647
click at [1080, 349] on div at bounding box center [639, 323] width 1279 height 647
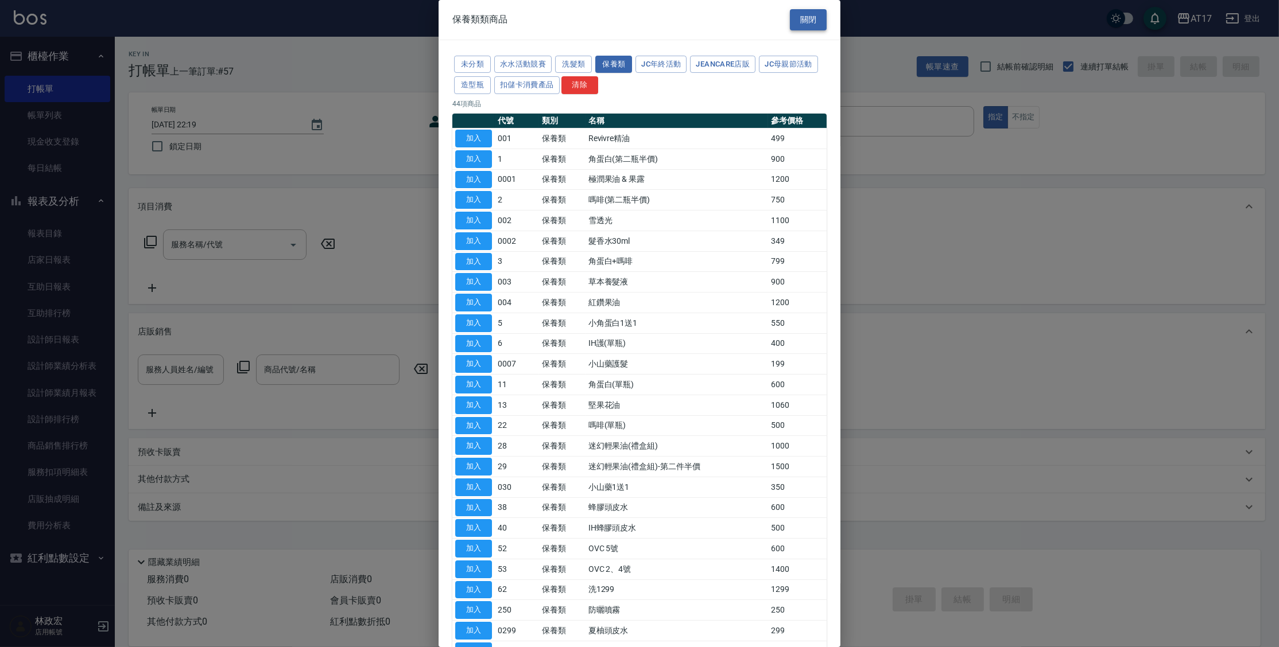
click at [802, 17] on button "關閉" at bounding box center [808, 19] width 37 height 21
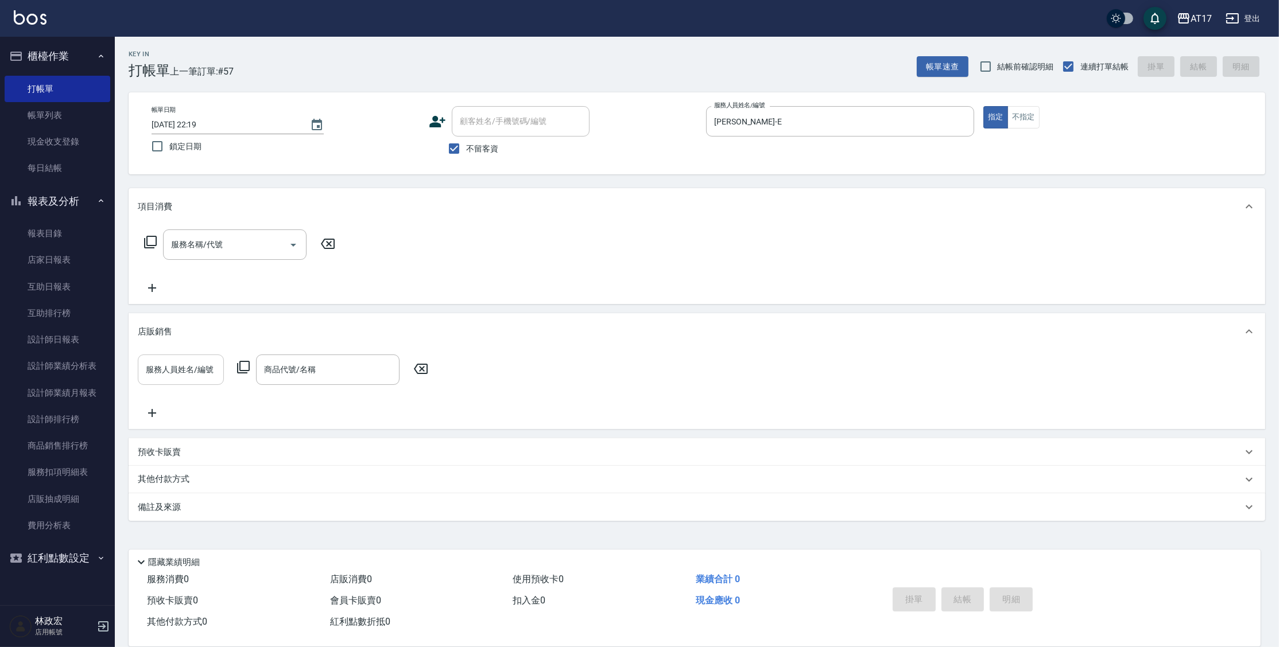
click at [180, 372] on input "服務人員姓名/編號" at bounding box center [181, 370] width 76 height 20
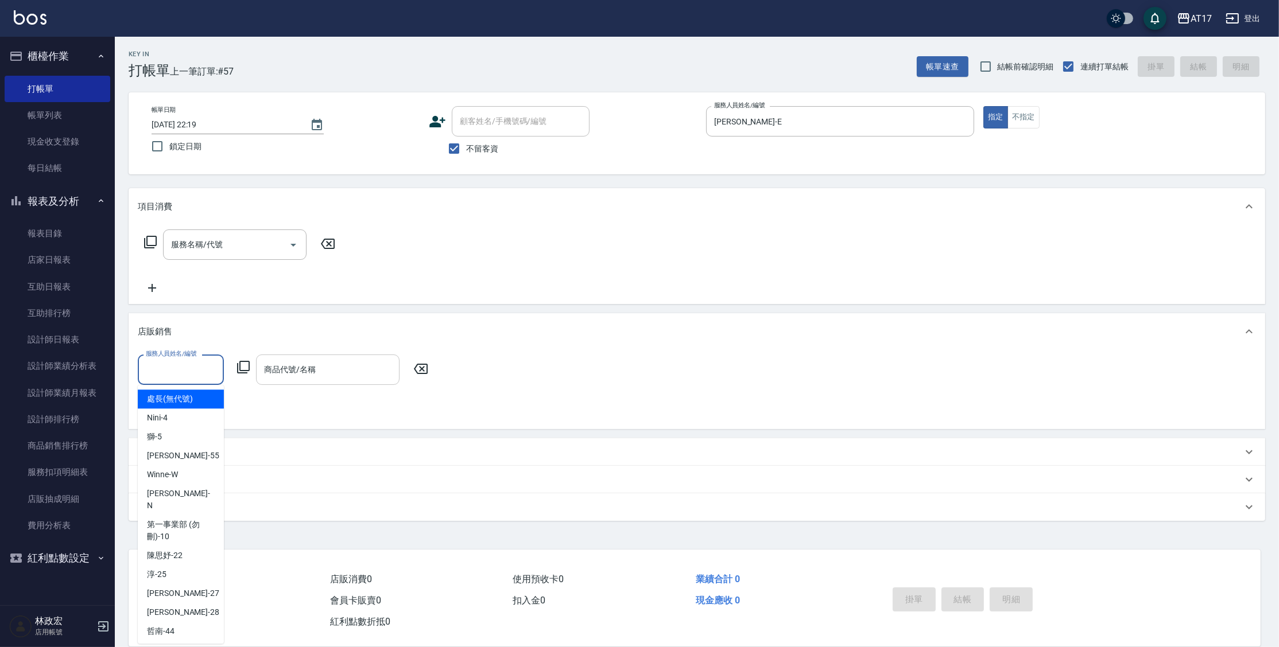
click at [303, 377] on input "商品代號/名稱" at bounding box center [327, 370] width 133 height 20
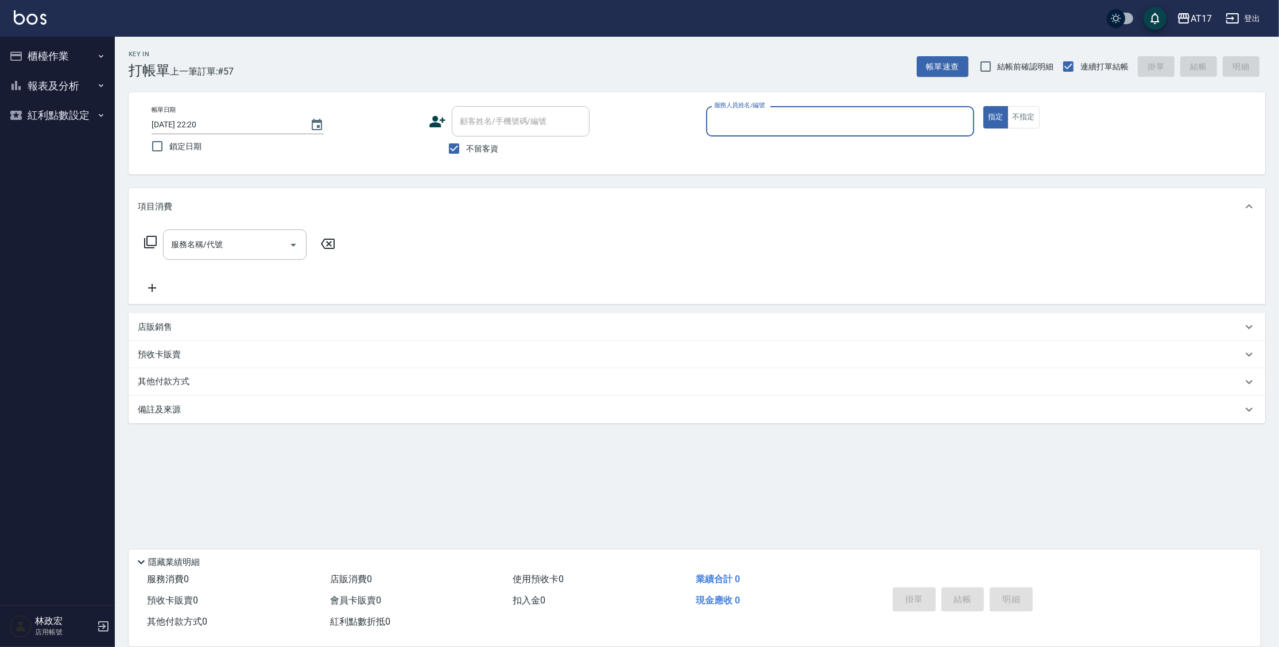
click at [172, 316] on div "店販銷售" at bounding box center [697, 327] width 1137 height 28
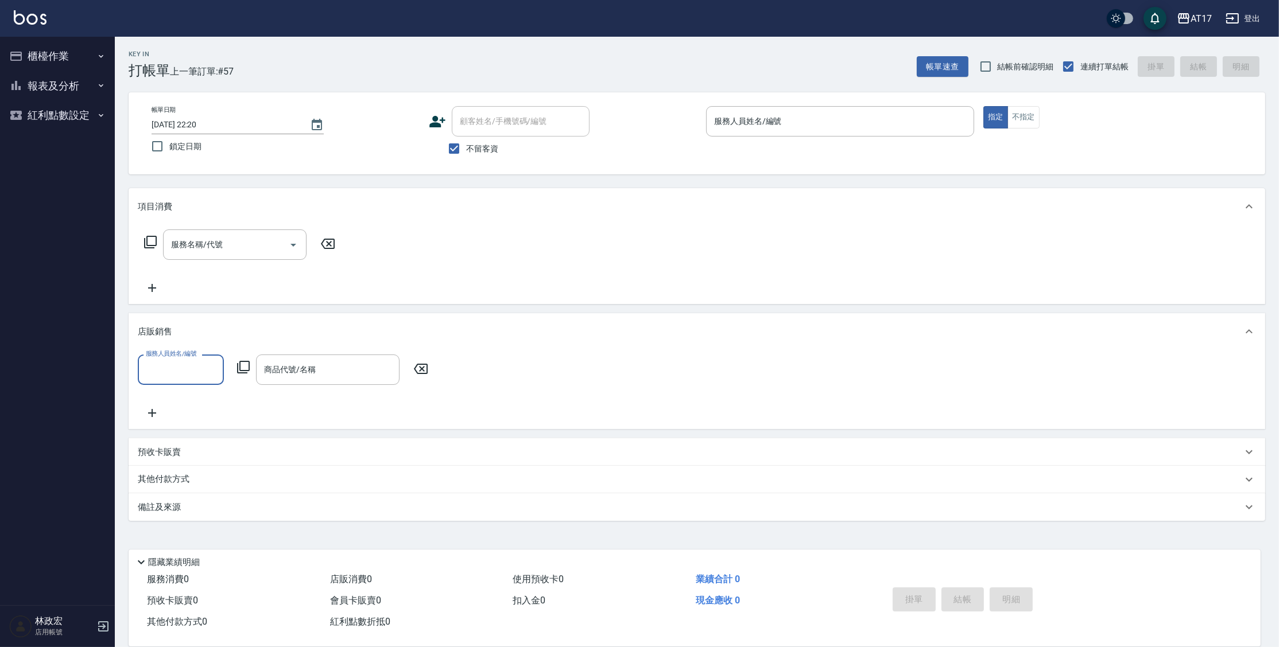
click at [266, 373] on input "商品代號/名稱" at bounding box center [327, 370] width 133 height 20
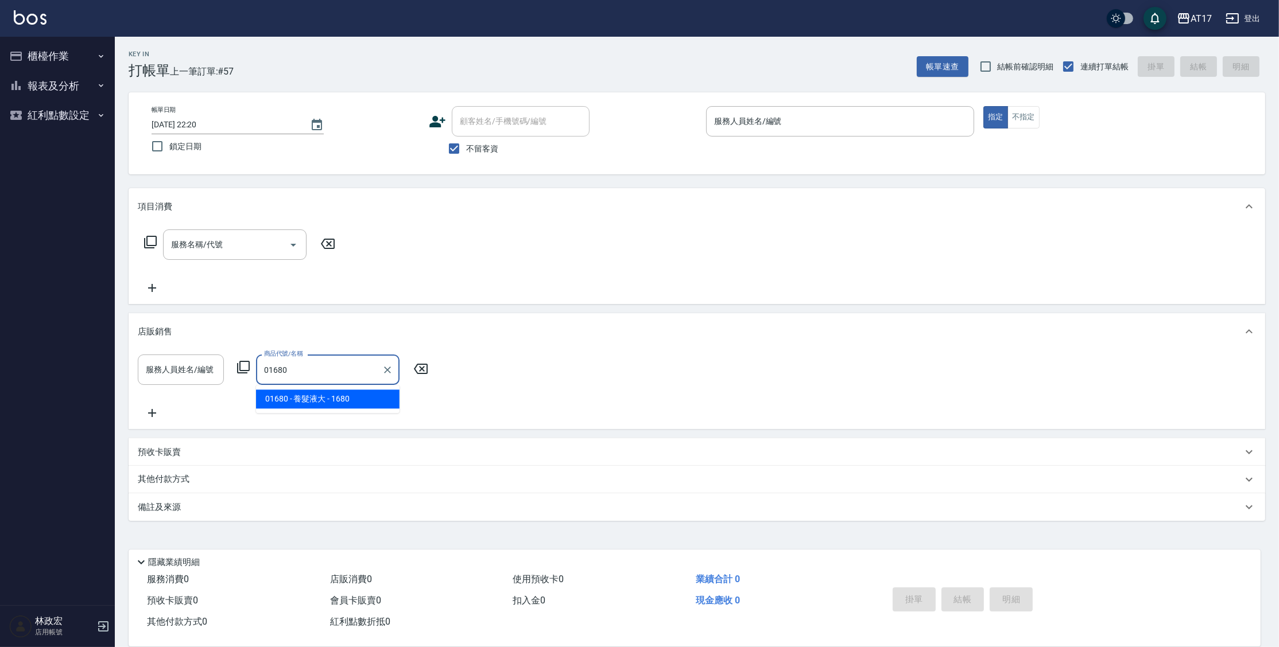
click at [357, 404] on span "01680 - 養髮液大 - 1680" at bounding box center [328, 399] width 144 height 19
type input "養髮液大"
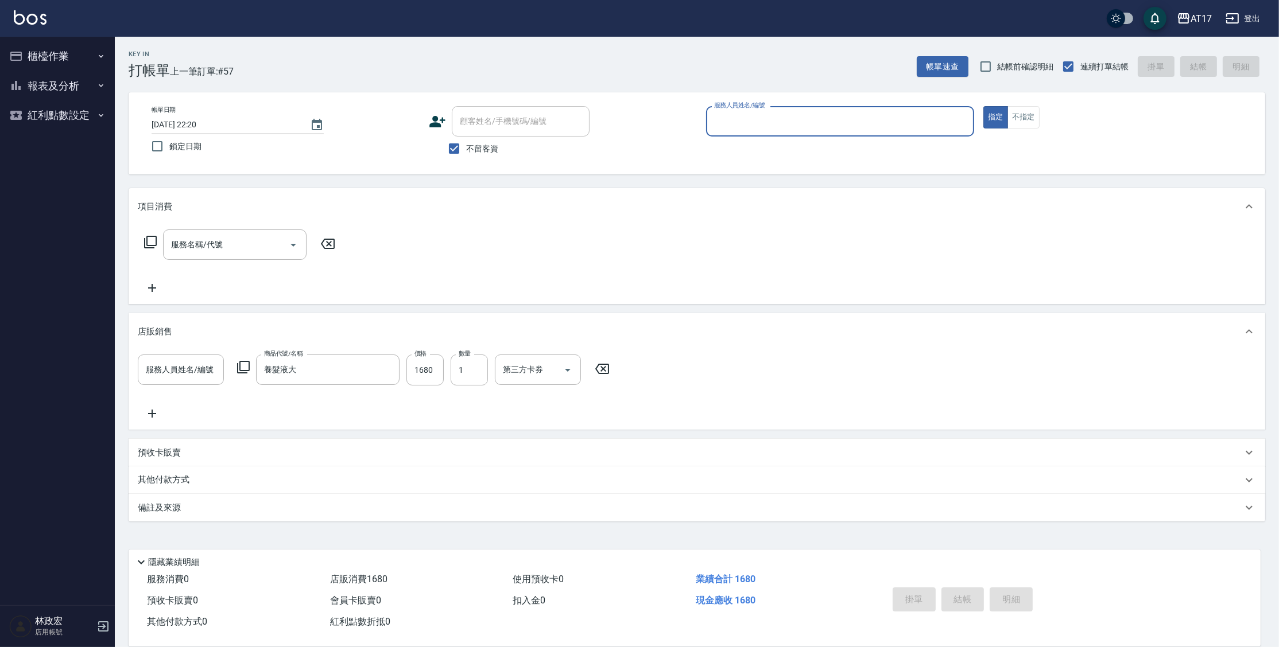
click at [156, 411] on icon at bounding box center [152, 414] width 29 height 14
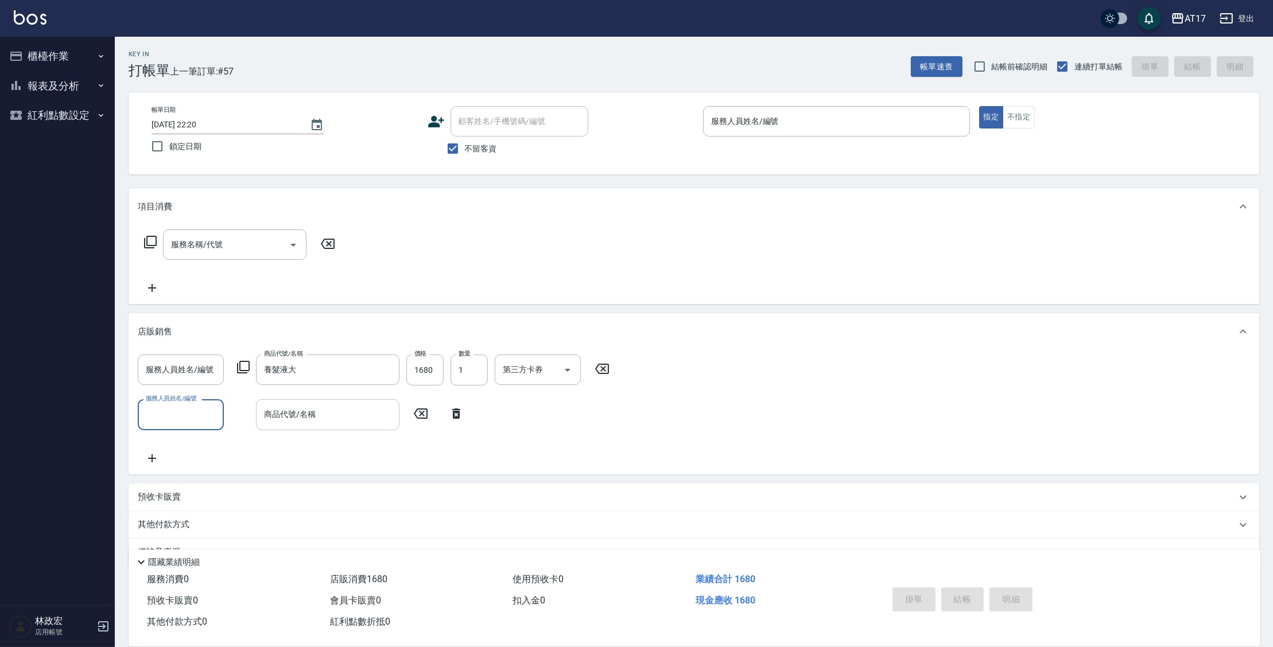
click at [278, 424] on input "商品代號/名稱" at bounding box center [327, 415] width 133 height 20
type input "養髮液"
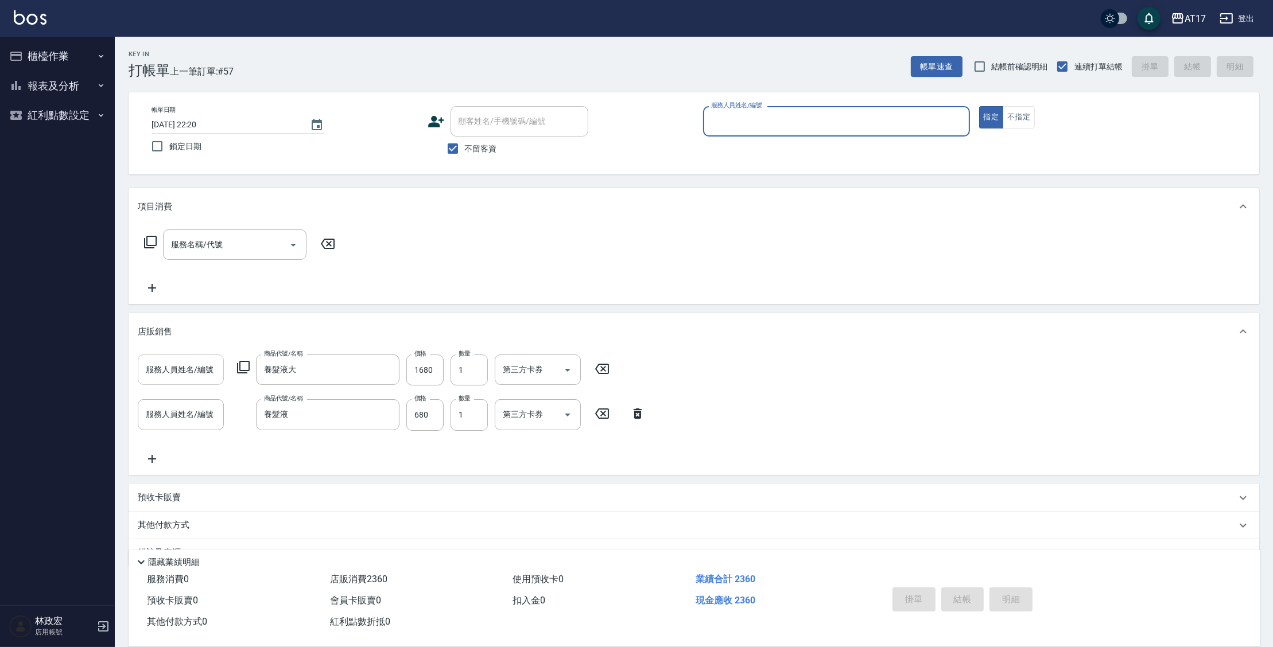
click at [174, 379] on input "服務人員姓名/編號" at bounding box center [181, 370] width 76 height 20
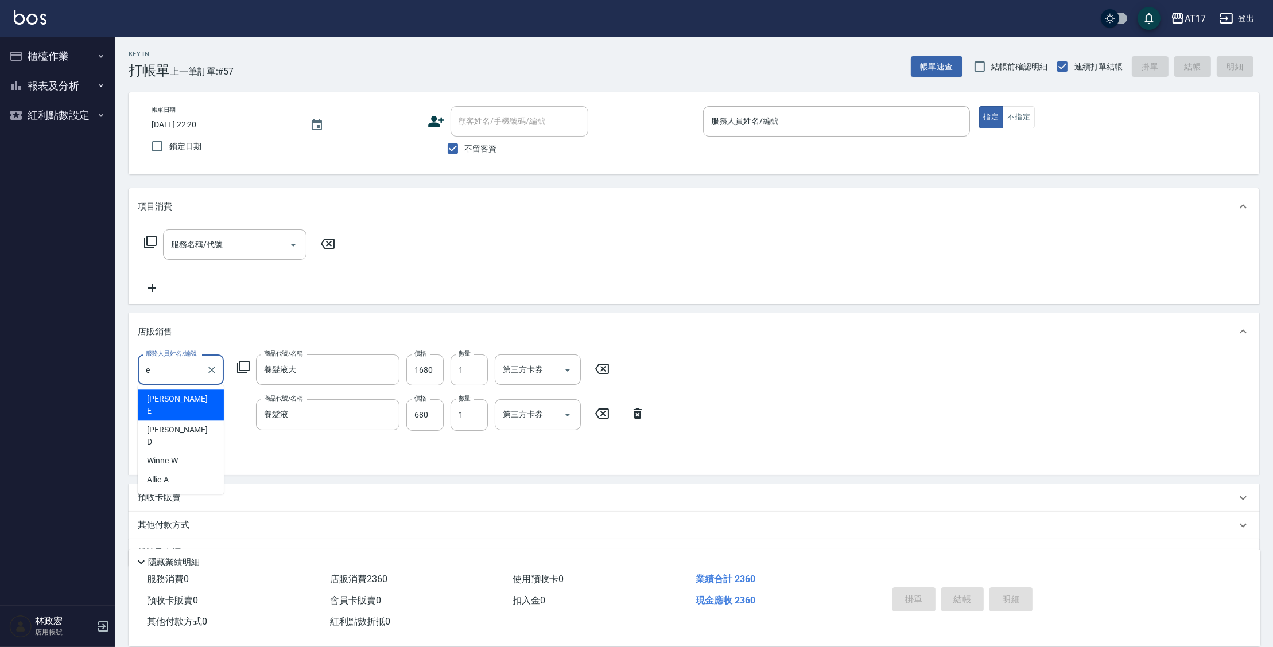
type input "Kelly-E"
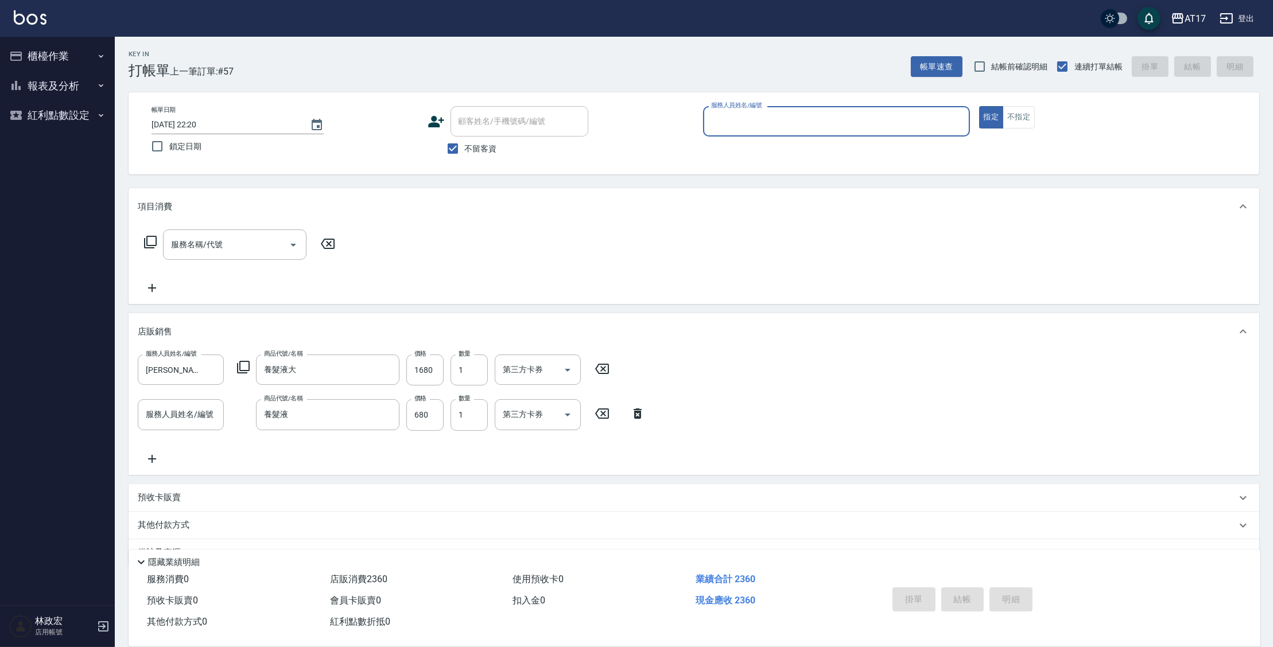
click at [979, 106] on button "指定" at bounding box center [991, 117] width 25 height 22
type button "true"
click at [467, 367] on input "1" at bounding box center [469, 370] width 37 height 31
type input "2"
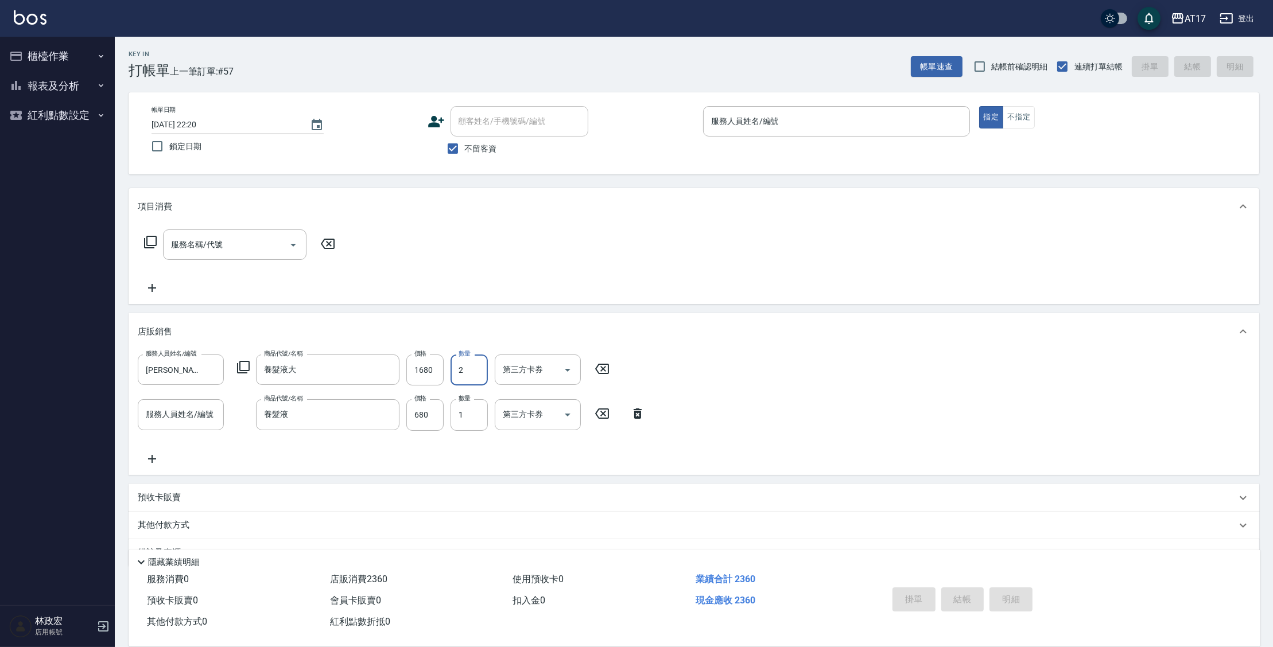
click at [979, 106] on button "指定" at bounding box center [991, 117] width 25 height 22
click at [187, 419] on input "服務人員姓名/編號" at bounding box center [181, 415] width 76 height 20
type input "Kelly-E"
click at [979, 106] on button "指定" at bounding box center [991, 117] width 25 height 22
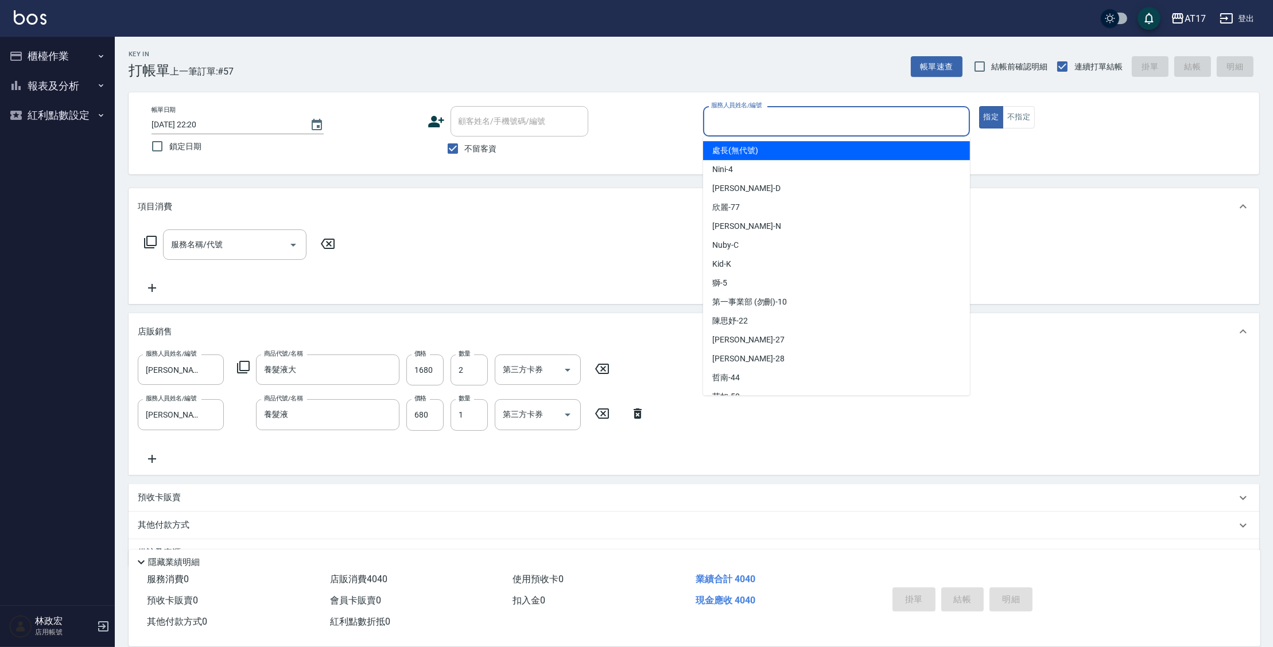
click at [868, 127] on input "服務人員姓名/編號" at bounding box center [836, 121] width 257 height 20
type input "[PERSON_NAME]-E"
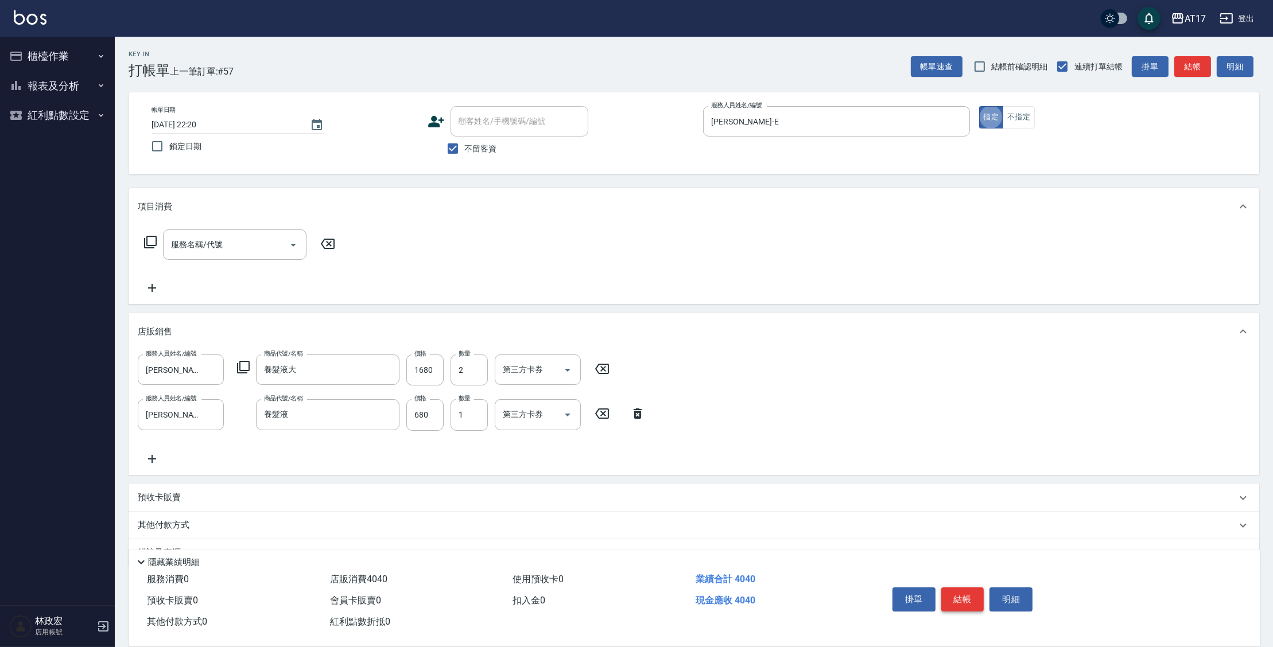
click at [970, 592] on button "結帳" at bounding box center [962, 600] width 43 height 24
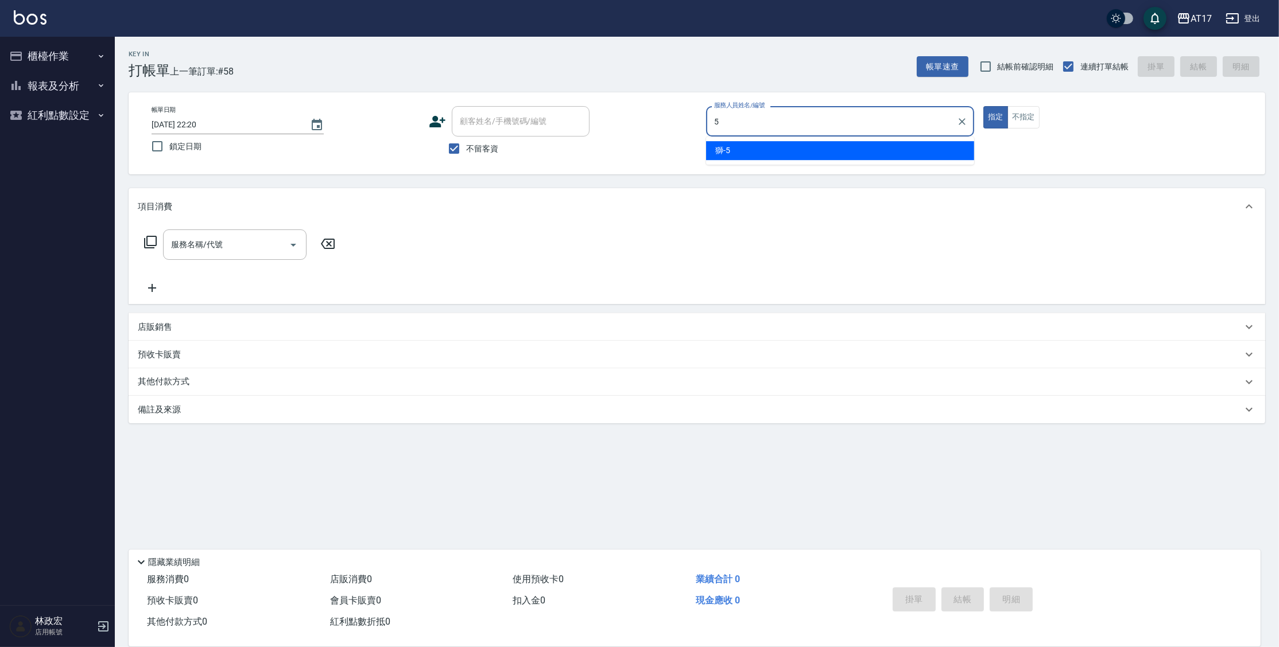
type input "獅-5"
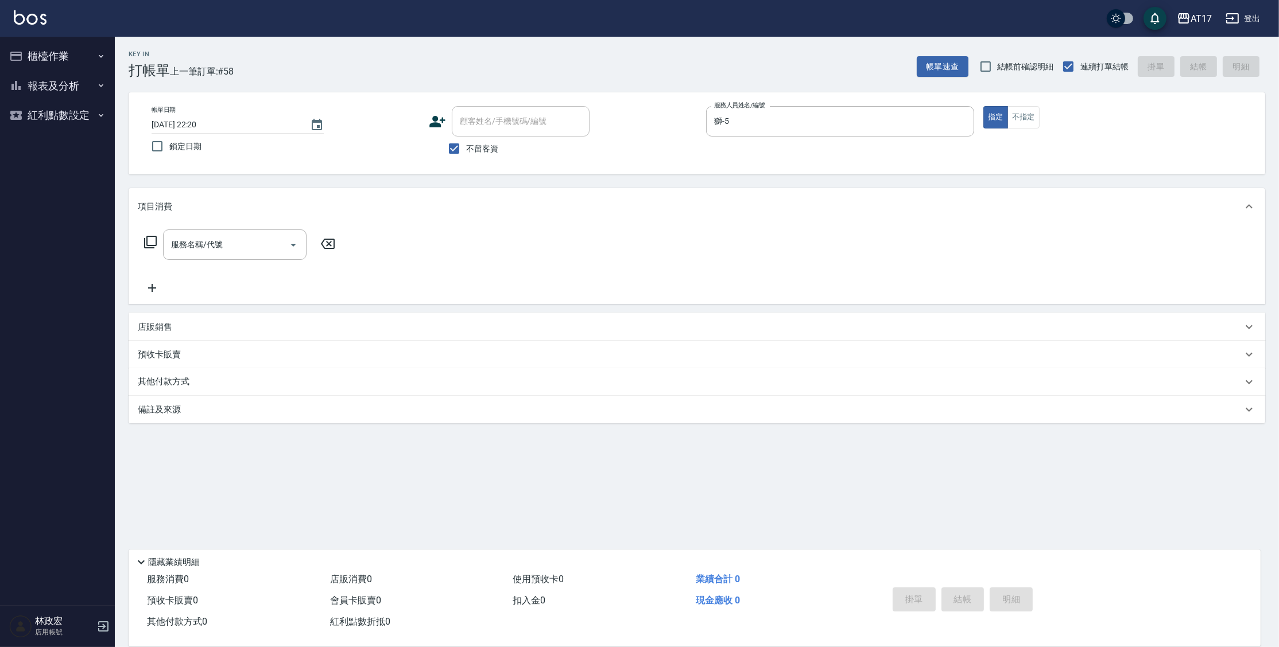
click at [177, 324] on div "店販銷售" at bounding box center [690, 327] width 1104 height 12
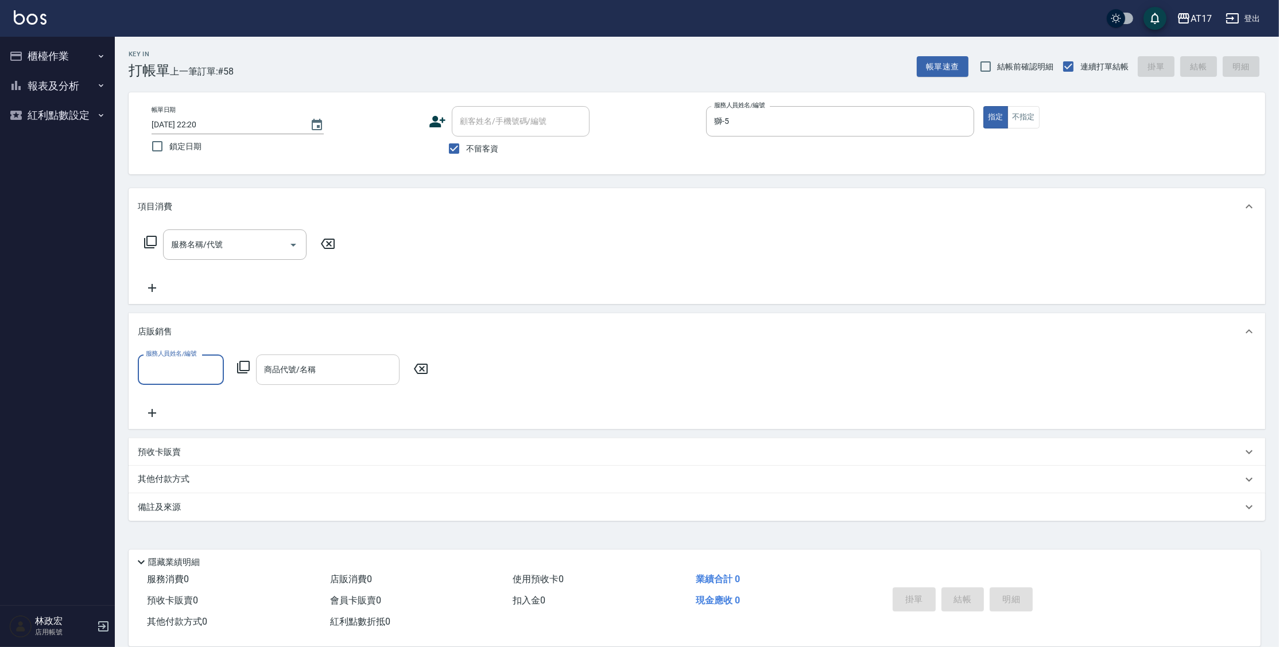
click at [276, 369] on input "商品代號/名稱" at bounding box center [327, 370] width 133 height 20
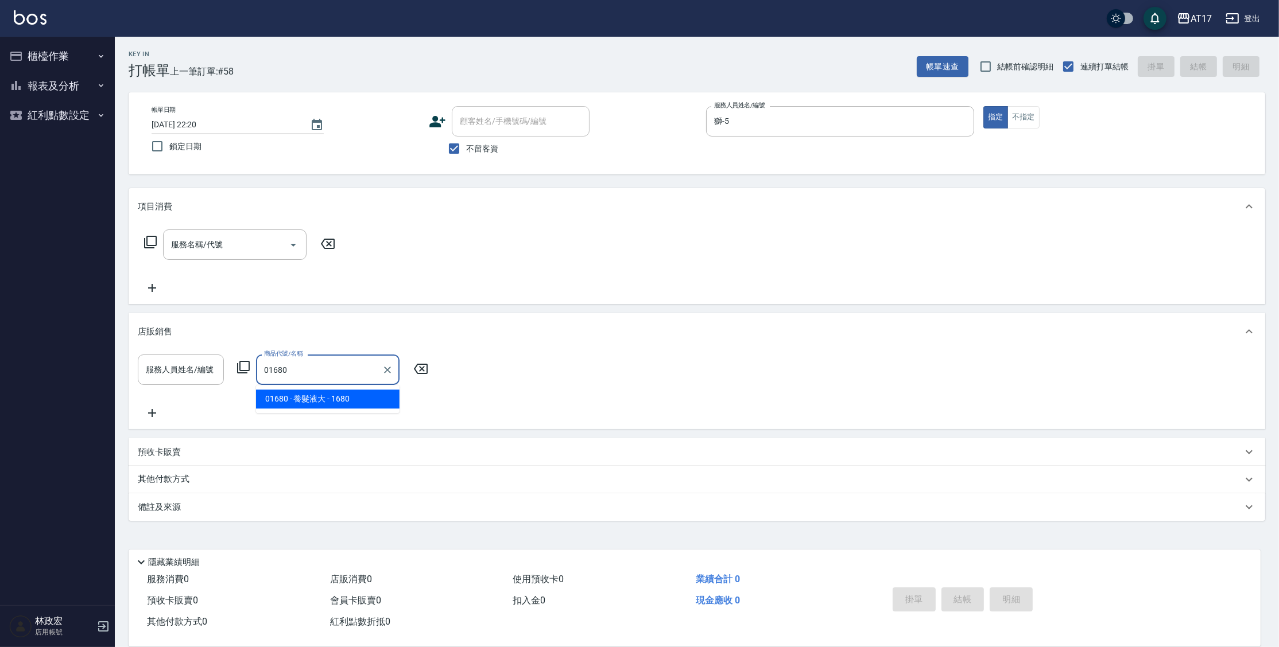
type input "養髮液大"
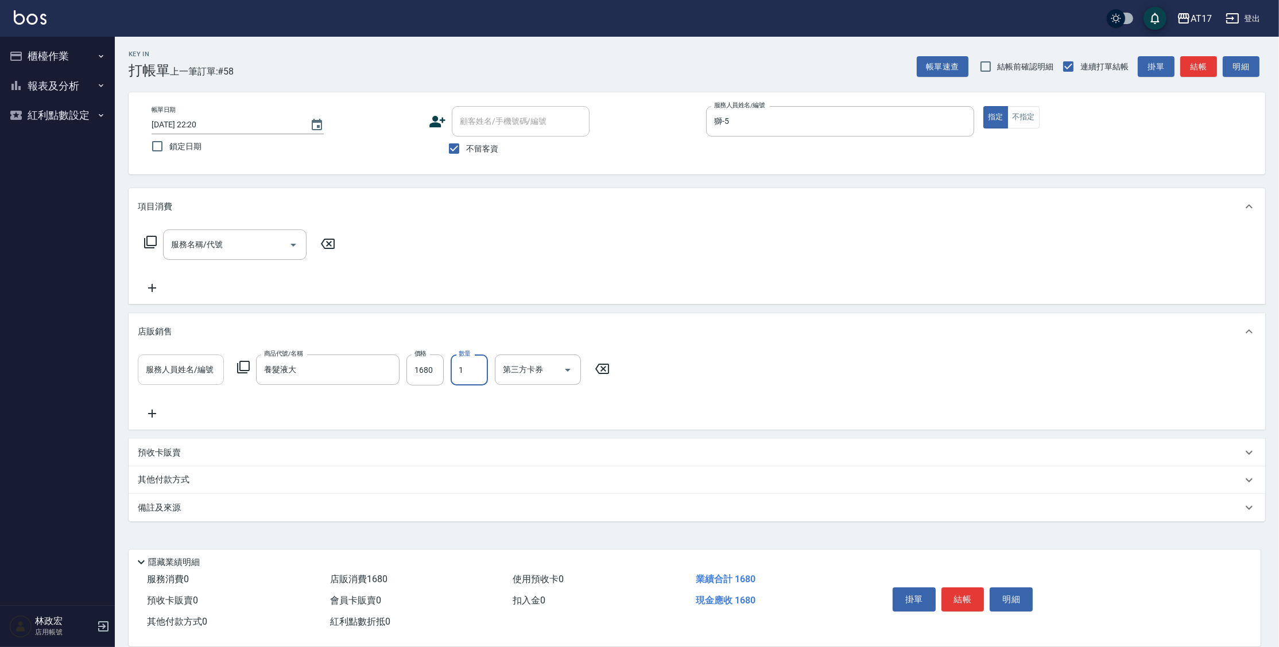
click at [173, 375] on input "服務人員姓名/編號" at bounding box center [181, 370] width 76 height 20
type input "獅-5"
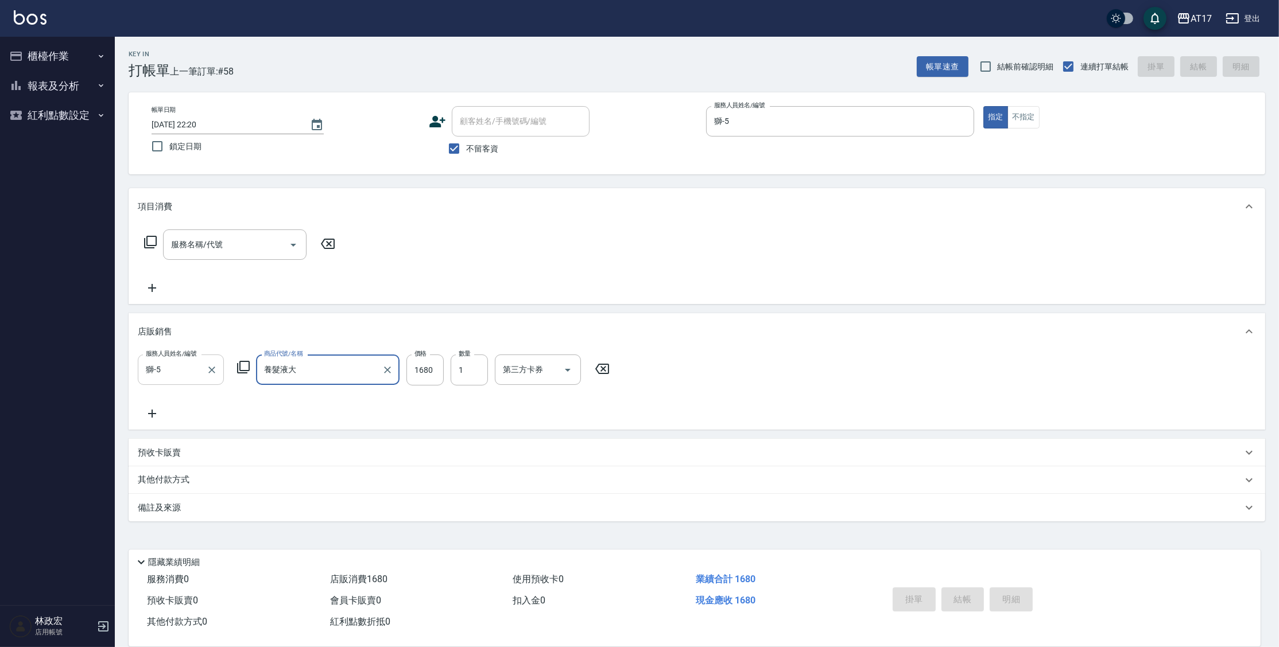
type input "2025/09/21 22:21"
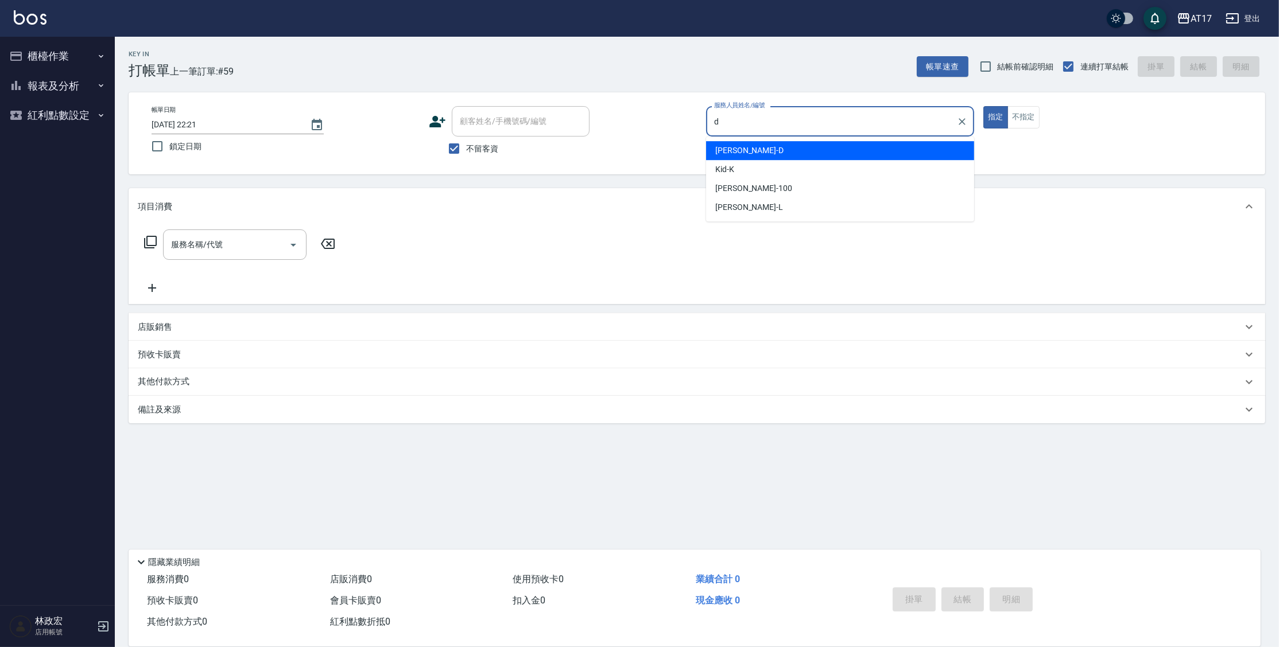
type input "[PERSON_NAME]-D"
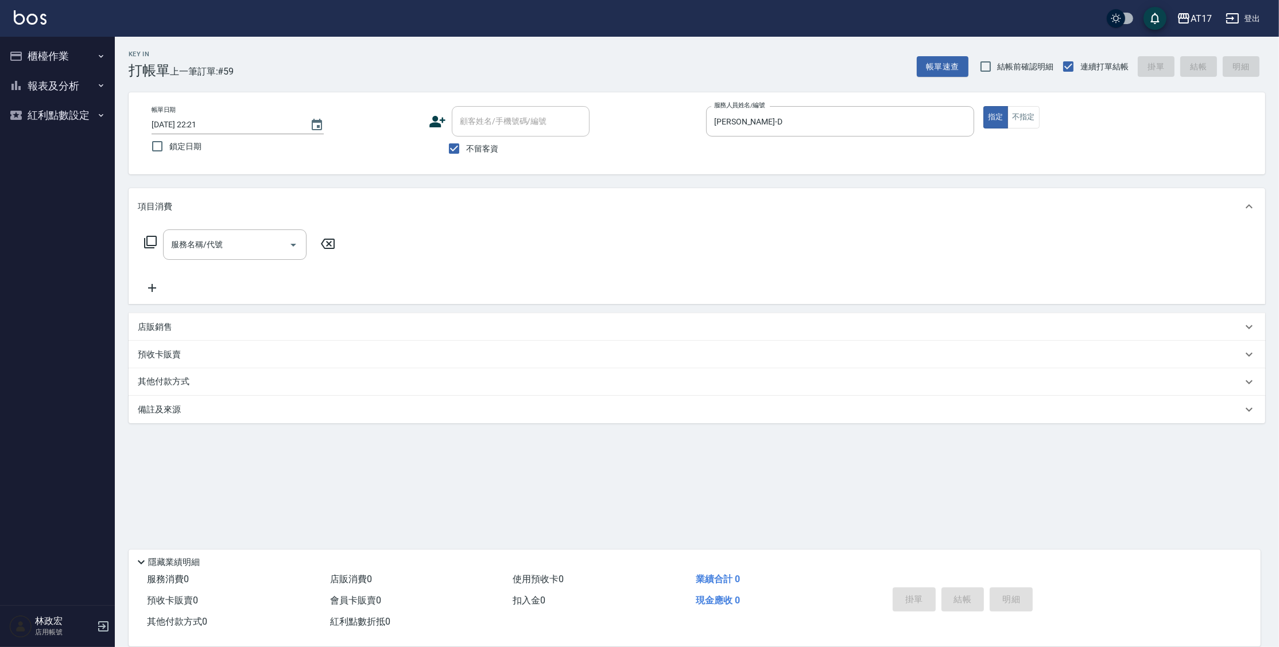
click at [148, 245] on icon at bounding box center [150, 242] width 13 height 13
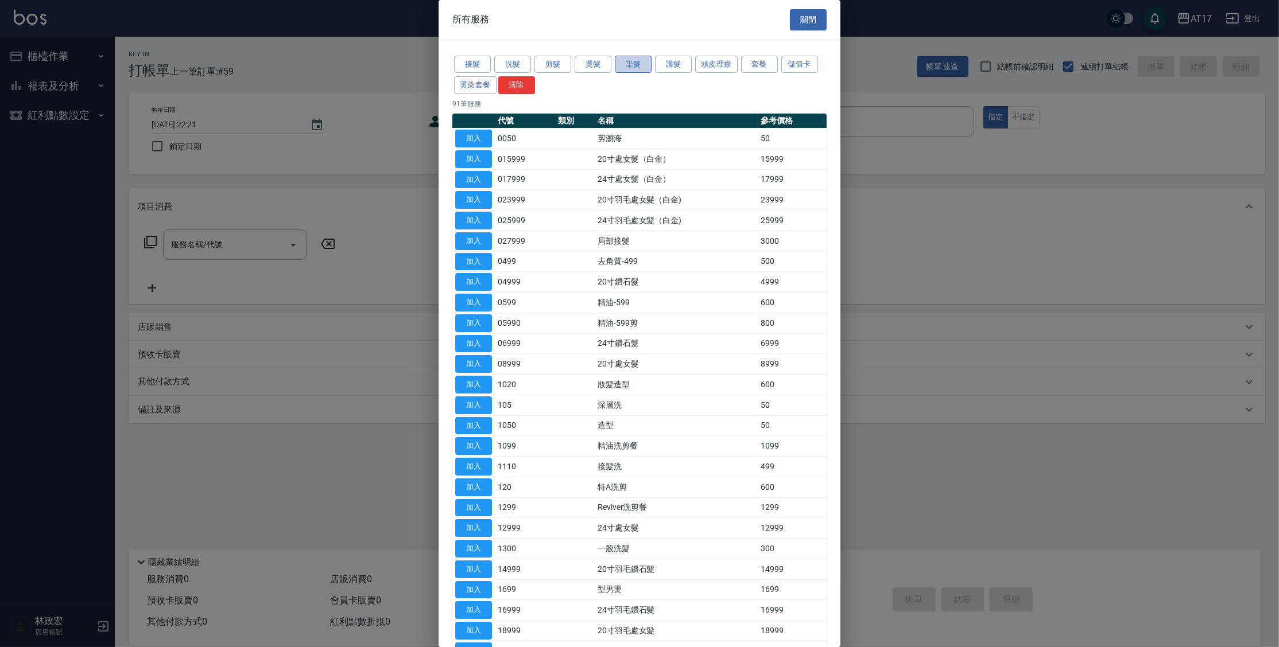
click at [634, 68] on button "染髮" at bounding box center [633, 65] width 37 height 18
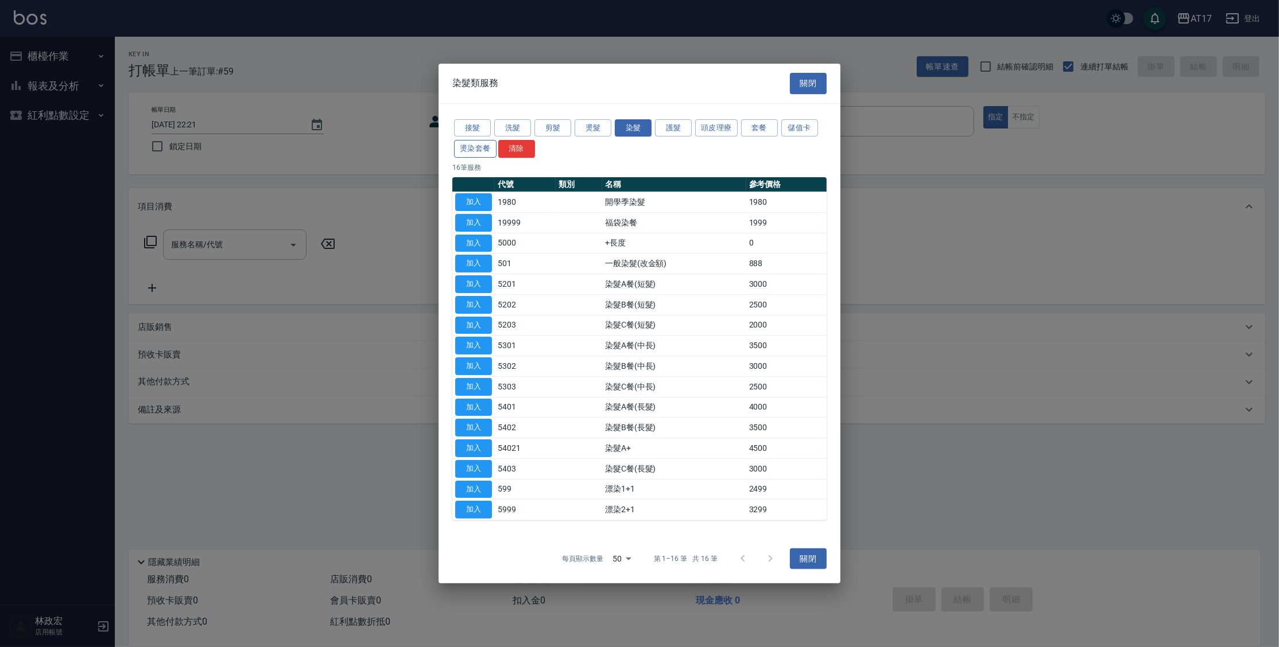
click at [472, 152] on button "燙染套餐" at bounding box center [475, 149] width 42 height 18
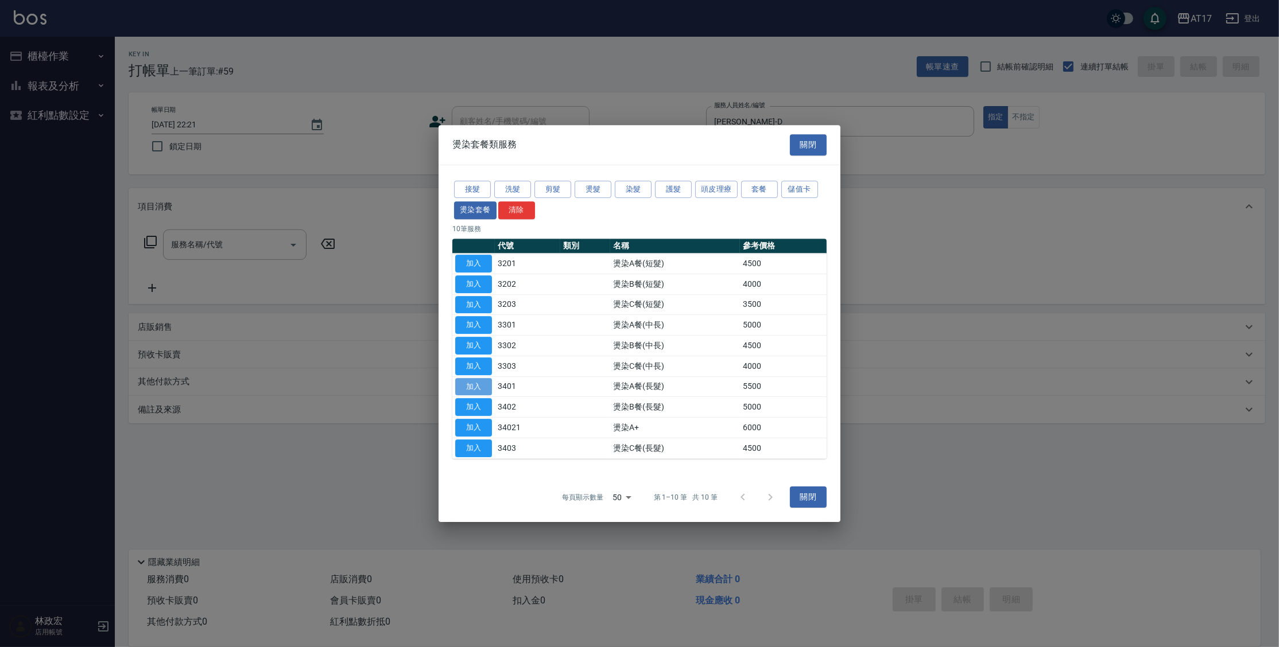
click at [478, 385] on button "加入" at bounding box center [473, 387] width 37 height 18
type input "燙染A餐(長髮)(3401)"
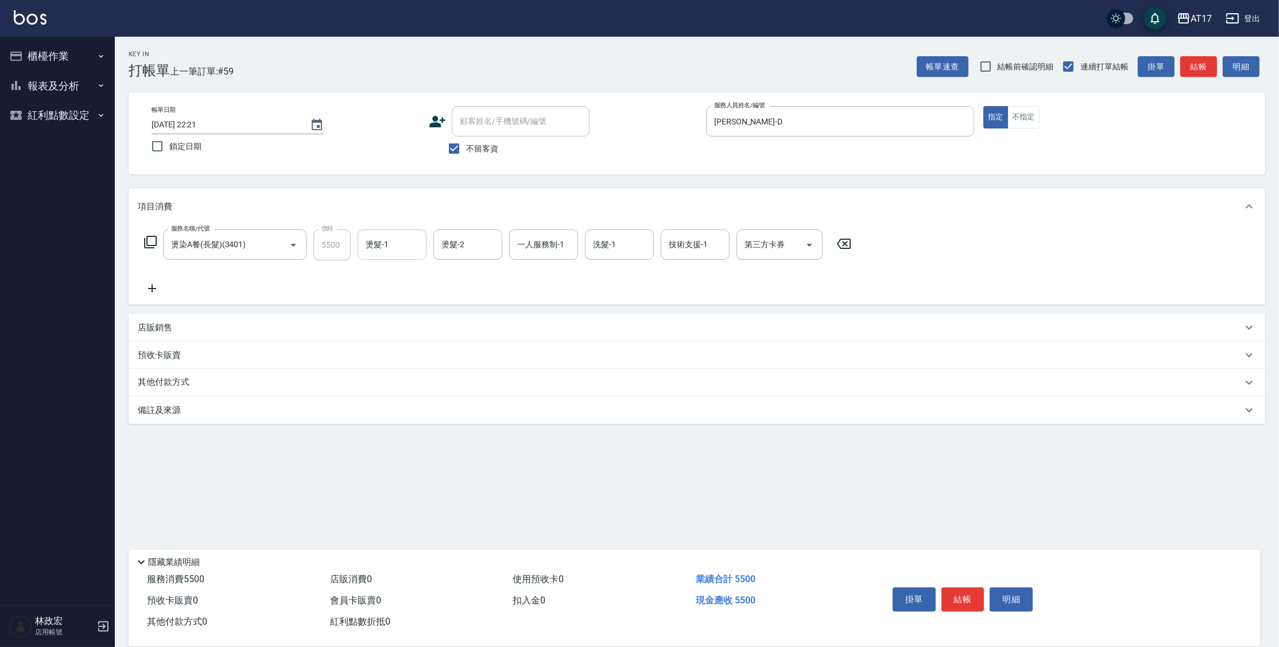
click at [397, 254] on input "燙髮-1" at bounding box center [392, 245] width 59 height 20
type input "陳思妤-22"
type input "[PERSON_NAME]-27"
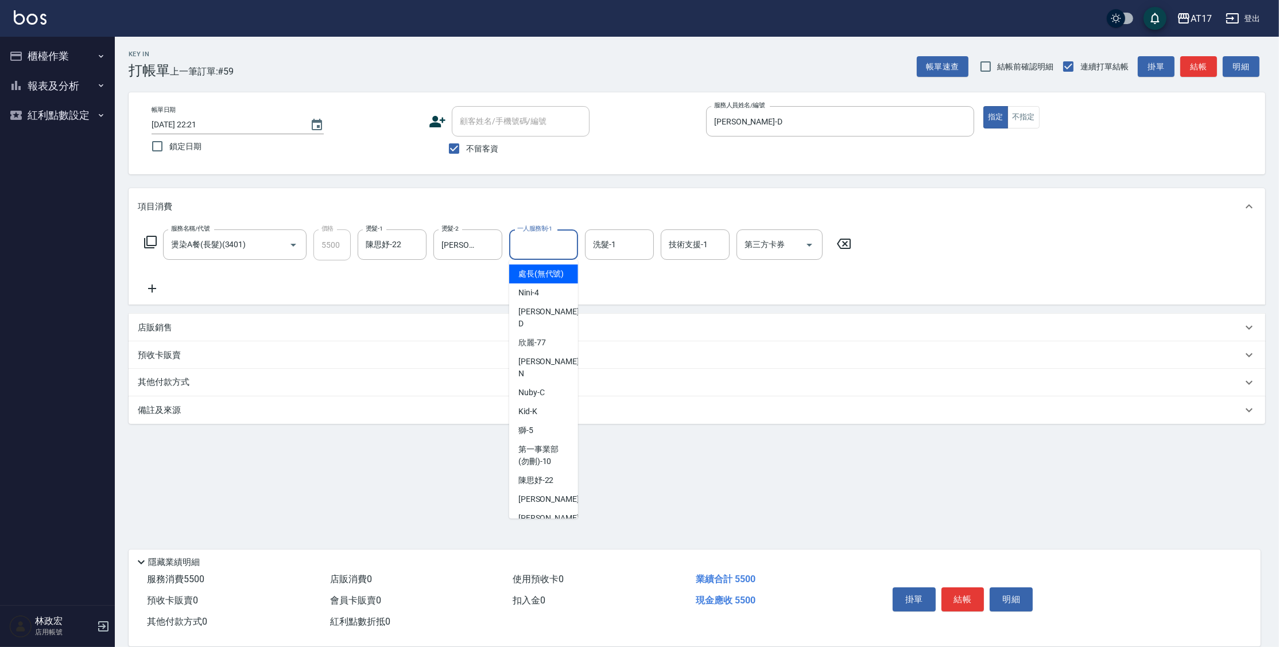
click at [534, 241] on input "一人服務制-1" at bounding box center [543, 245] width 59 height 20
type input "[PERSON_NAME]-D"
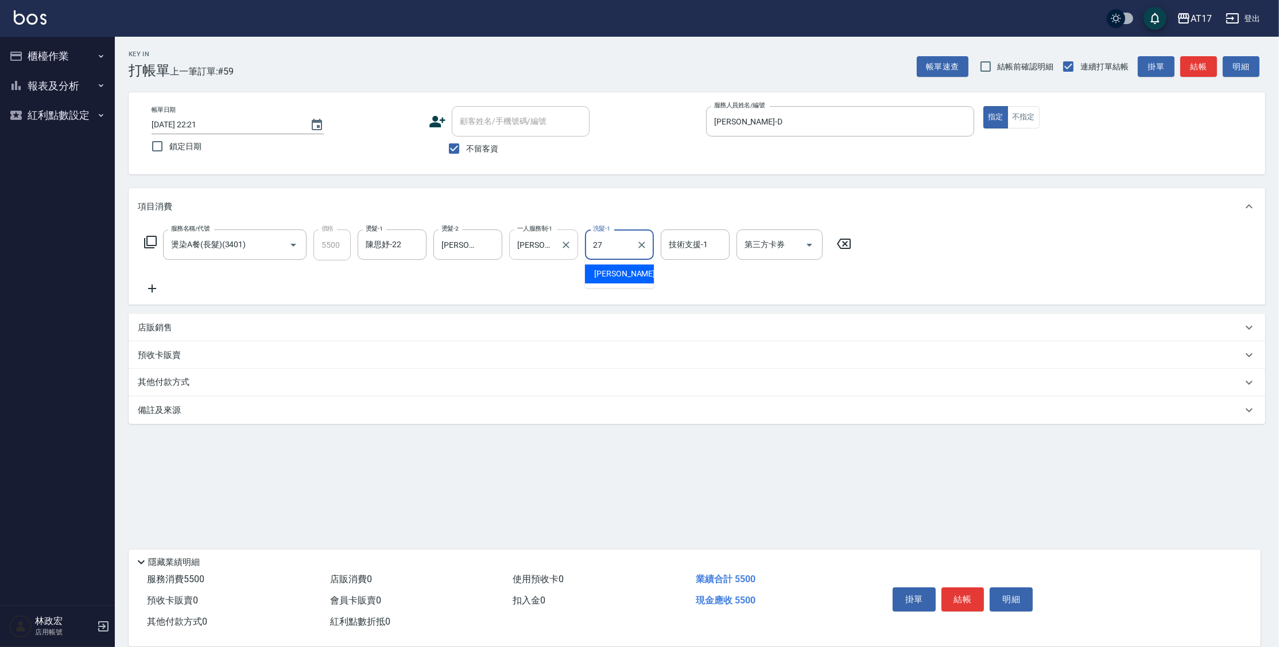
type input "[PERSON_NAME]-27"
type input "d"
click at [960, 606] on button "結帳" at bounding box center [962, 600] width 43 height 24
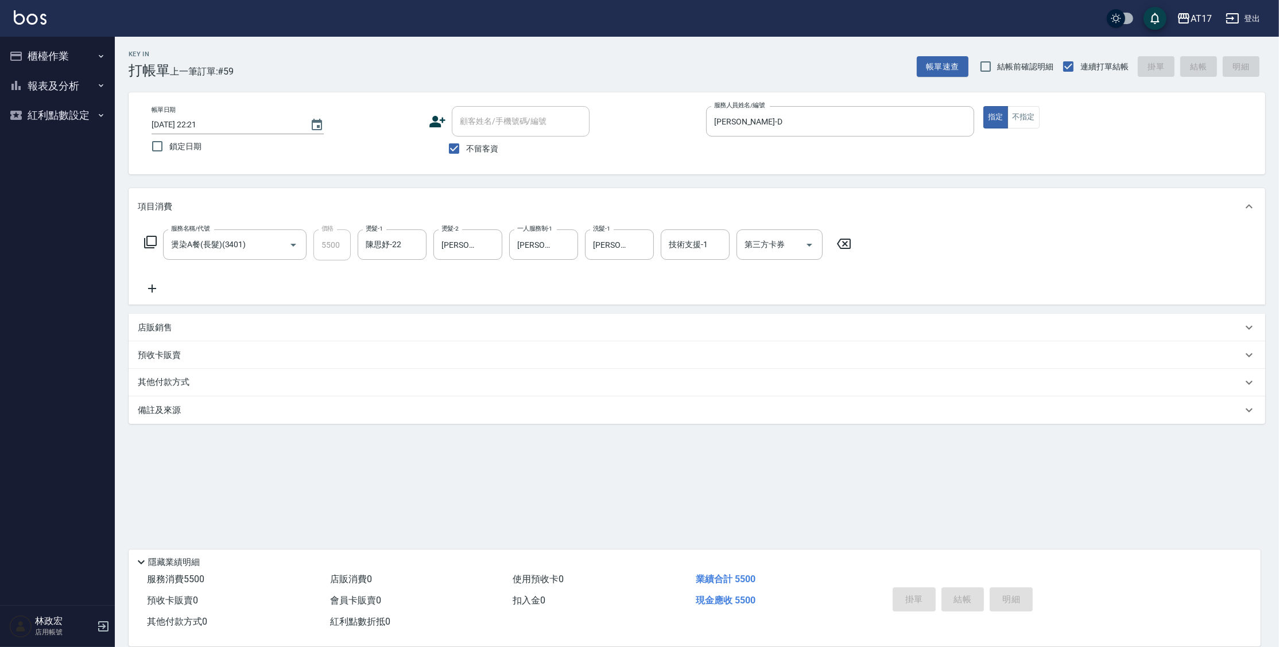
type input "2025/09/21 22:22"
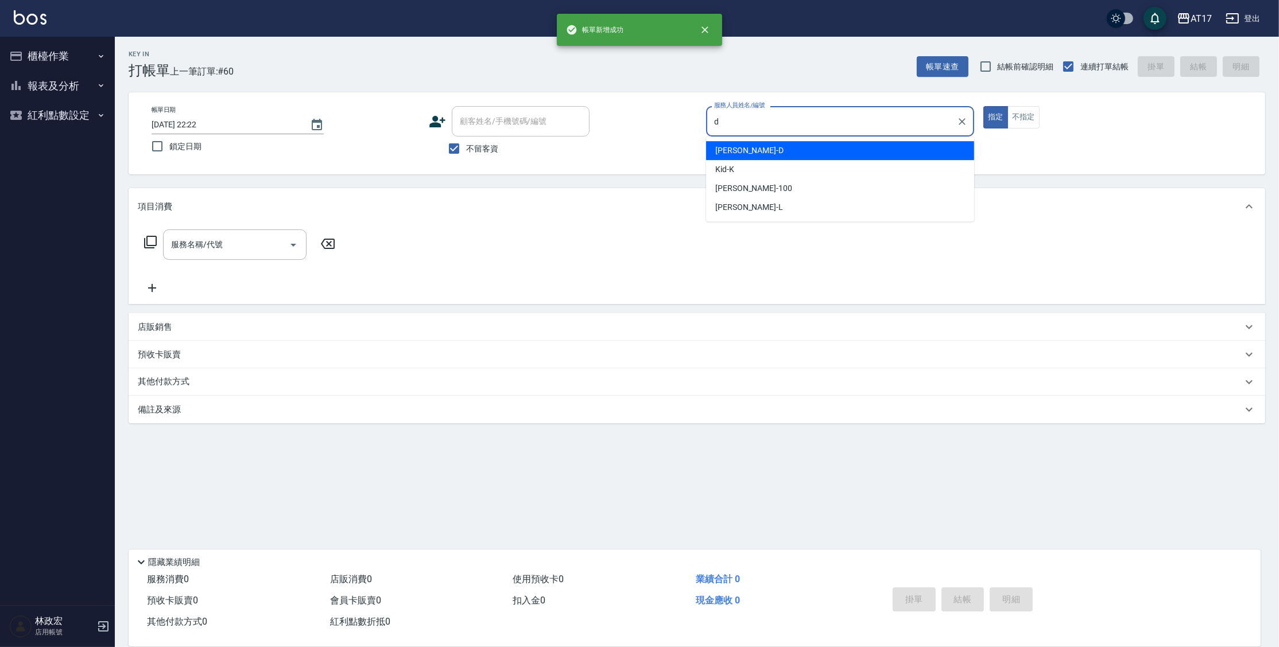
type input "[PERSON_NAME]-D"
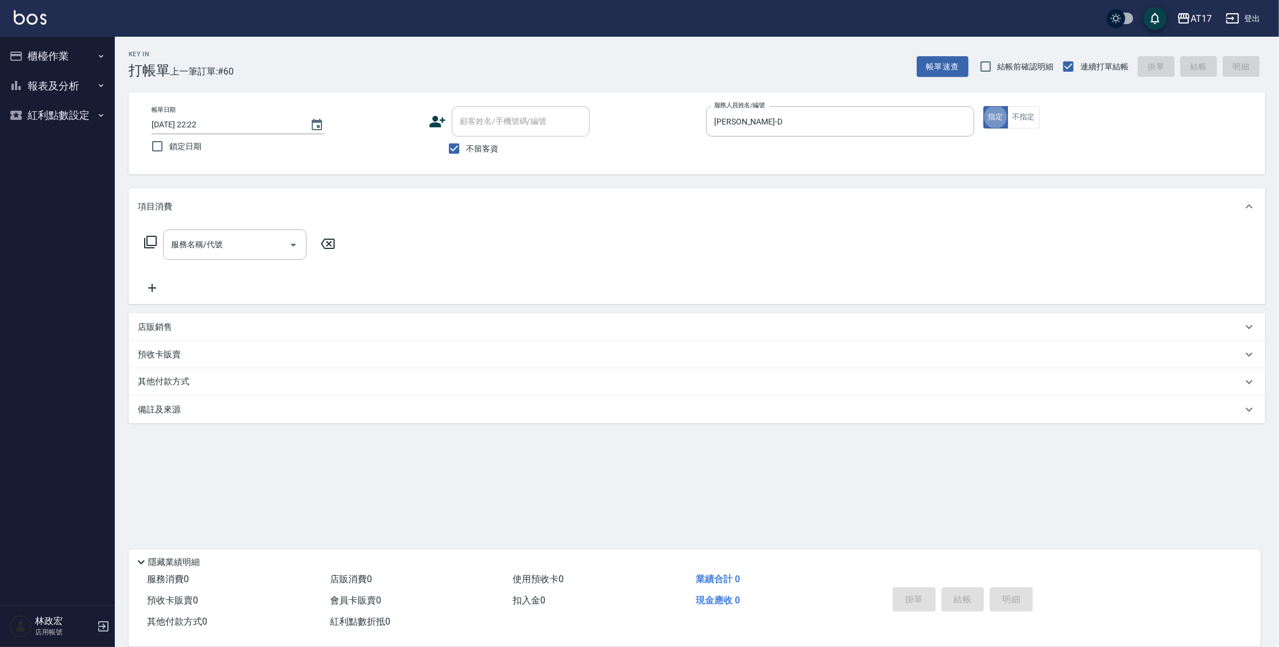
click at [150, 237] on icon at bounding box center [151, 242] width 14 height 14
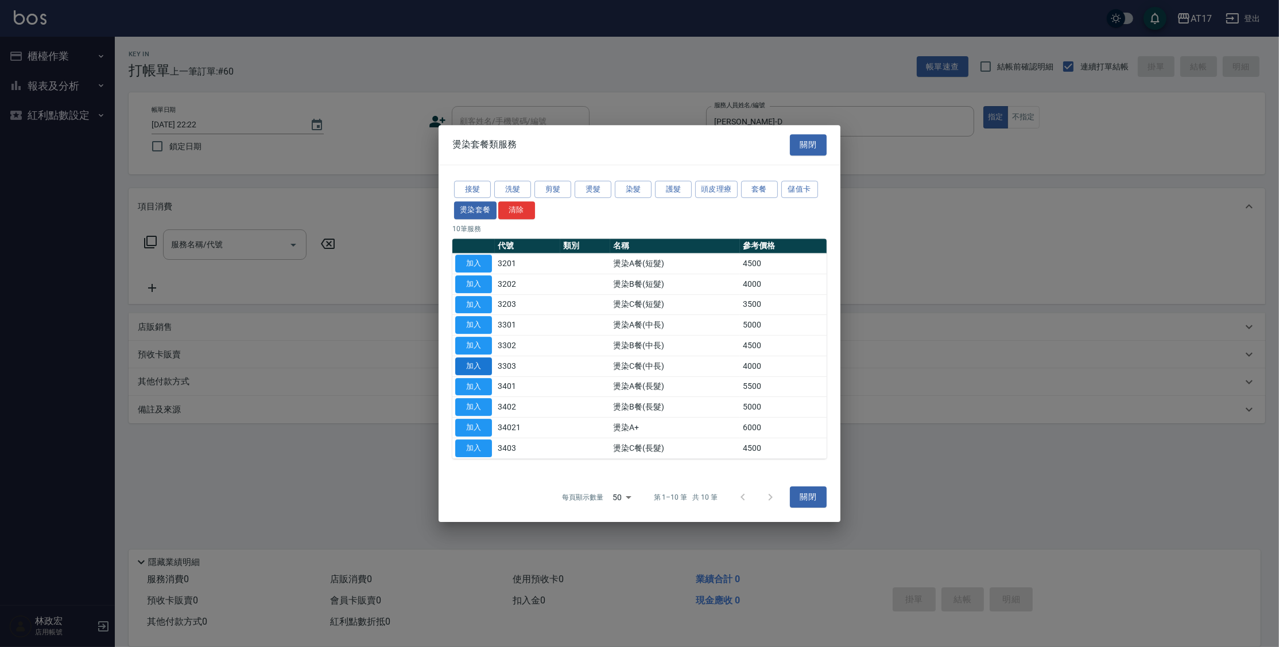
click at [479, 373] on button "加入" at bounding box center [473, 367] width 37 height 18
type input "燙染C餐(中長)(3303)"
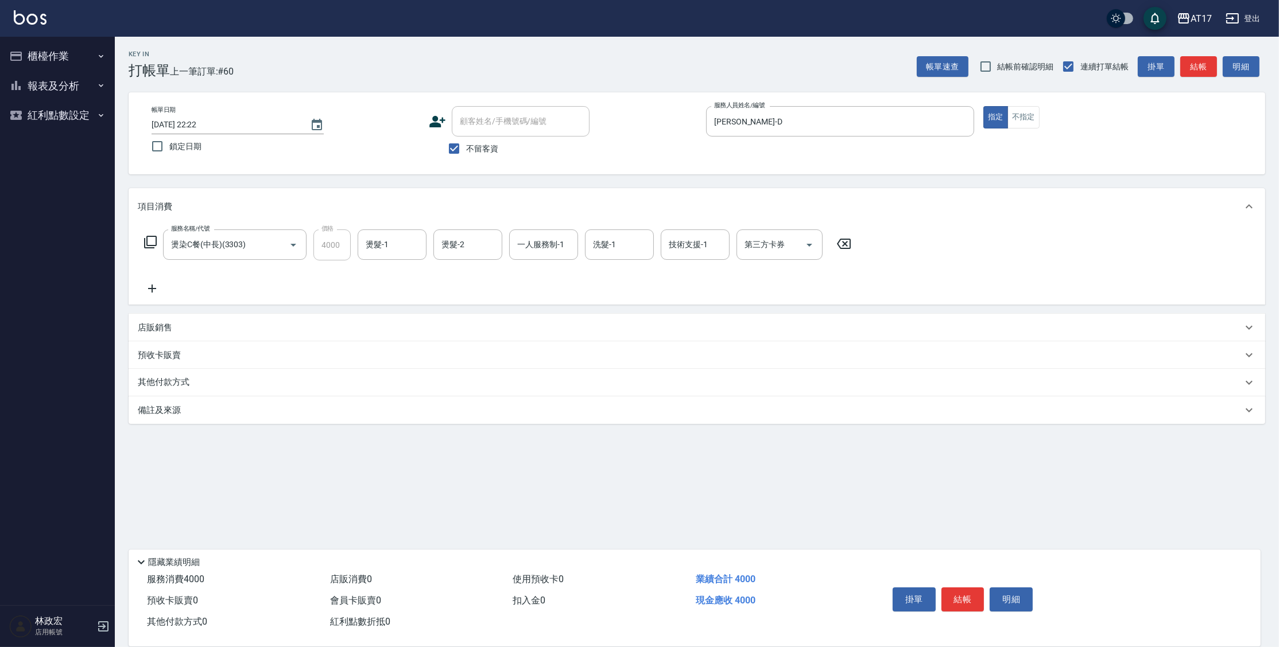
click at [149, 239] on icon at bounding box center [151, 242] width 14 height 14
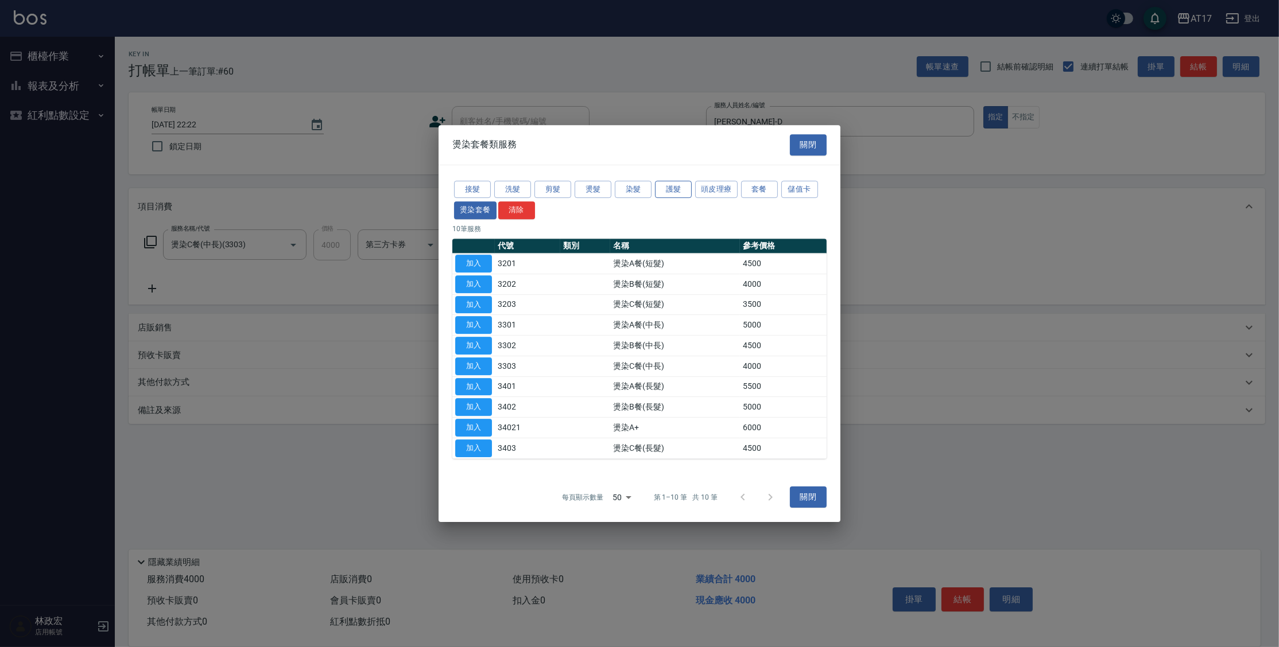
click at [672, 189] on button "護髮" at bounding box center [673, 190] width 37 height 18
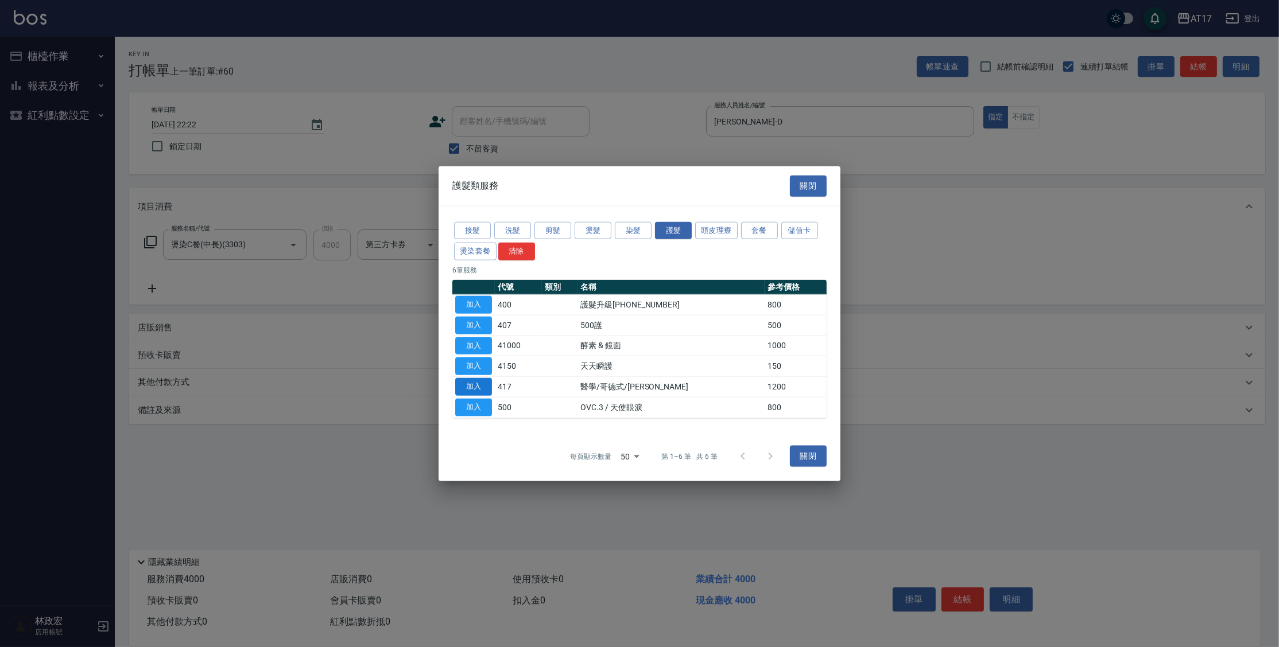
click at [483, 390] on button "加入" at bounding box center [473, 387] width 37 height 18
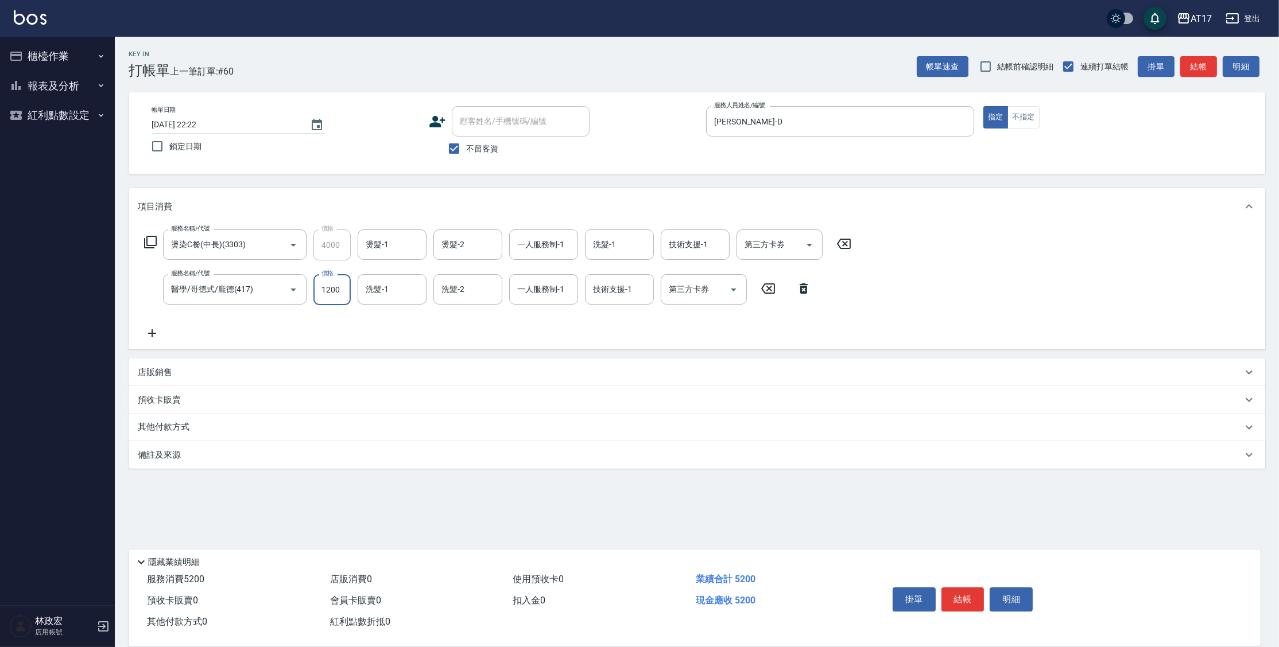
click at [331, 296] on input "1200" at bounding box center [331, 289] width 37 height 31
type input "1500"
type input "2"
type input "欣麗-77"
type input "[PERSON_NAME]-27"
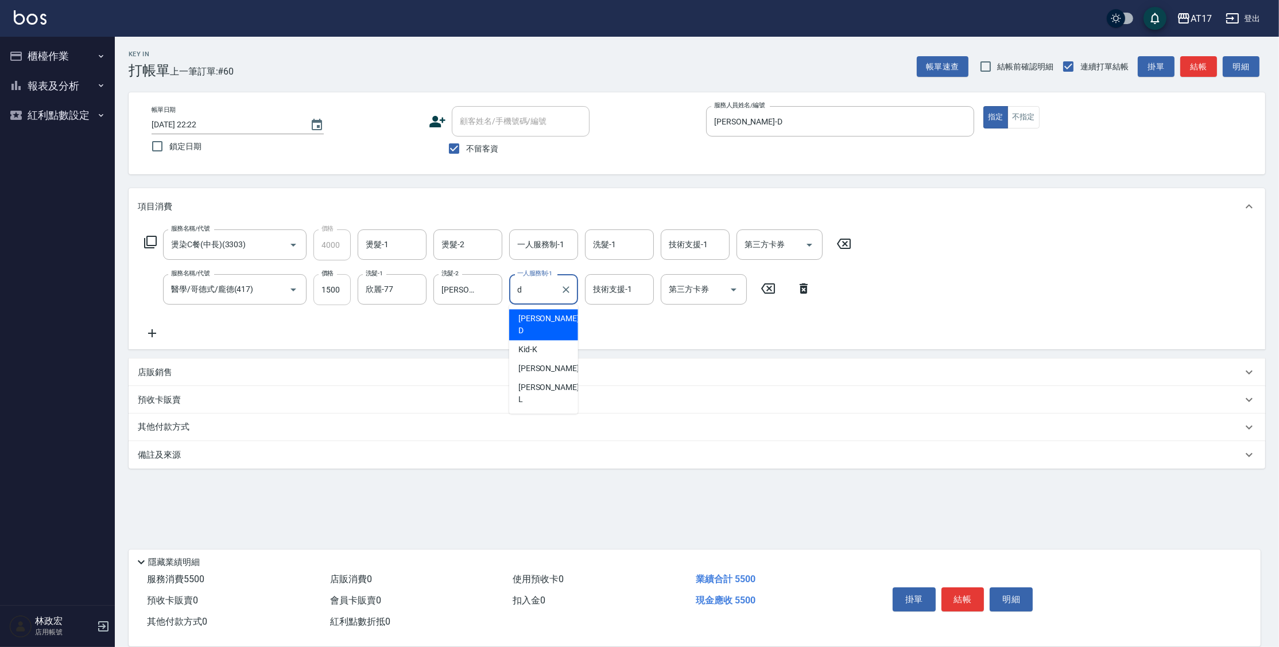
type input "[PERSON_NAME]-D"
click at [396, 249] on input "燙髮-1" at bounding box center [392, 245] width 59 height 20
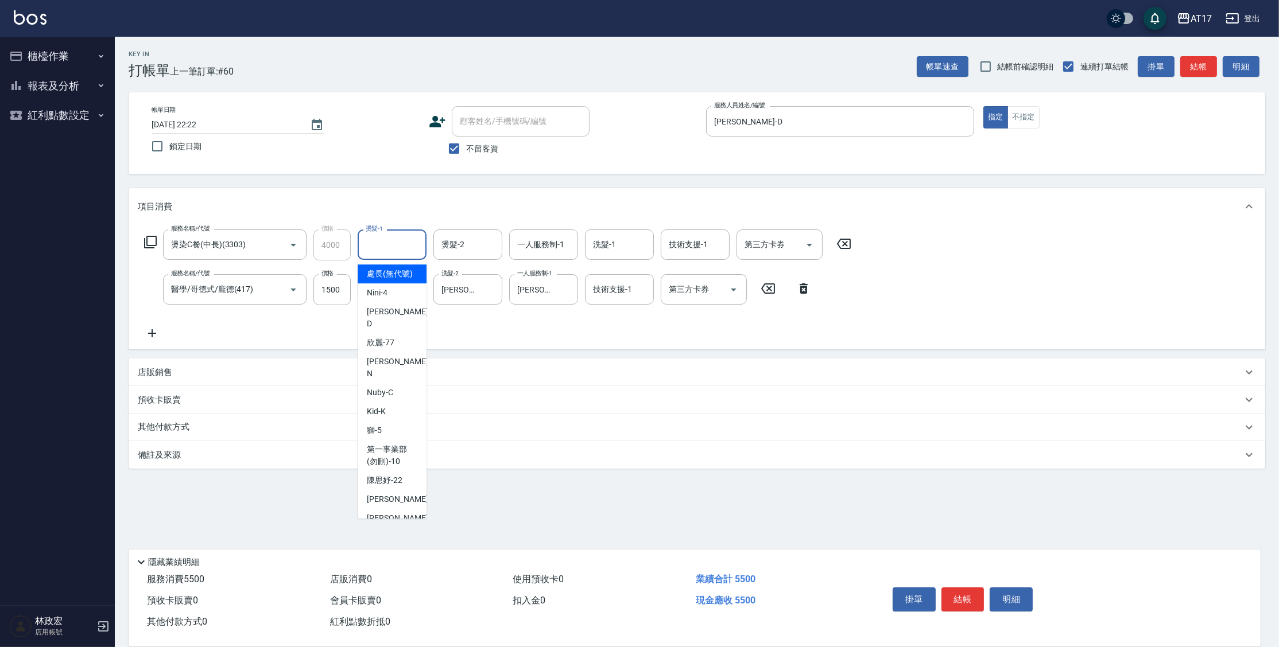
type input "處長(無代號)"
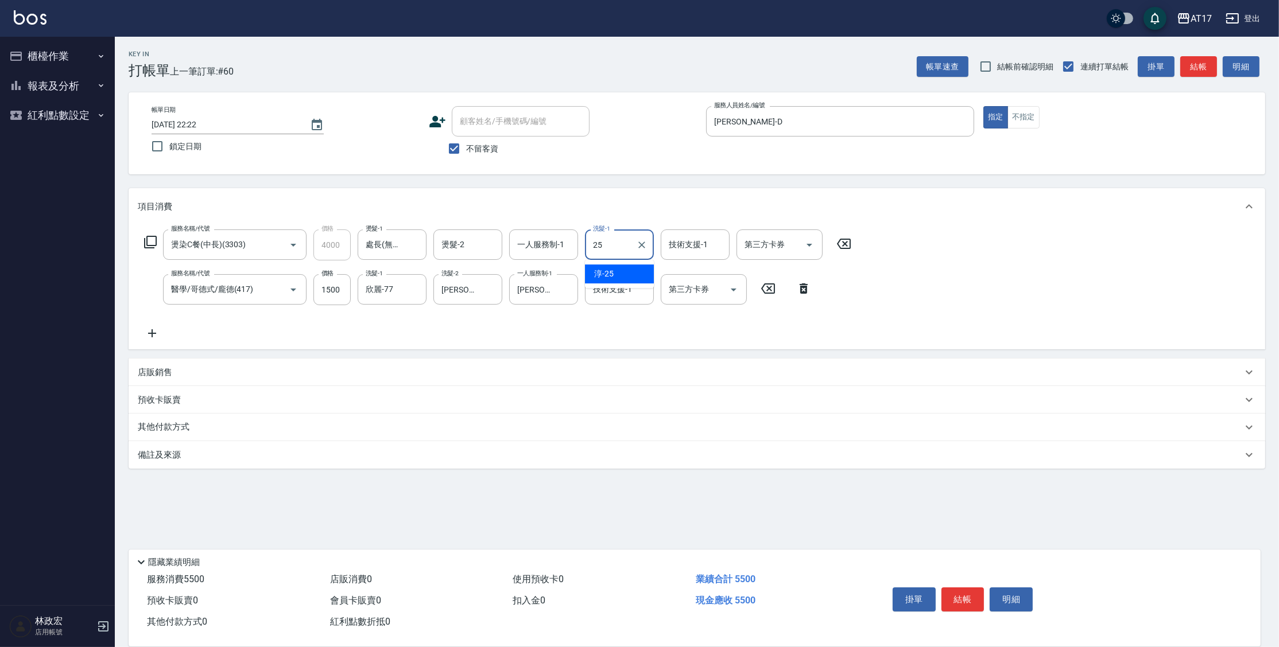
type input "[PERSON_NAME]-25"
drag, startPoint x: 964, startPoint y: 596, endPoint x: 967, endPoint y: 589, distance: 7.8
click at [964, 596] on button "結帳" at bounding box center [962, 600] width 43 height 24
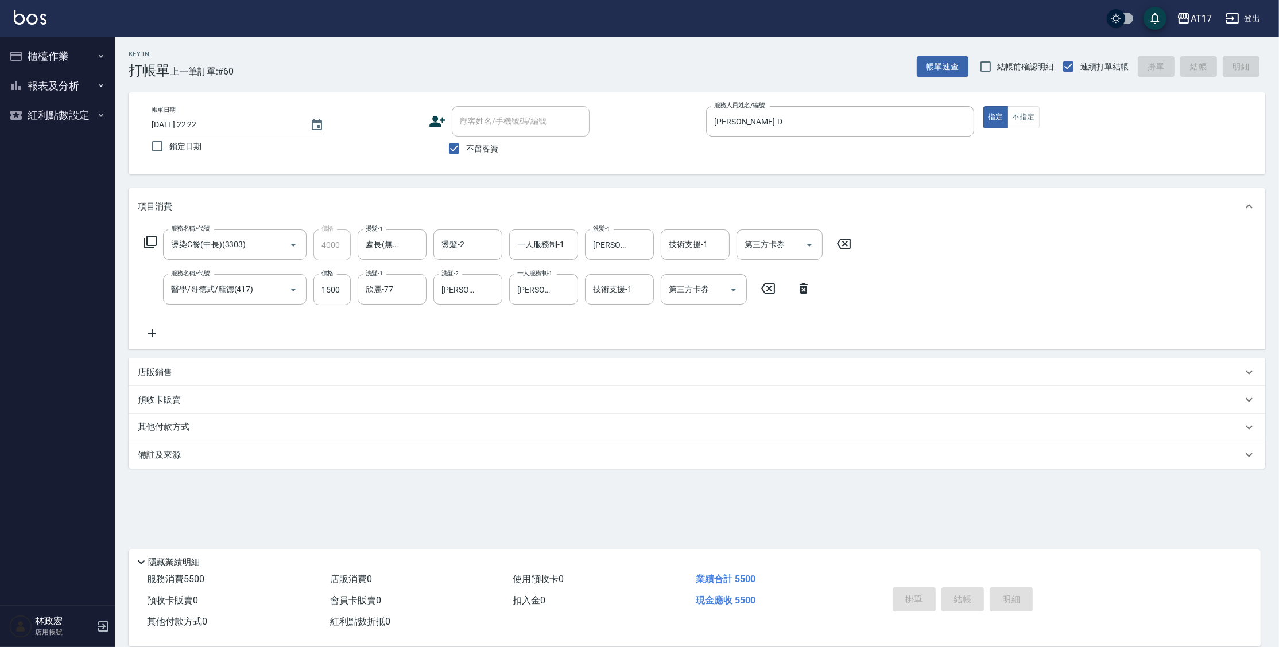
type input "2025/09/21 22:23"
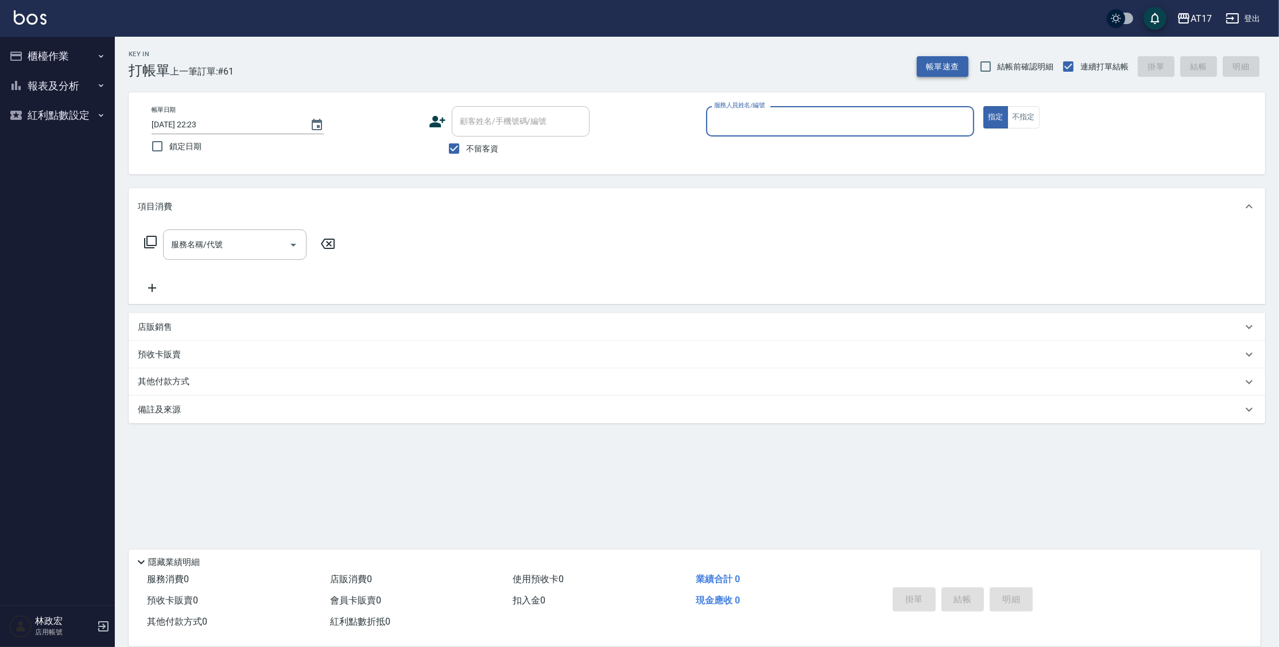
click at [949, 67] on button "帳單速查" at bounding box center [943, 66] width 52 height 21
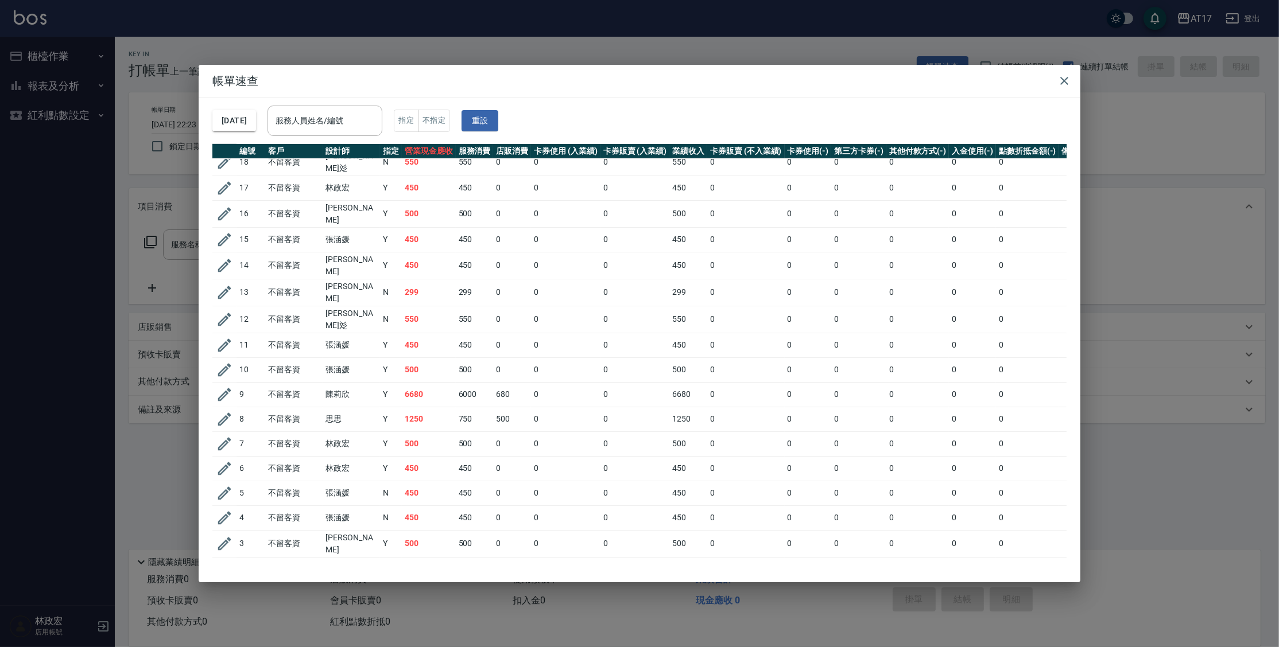
scroll to position [1126, 0]
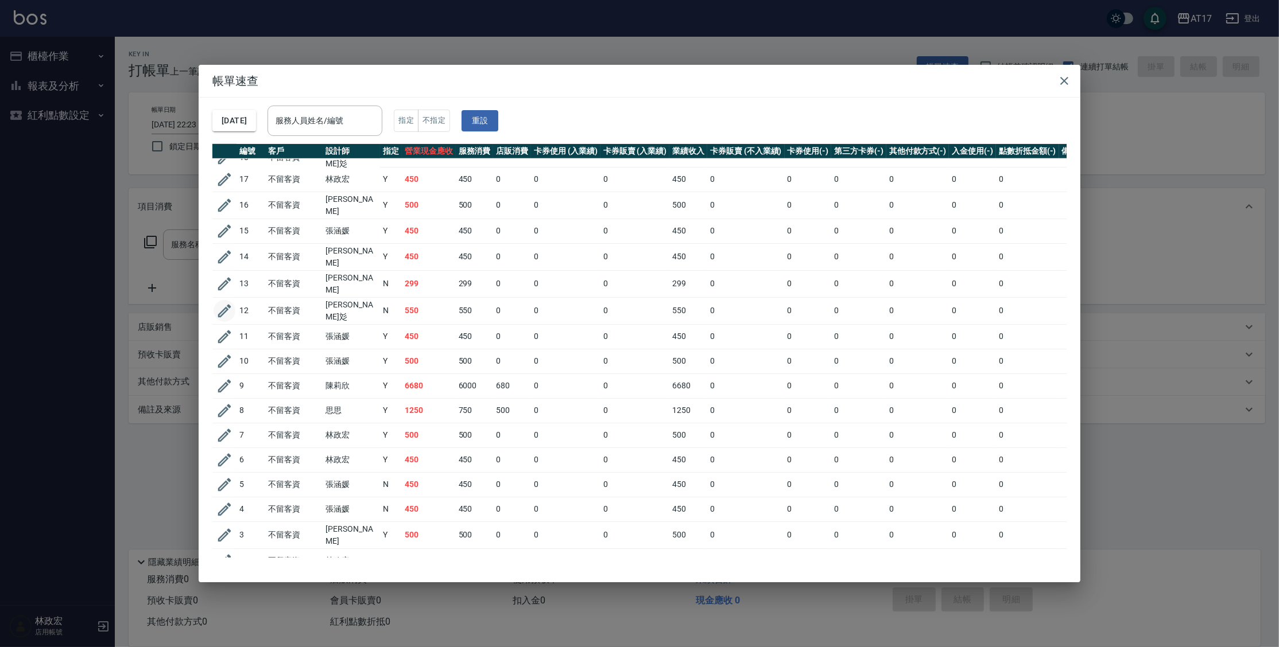
click at [224, 303] on icon "button" at bounding box center [224, 311] width 17 height 17
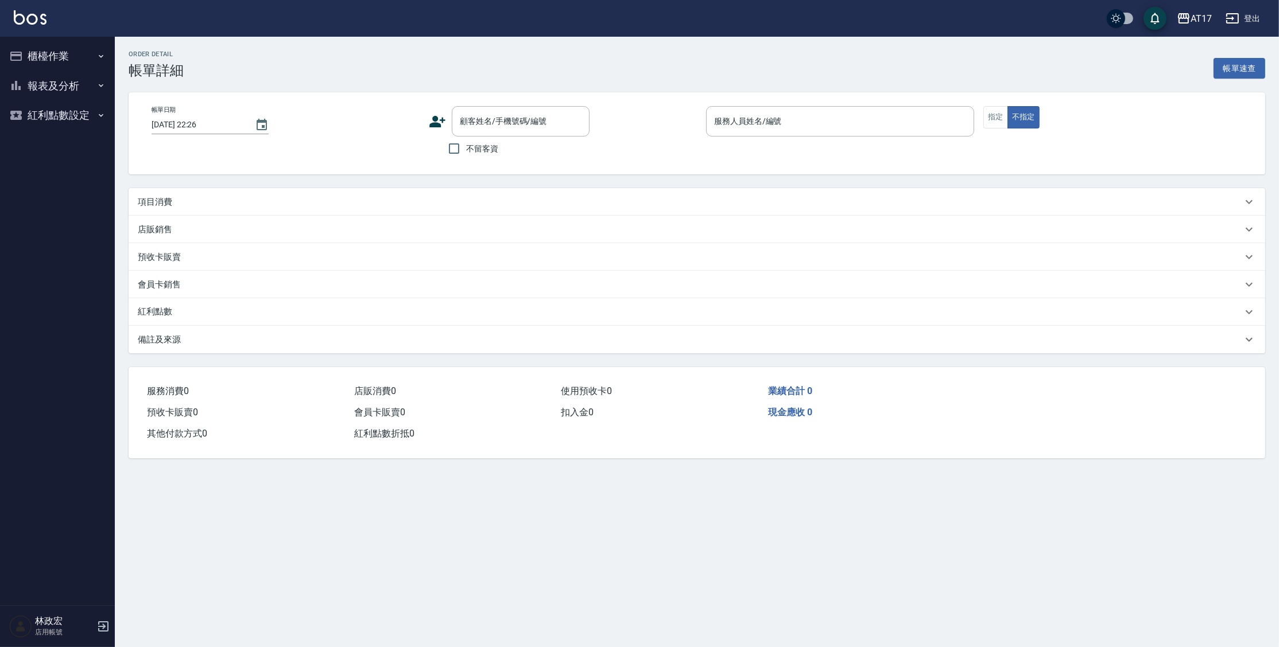
type input "[DATE] 21:49"
checkbox input "true"
type input "[PERSON_NAME]-E"
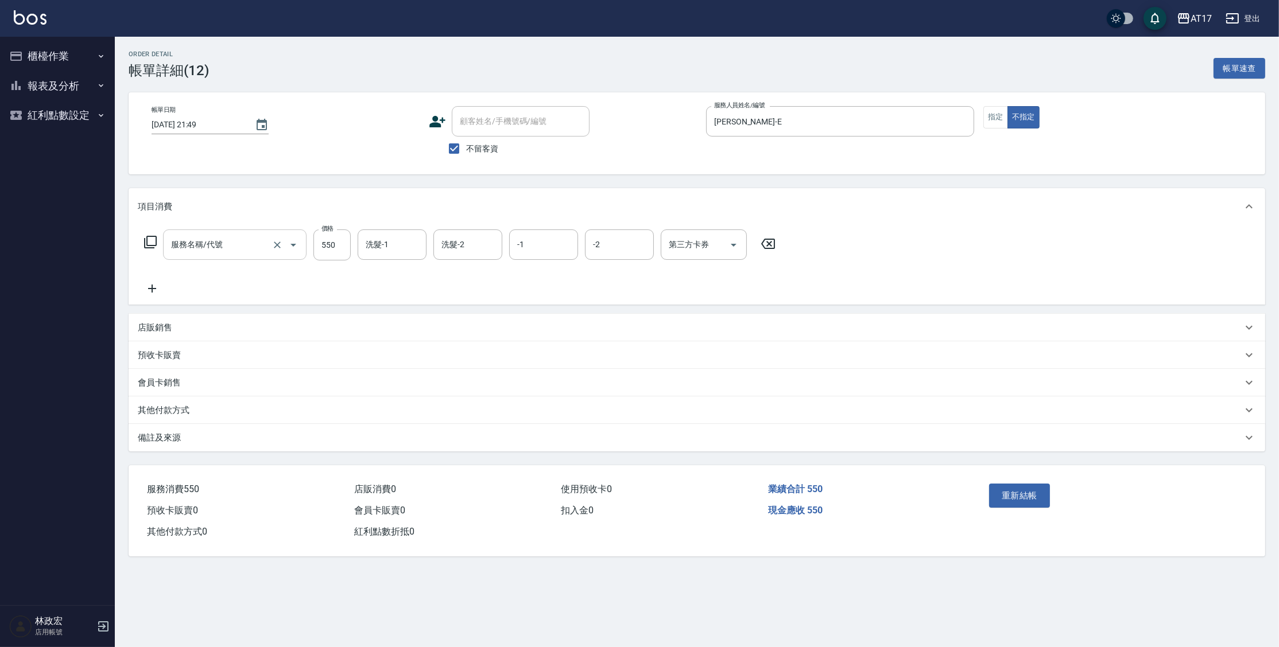
type input "C剪髮套餐(2450)"
click at [224, 252] on input "C剪髮套餐(2450)" at bounding box center [218, 245] width 101 height 20
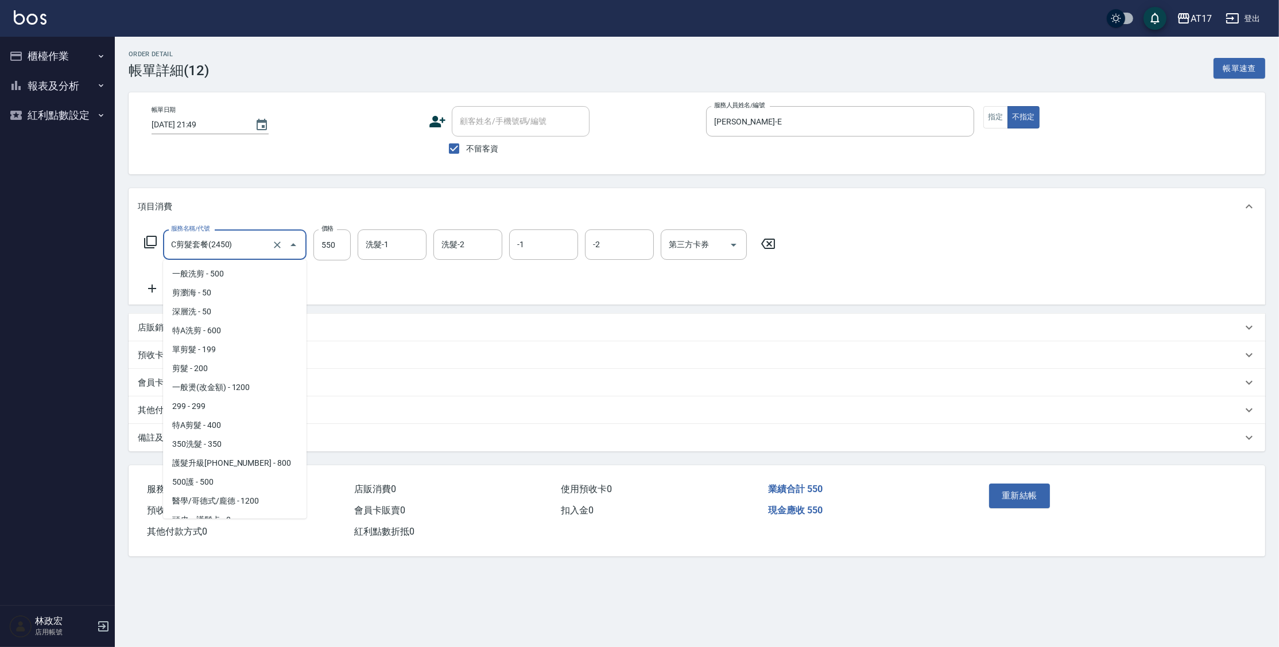
click at [224, 252] on input "C剪髮套餐(2450)" at bounding box center [218, 245] width 101 height 20
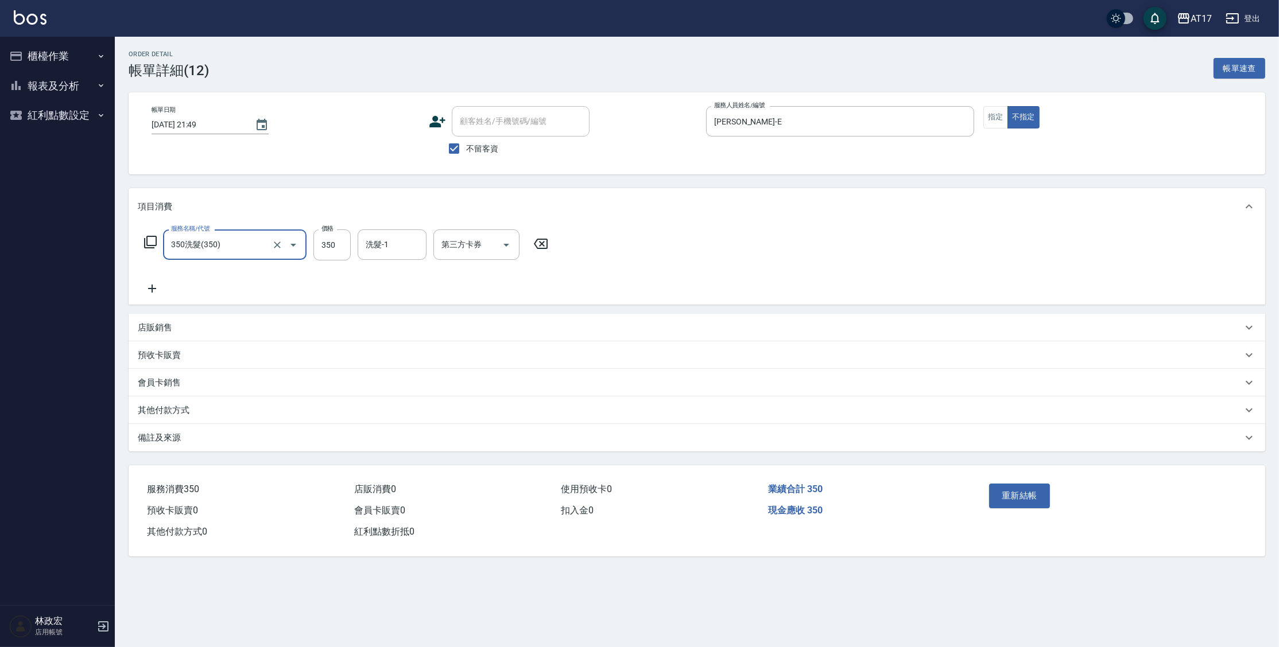
type input "350洗髮(350)"
click at [1031, 499] on button "重新結帳" at bounding box center [1019, 496] width 61 height 24
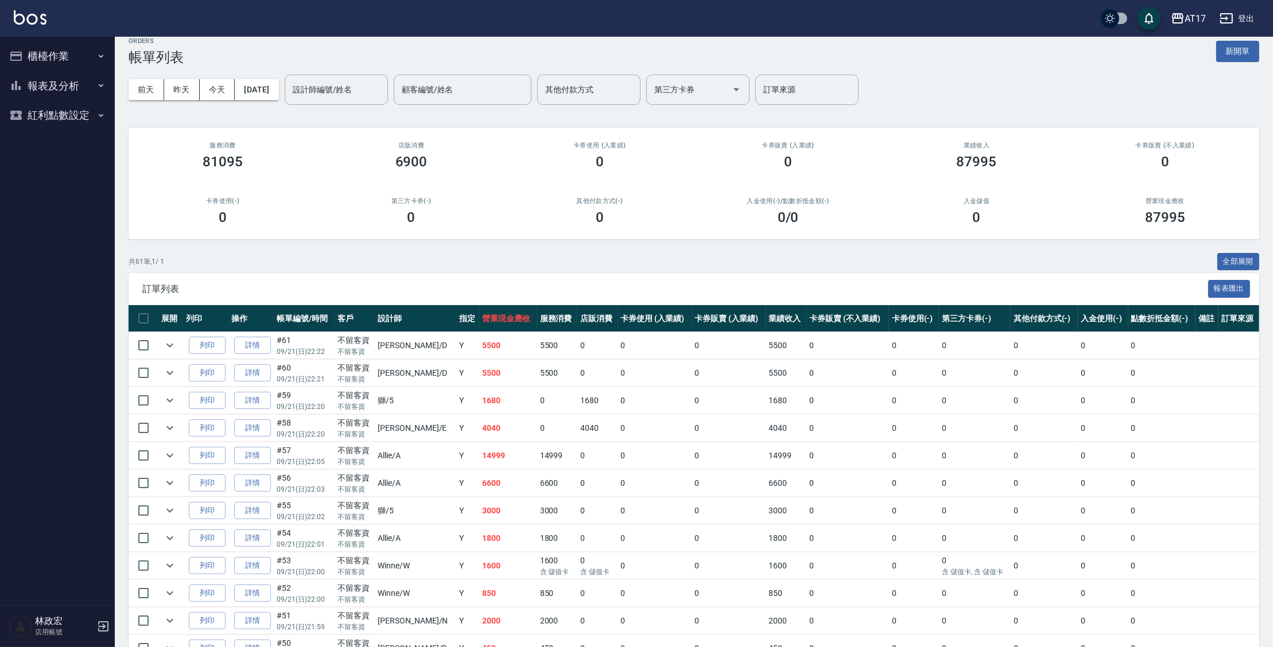
scroll to position [100, 0]
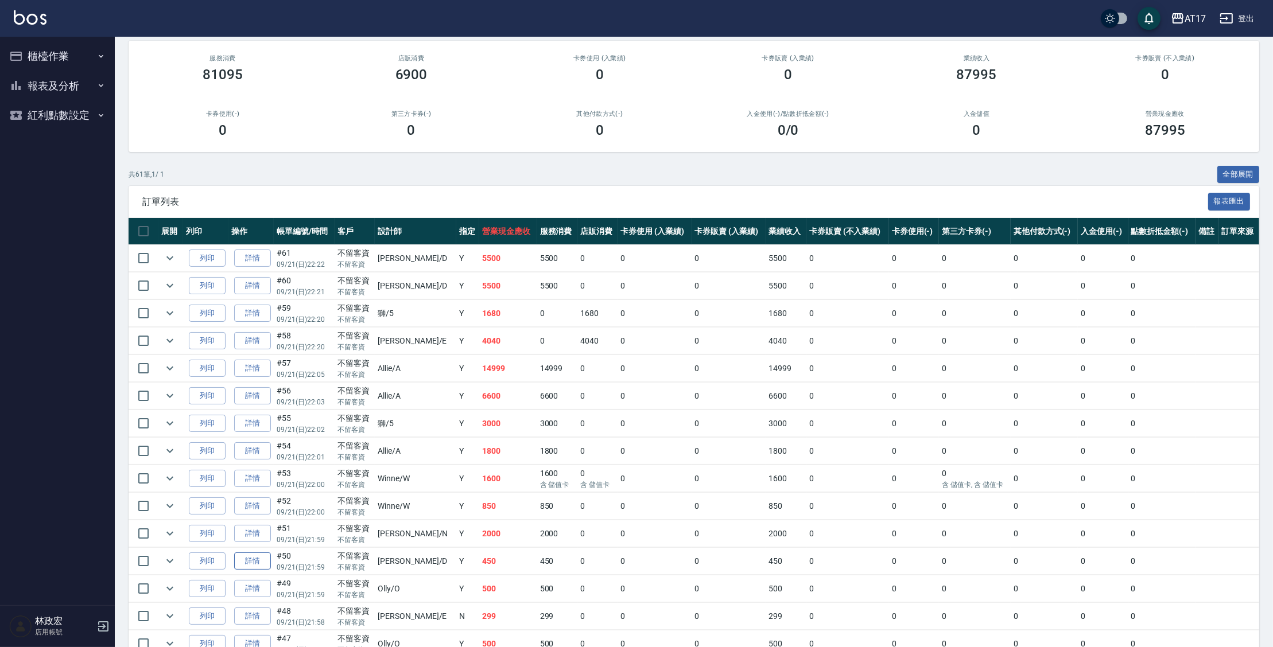
click at [240, 559] on link "詳情" at bounding box center [252, 562] width 37 height 18
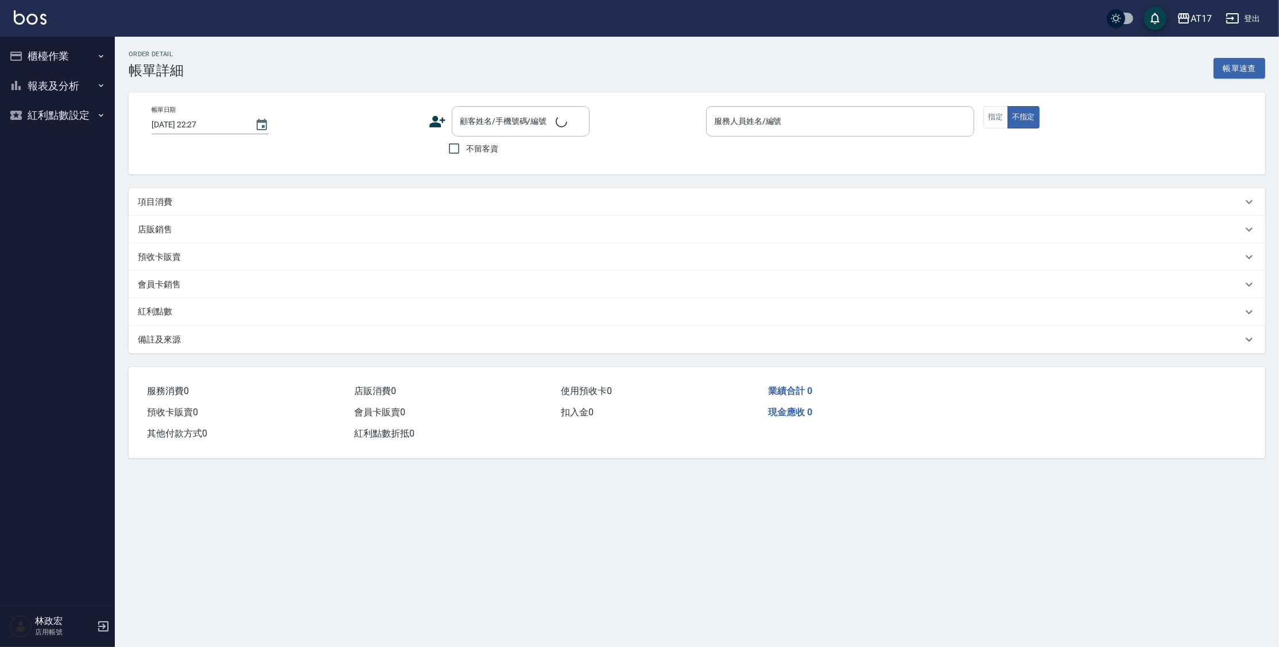
type input "[DATE] 21:59"
checkbox input "true"
type input "[PERSON_NAME]-D"
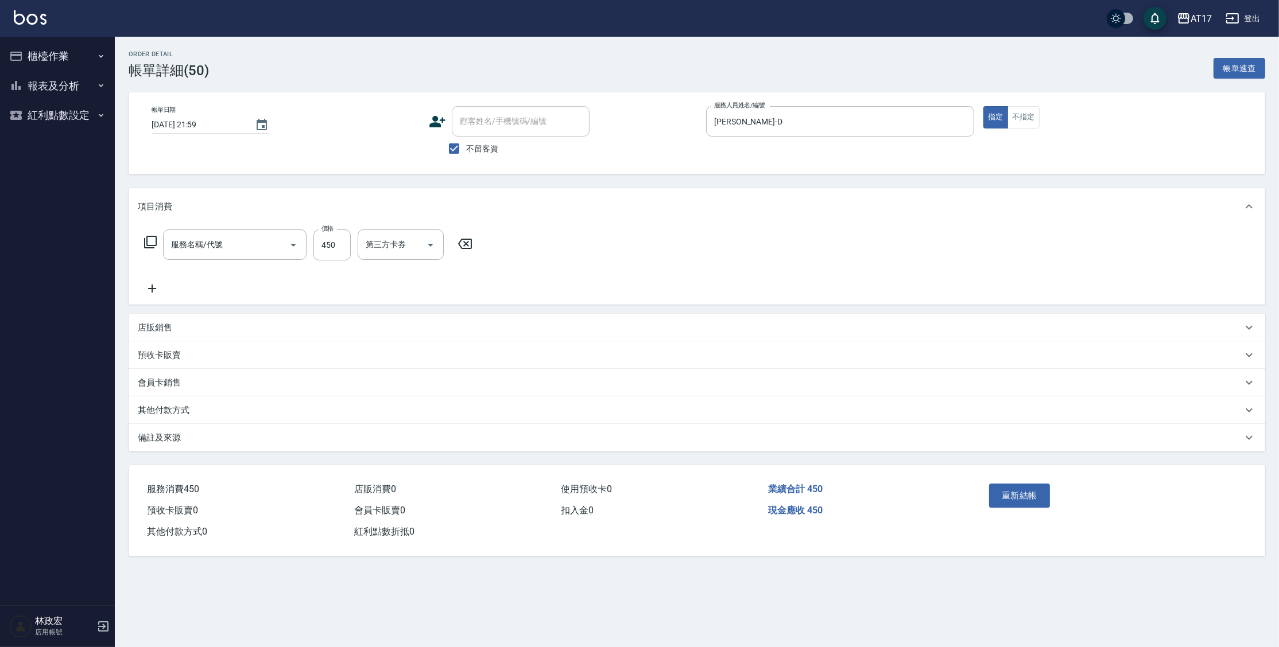
type input "C剪髮套餐(2450)"
click at [325, 247] on input "450" at bounding box center [331, 245] width 37 height 31
type input "500"
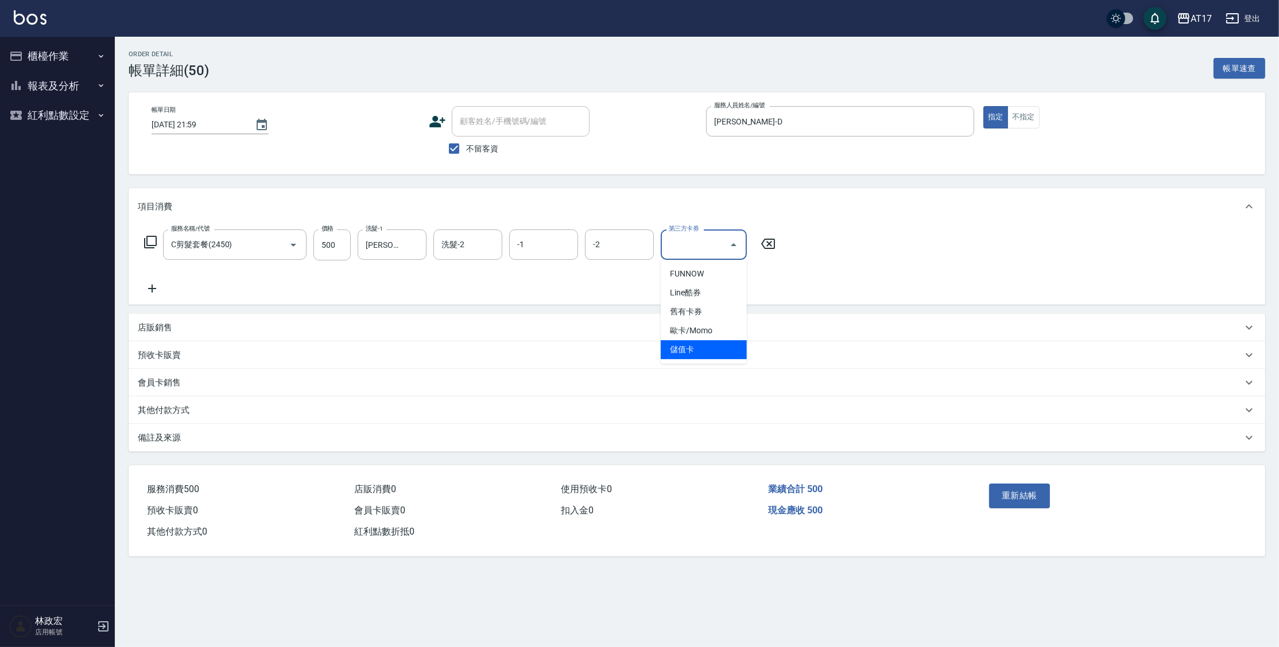
type input "儲值卡"
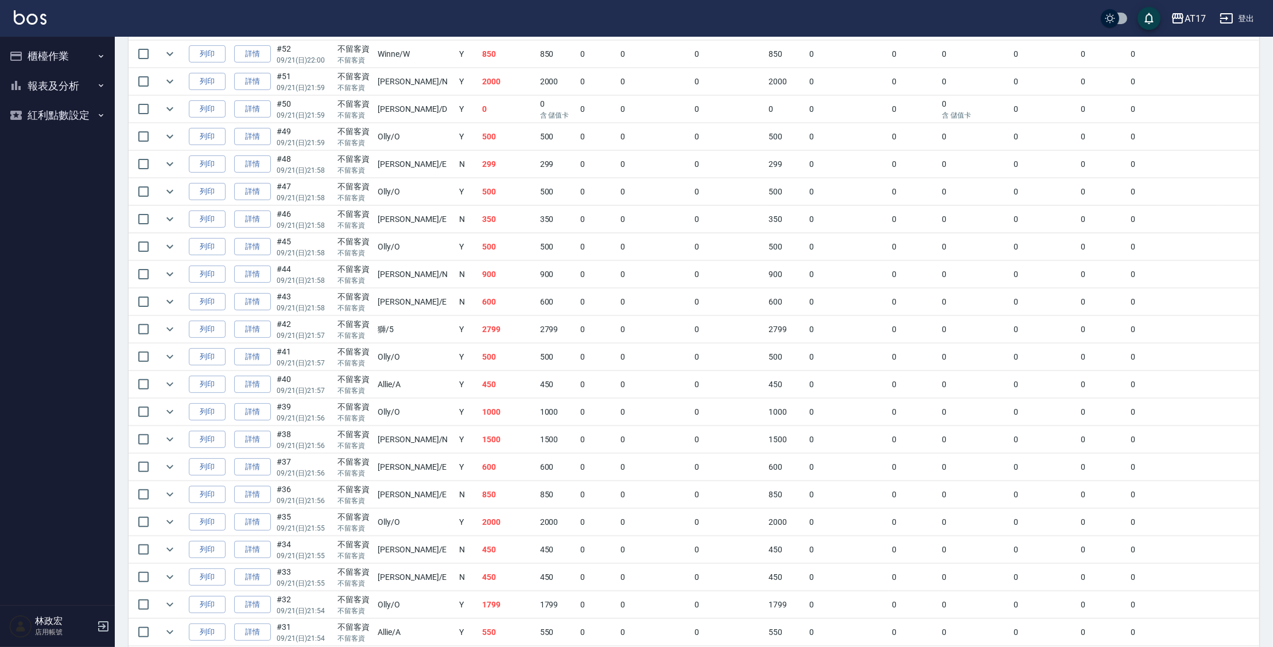
scroll to position [549, 0]
click at [263, 494] on link "詳情" at bounding box center [252, 499] width 37 height 18
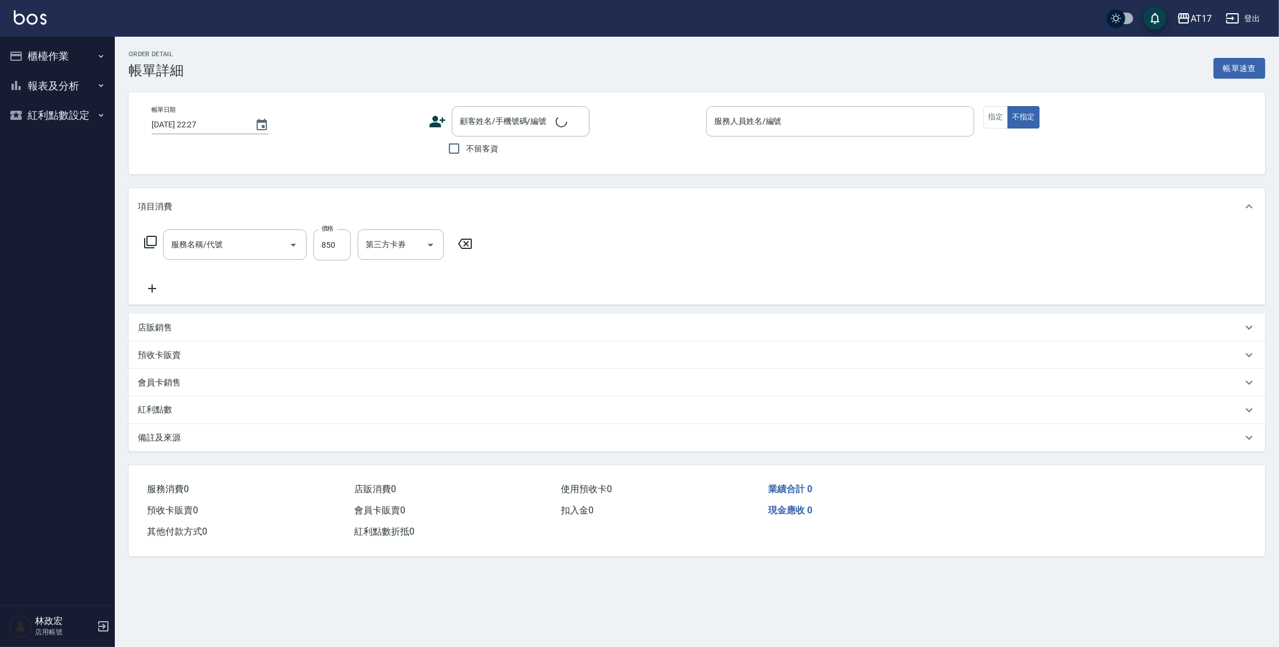
type input "[DATE] 21:56"
checkbox input "true"
type input "[PERSON_NAME]-E"
type input "精油-599(0599)"
click at [581, 244] on icon "Open" at bounding box center [582, 245] width 6 height 3
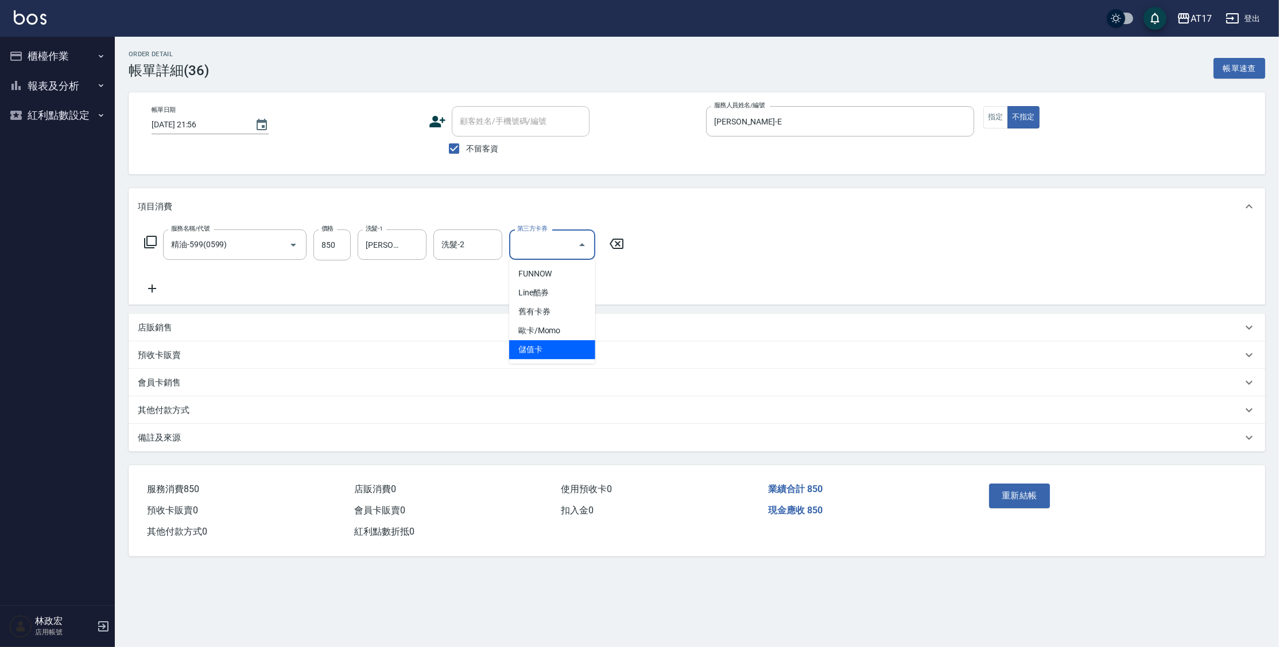
click at [567, 347] on span "儲值卡" at bounding box center [552, 349] width 86 height 19
type input "儲值卡"
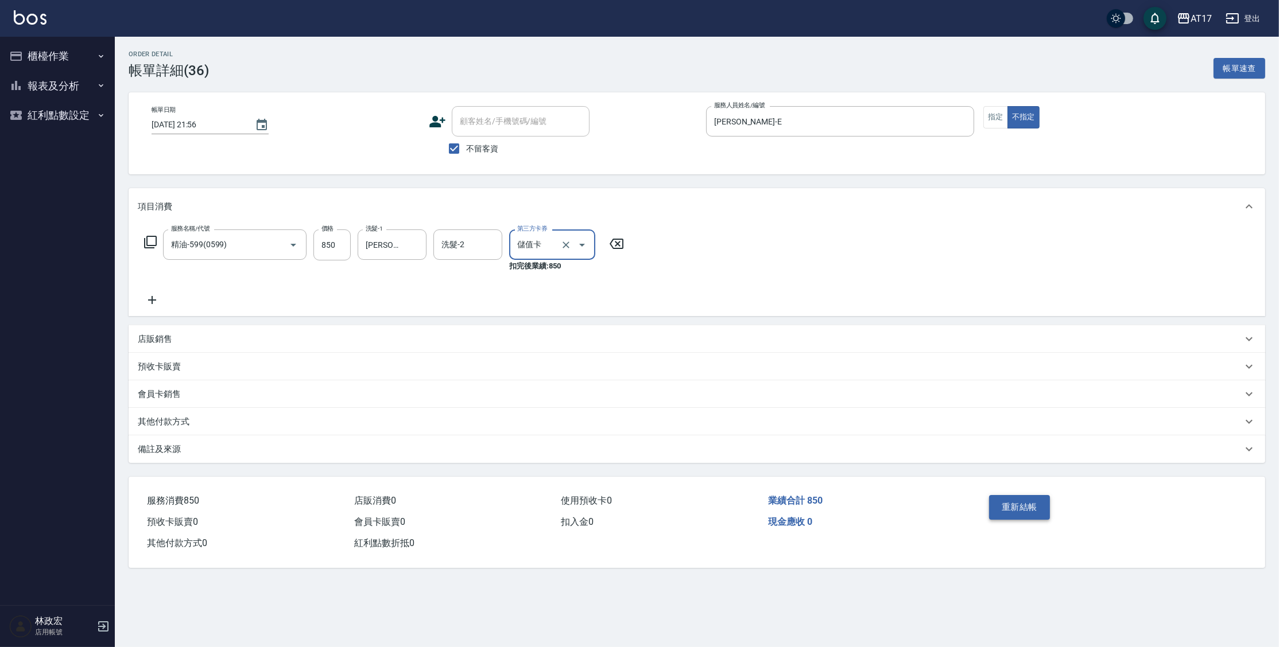
click at [1003, 511] on button "重新結帳" at bounding box center [1019, 507] width 61 height 24
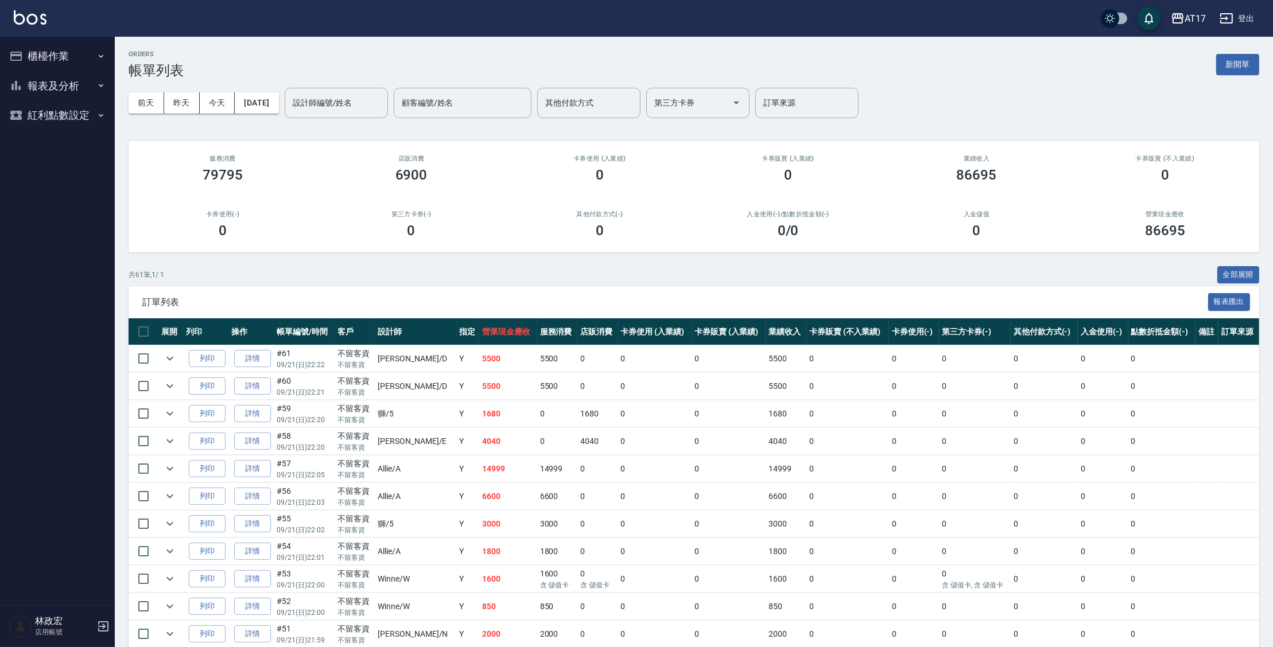
click at [72, 46] on button "櫃檯作業" at bounding box center [58, 56] width 106 height 30
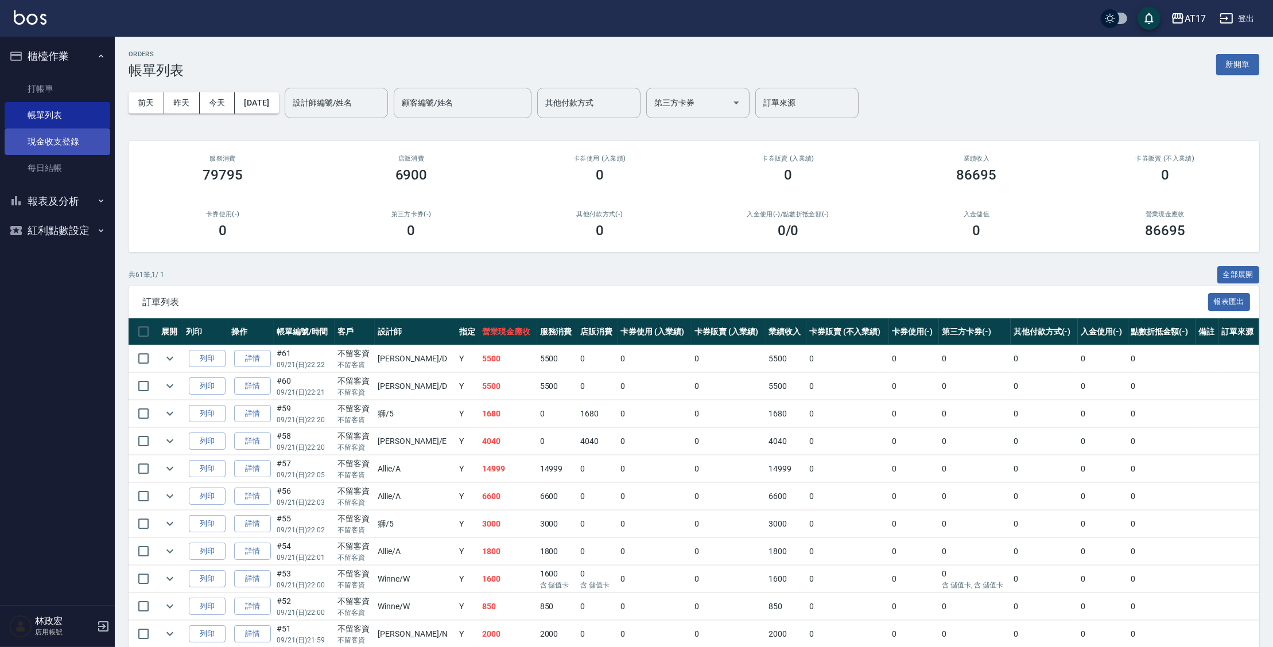
click at [78, 138] on link "現金收支登錄" at bounding box center [58, 142] width 106 height 26
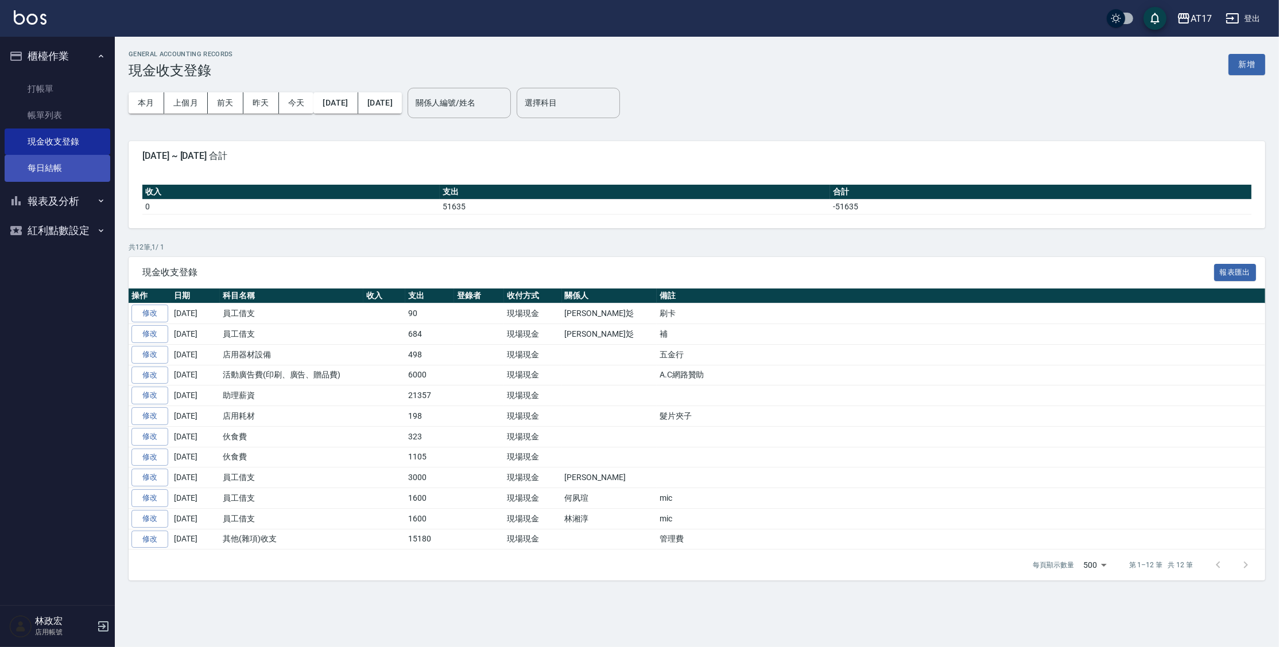
click at [86, 162] on link "每日結帳" at bounding box center [58, 168] width 106 height 26
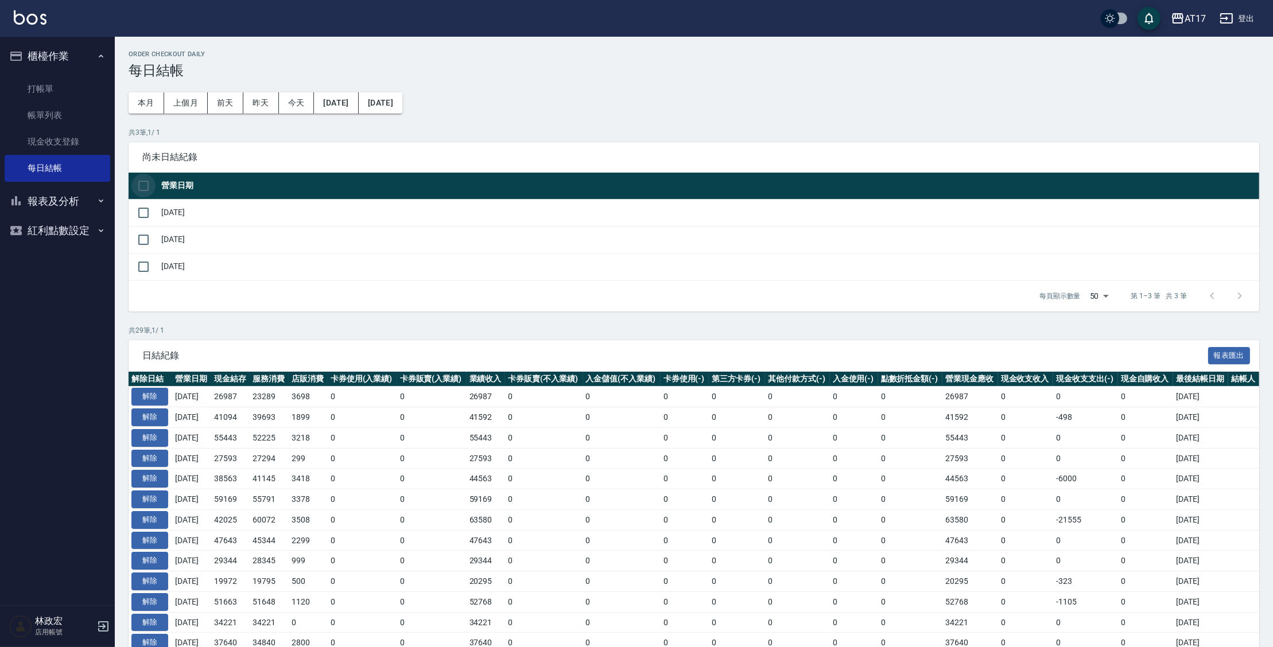
click at [145, 188] on input "checkbox" at bounding box center [143, 186] width 24 height 24
checkbox input "true"
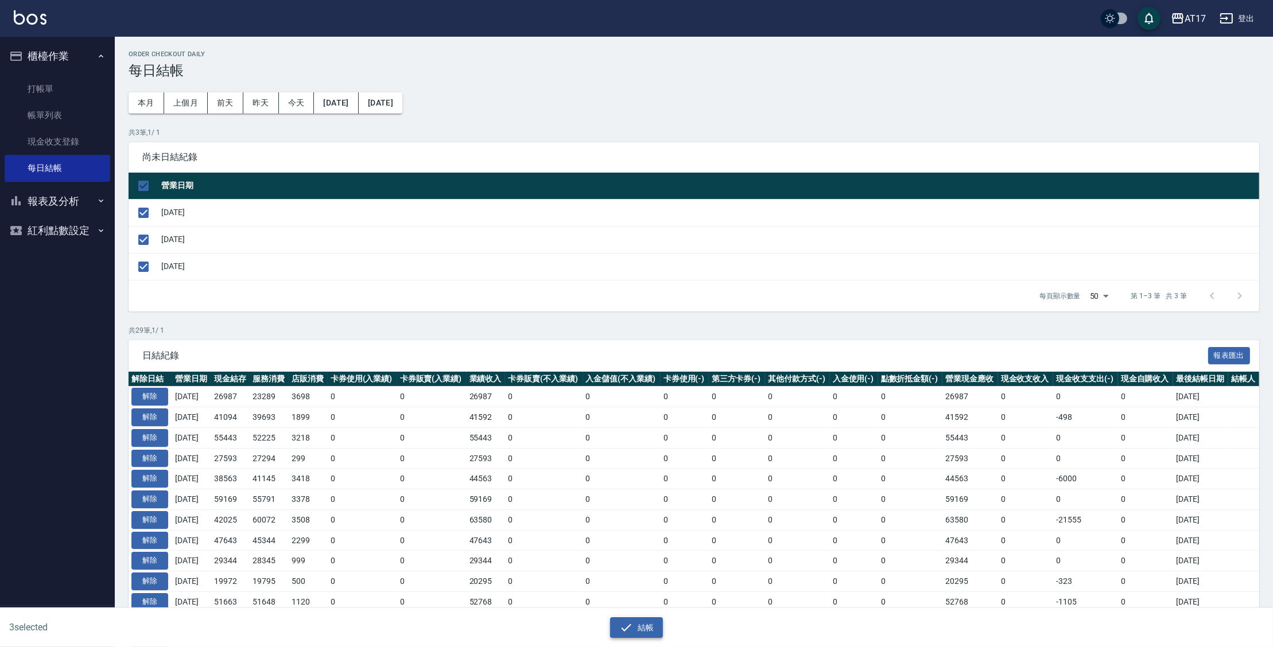
click at [643, 629] on button "結帳" at bounding box center [636, 628] width 53 height 21
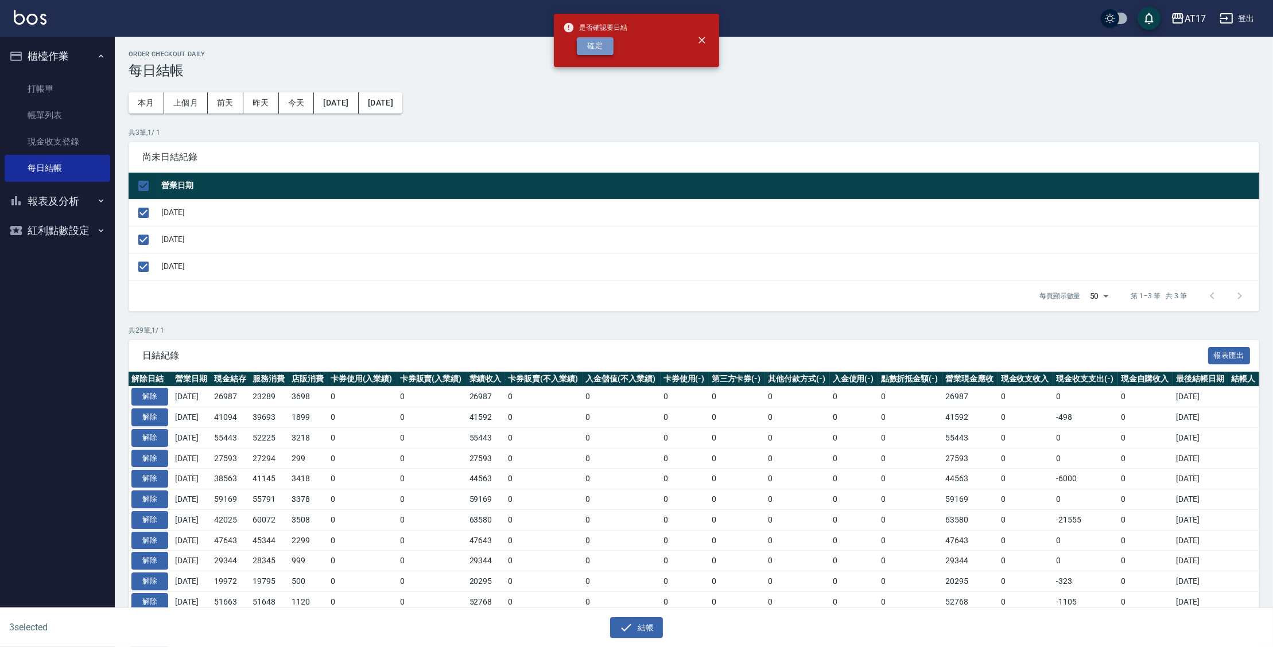
click at [596, 51] on button "確定" at bounding box center [595, 46] width 37 height 18
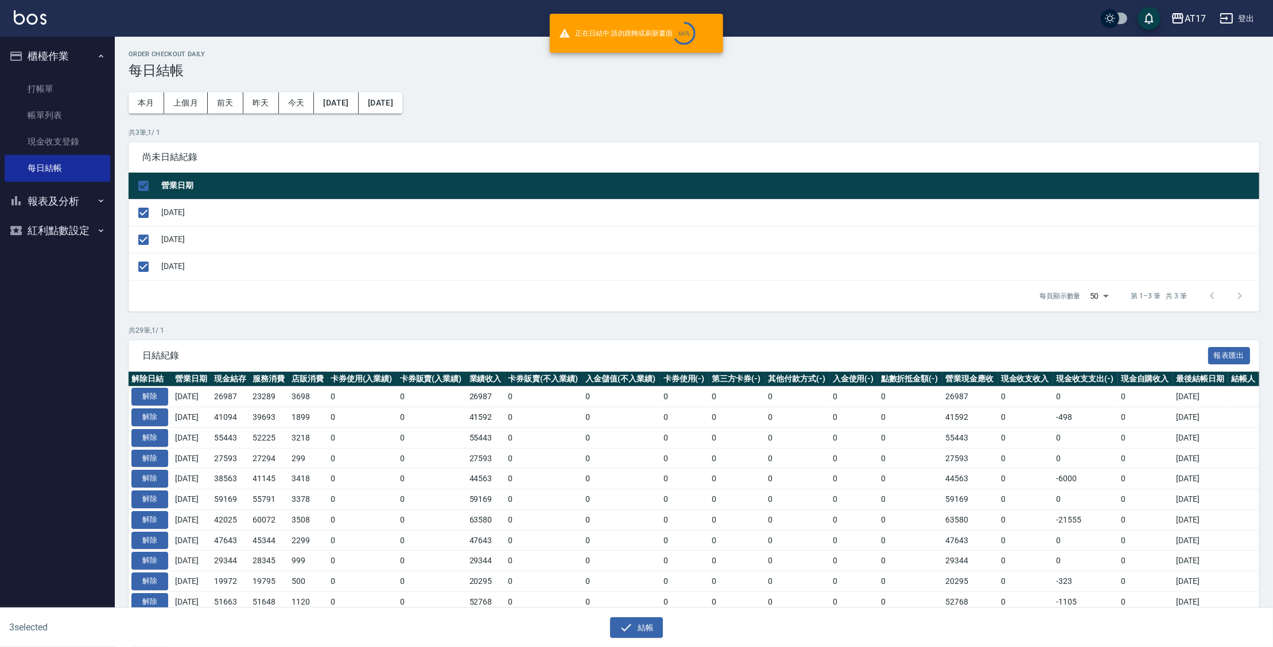
checkbox input "false"
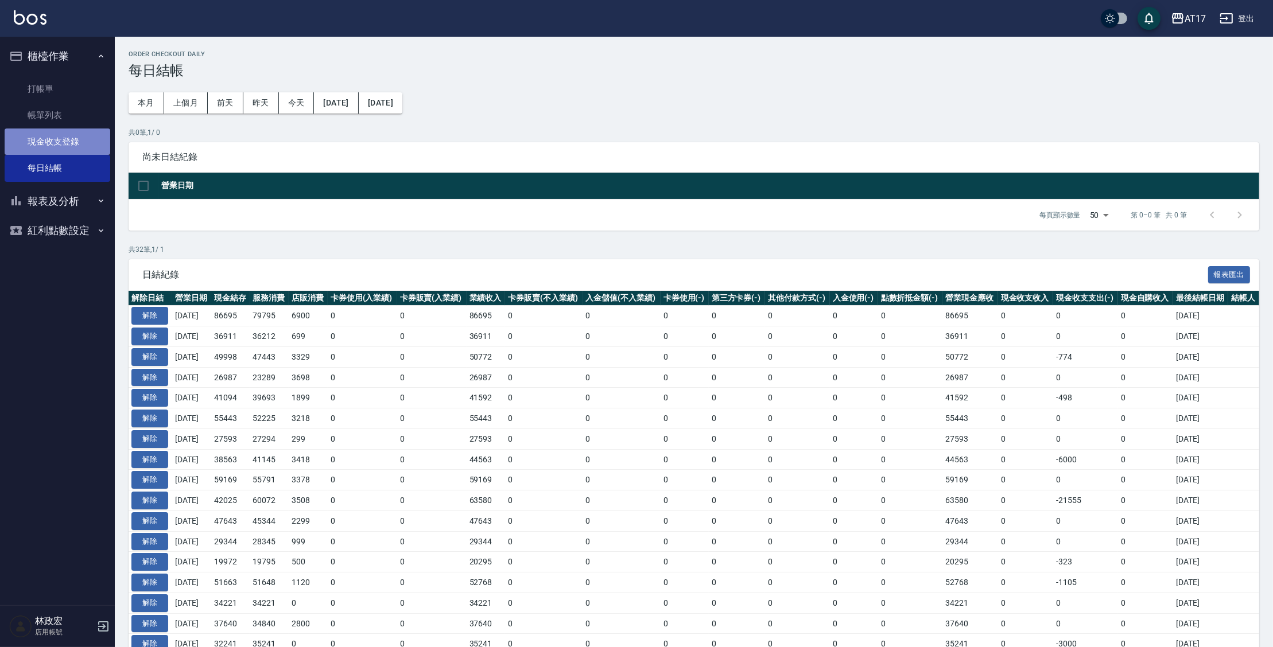
click at [76, 142] on link "現金收支登錄" at bounding box center [58, 142] width 106 height 26
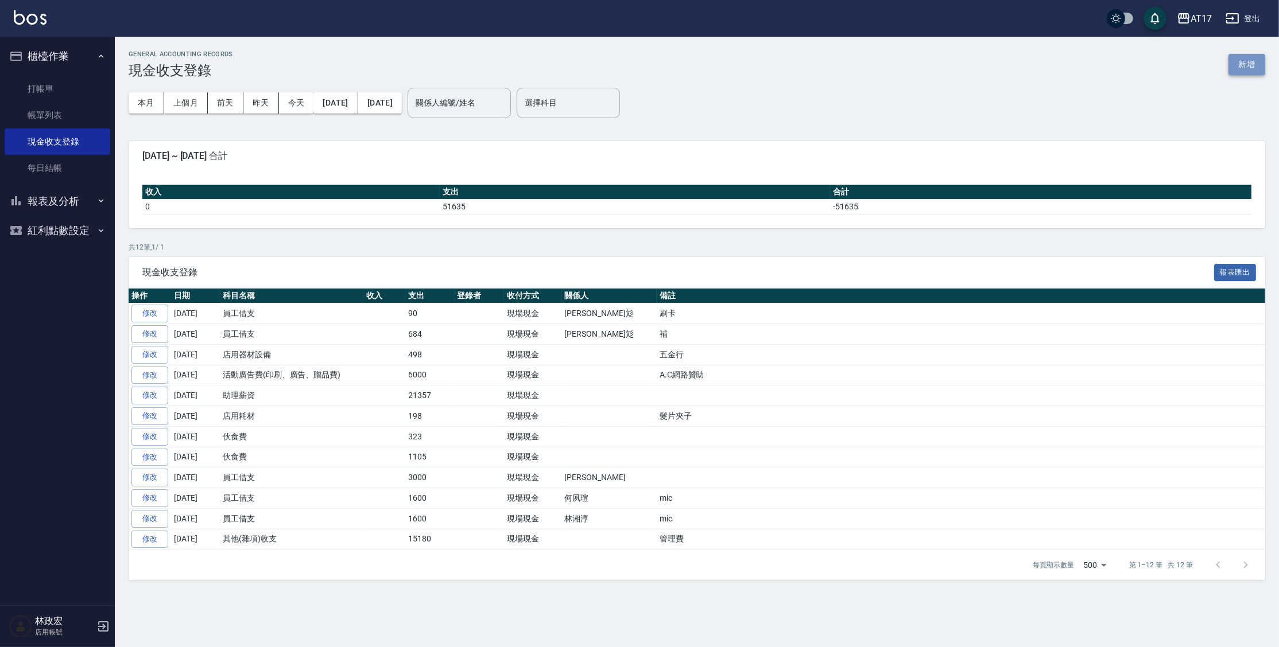
click at [1259, 65] on button "新增" at bounding box center [1246, 64] width 37 height 21
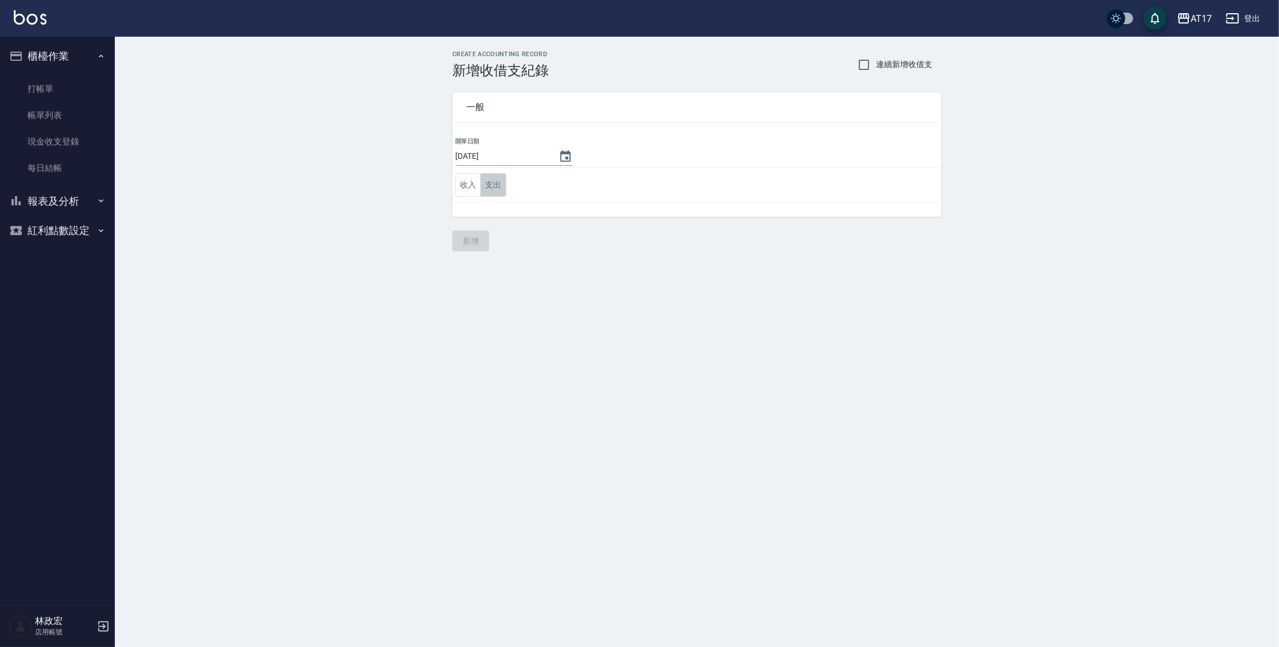
click at [505, 186] on button "支出" at bounding box center [493, 185] width 26 height 24
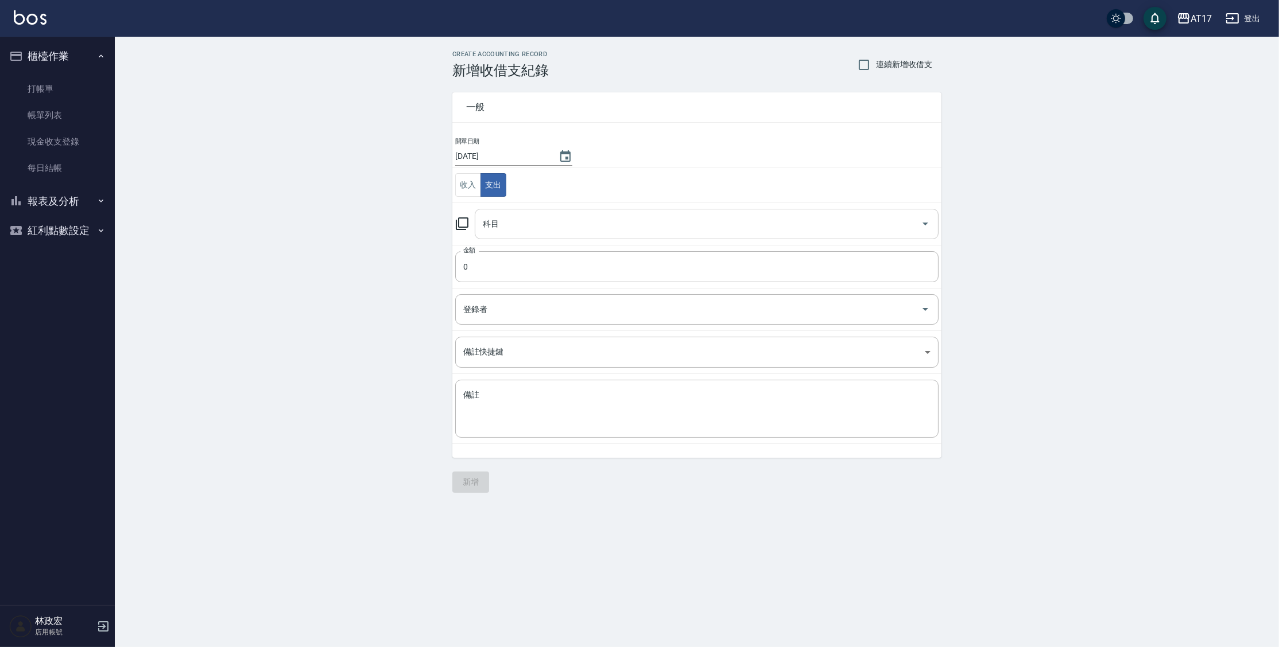
click at [488, 236] on div "科目" at bounding box center [707, 224] width 464 height 30
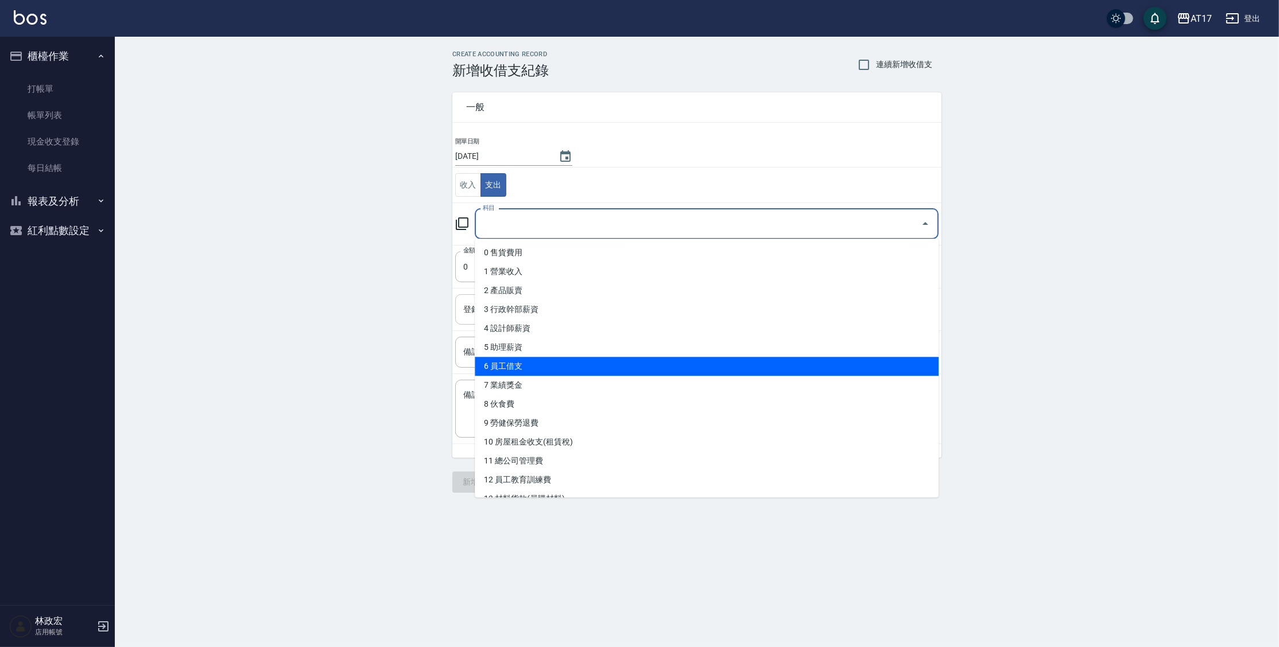
drag, startPoint x: 534, startPoint y: 366, endPoint x: 529, endPoint y: 347, distance: 19.1
click at [534, 366] on li "6 員工借支" at bounding box center [707, 366] width 464 height 19
type input "6 員工借支"
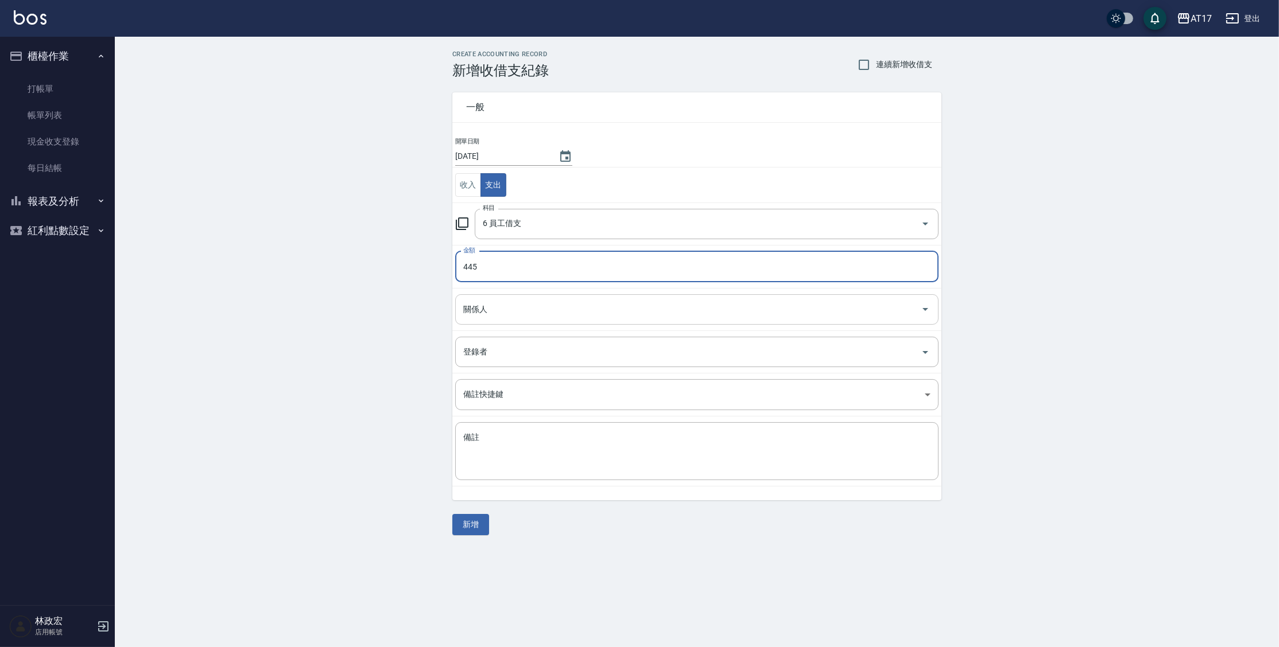
type input "445"
drag, startPoint x: 491, startPoint y: 311, endPoint x: 489, endPoint y: 302, distance: 8.9
click at [491, 311] on input "關係人" at bounding box center [688, 310] width 456 height 20
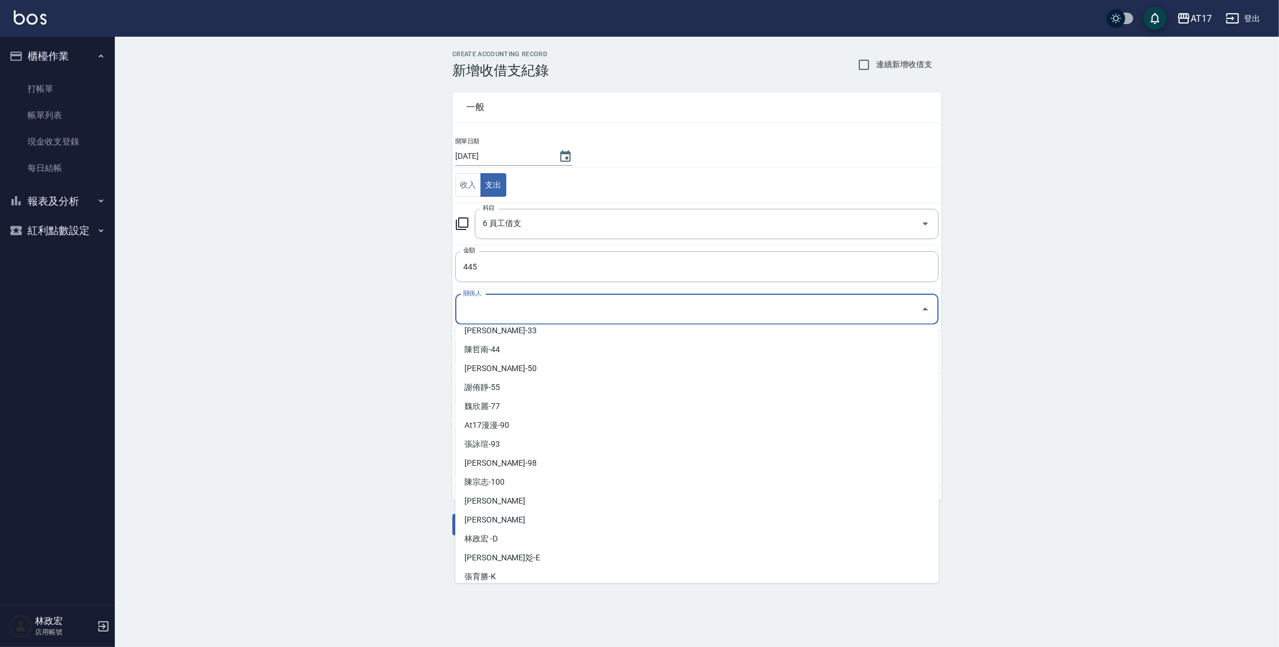
scroll to position [138, 0]
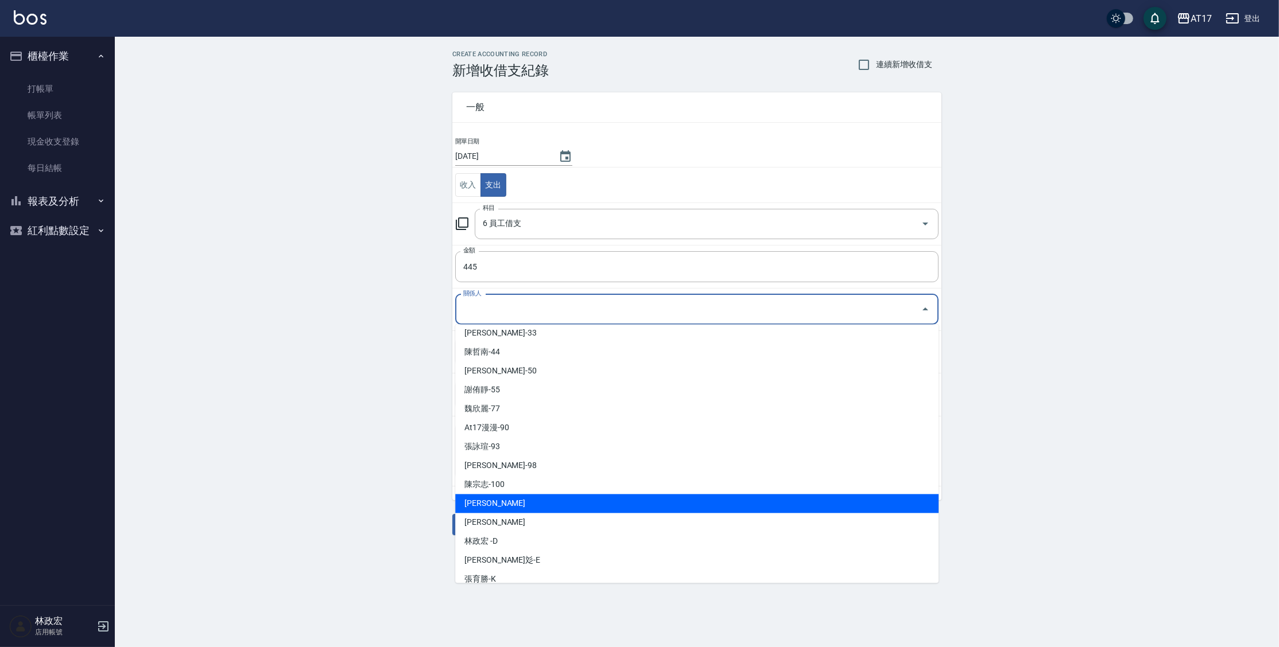
click at [715, 509] on li "張涵媛-A" at bounding box center [696, 503] width 483 height 19
type input "張涵媛-A"
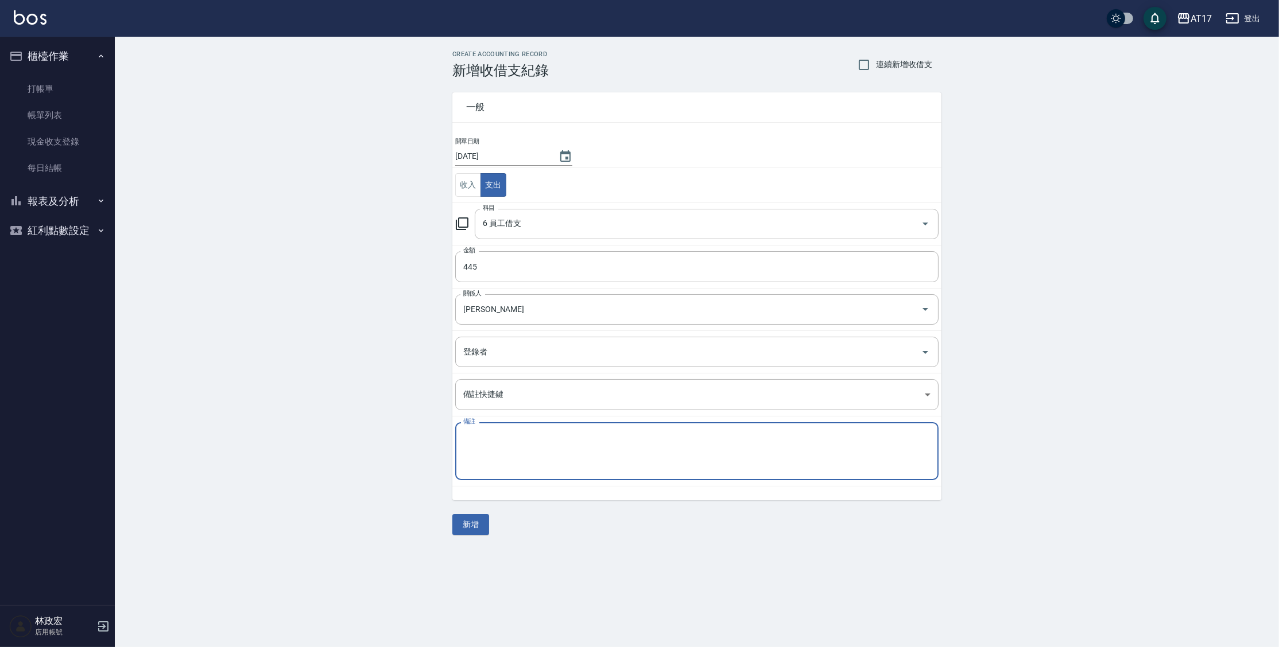
click at [523, 437] on textarea "備註" at bounding box center [696, 451] width 467 height 39
type textarea "刷"
click at [449, 519] on div "CREATE ACCOUNTING RECORD 新增收借支紀錄 連續新增收借支 一般 開單日期 2025/09/21 收入 支出 科目 6 員工借支 科目 …" at bounding box center [697, 293] width 517 height 485
click at [460, 522] on button "新增" at bounding box center [470, 524] width 37 height 21
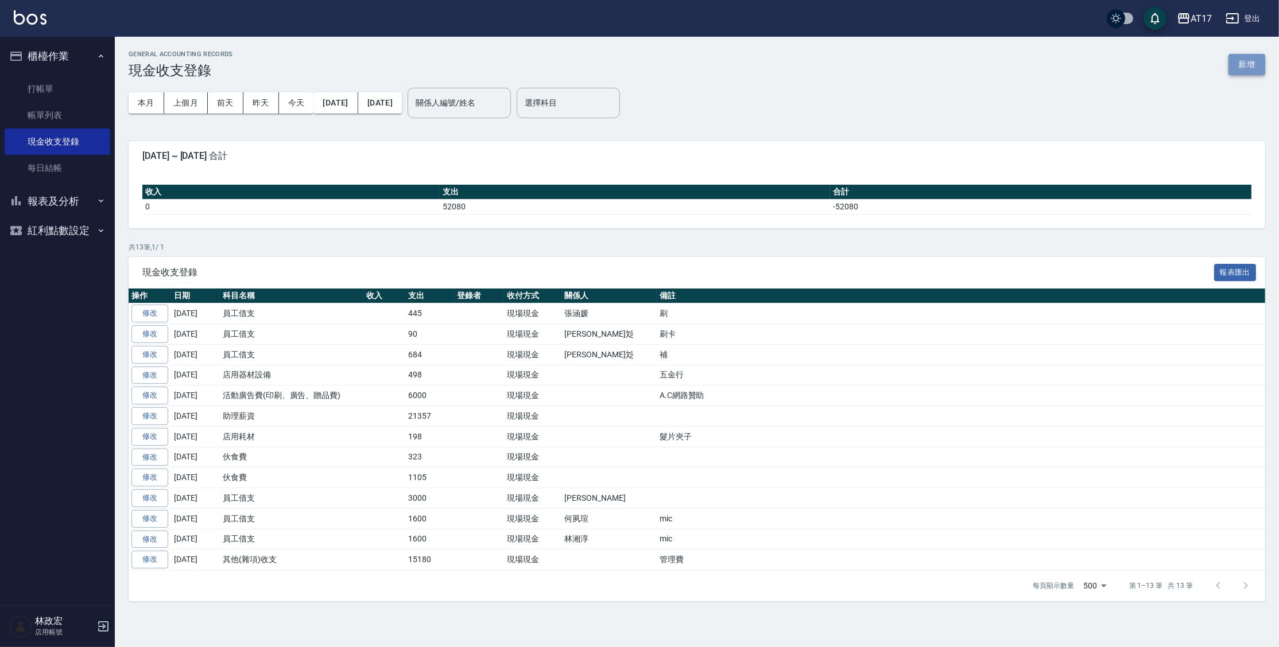
click at [1258, 64] on button "新增" at bounding box center [1246, 64] width 37 height 21
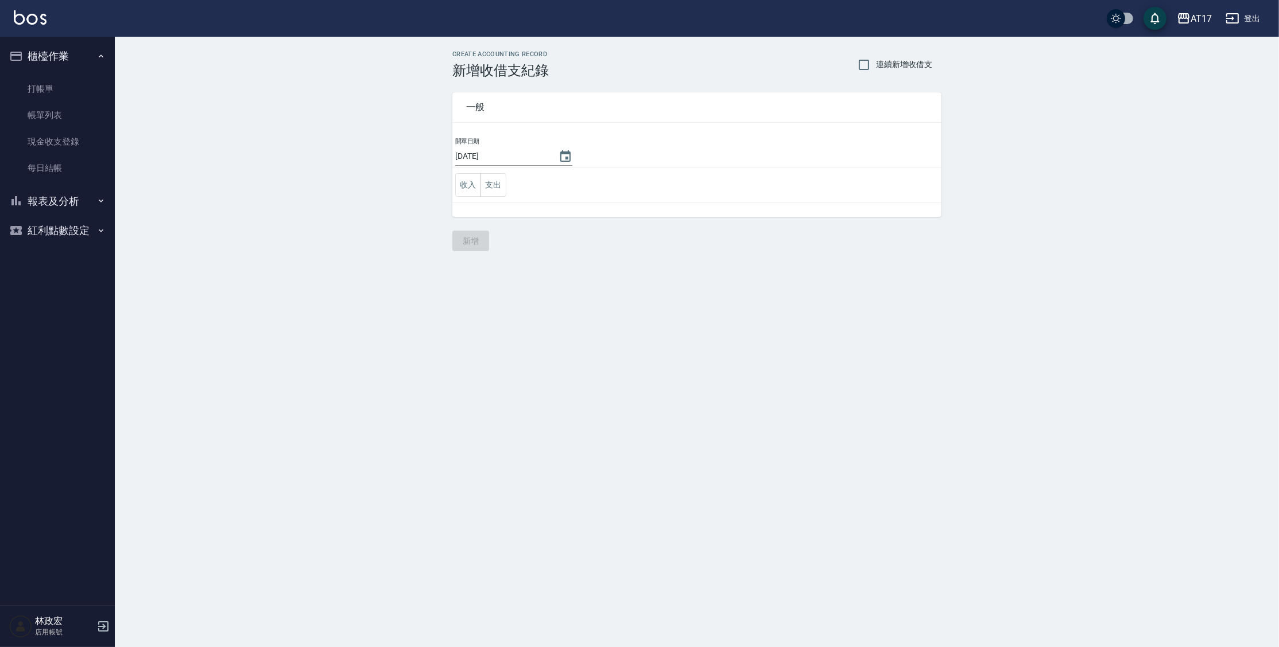
drag, startPoint x: 503, startPoint y: 180, endPoint x: 545, endPoint y: 184, distance: 42.1
click at [503, 180] on button "支出" at bounding box center [493, 185] width 26 height 24
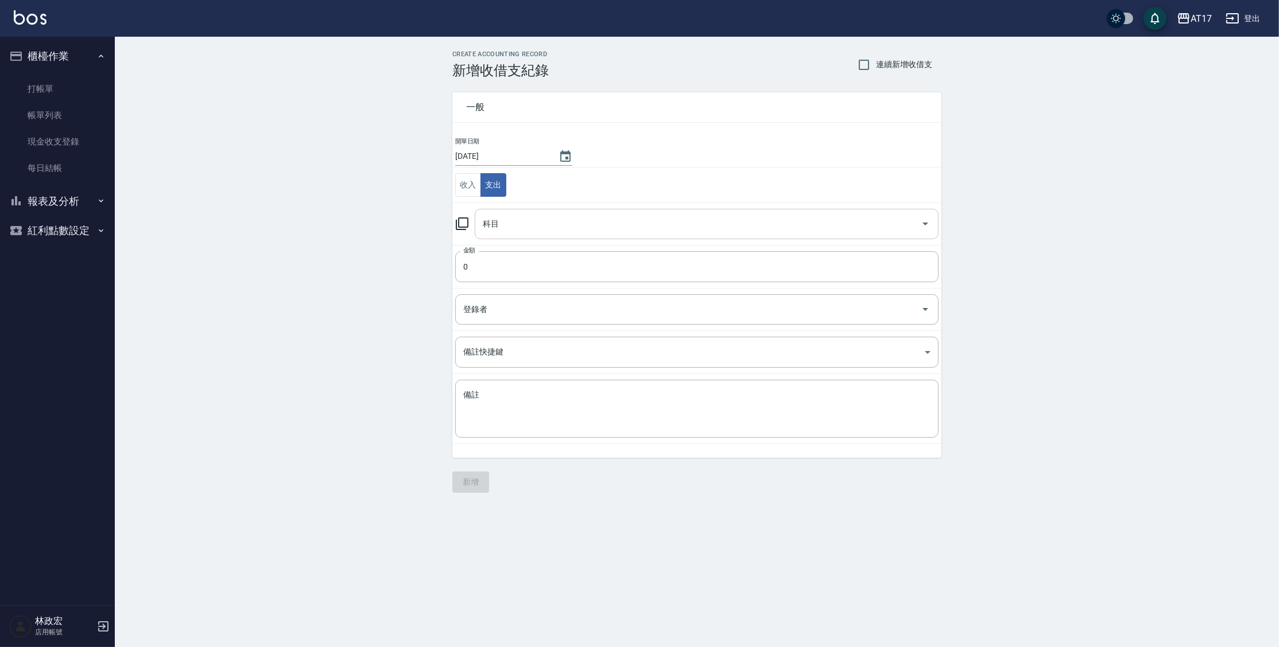
click at [540, 224] on input "科目" at bounding box center [698, 224] width 436 height 20
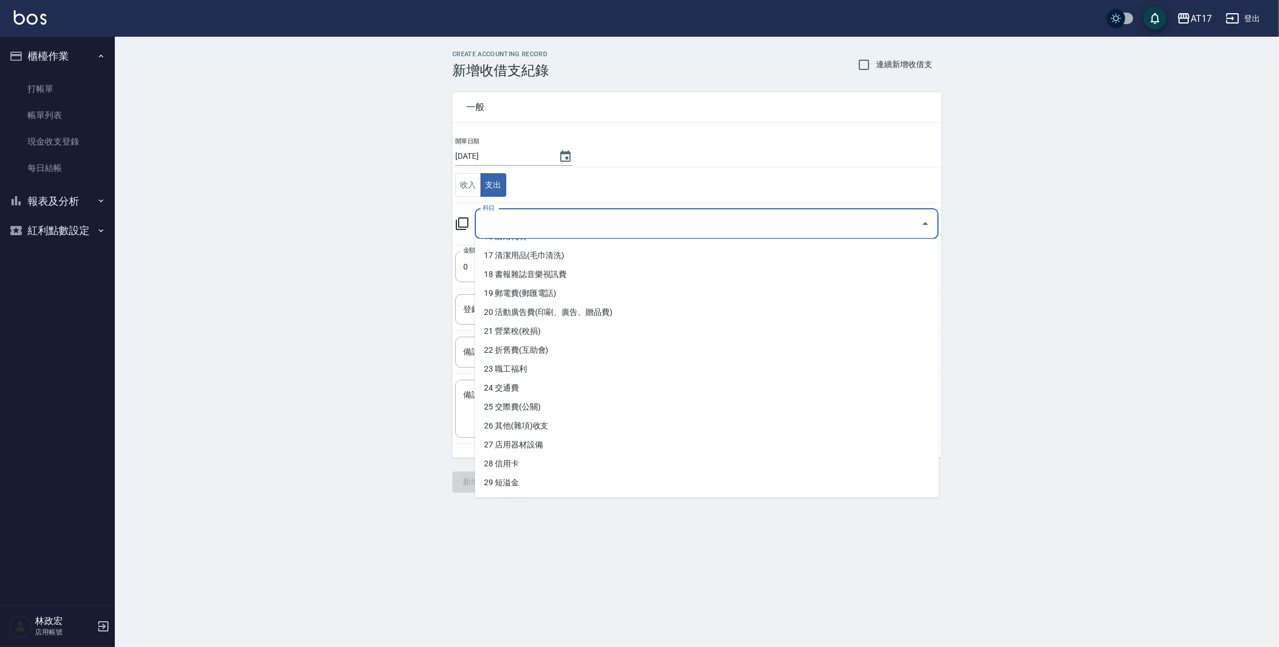
scroll to position [321, 0]
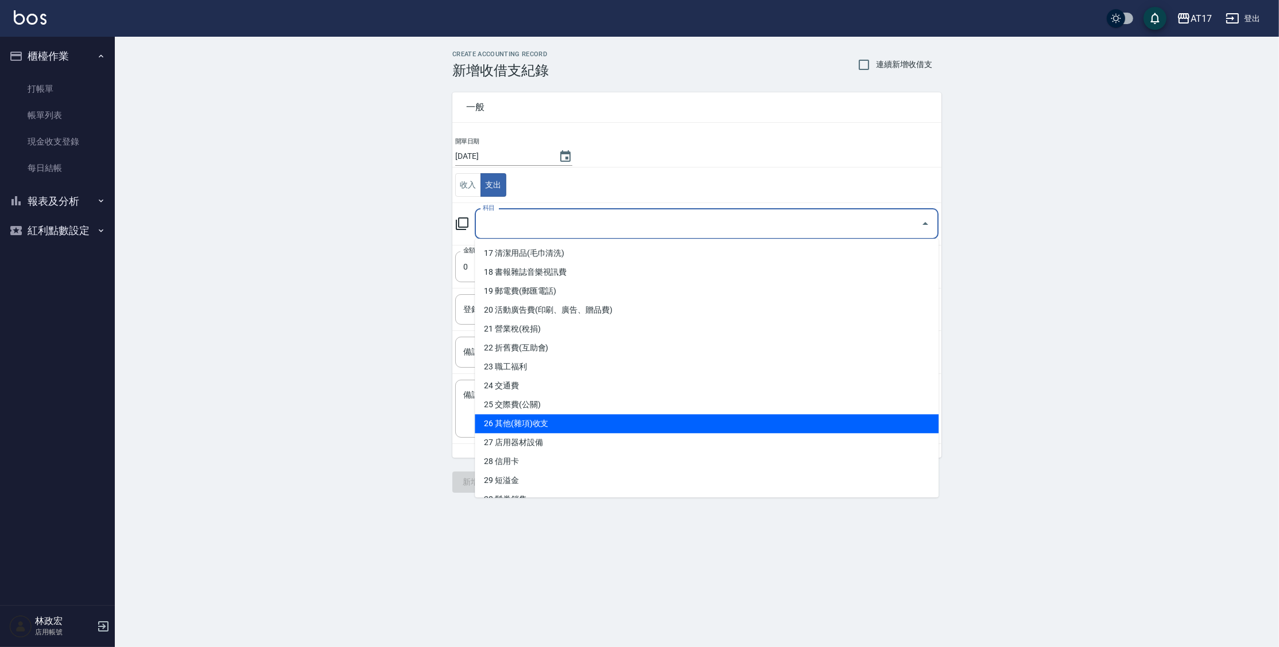
click at [630, 428] on li "26 其他(雜項)收支" at bounding box center [707, 423] width 464 height 19
type input "26 其他(雜項)收支"
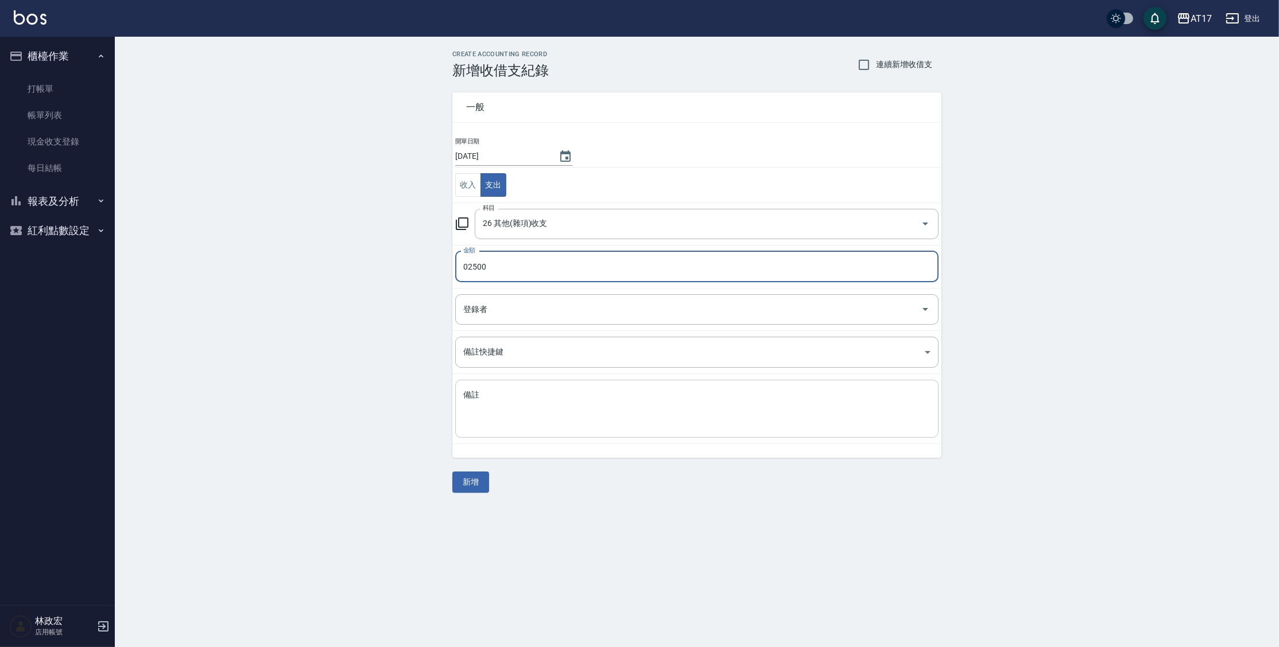
type input "02500"
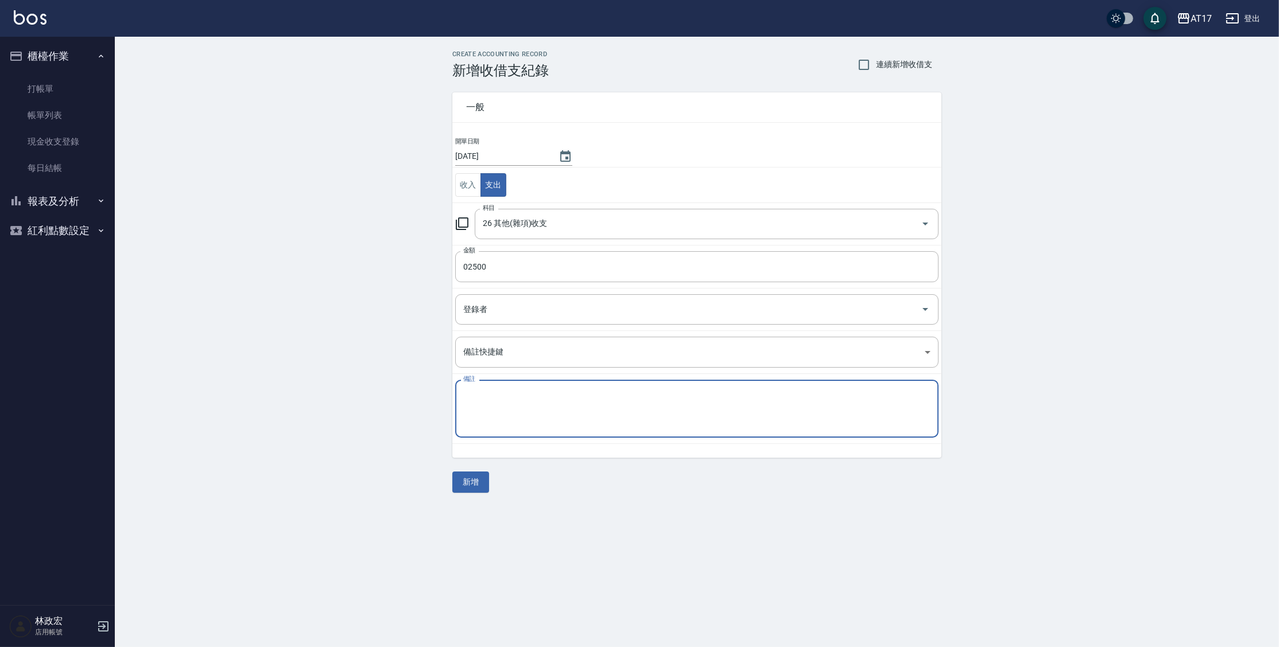
click at [581, 423] on textarea "備註" at bounding box center [696, 409] width 467 height 39
type textarea "g"
type textarea "設備"
click at [471, 480] on button "新增" at bounding box center [470, 482] width 37 height 21
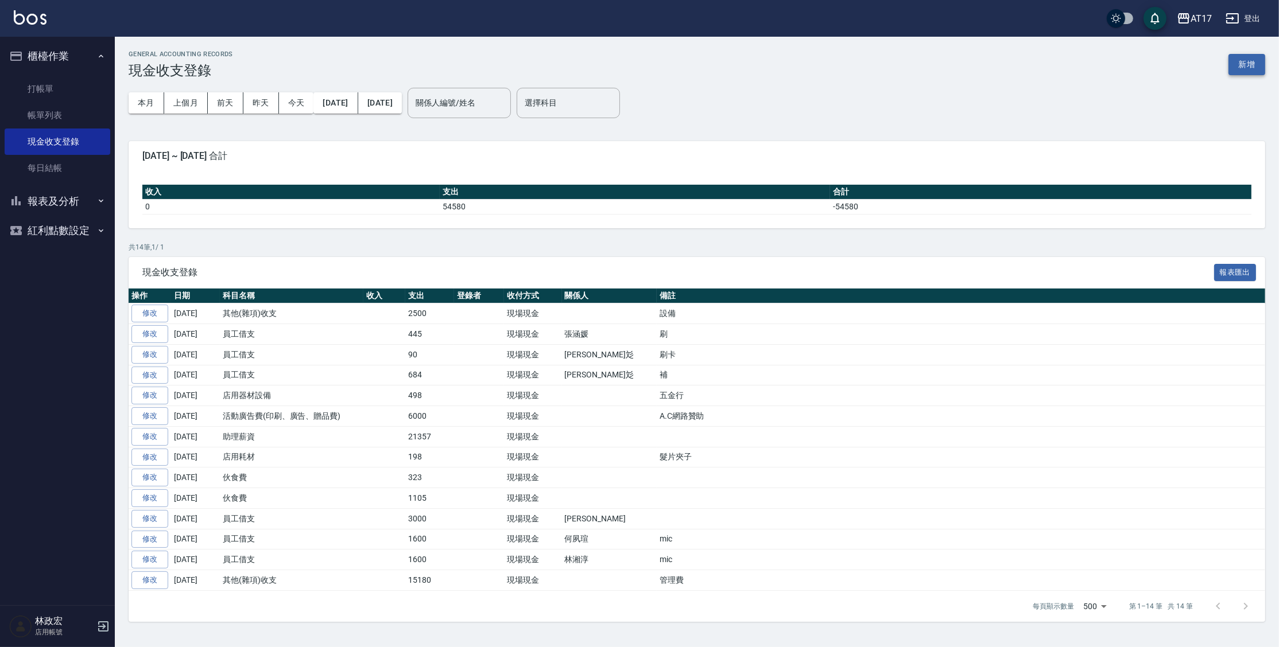
click at [1248, 67] on button "新增" at bounding box center [1246, 64] width 37 height 21
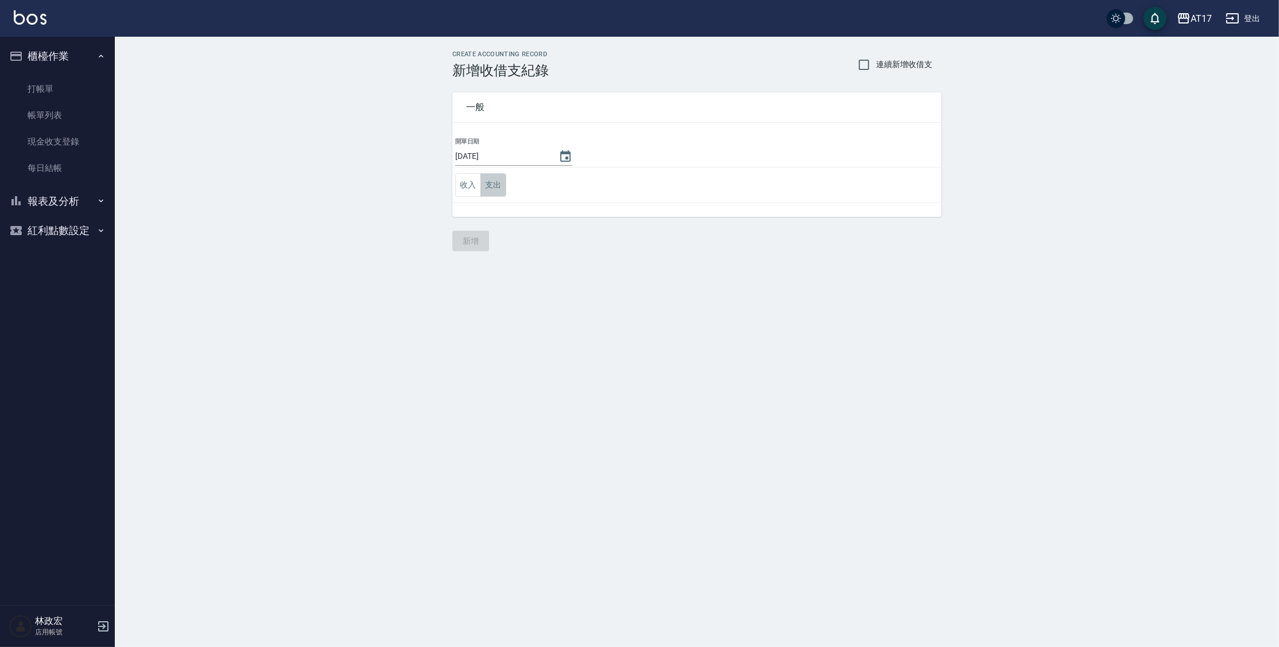
click at [499, 192] on button "支出" at bounding box center [493, 185] width 26 height 24
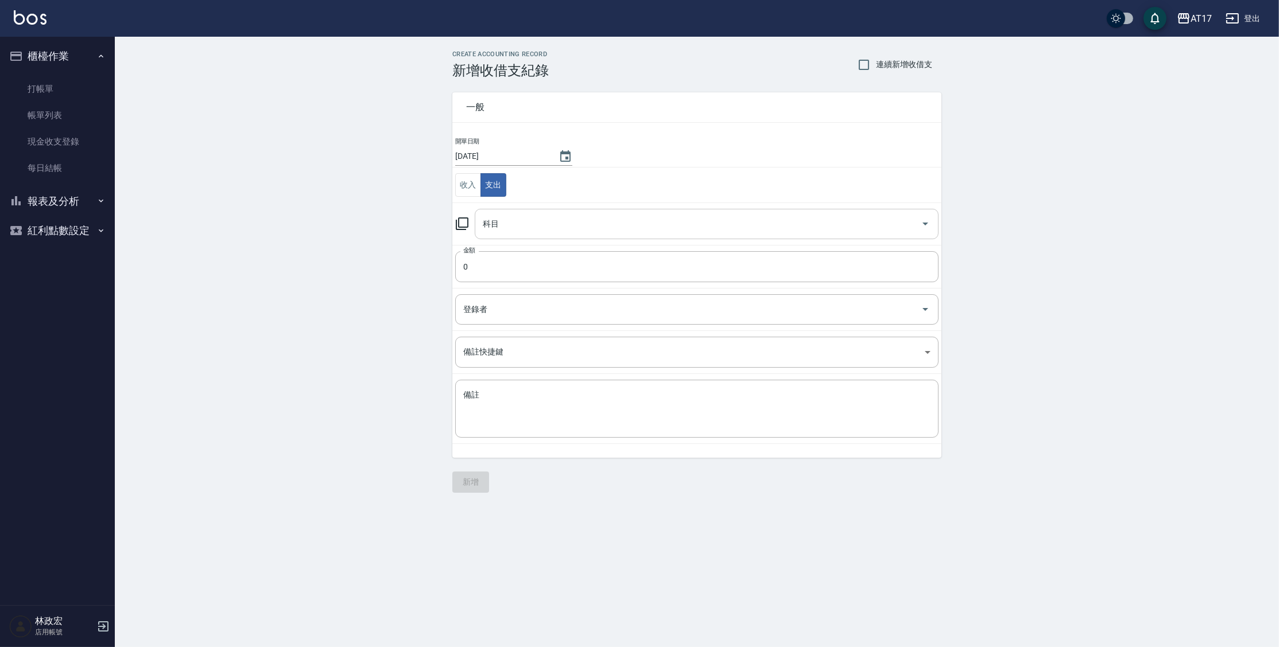
click at [528, 229] on input "科目" at bounding box center [698, 224] width 436 height 20
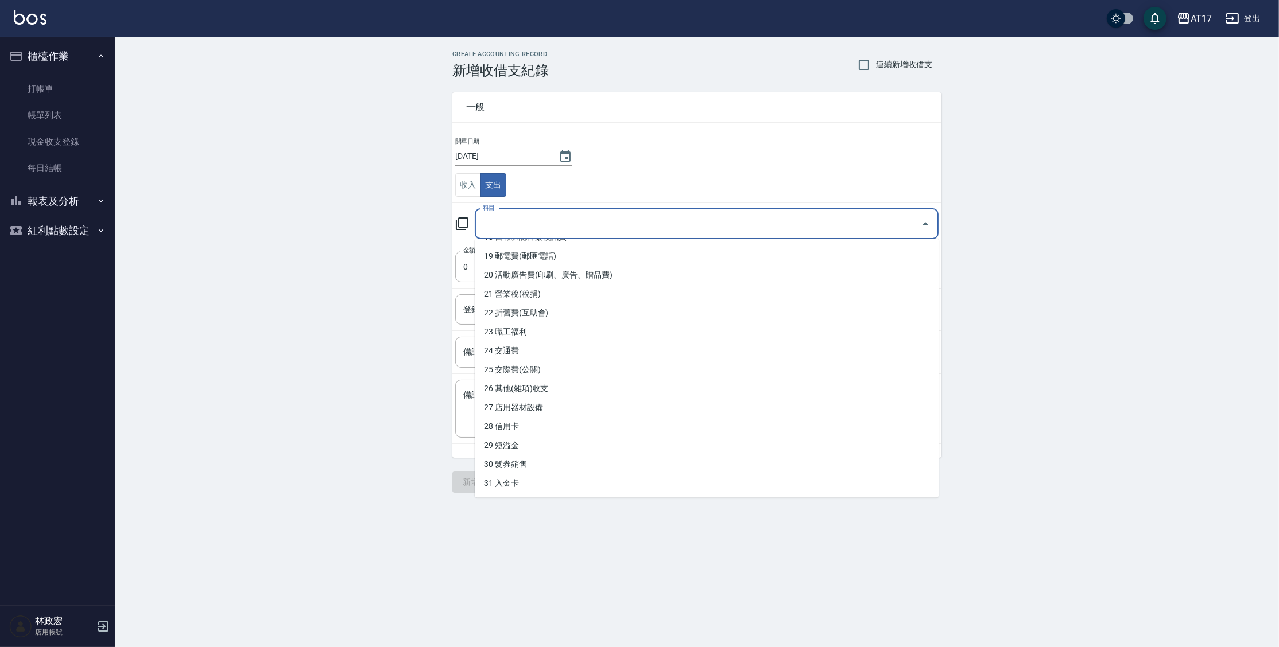
scroll to position [353, 0]
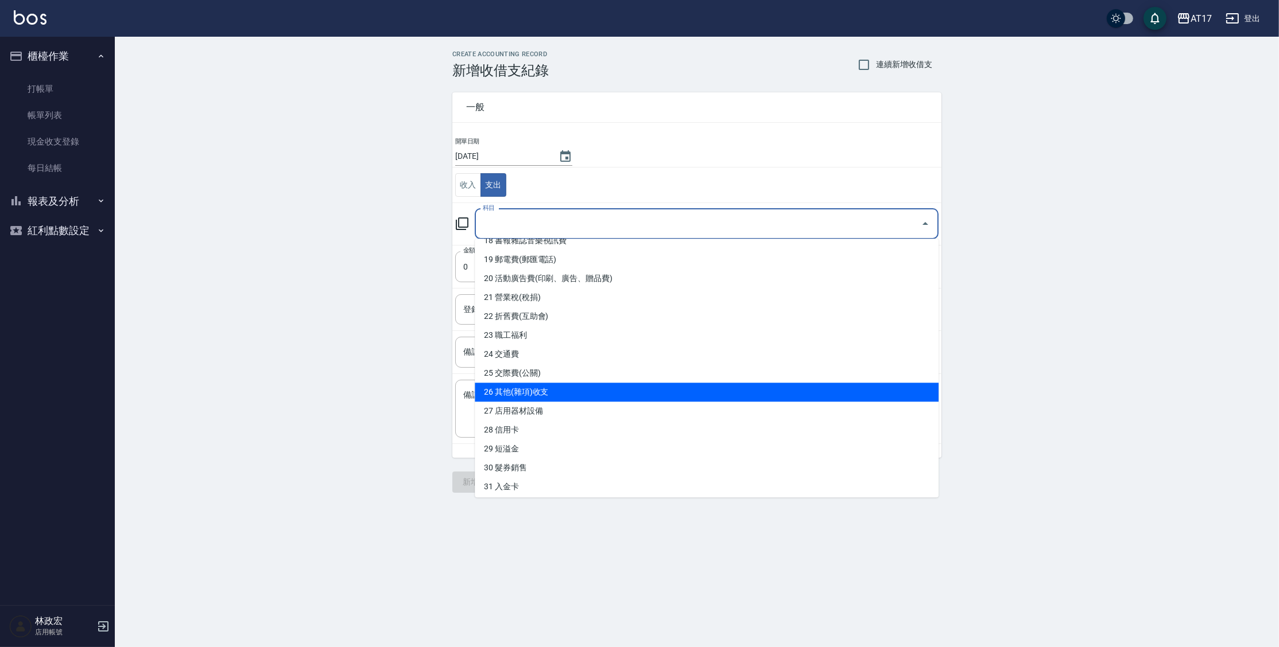
click at [620, 390] on li "26 其他(雜項)收支" at bounding box center [707, 392] width 464 height 19
type input "26 其他(雜項)收支"
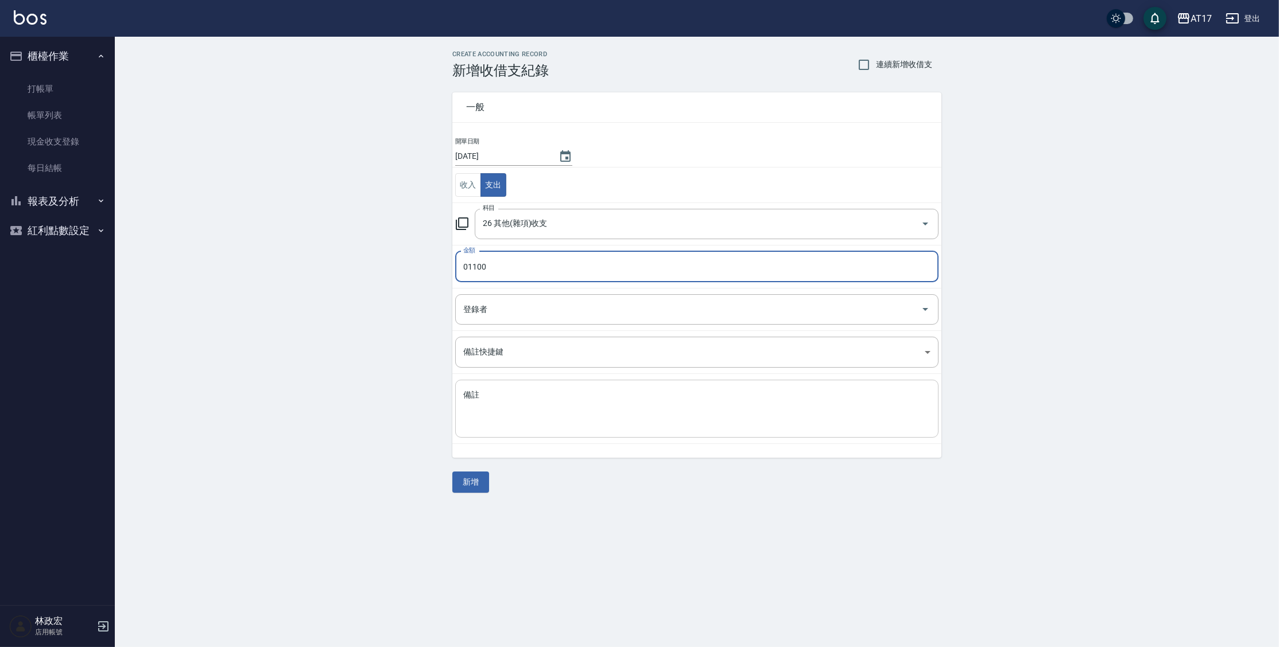
type input "01100"
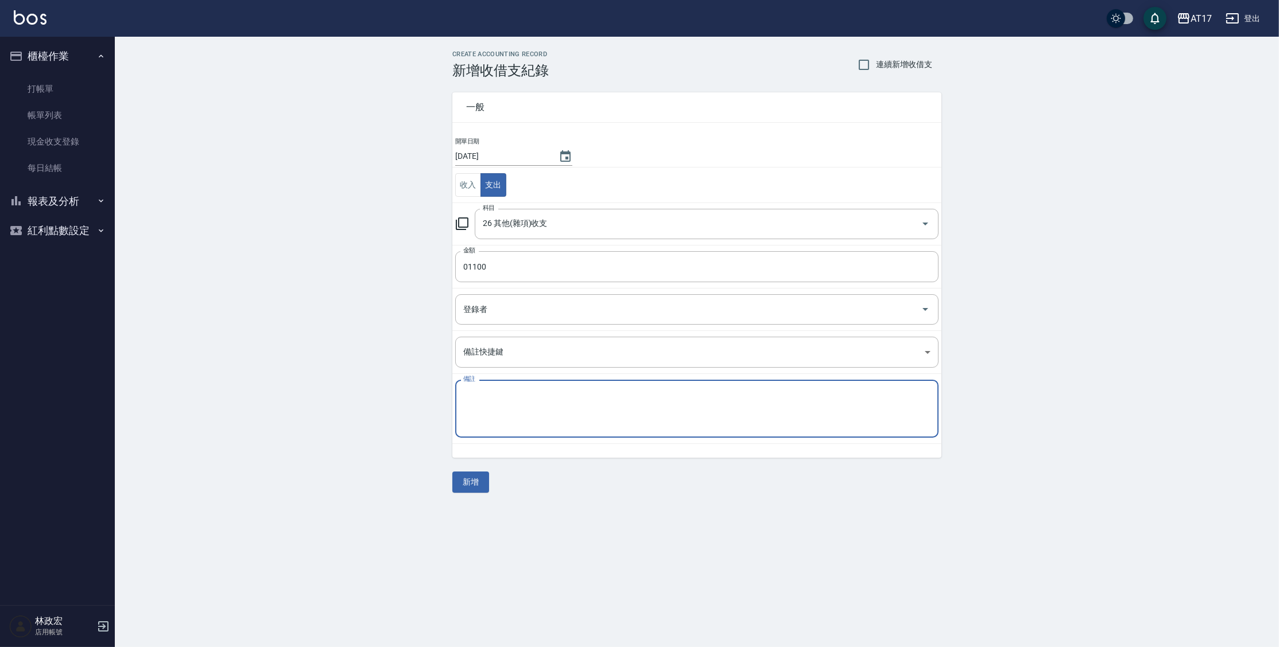
click at [566, 391] on textarea "備註" at bounding box center [696, 409] width 467 height 39
type textarea "圍巾"
click at [475, 479] on button "新增" at bounding box center [470, 482] width 37 height 21
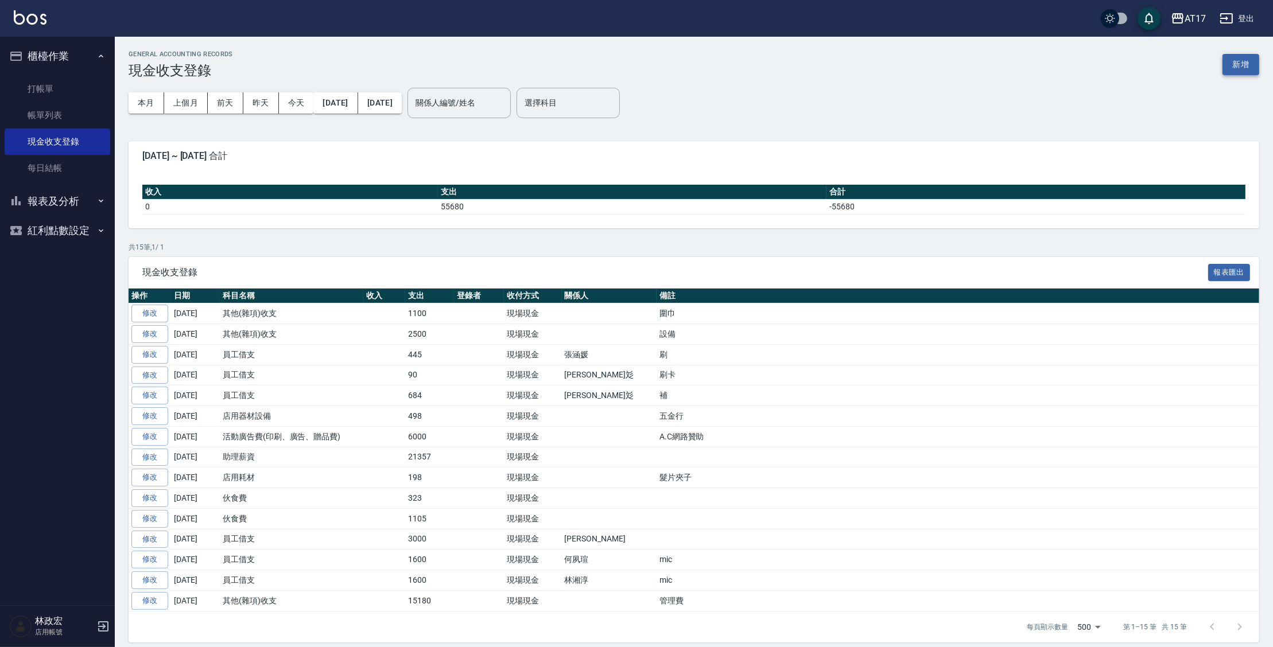
click at [1239, 57] on button "新增" at bounding box center [1241, 64] width 37 height 21
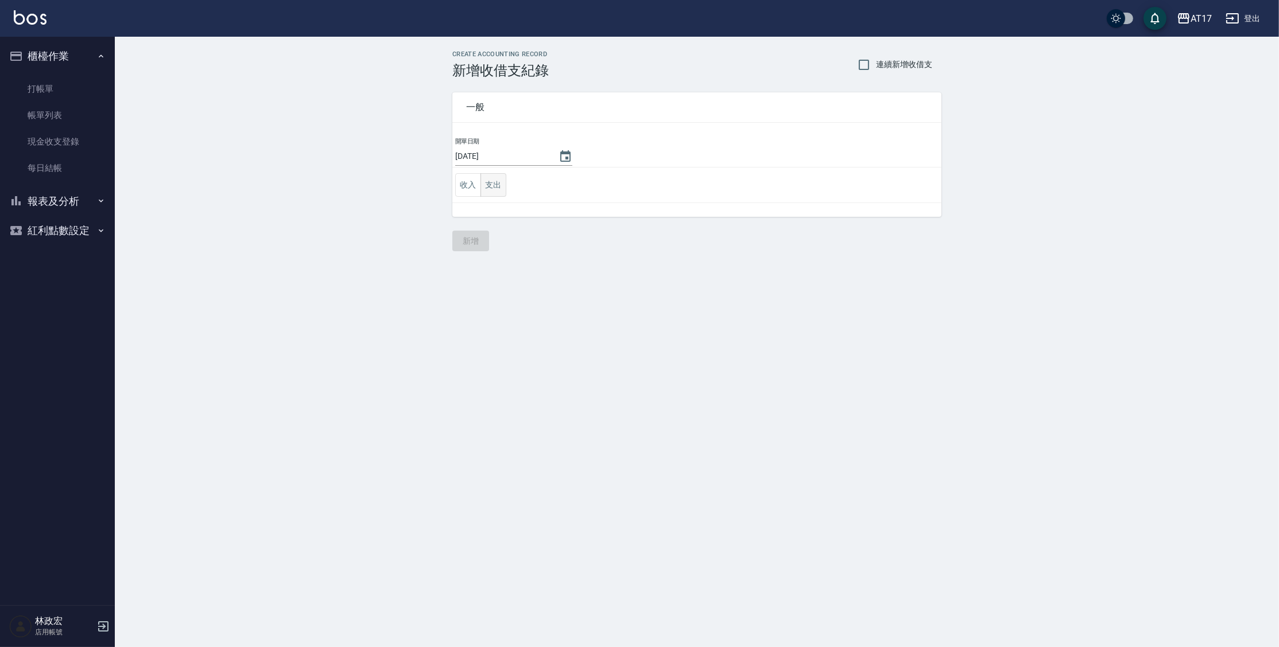
drag, startPoint x: 498, startPoint y: 187, endPoint x: 497, endPoint y: 193, distance: 6.4
click at [498, 187] on button "支出" at bounding box center [493, 185] width 26 height 24
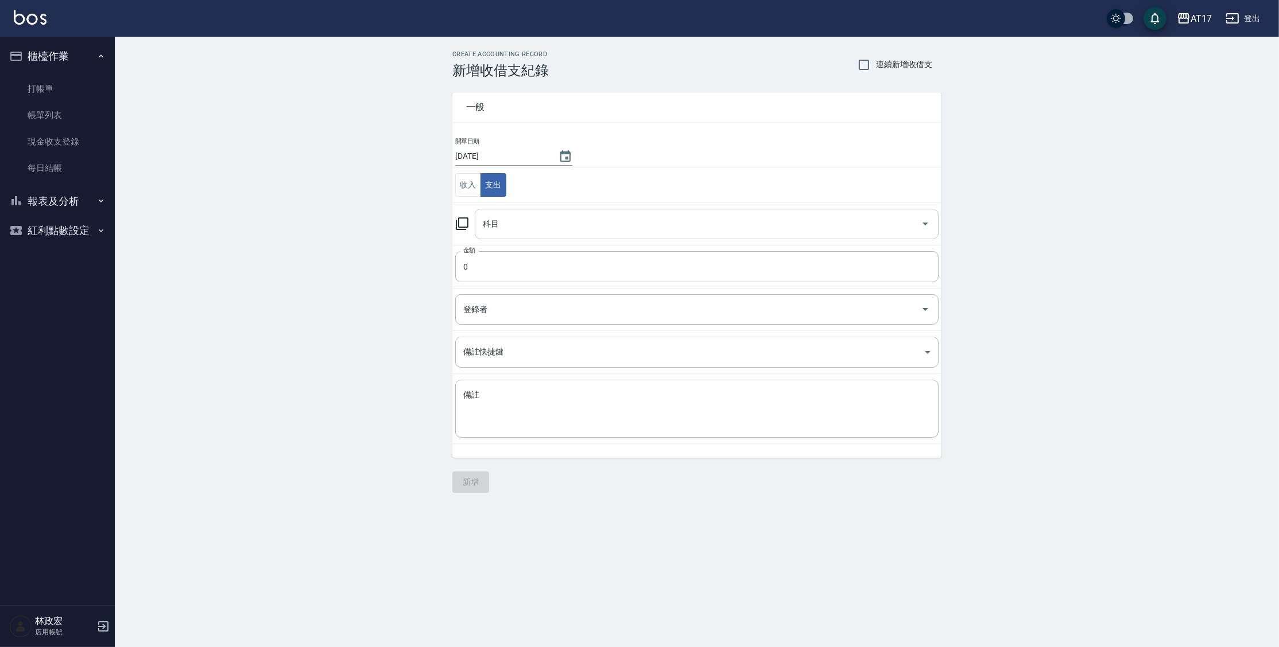
click at [506, 230] on input "科目" at bounding box center [698, 224] width 436 height 20
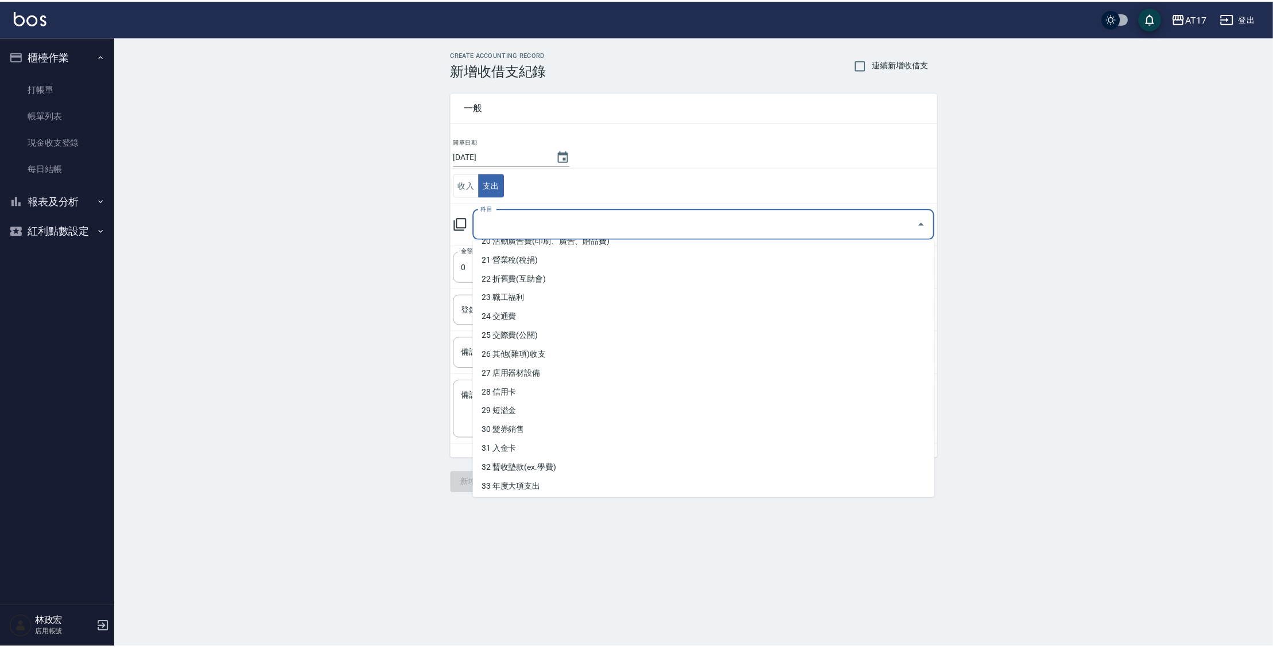
scroll to position [391, 0]
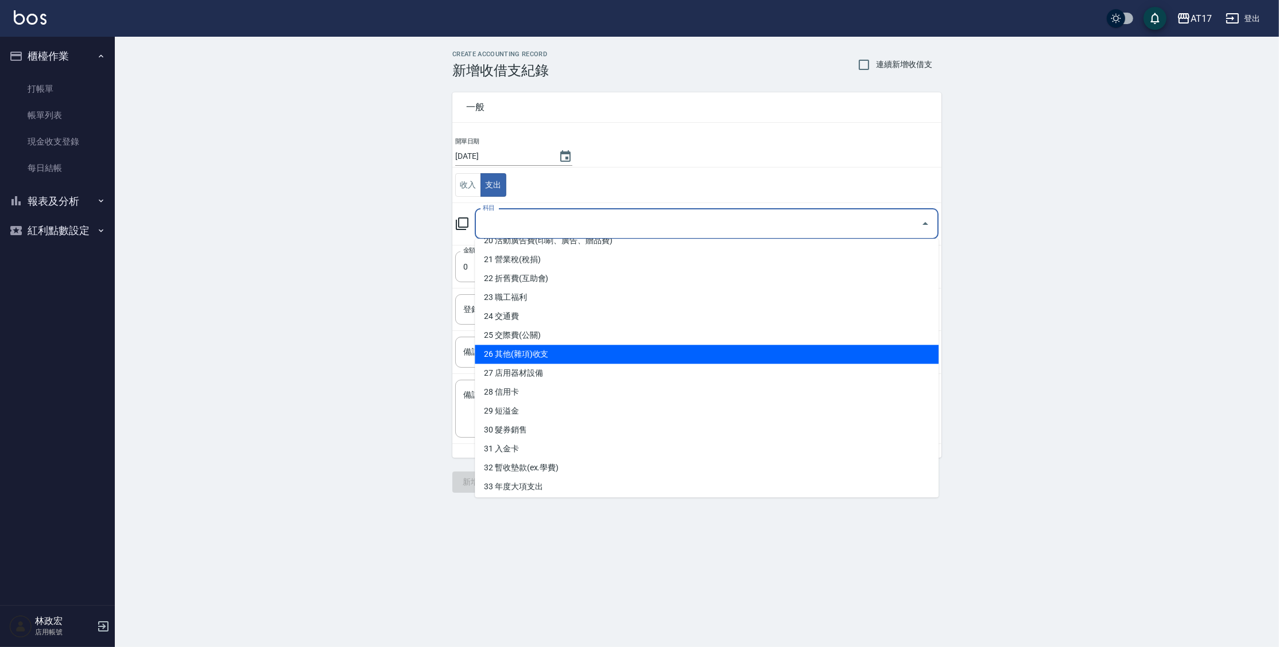
click at [661, 347] on li "26 其他(雜項)收支" at bounding box center [707, 354] width 464 height 19
type input "26 其他(雜項)收支"
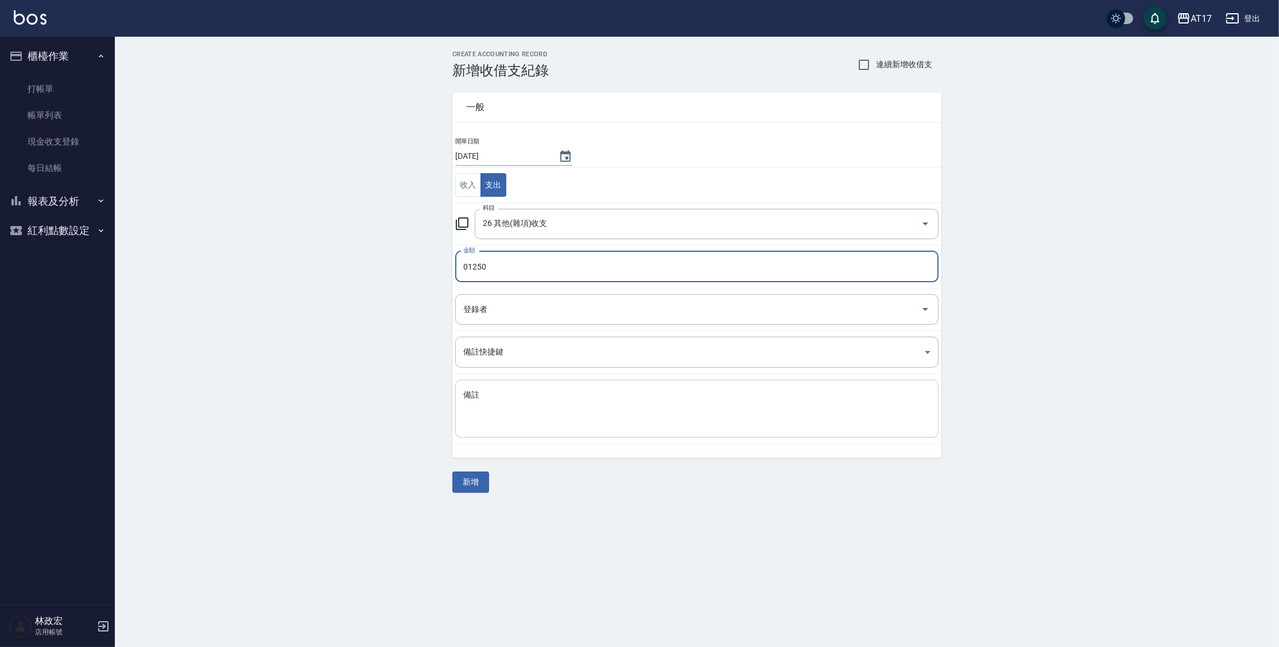
type input "01250"
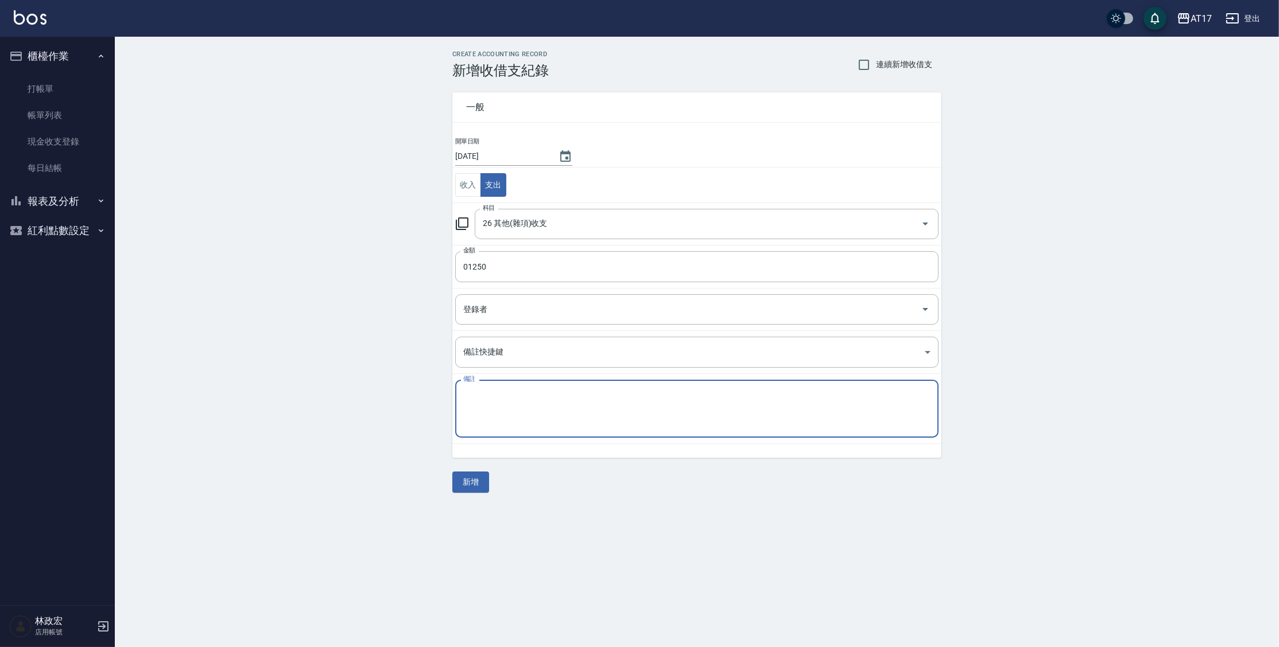
click at [579, 395] on textarea "備註" at bounding box center [696, 409] width 467 height 39
type textarea "展華"
click at [483, 483] on button "新增" at bounding box center [470, 482] width 37 height 21
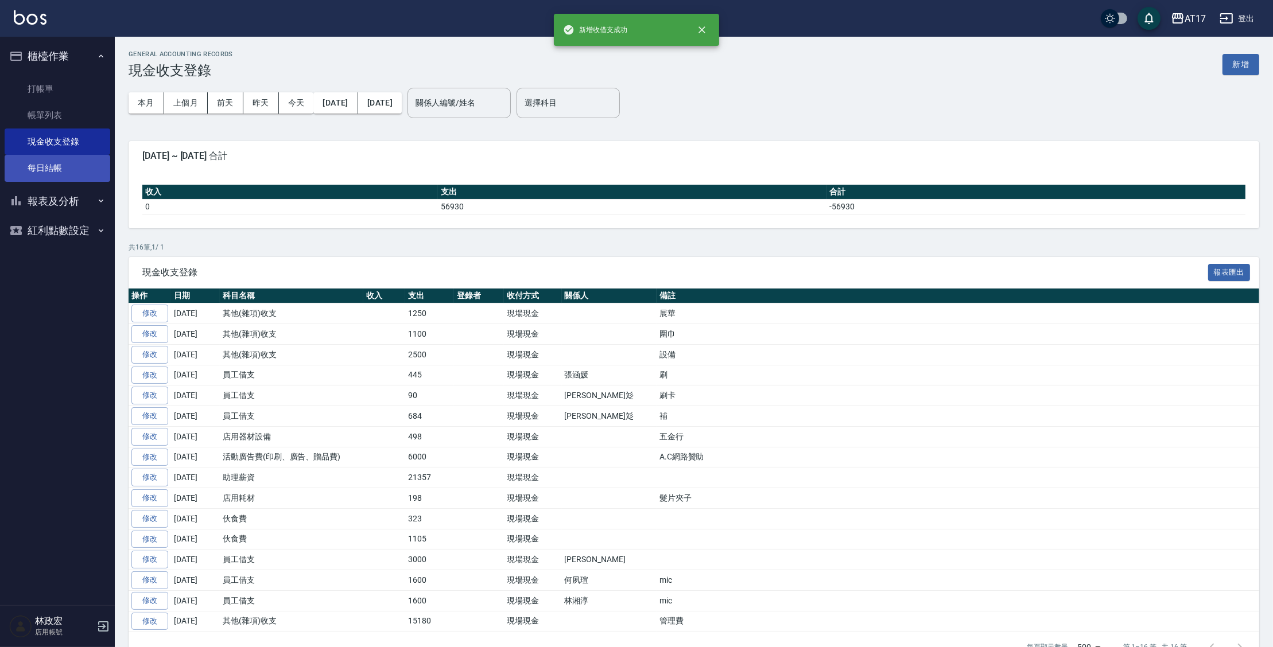
click at [69, 166] on link "每日結帳" at bounding box center [58, 168] width 106 height 26
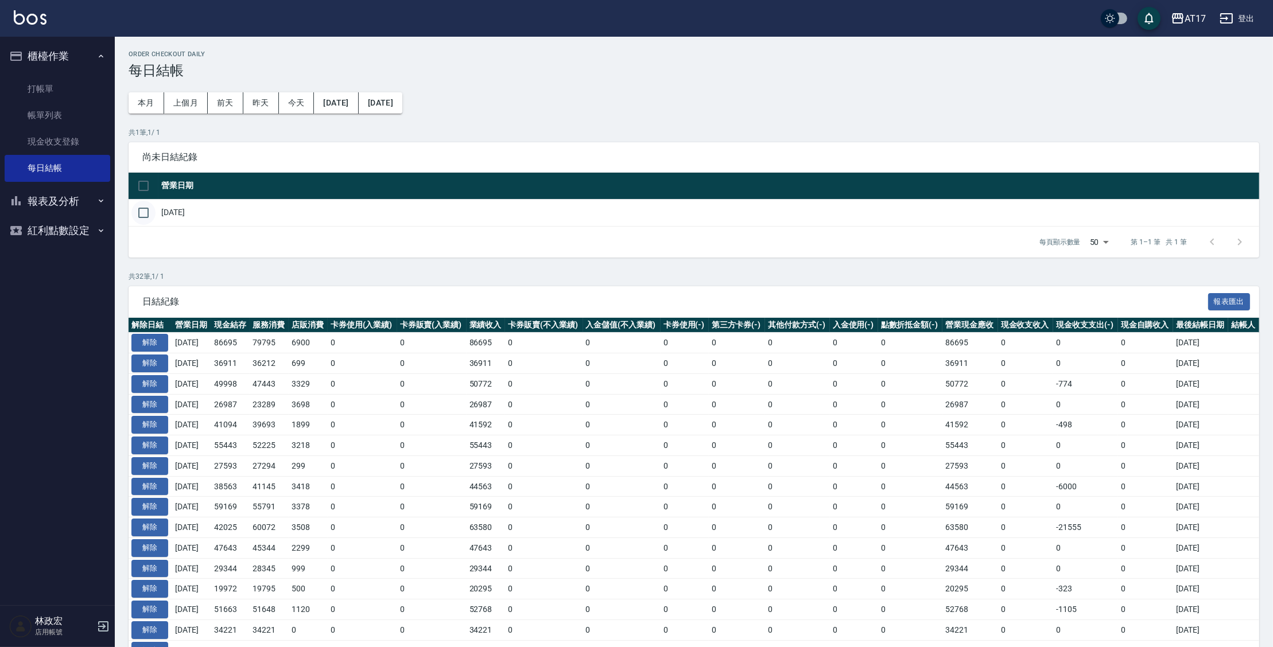
click at [142, 210] on input "checkbox" at bounding box center [143, 213] width 24 height 24
checkbox input "true"
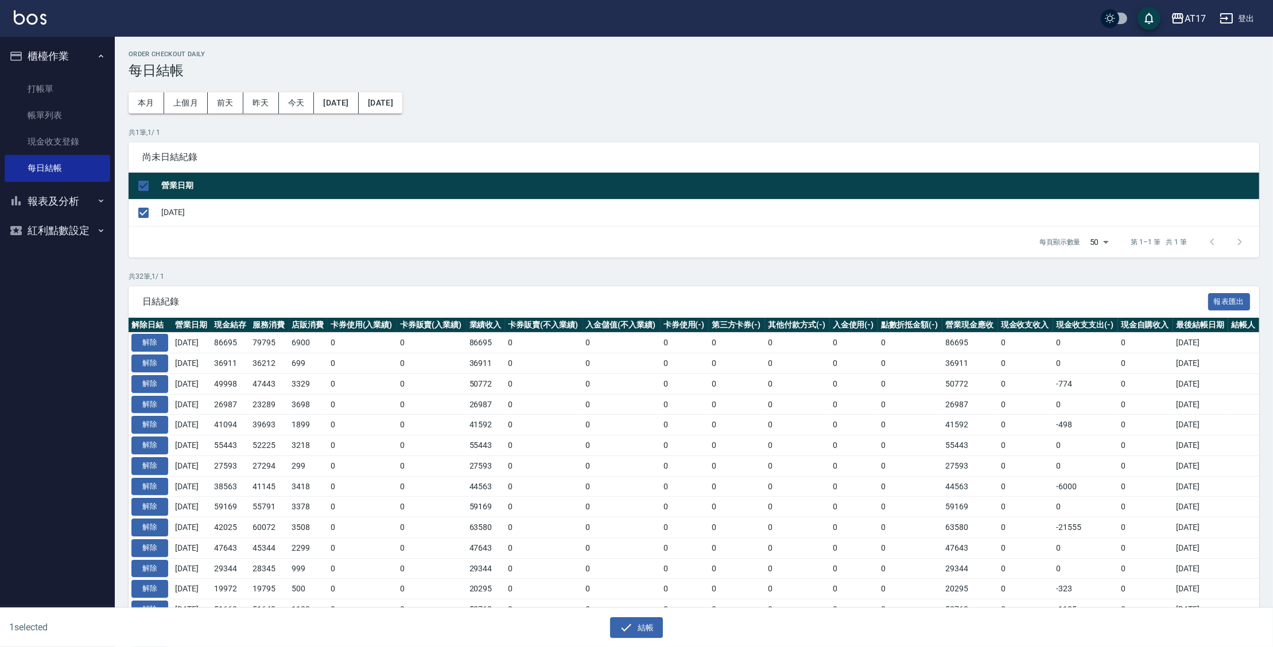
drag, startPoint x: 641, startPoint y: 627, endPoint x: 665, endPoint y: 364, distance: 263.4
click at [641, 626] on button "結帳" at bounding box center [636, 628] width 53 height 21
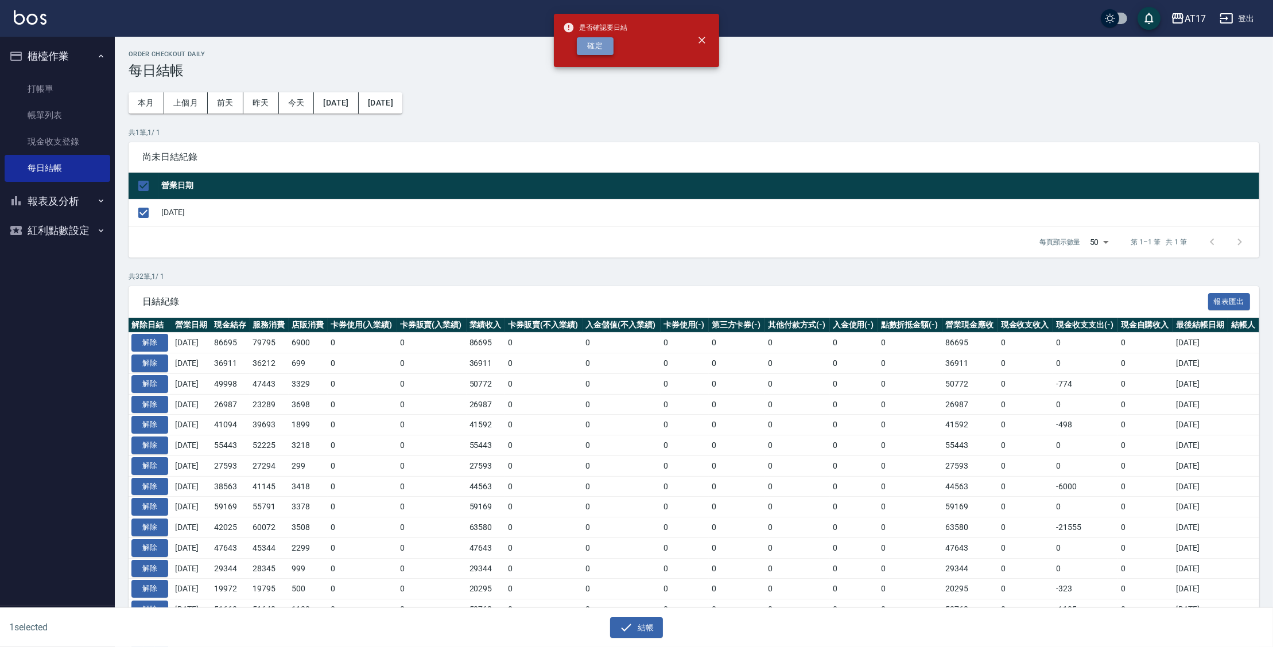
click at [603, 41] on button "確定" at bounding box center [595, 46] width 37 height 18
checkbox input "false"
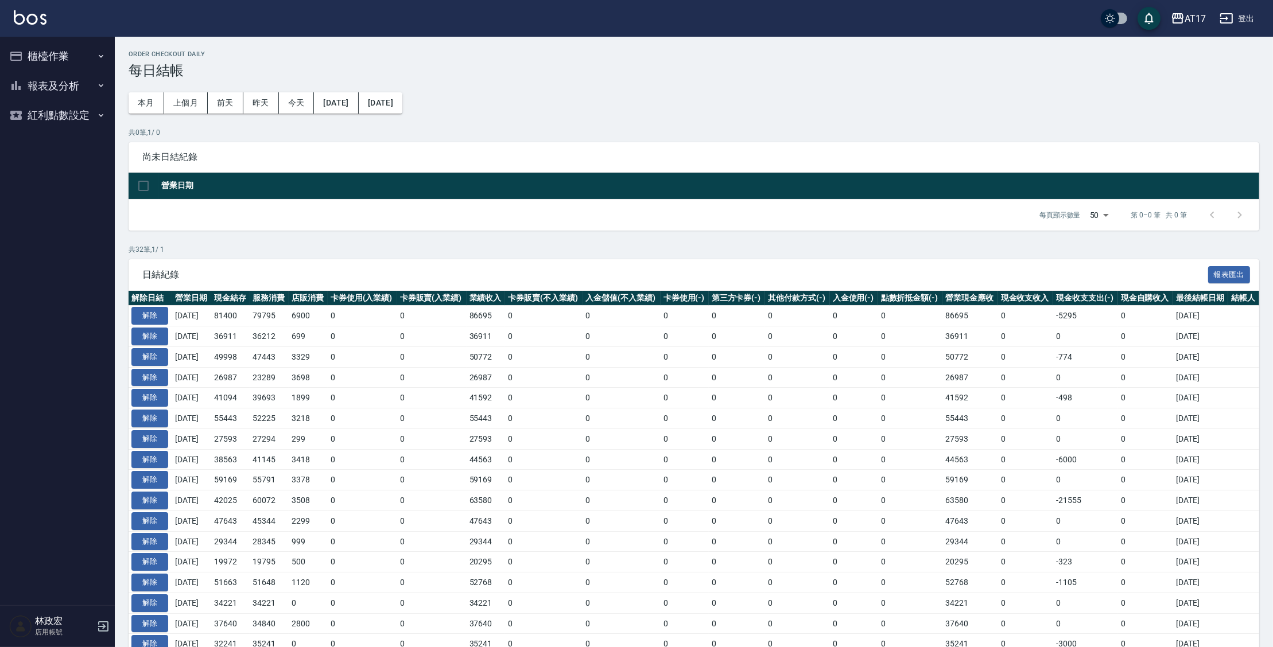
click at [78, 57] on button "櫃檯作業" at bounding box center [58, 56] width 106 height 30
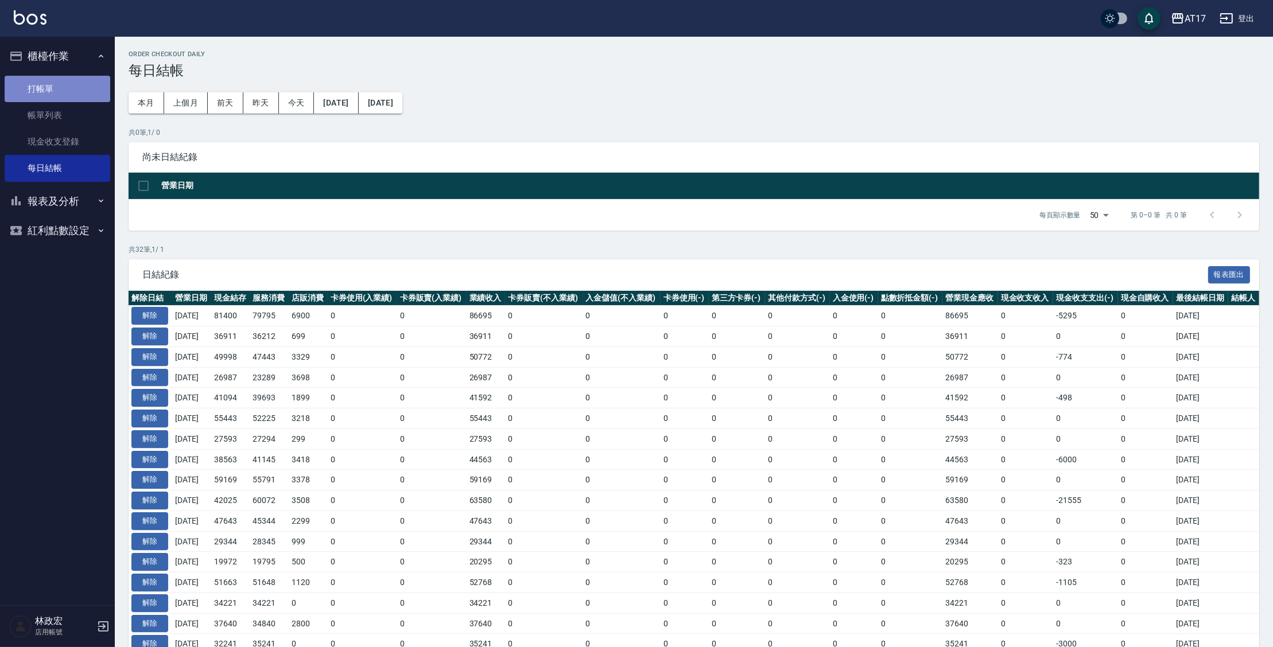
click at [73, 94] on link "打帳單" at bounding box center [58, 89] width 106 height 26
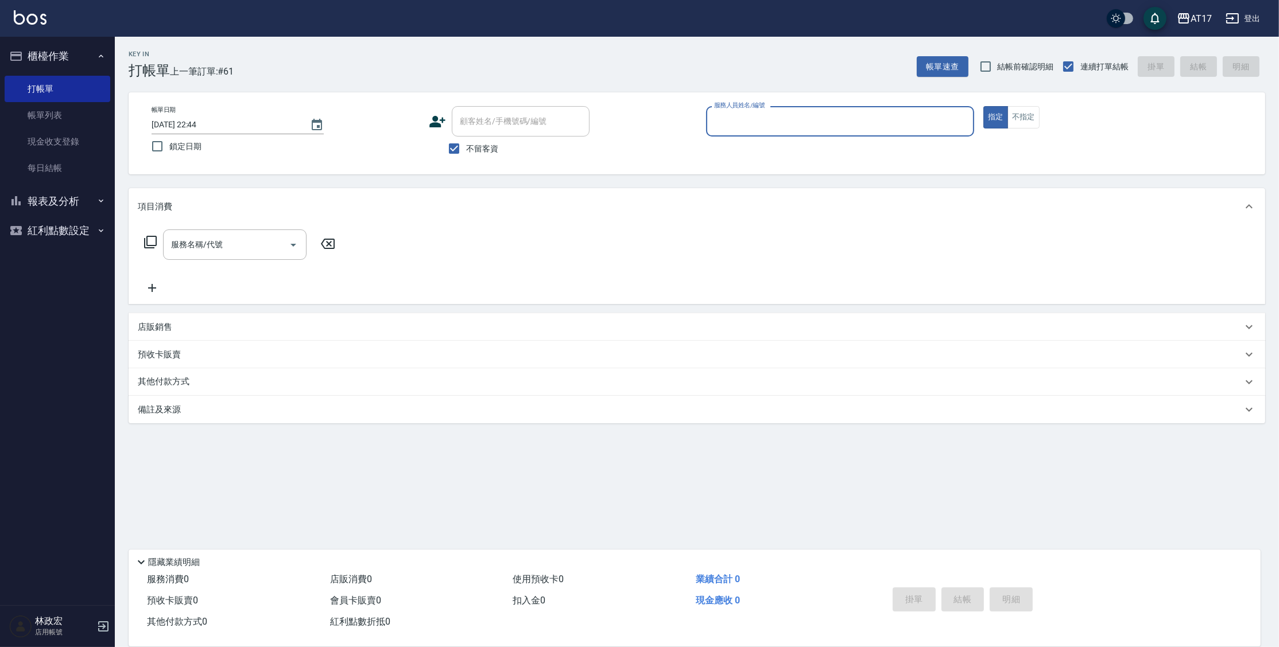
type input "ㄎ"
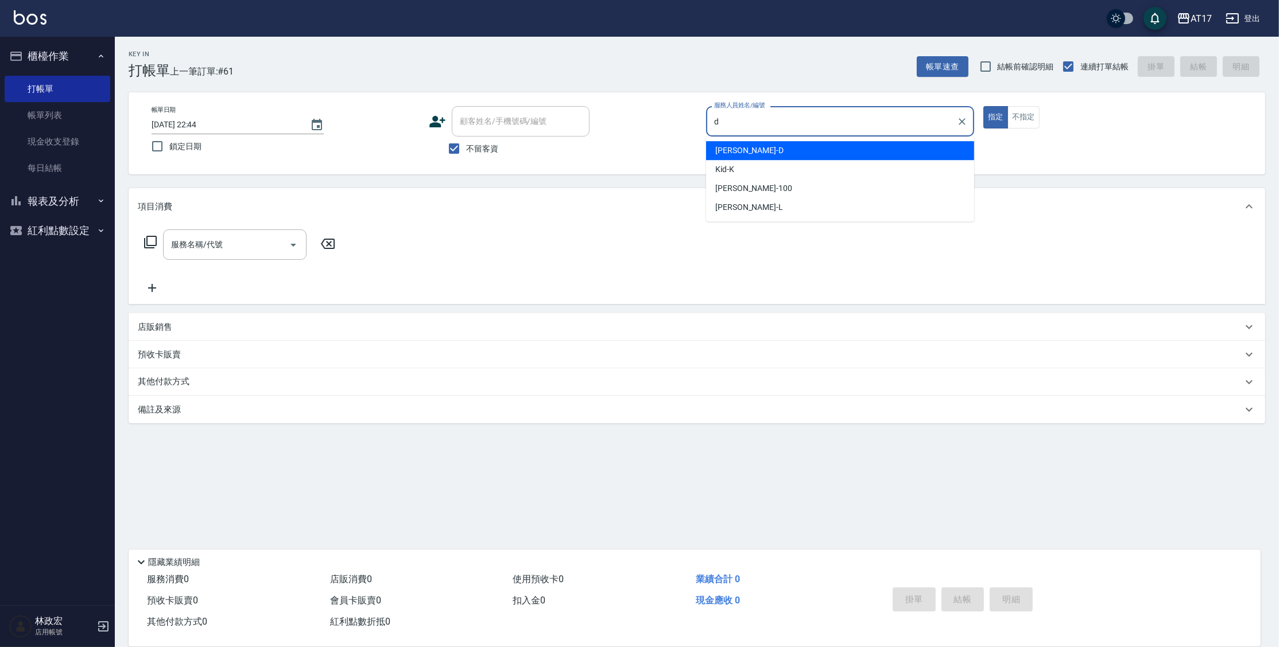
type input "Benny-D"
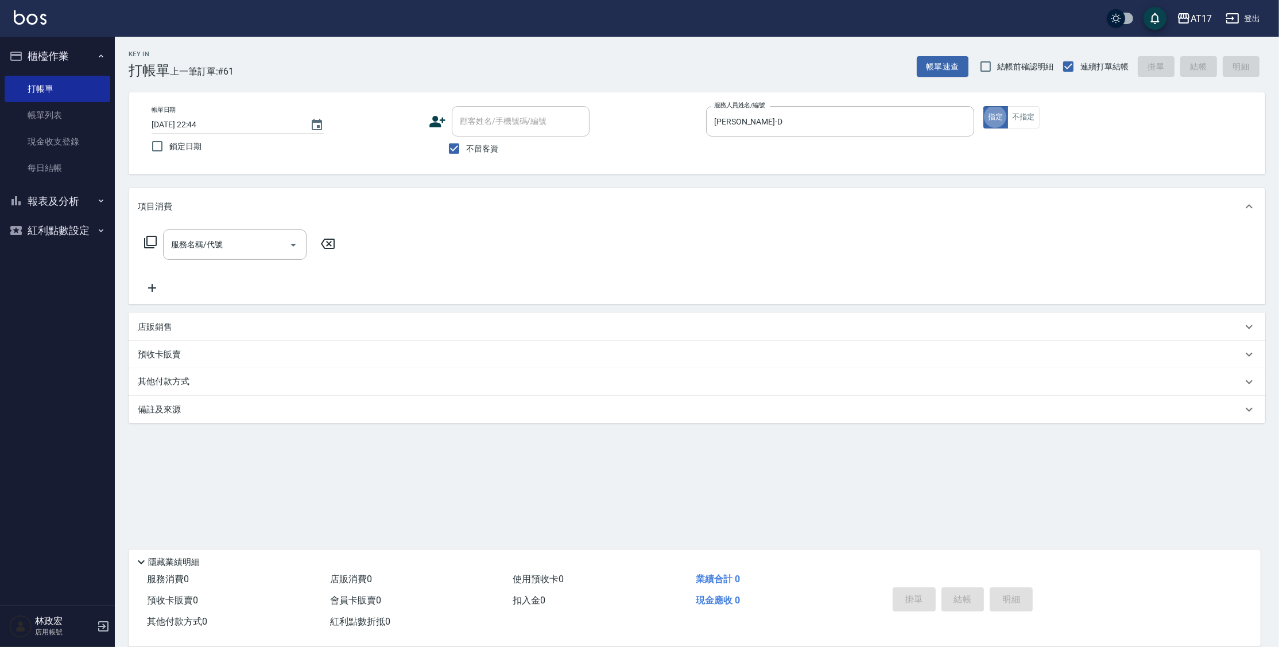
type button "true"
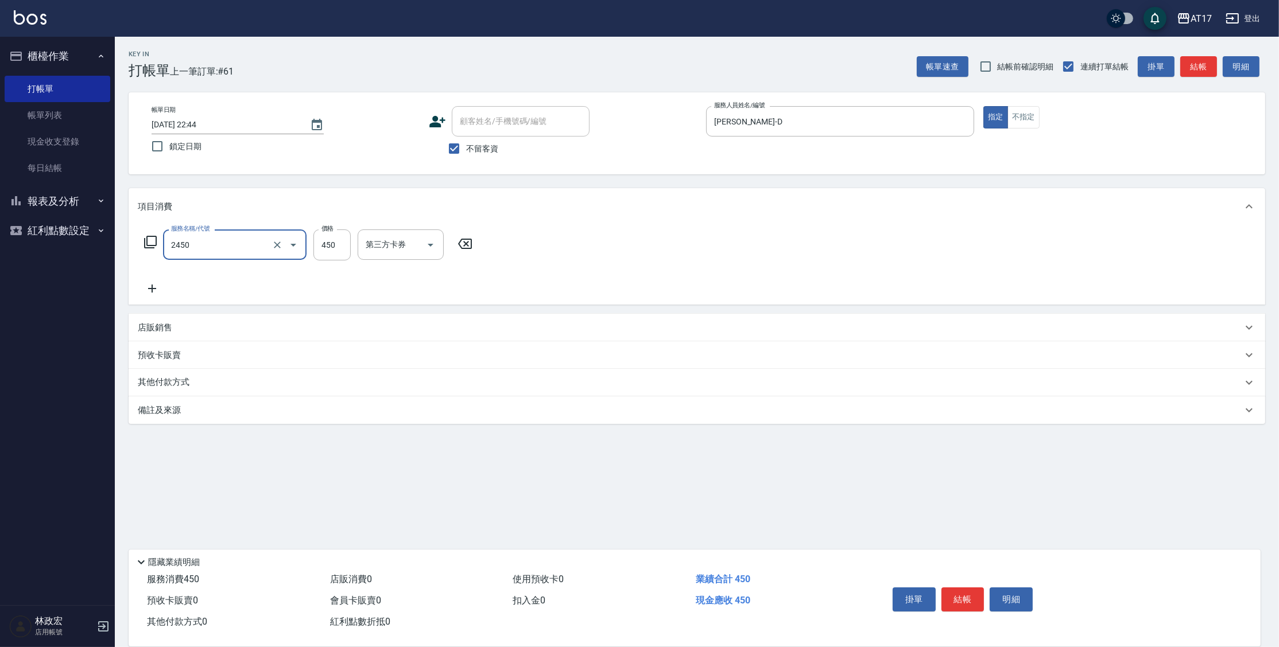
type input "C剪髮套餐(2450)"
type input "欣麗-77"
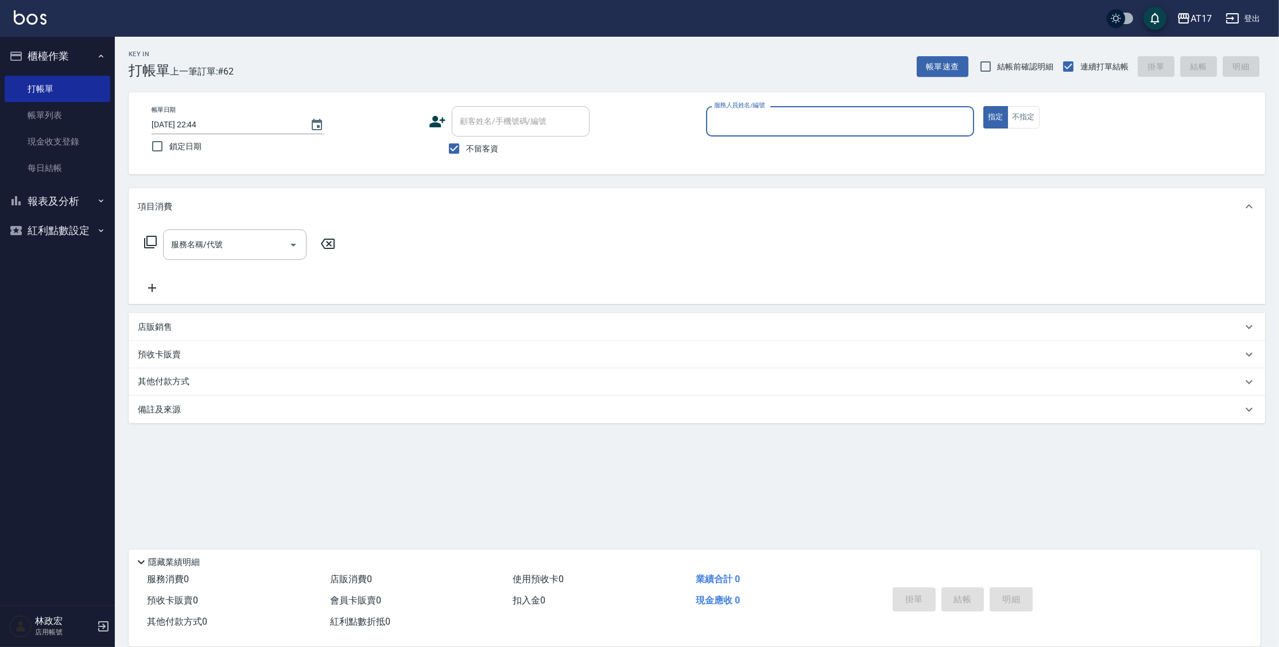
click at [68, 207] on button "報表及分析" at bounding box center [58, 202] width 106 height 30
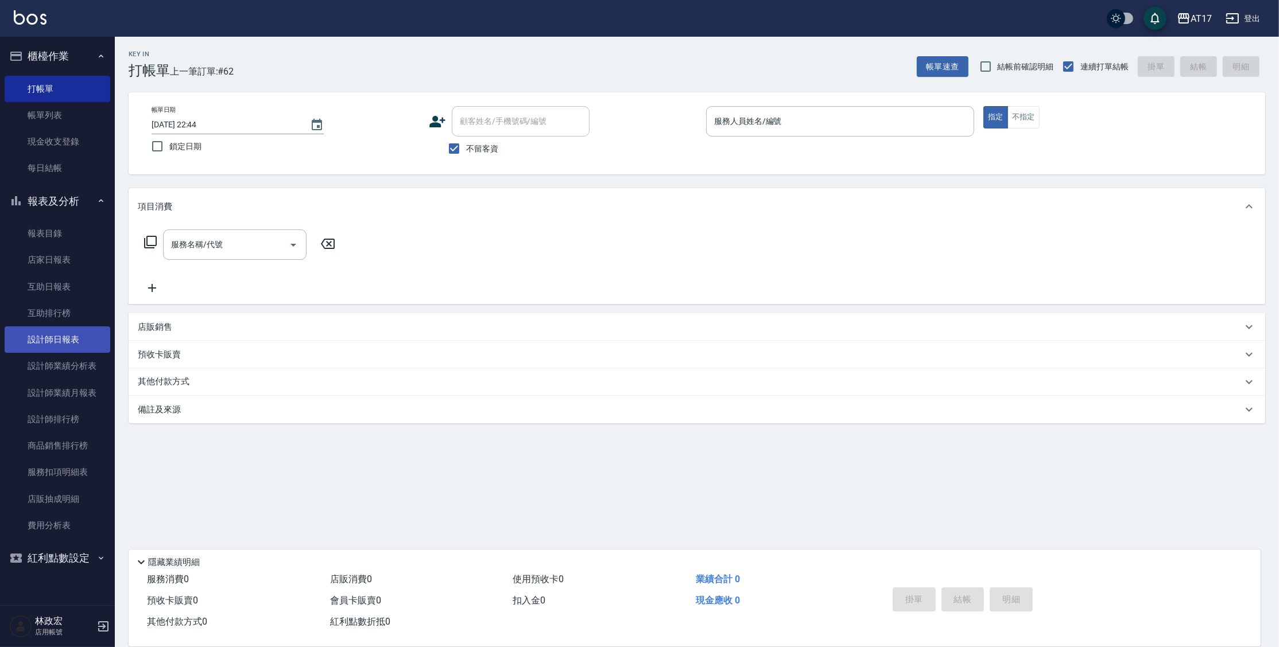
click at [64, 344] on link "設計師日報表" at bounding box center [58, 340] width 106 height 26
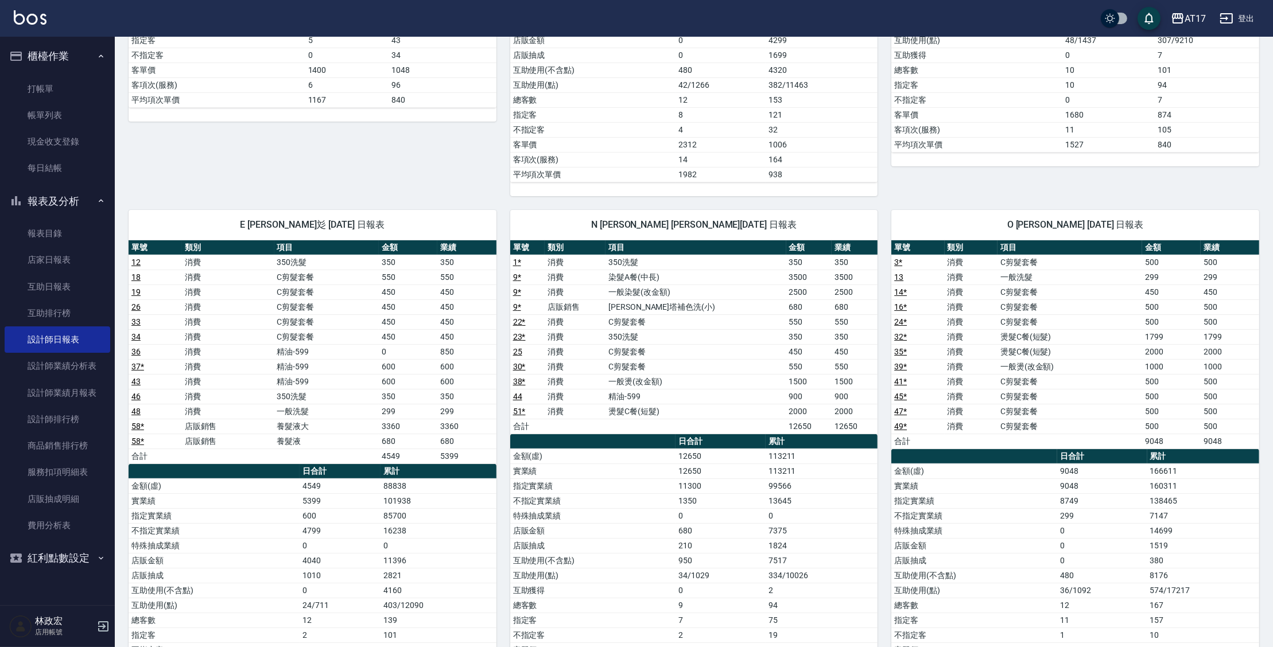
scroll to position [449, 0]
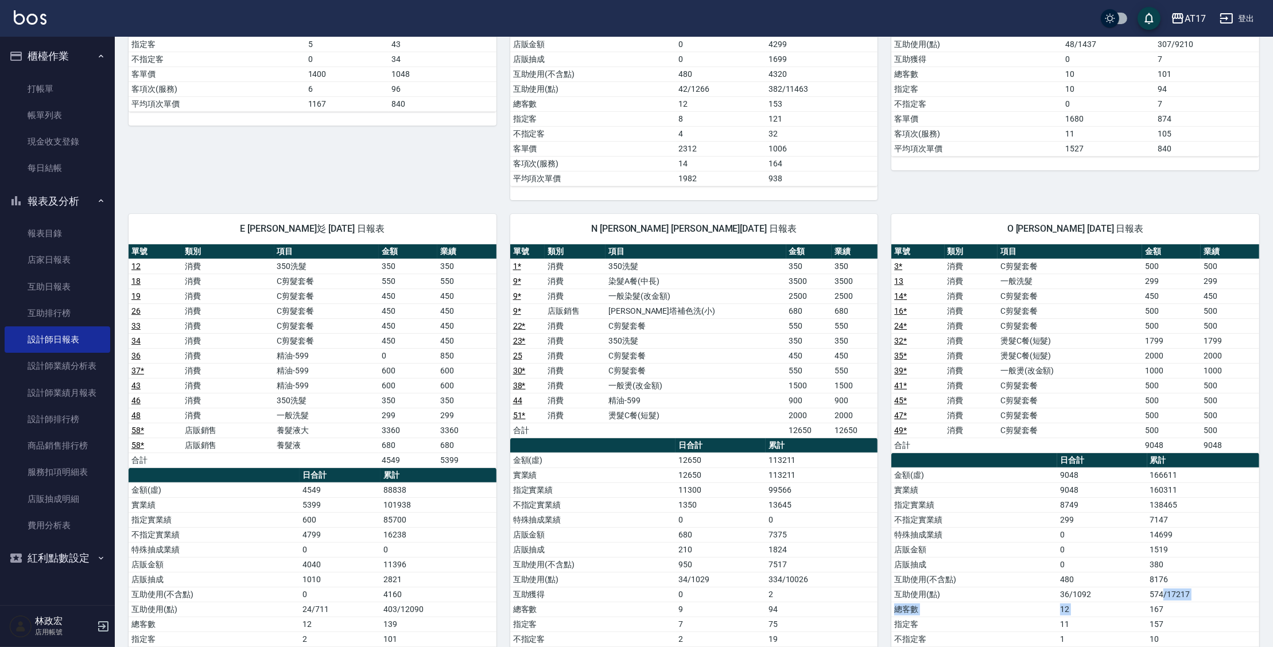
drag, startPoint x: 1165, startPoint y: 594, endPoint x: 1173, endPoint y: 599, distance: 9.1
click at [1173, 598] on tbody "金額(虛) 9048 166611 實業績 9048 160311 指定實業績 8749 138465 不指定實業績 299 7147 特殊抽成業績 0 14…" at bounding box center [1075, 580] width 368 height 224
click at [1173, 602] on td "167" at bounding box center [1203, 609] width 112 height 15
drag, startPoint x: 1173, startPoint y: 609, endPoint x: 1160, endPoint y: 596, distance: 18.3
click at [1163, 602] on td "167" at bounding box center [1203, 609] width 112 height 15
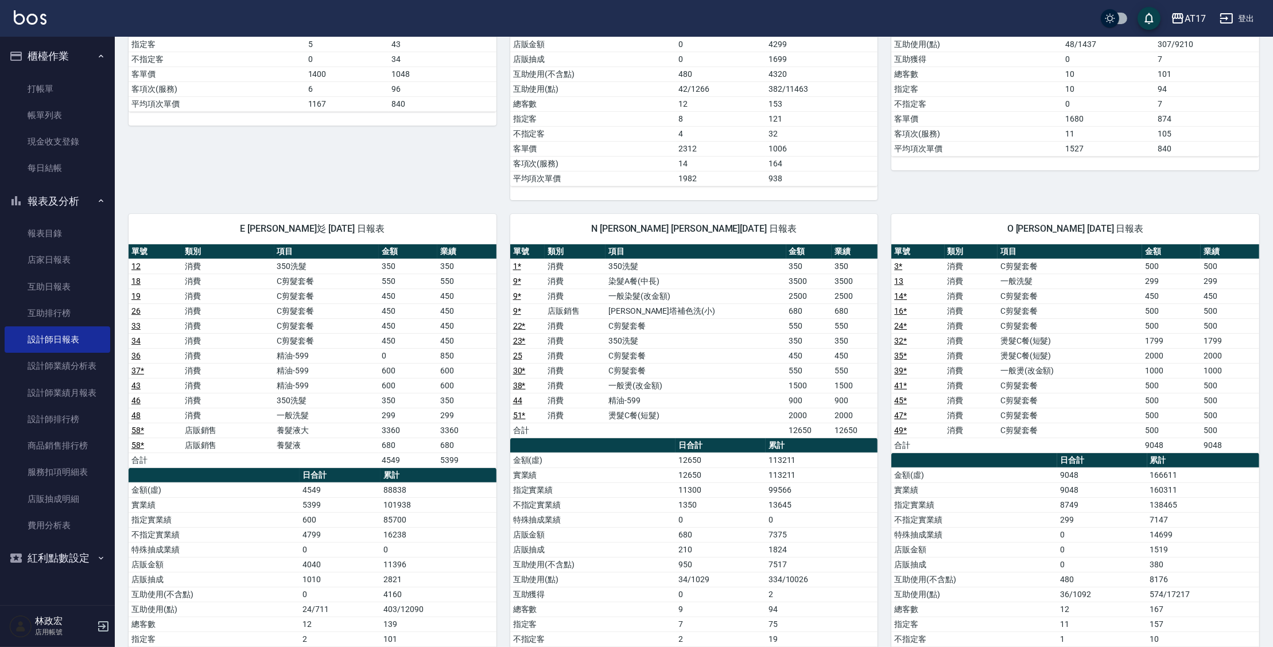
click at [1160, 596] on td "574/17217" at bounding box center [1203, 594] width 112 height 15
drag, startPoint x: 1182, startPoint y: 470, endPoint x: 1191, endPoint y: 487, distance: 19.0
click at [1190, 487] on tbody "金額(虛) 9048 166611 實業績 9048 160311 指定實業績 8749 138465 不指定實業績 299 7147 特殊抽成業績 0 14…" at bounding box center [1075, 580] width 368 height 224
click at [1191, 487] on td "160311" at bounding box center [1203, 490] width 112 height 15
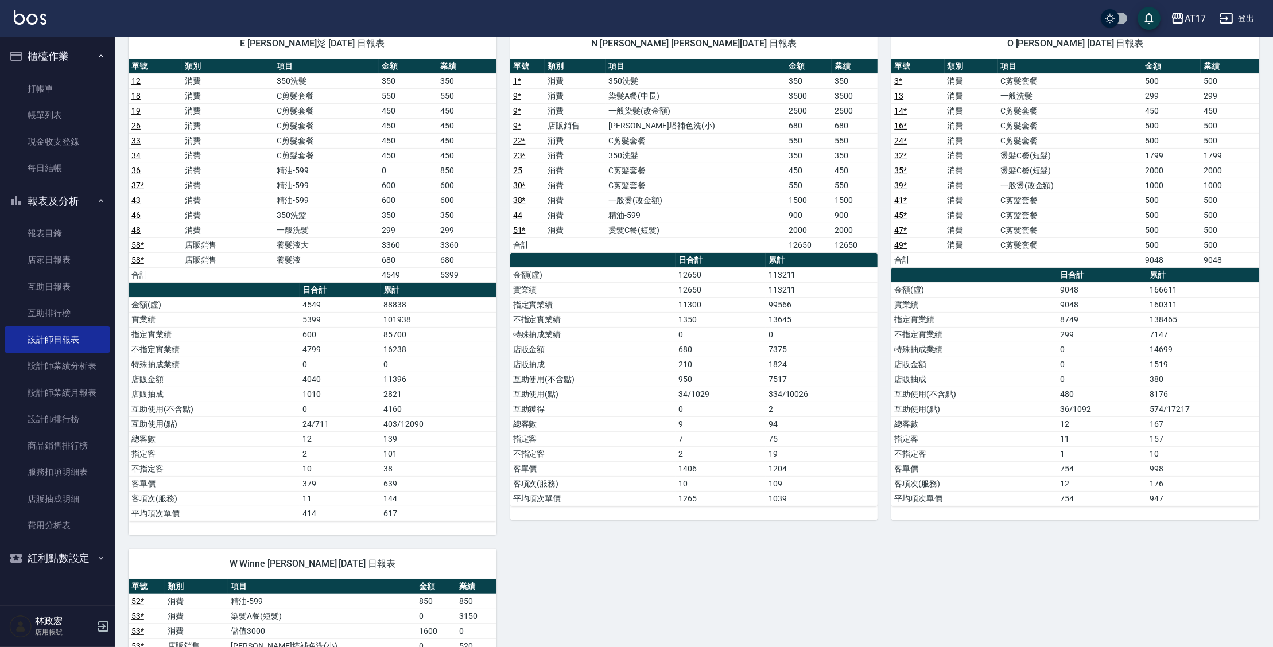
scroll to position [632, 0]
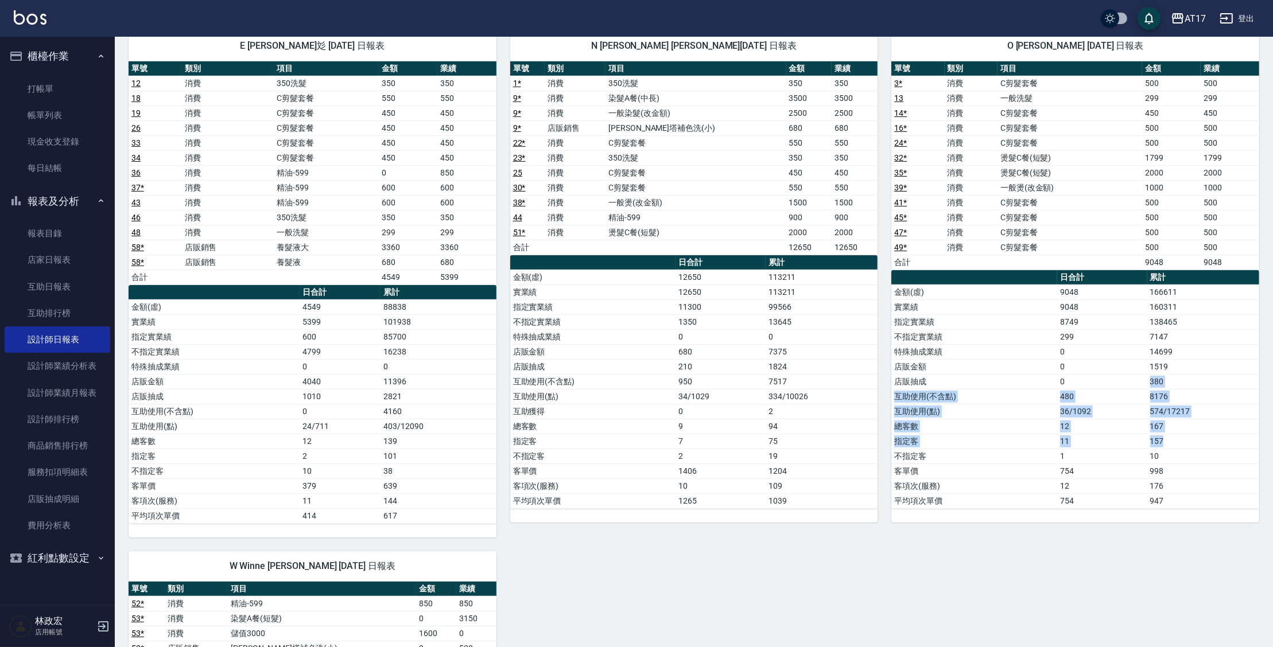
drag, startPoint x: 1197, startPoint y: 443, endPoint x: 1146, endPoint y: 363, distance: 94.4
click at [1156, 370] on tbody "金額(虛) 9048 166611 實業績 9048 160311 指定實業績 8749 138465 不指定實業績 299 7147 特殊抽成業績 0 14…" at bounding box center [1075, 397] width 368 height 224
click at [1143, 359] on td "0" at bounding box center [1102, 366] width 90 height 15
drag, startPoint x: 1159, startPoint y: 344, endPoint x: 1199, endPoint y: 344, distance: 39.0
click at [1199, 344] on td "14699" at bounding box center [1203, 351] width 112 height 15
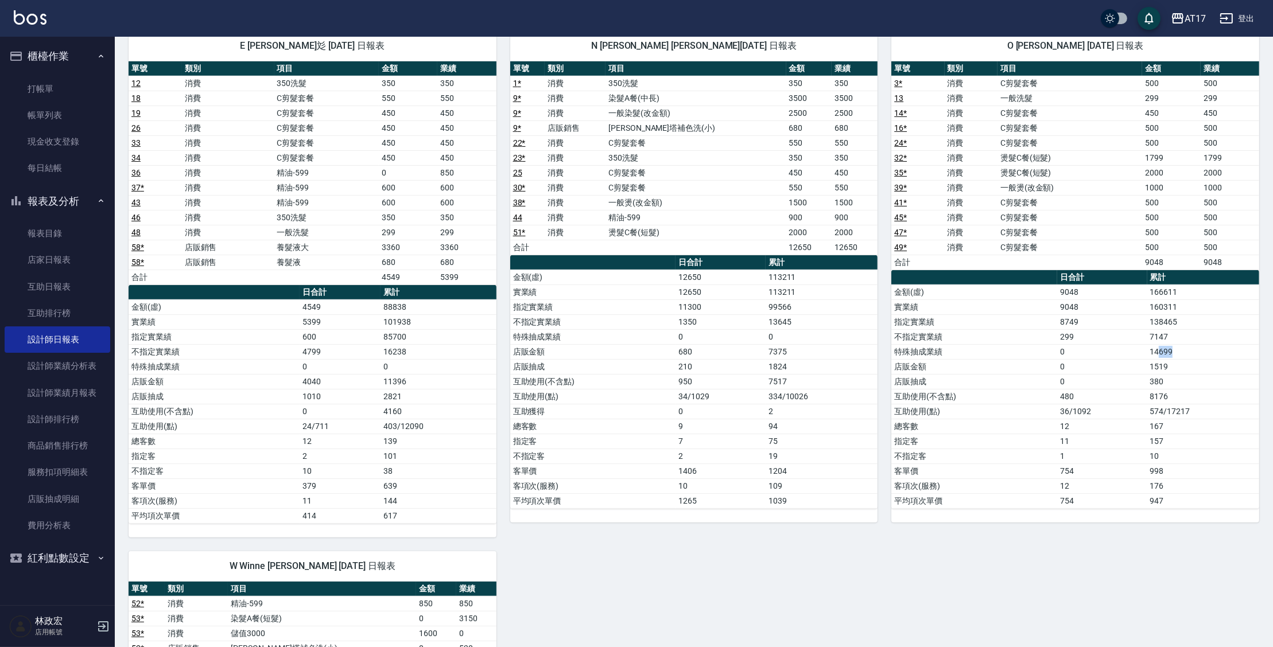
click at [1199, 344] on td "14699" at bounding box center [1203, 351] width 112 height 15
drag, startPoint x: 1198, startPoint y: 407, endPoint x: 1166, endPoint y: 408, distance: 32.1
click at [1166, 408] on td "574/17217" at bounding box center [1203, 411] width 112 height 15
click at [1166, 407] on td "574/17217" at bounding box center [1203, 411] width 112 height 15
drag, startPoint x: 1169, startPoint y: 406, endPoint x: 1209, endPoint y: 402, distance: 41.0
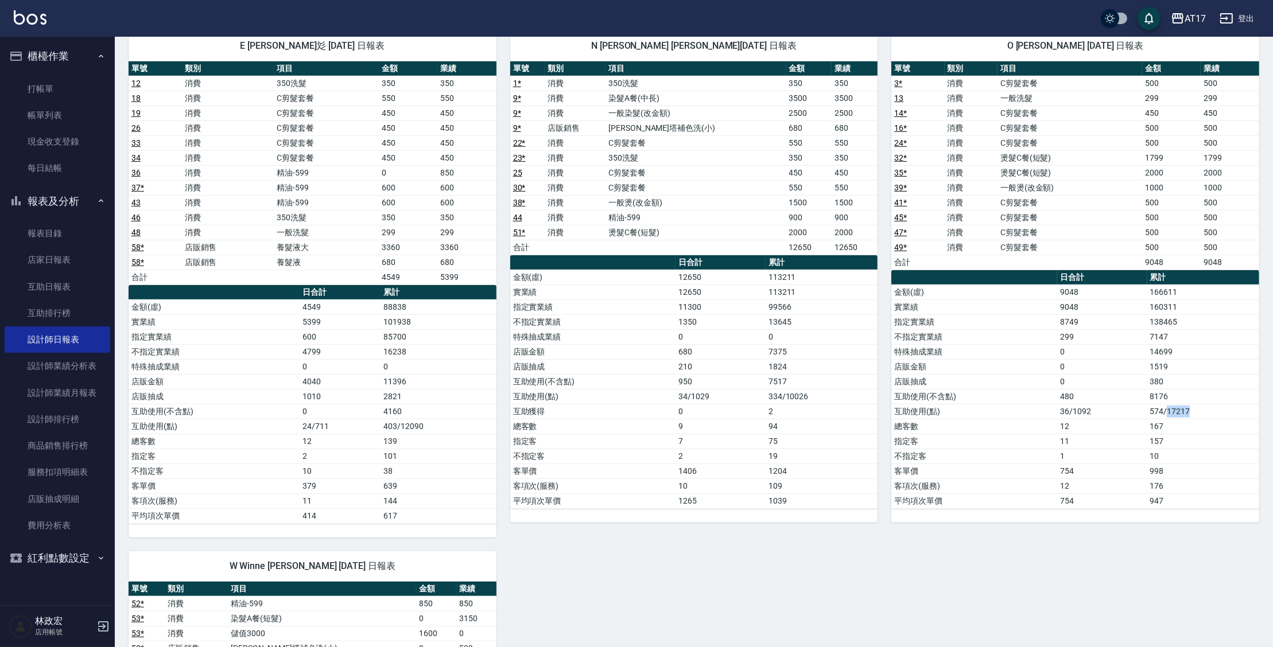
click at [1209, 404] on td "574/17217" at bounding box center [1203, 411] width 112 height 15
drag, startPoint x: 1203, startPoint y: 406, endPoint x: 1171, endPoint y: 406, distance: 32.1
click at [1171, 406] on td "574/17217" at bounding box center [1203, 411] width 112 height 15
click at [1197, 404] on td "574/17217" at bounding box center [1203, 411] width 112 height 15
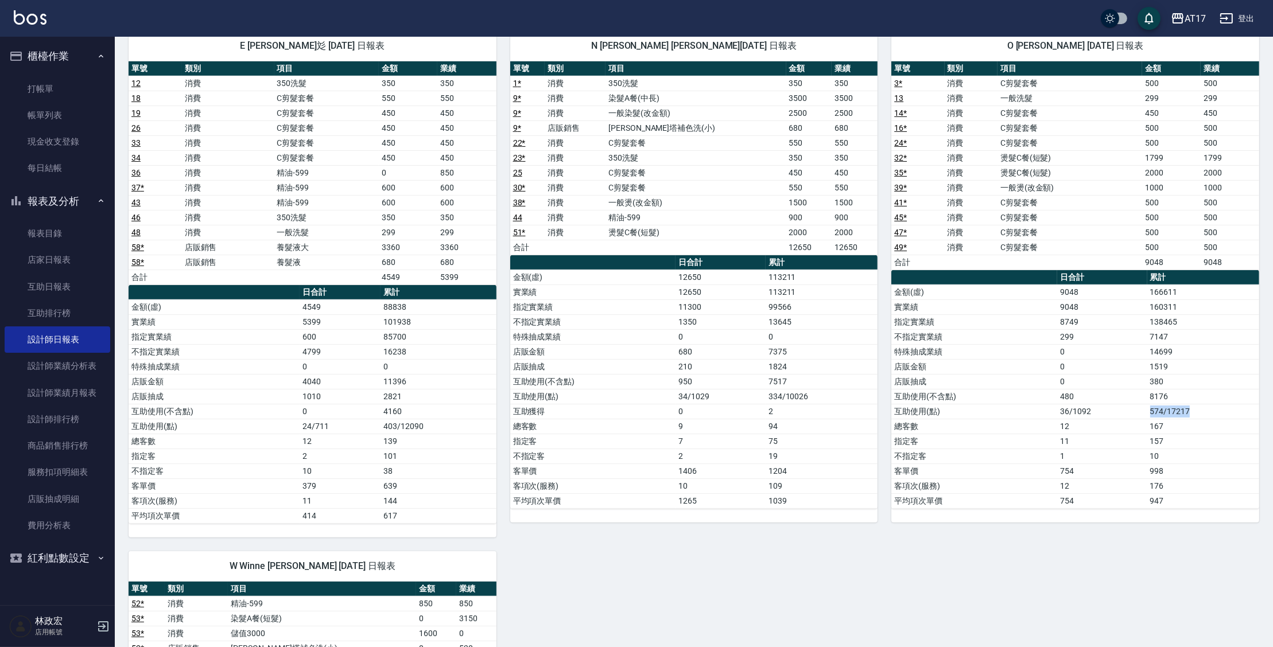
drag, startPoint x: 1196, startPoint y: 404, endPoint x: 1116, endPoint y: 407, distance: 79.9
click at [1116, 407] on tr "互助使用(點) 36/1092 574/17217" at bounding box center [1075, 411] width 368 height 15
click at [1117, 407] on td "36/1092" at bounding box center [1102, 411] width 90 height 15
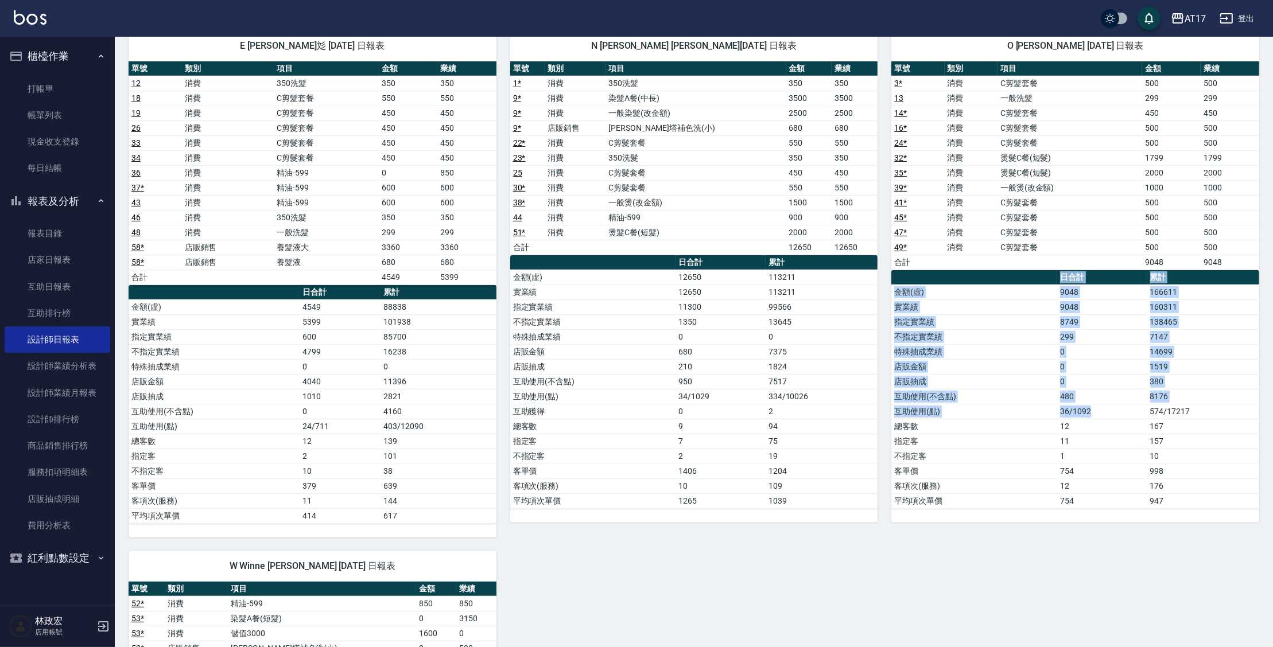
drag, startPoint x: 1118, startPoint y: 406, endPoint x: 1179, endPoint y: 538, distance: 145.9
click at [1179, 538] on div "5 獅 思思 09/21/2025 日報表 單號 類別 項目 金額 業績 8 * 消費 精油-599 750 750 8 * 店販銷售 IH蜂膠頭皮水 500…" at bounding box center [687, 210] width 1145 height 1457
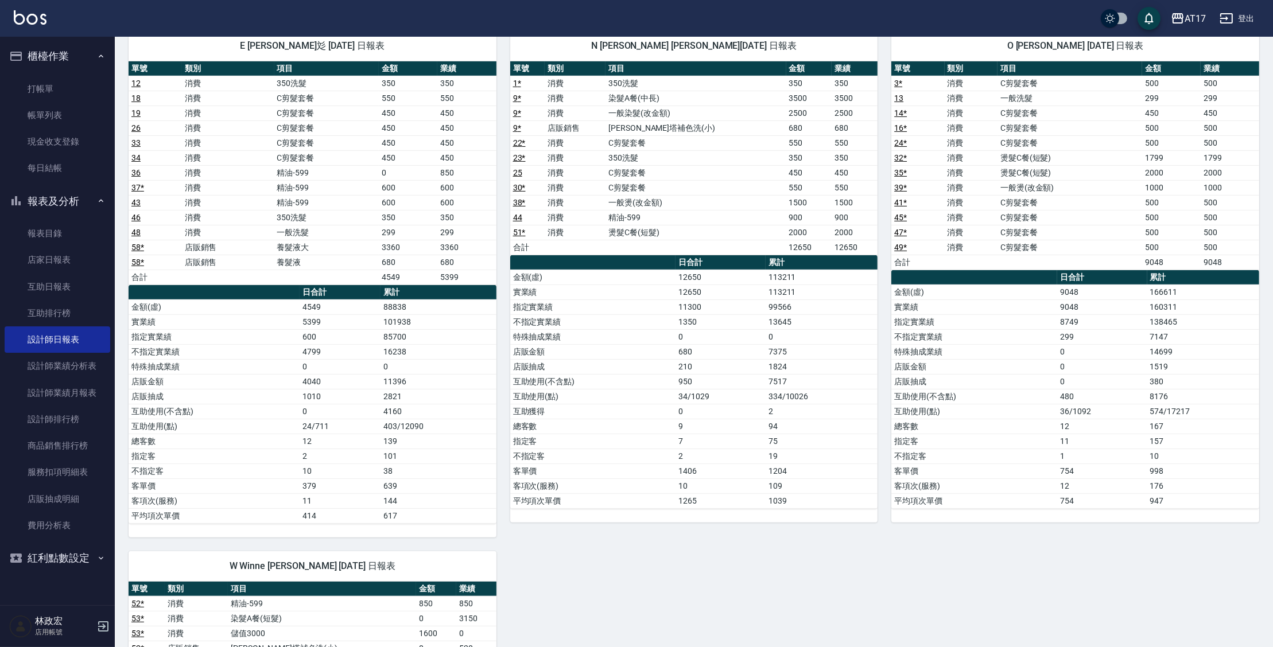
click at [1180, 529] on div "O Olly 潘信良 09/21/2025 日報表 單號 類別 項目 金額 業績 3 * 消費 C剪髮套餐 500 500 13 消費 一般洗髮 299 29…" at bounding box center [1069, 277] width 382 height 521
drag, startPoint x: 1181, startPoint y: 515, endPoint x: 1064, endPoint y: 282, distance: 260.8
click at [1064, 282] on div "單號 類別 項目 金額 業績 3 * 消費 C剪髮套餐 500 500 13 消費 一般洗髮 299 299 14 * 消費 C剪髮套餐 450 450 16…" at bounding box center [1075, 292] width 368 height 462
click at [1062, 285] on td "9048" at bounding box center [1102, 292] width 90 height 15
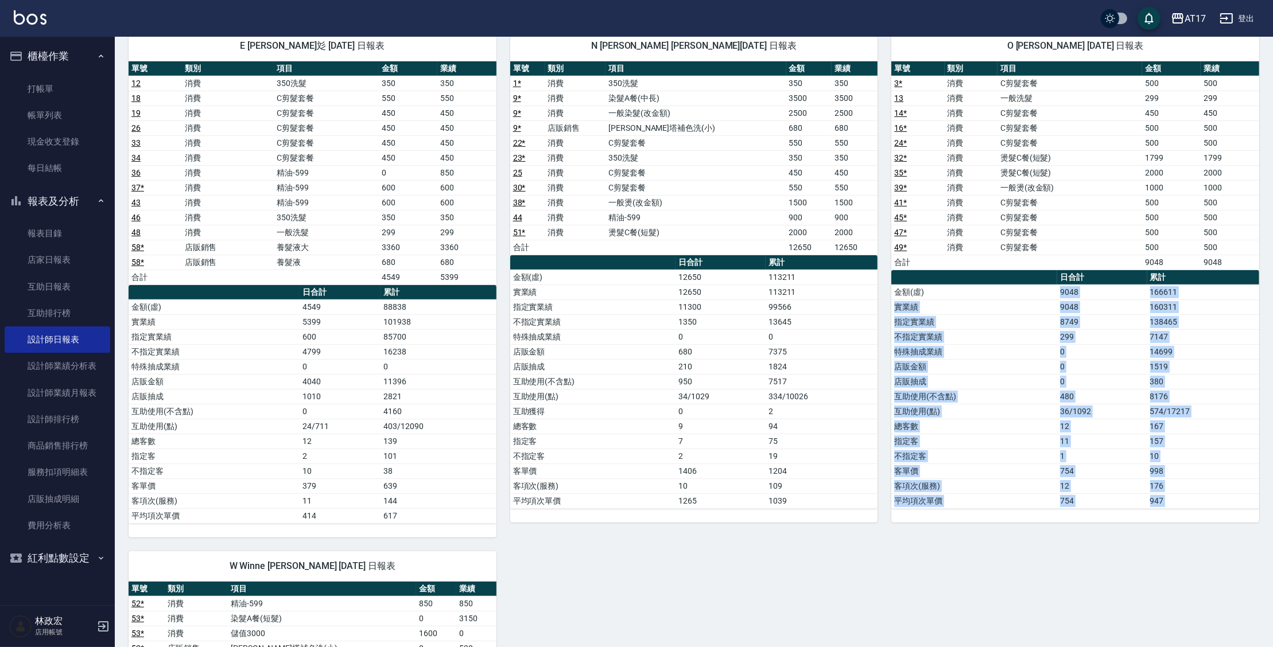
drag, startPoint x: 1062, startPoint y: 282, endPoint x: 1164, endPoint y: 522, distance: 259.8
click at [1164, 522] on div "O Olly 潘信良 09/21/2025 日報表 單號 類別 項目 金額 業績 3 * 消費 C剪髮套餐 500 500 13 消費 一般洗髮 299 29…" at bounding box center [1069, 277] width 382 height 521
click at [1164, 511] on div "單號 類別 項目 金額 業績 3 * 消費 C剪髮套餐 500 500 13 消費 一般洗髮 299 299 14 * 消費 C剪髮套餐 450 450 16…" at bounding box center [1075, 292] width 368 height 462
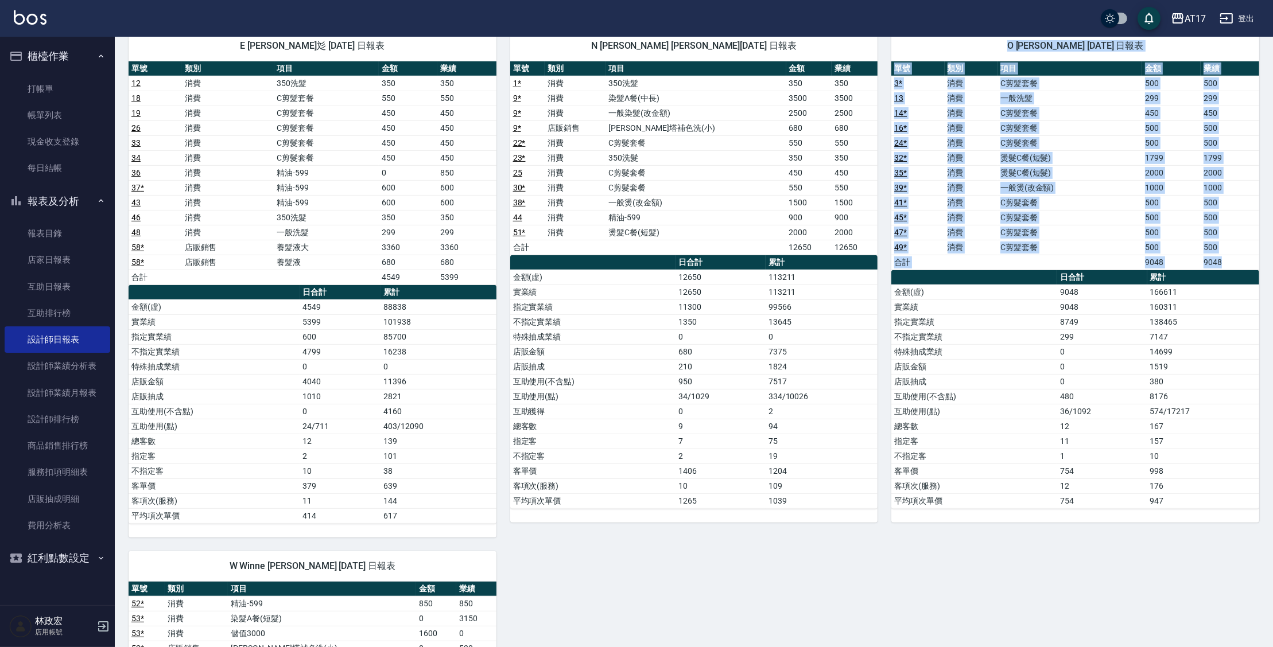
drag, startPoint x: 1169, startPoint y: 505, endPoint x: 1005, endPoint y: 38, distance: 494.5
click at [1005, 38] on div "O Olly 潘信良 09/21/2025 日報表 單號 類別 項目 金額 業績 3 * 消費 C剪髮套餐 500 500 13 消費 一般洗髮 299 29…" at bounding box center [1075, 277] width 368 height 492
click at [991, 45] on span "O [PERSON_NAME] [DATE] 日報表" at bounding box center [1075, 45] width 340 height 11
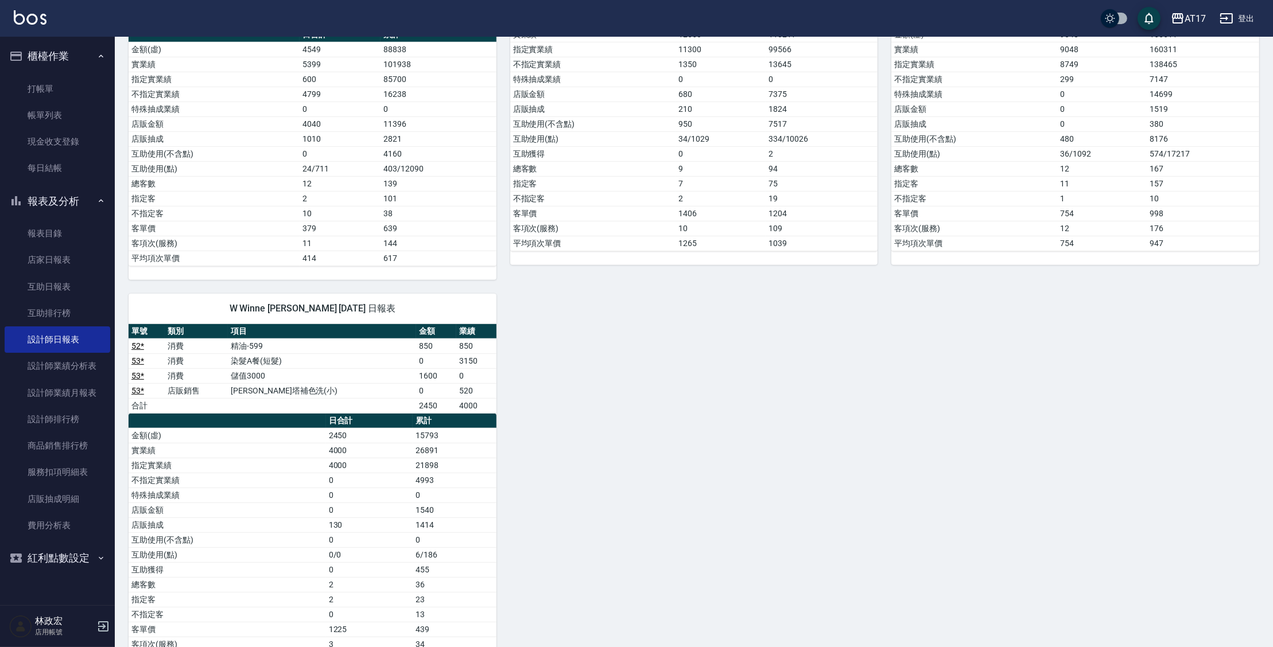
scroll to position [931, 0]
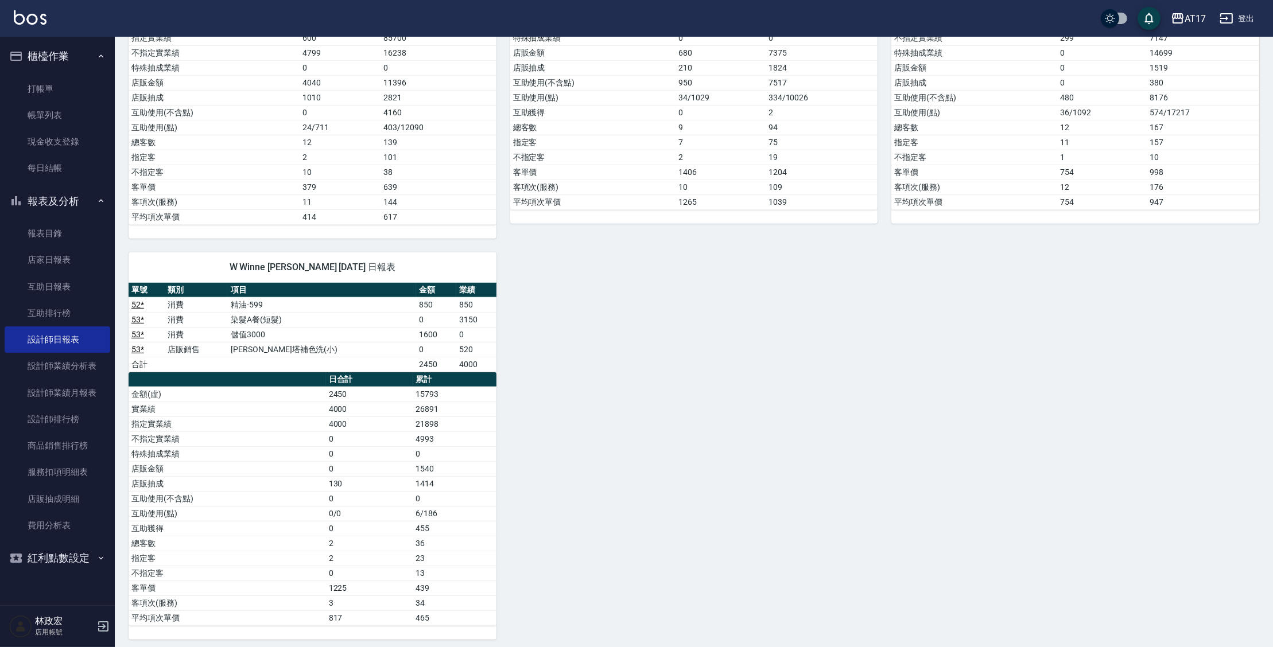
drag, startPoint x: 997, startPoint y: 60, endPoint x: 1134, endPoint y: 676, distance: 630.9
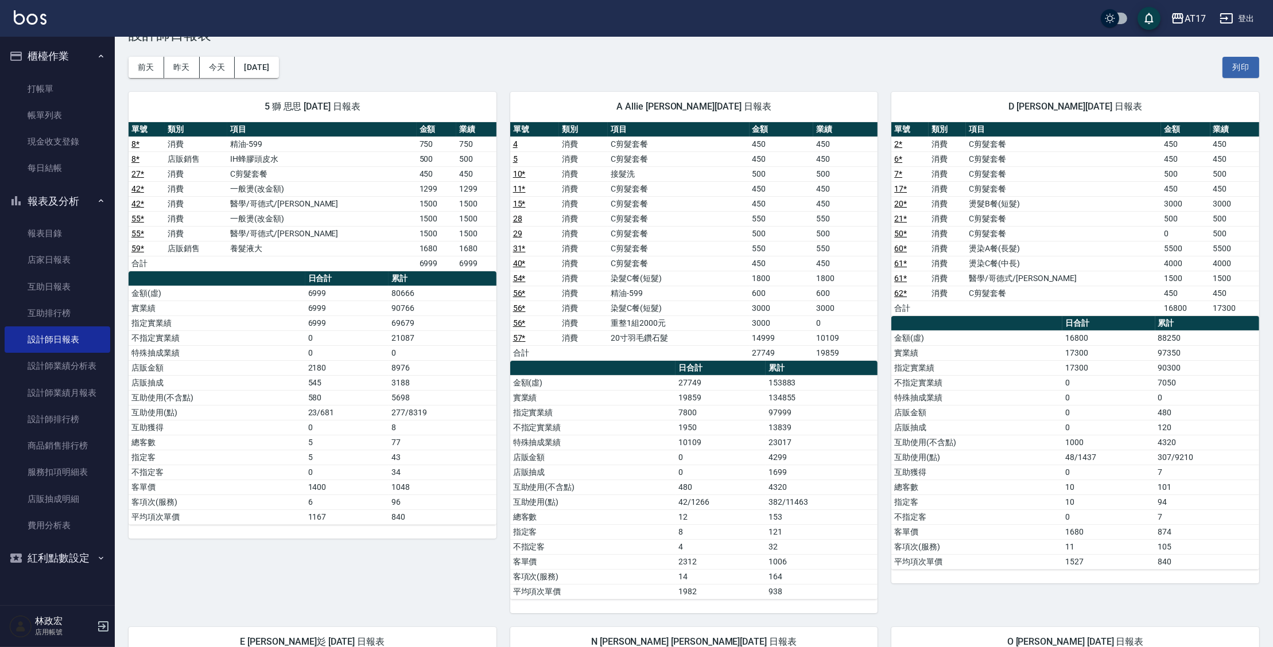
scroll to position [34, 0]
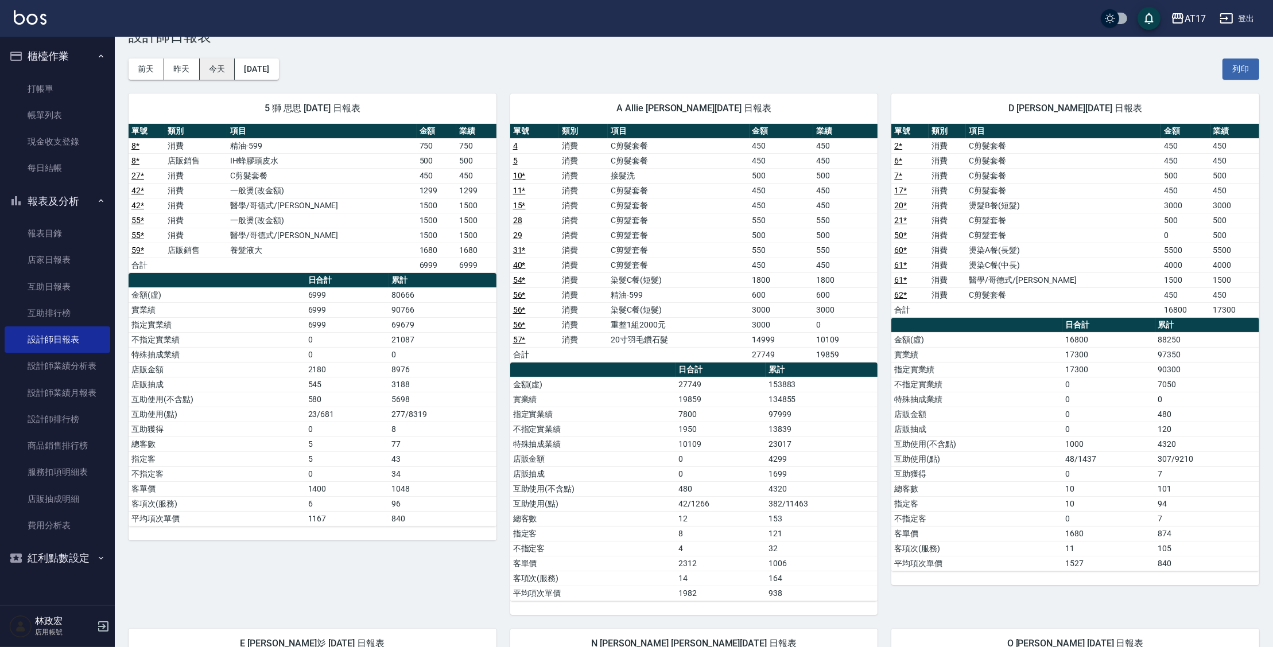
click at [209, 67] on button "今天" at bounding box center [218, 69] width 36 height 21
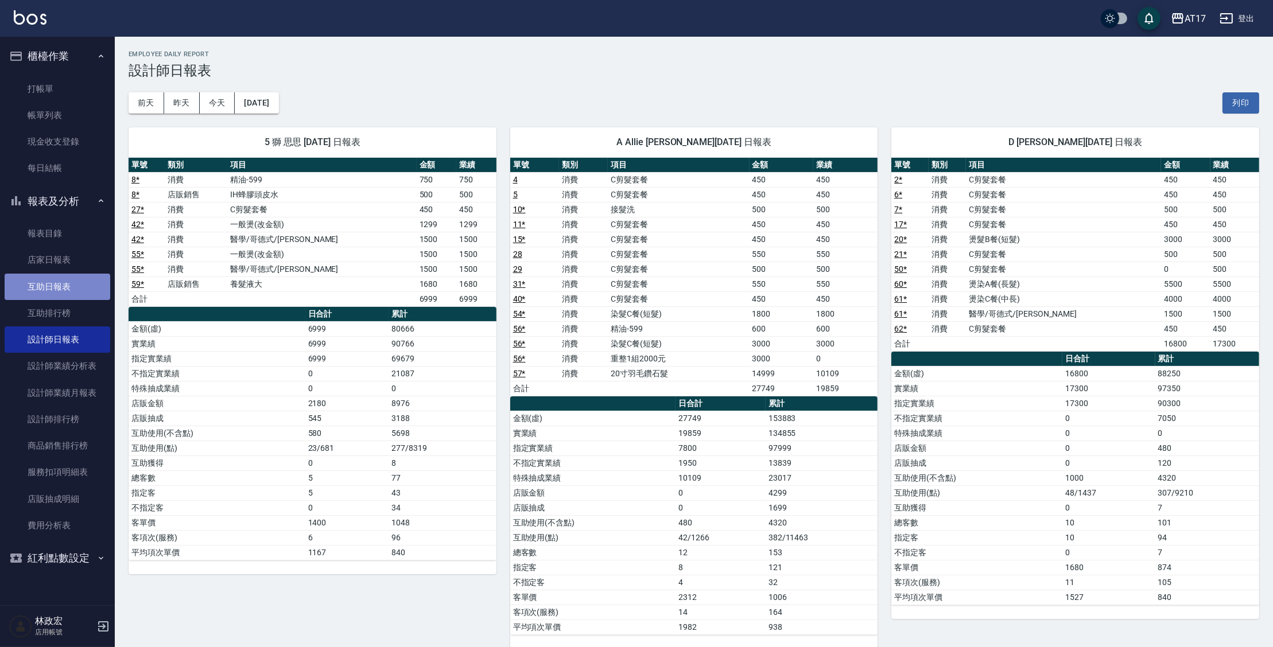
click at [80, 289] on link "互助日報表" at bounding box center [58, 287] width 106 height 26
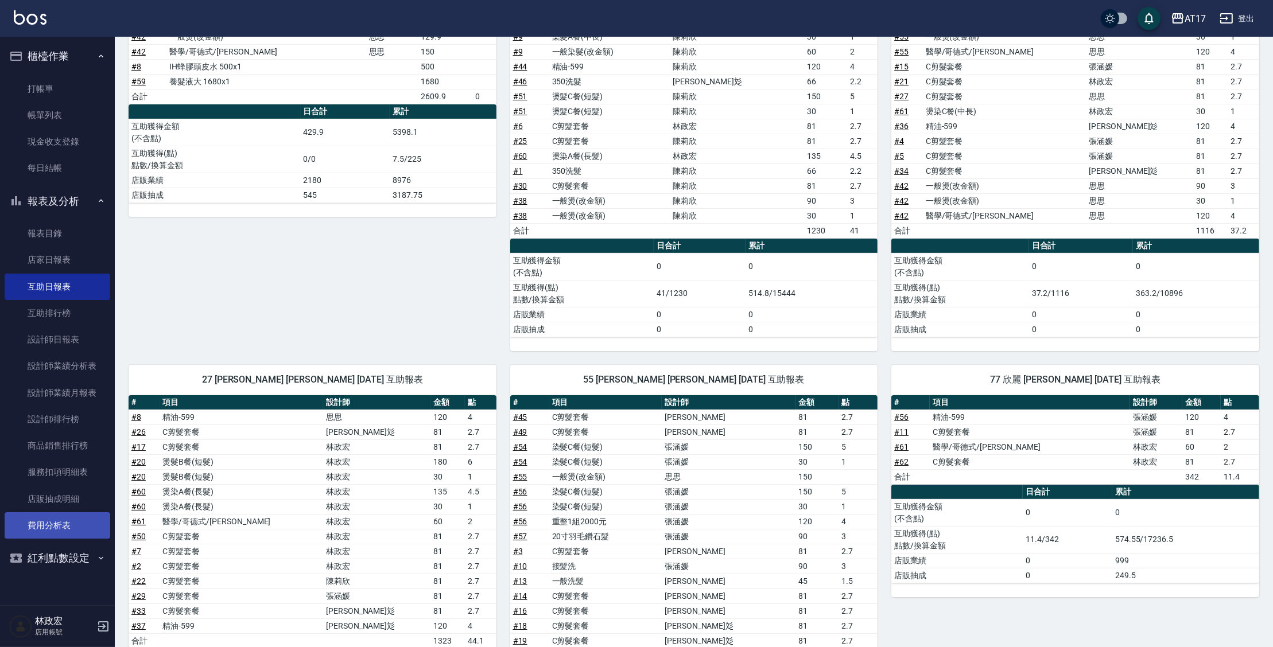
scroll to position [166, 0]
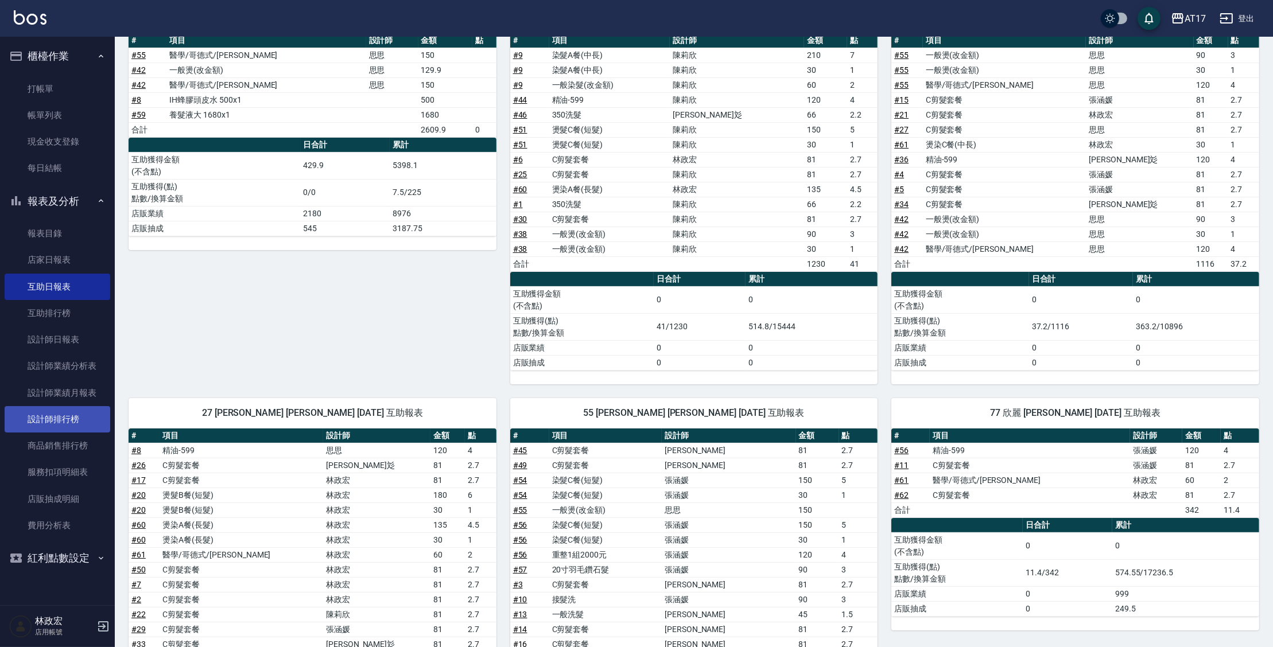
click at [72, 421] on link "設計師排行榜" at bounding box center [58, 419] width 106 height 26
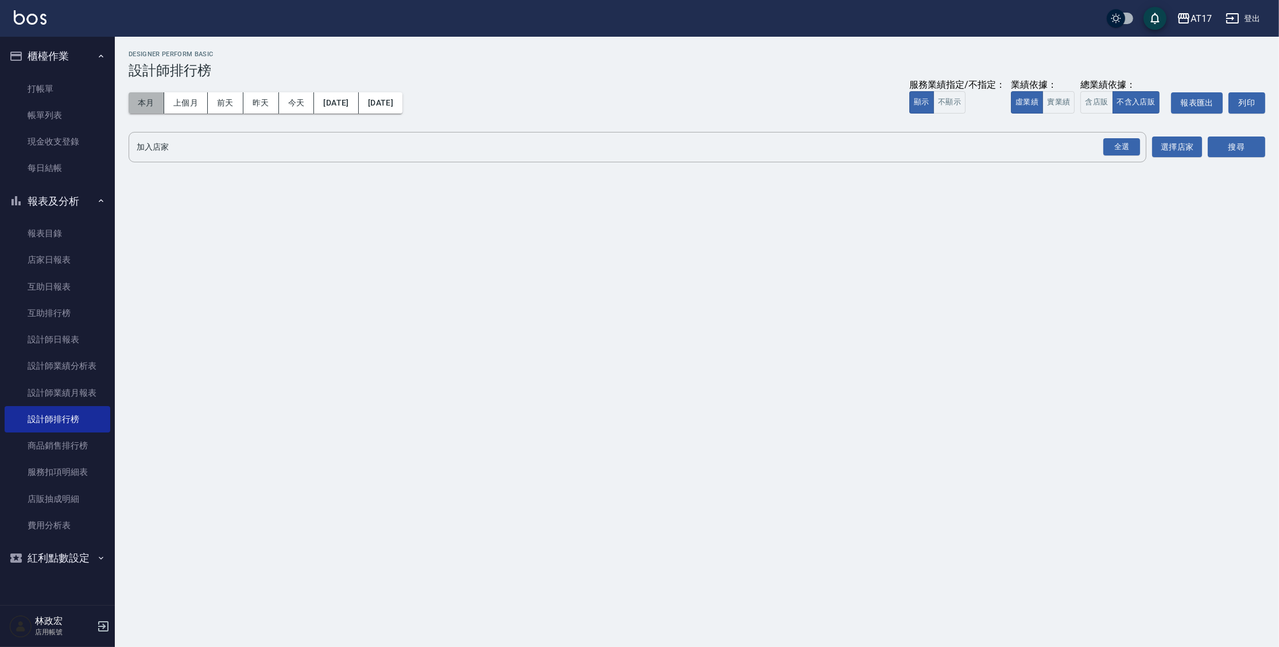
click at [157, 107] on button "本月" at bounding box center [147, 102] width 36 height 21
click at [1057, 99] on button "實業績" at bounding box center [1058, 102] width 32 height 22
drag, startPoint x: 1115, startPoint y: 148, endPoint x: 1136, endPoint y: 140, distance: 22.0
click at [1115, 146] on div "全選" at bounding box center [1121, 147] width 37 height 18
click at [1247, 148] on button "搜尋" at bounding box center [1236, 147] width 57 height 21
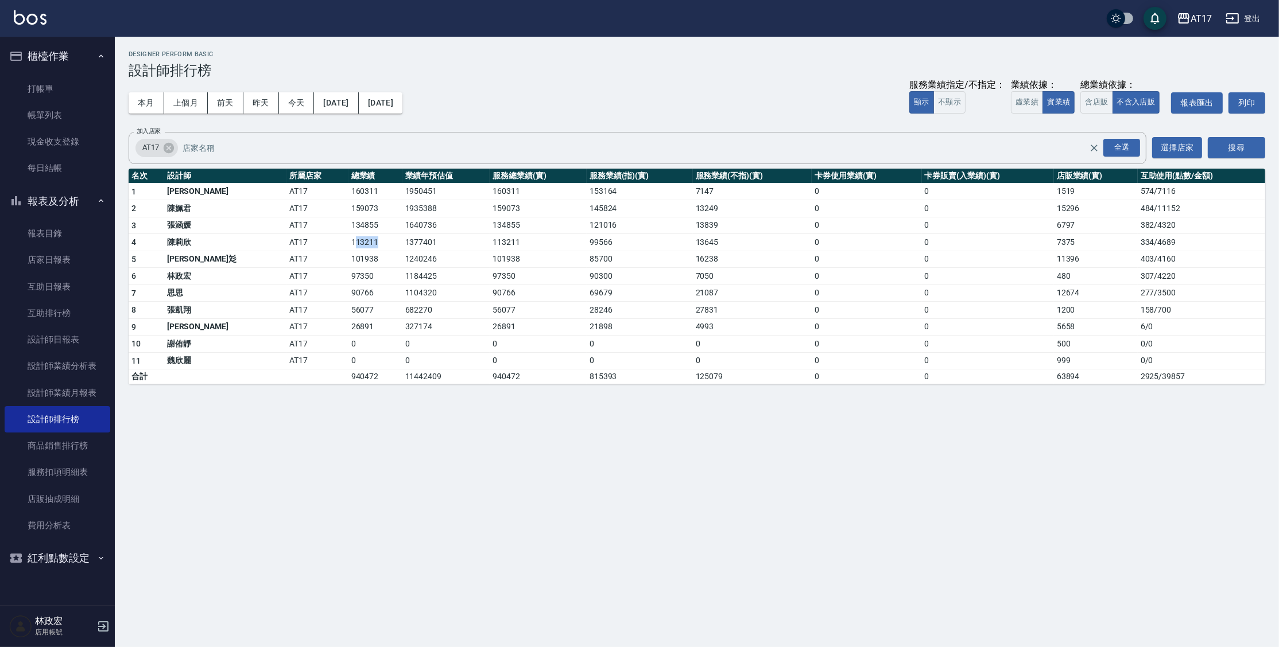
drag, startPoint x: 290, startPoint y: 241, endPoint x: 320, endPoint y: 241, distance: 30.4
click at [348, 241] on td "113211" at bounding box center [375, 242] width 54 height 17
click at [316, 145] on input "加入店家" at bounding box center [645, 148] width 930 height 20
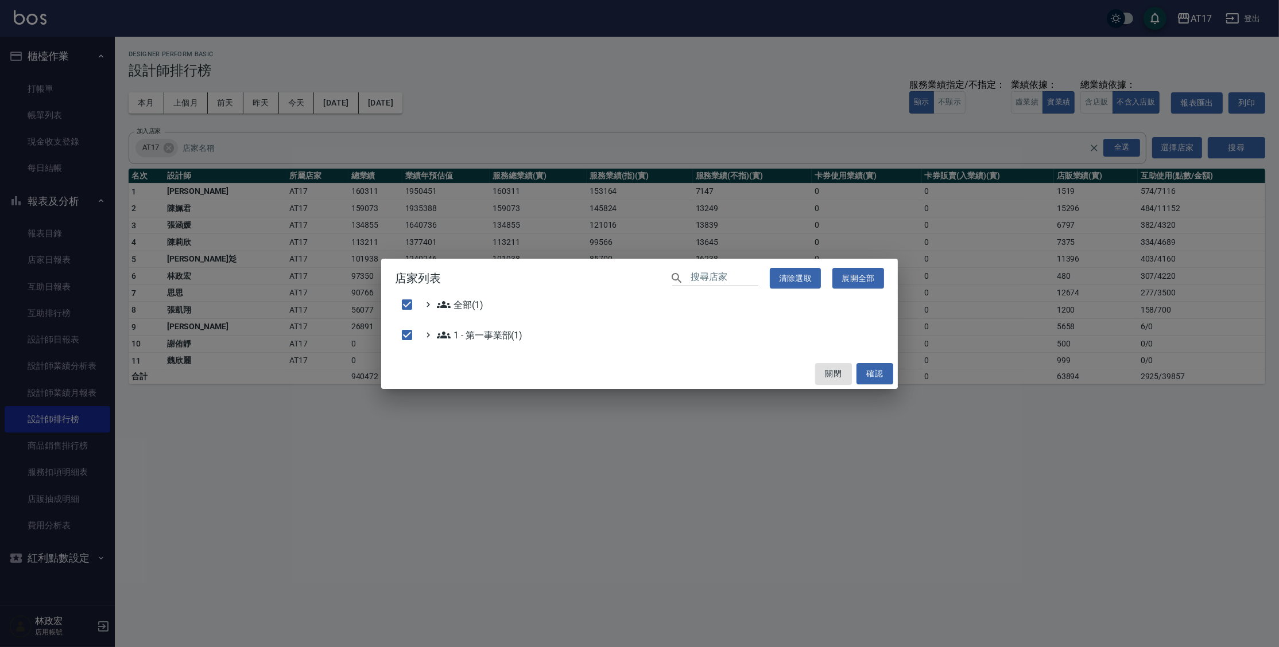
drag, startPoint x: 266, startPoint y: 547, endPoint x: 270, endPoint y: 528, distance: 19.4
click at [269, 533] on div "店家列表 ​ 清除選取 展開全部 全部(1) 1 - 第一事業部(1) 關閉 確認" at bounding box center [639, 323] width 1279 height 647
checkbox input "false"
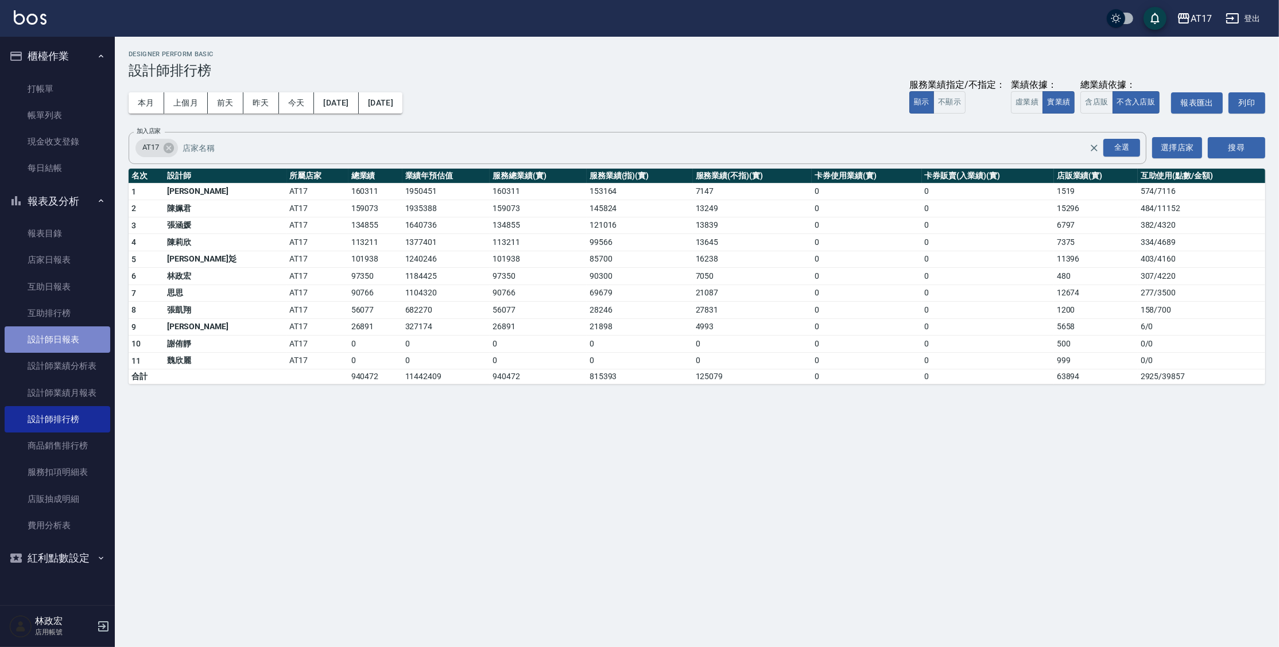
click at [71, 351] on link "設計師日報表" at bounding box center [58, 340] width 106 height 26
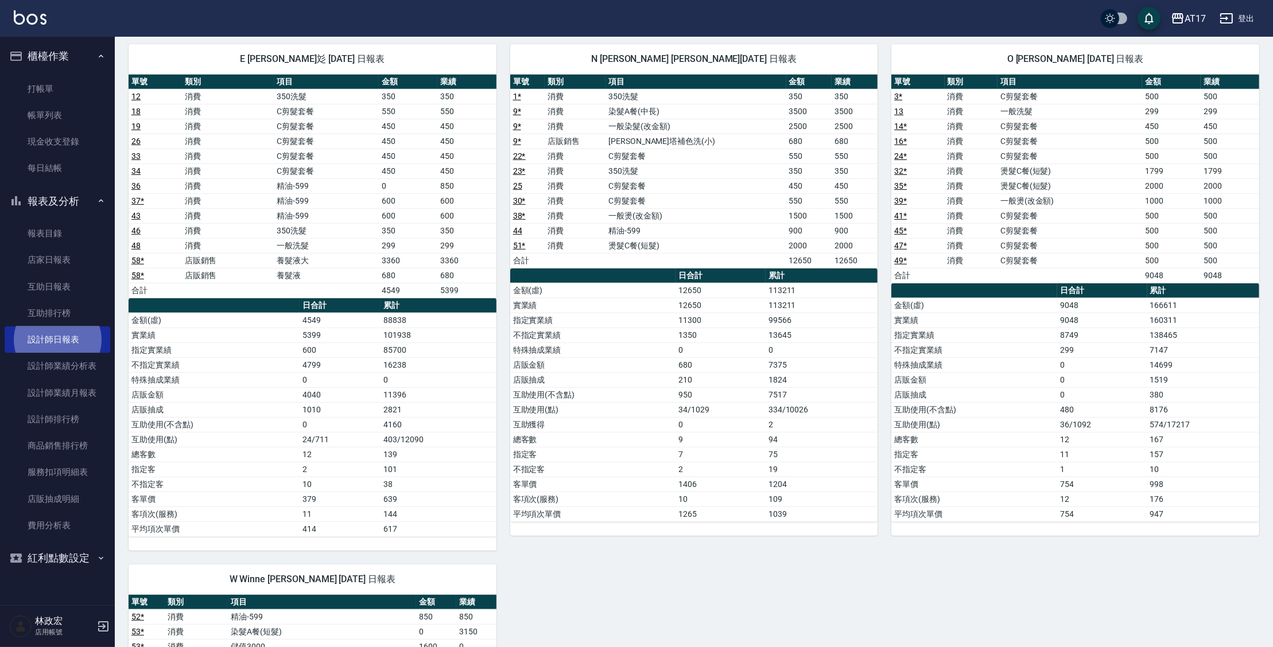
scroll to position [618, 0]
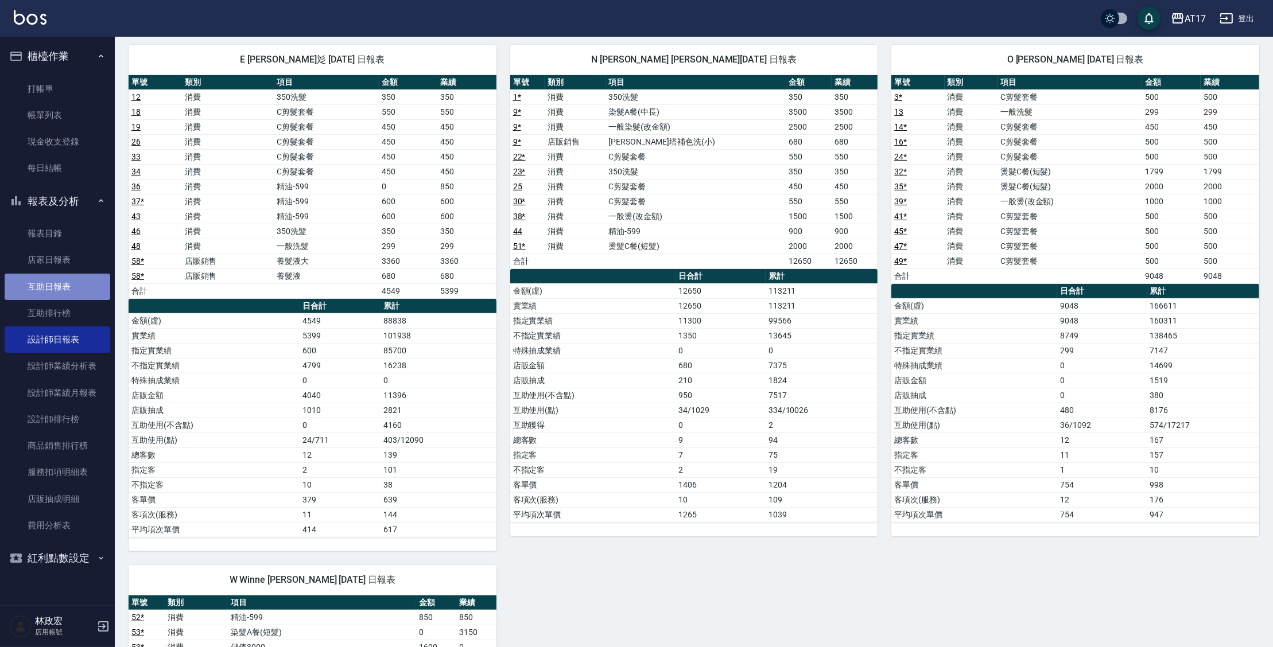
click at [29, 277] on link "互助日報表" at bounding box center [58, 287] width 106 height 26
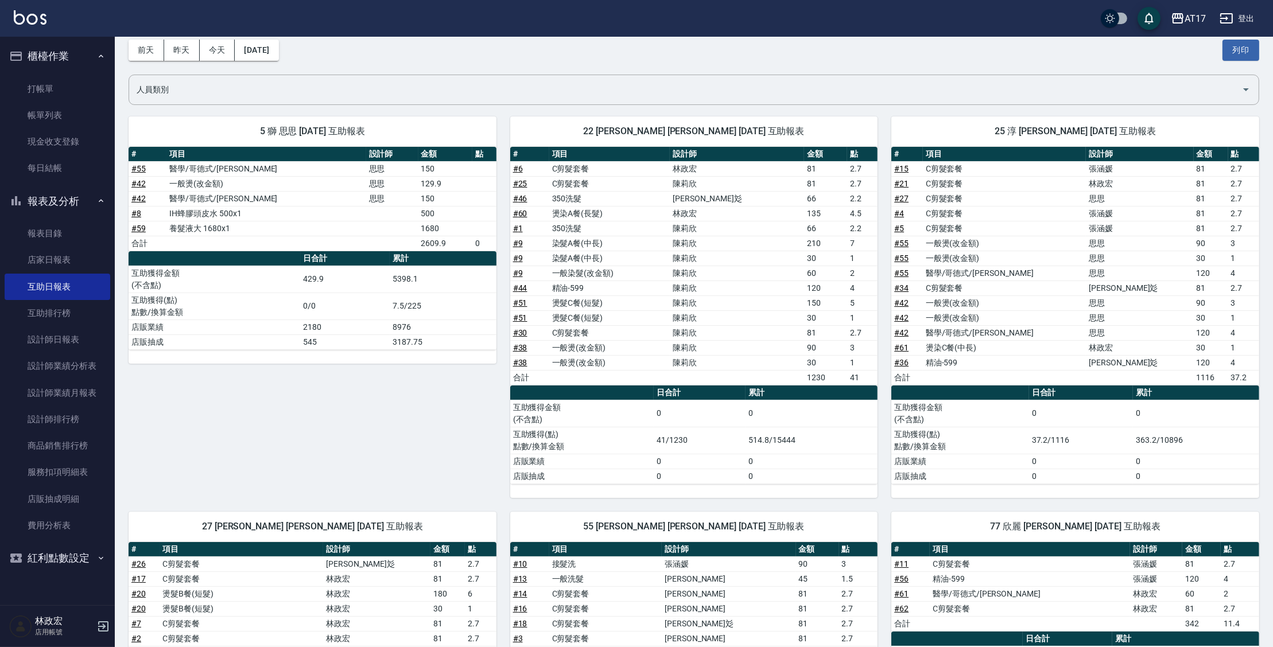
scroll to position [41, 0]
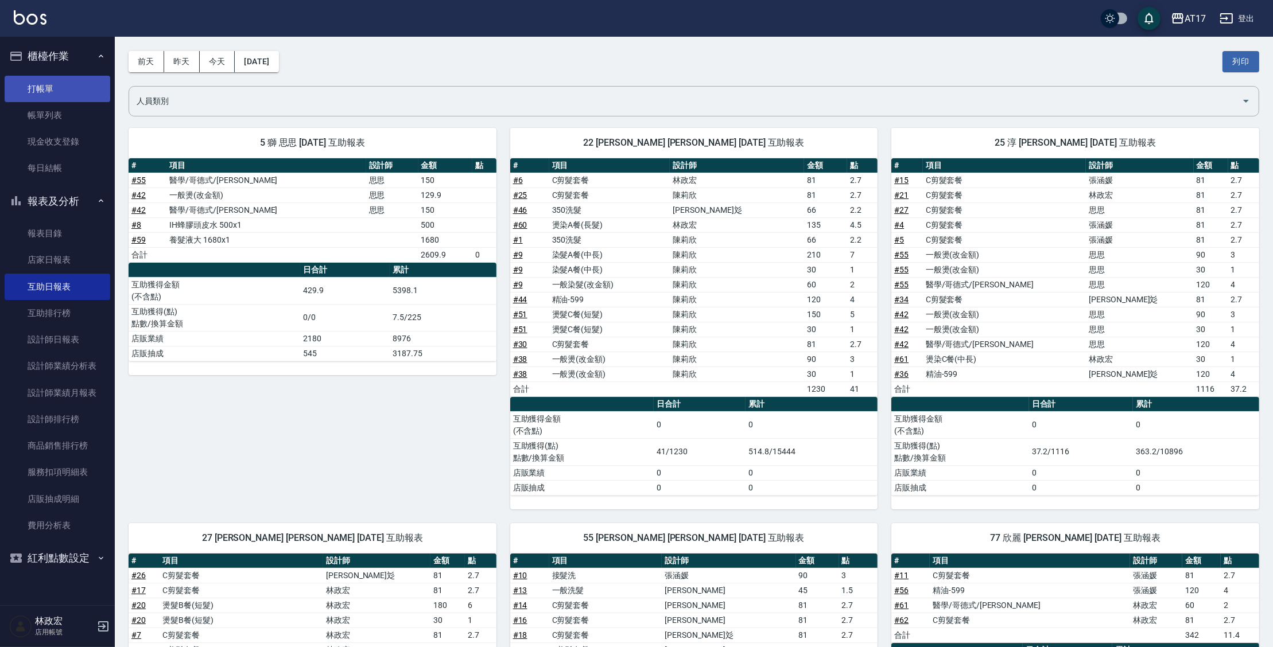
click at [25, 87] on link "打帳單" at bounding box center [58, 89] width 106 height 26
